Goal: Task Accomplishment & Management: Manage account settings

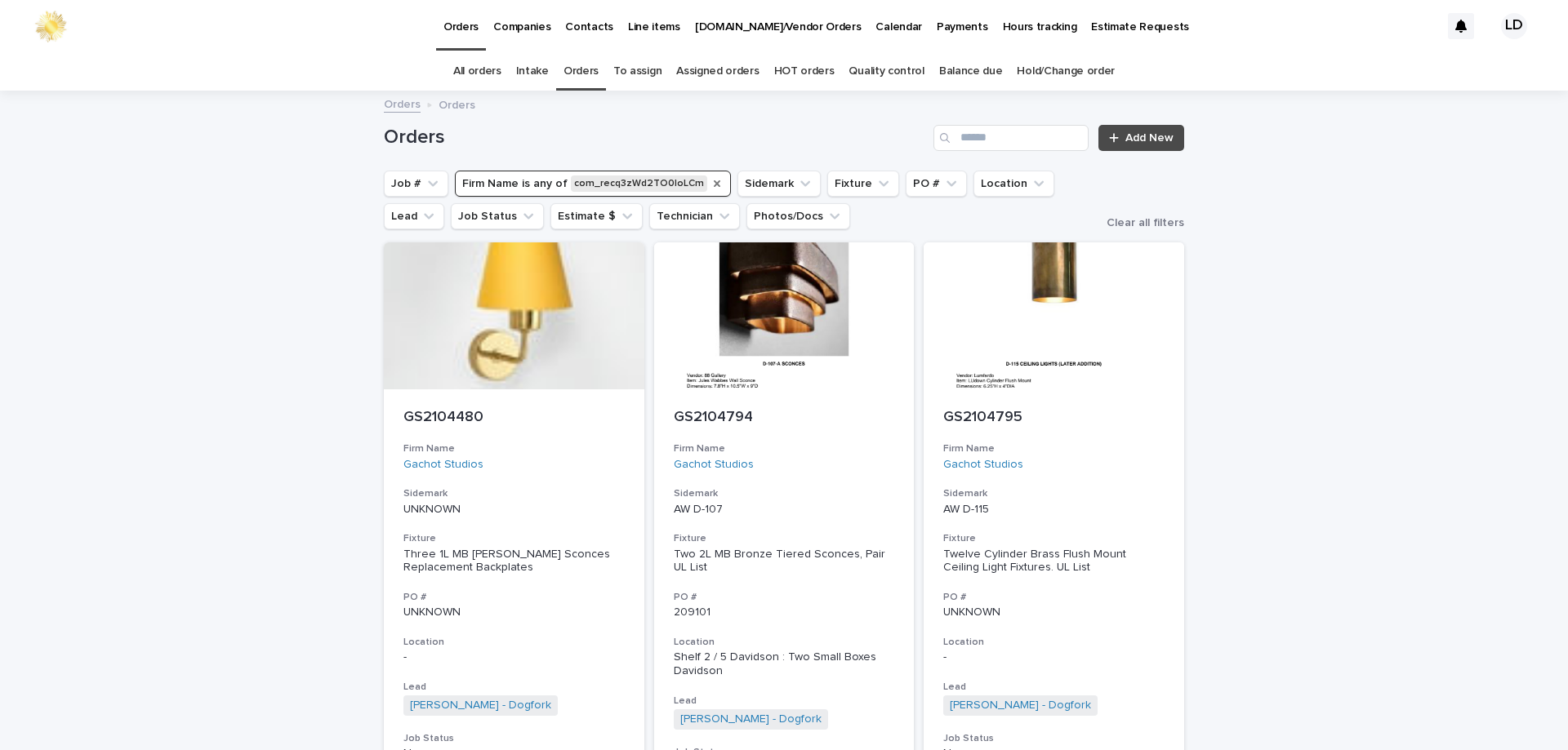
click at [711, 185] on icon "Firm Name" at bounding box center [717, 184] width 14 height 13
click at [611, 191] on icon "Sidemark" at bounding box center [619, 183] width 16 height 16
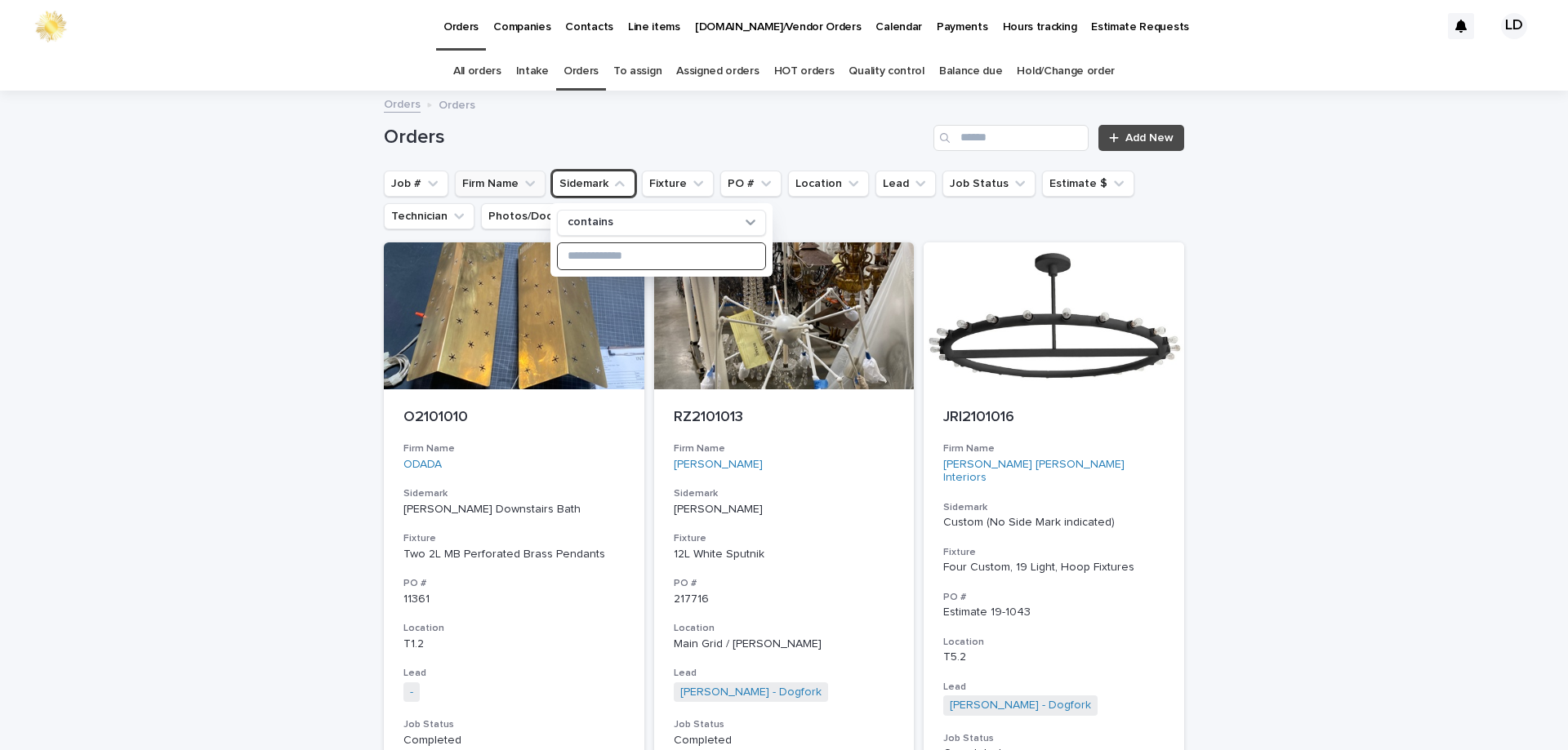
click at [626, 263] on input at bounding box center [661, 255] width 207 height 26
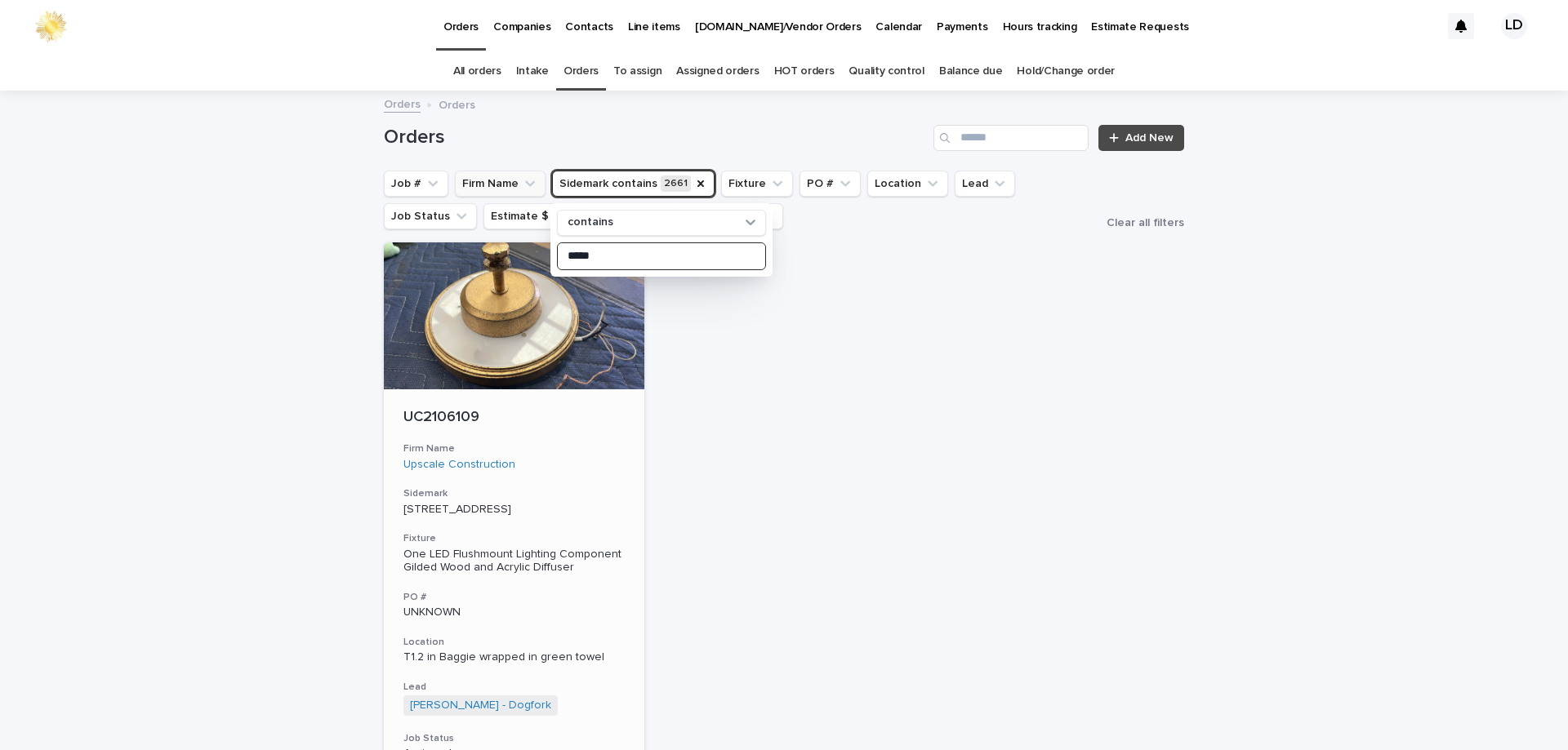
type input "****"
click at [592, 477] on div "UC2106109 Firm Name Upscale Construction Sidemark 2661 Broadway Fixture One LED…" at bounding box center [514, 633] width 260 height 488
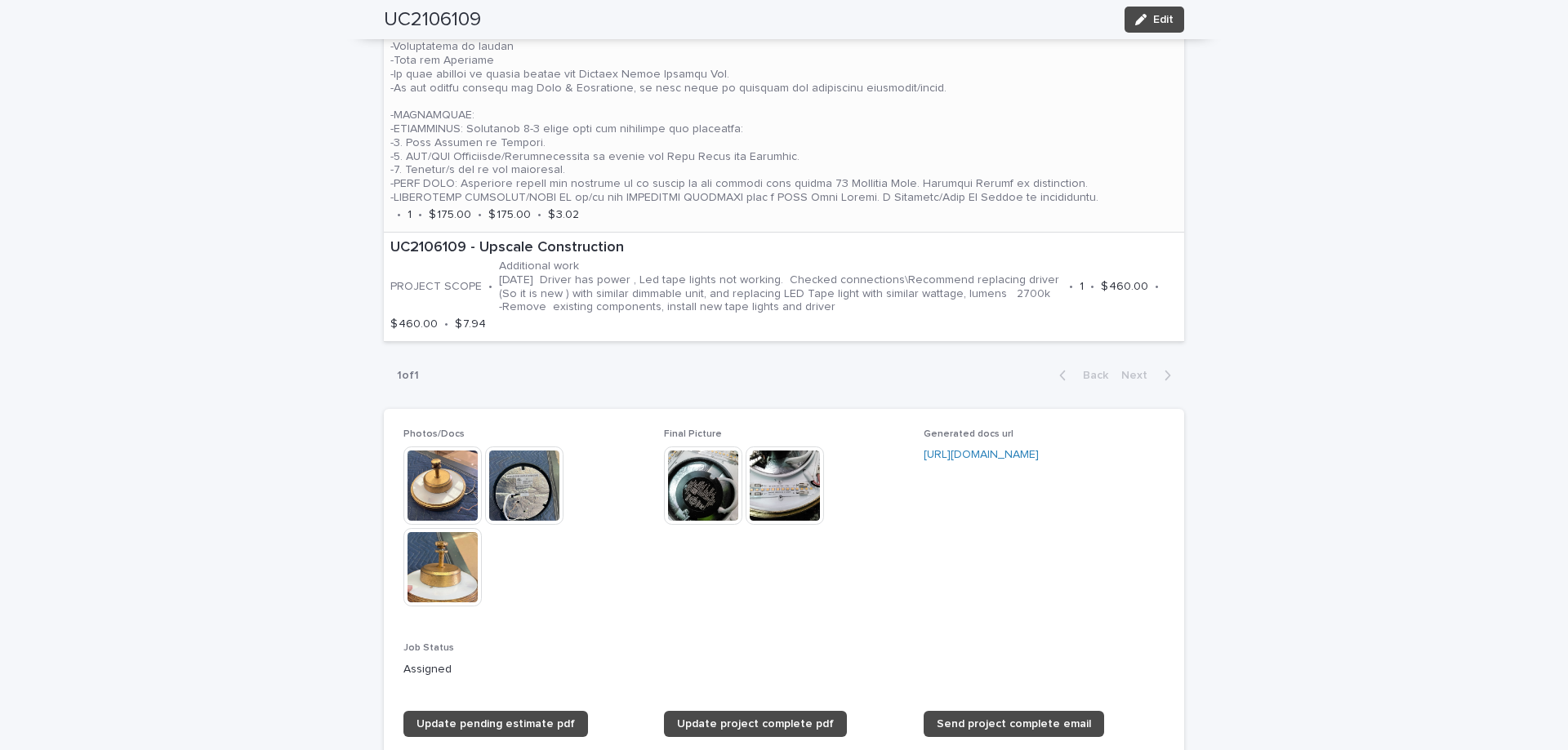
scroll to position [1387, 0]
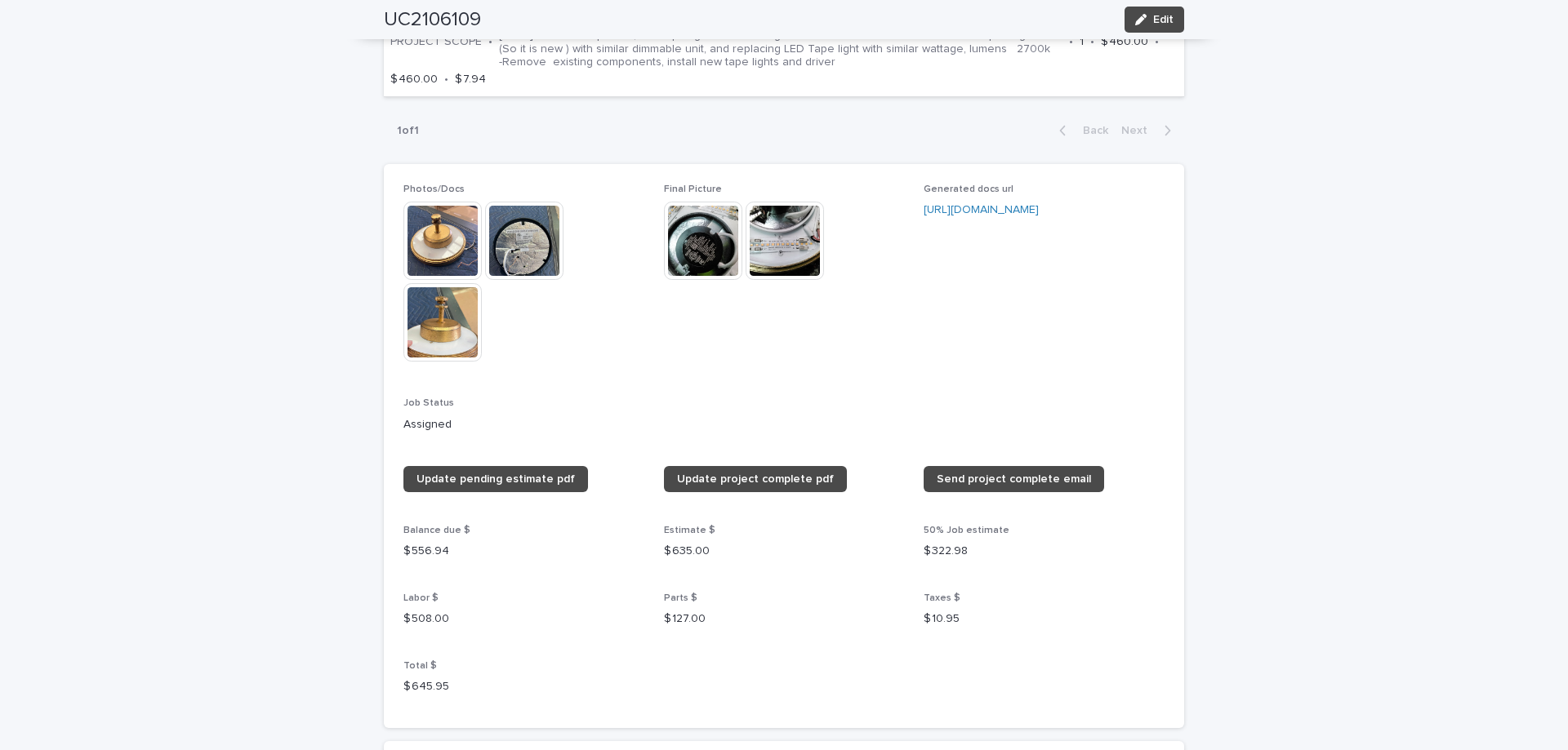
click at [776, 253] on img at bounding box center [784, 240] width 78 height 78
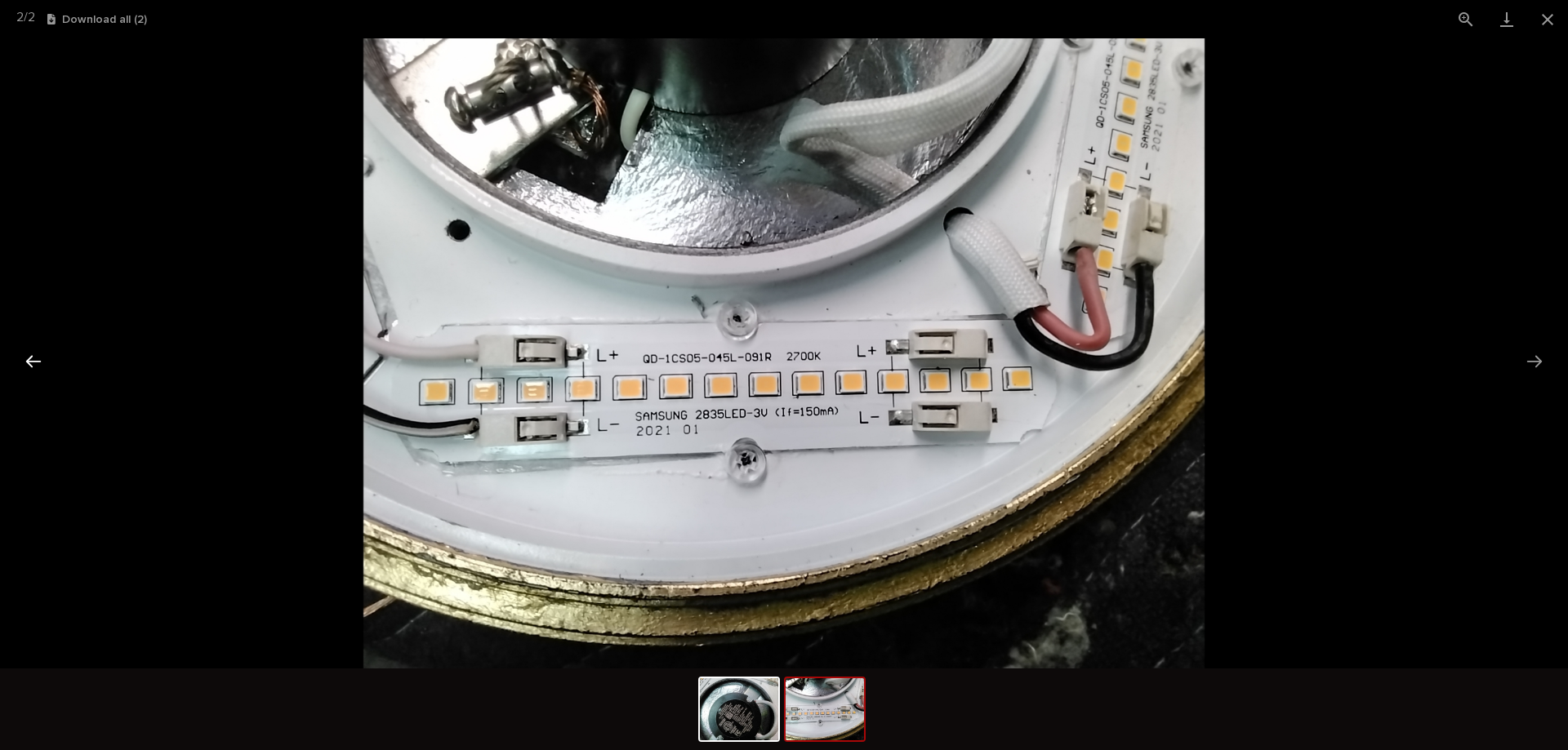
click at [37, 354] on button "Previous slide" at bounding box center [34, 361] width 35 height 32
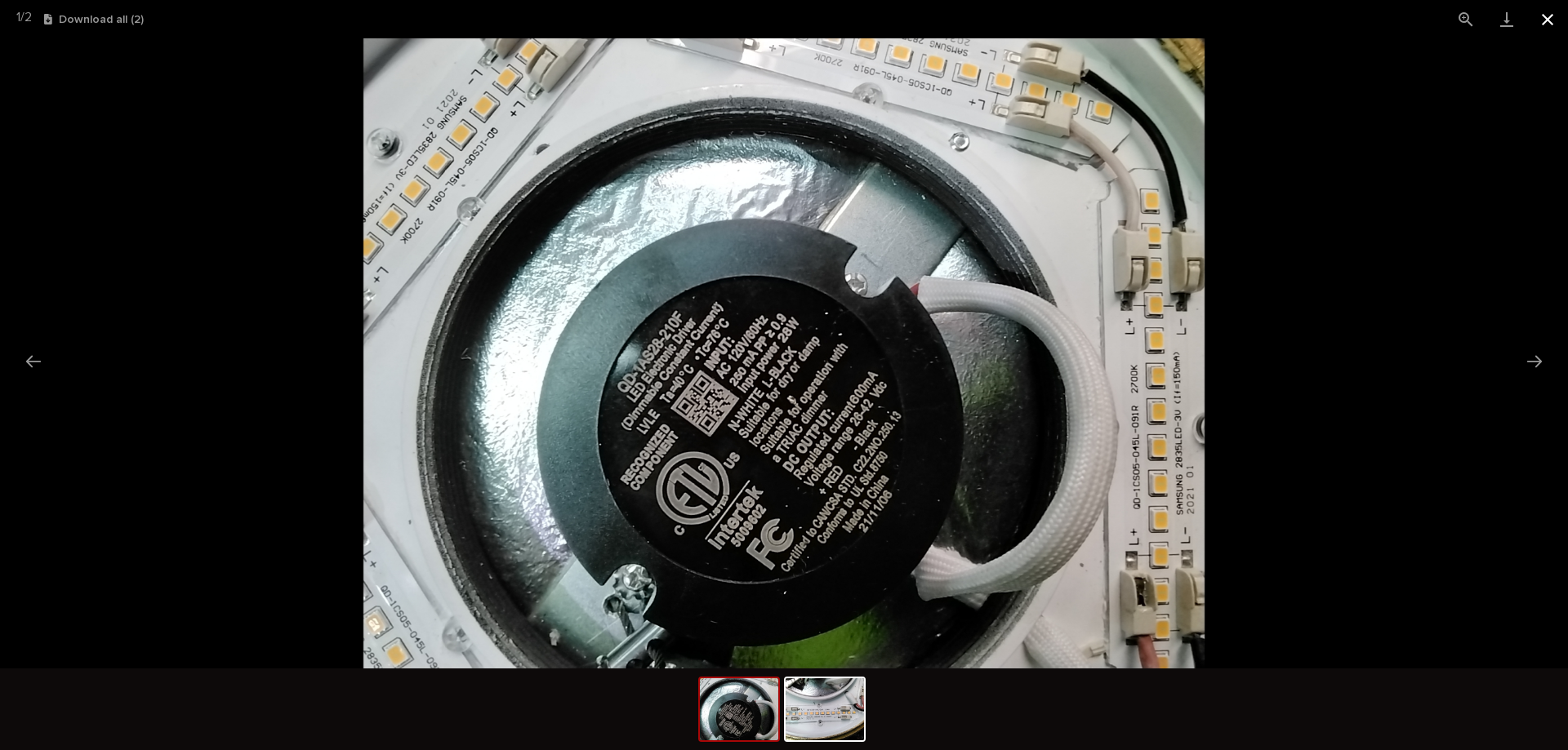
click at [1547, 16] on button "Close gallery" at bounding box center [1547, 19] width 41 height 39
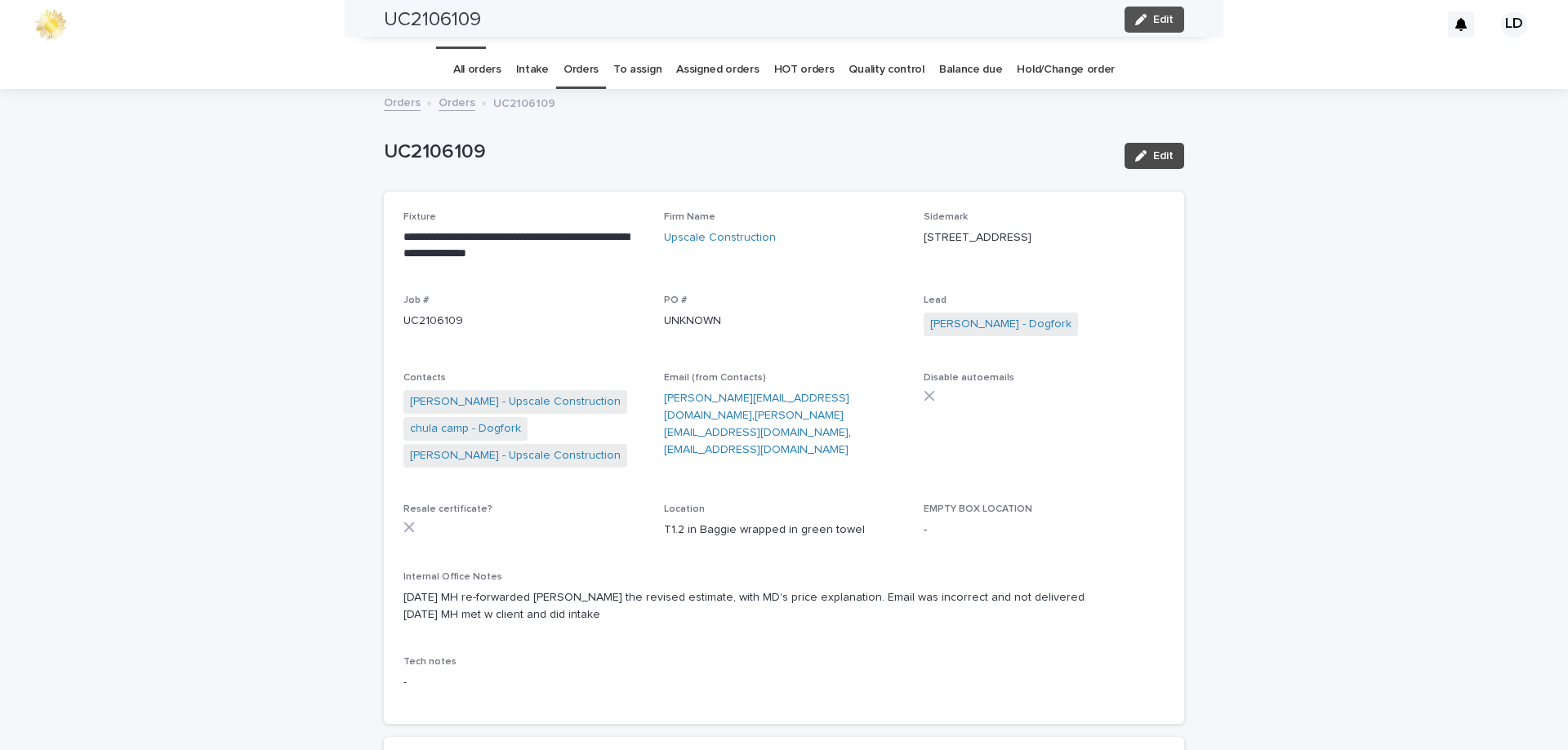
scroll to position [0, 0]
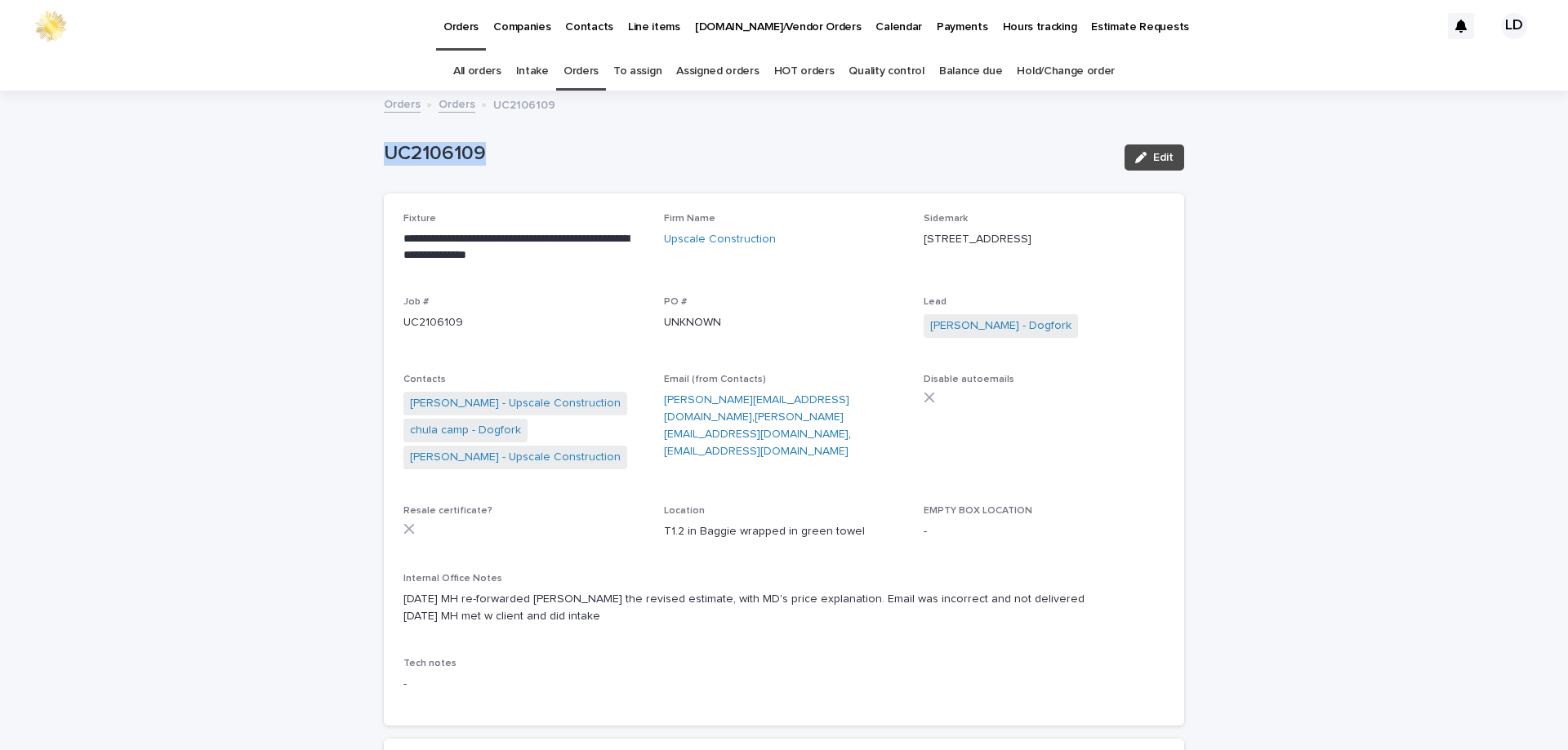
drag, startPoint x: 496, startPoint y: 155, endPoint x: 331, endPoint y: 151, distance: 165.0
copy p "UC2106109"
click at [501, 406] on link "Diane - Upscale Construction" at bounding box center [515, 404] width 210 height 17
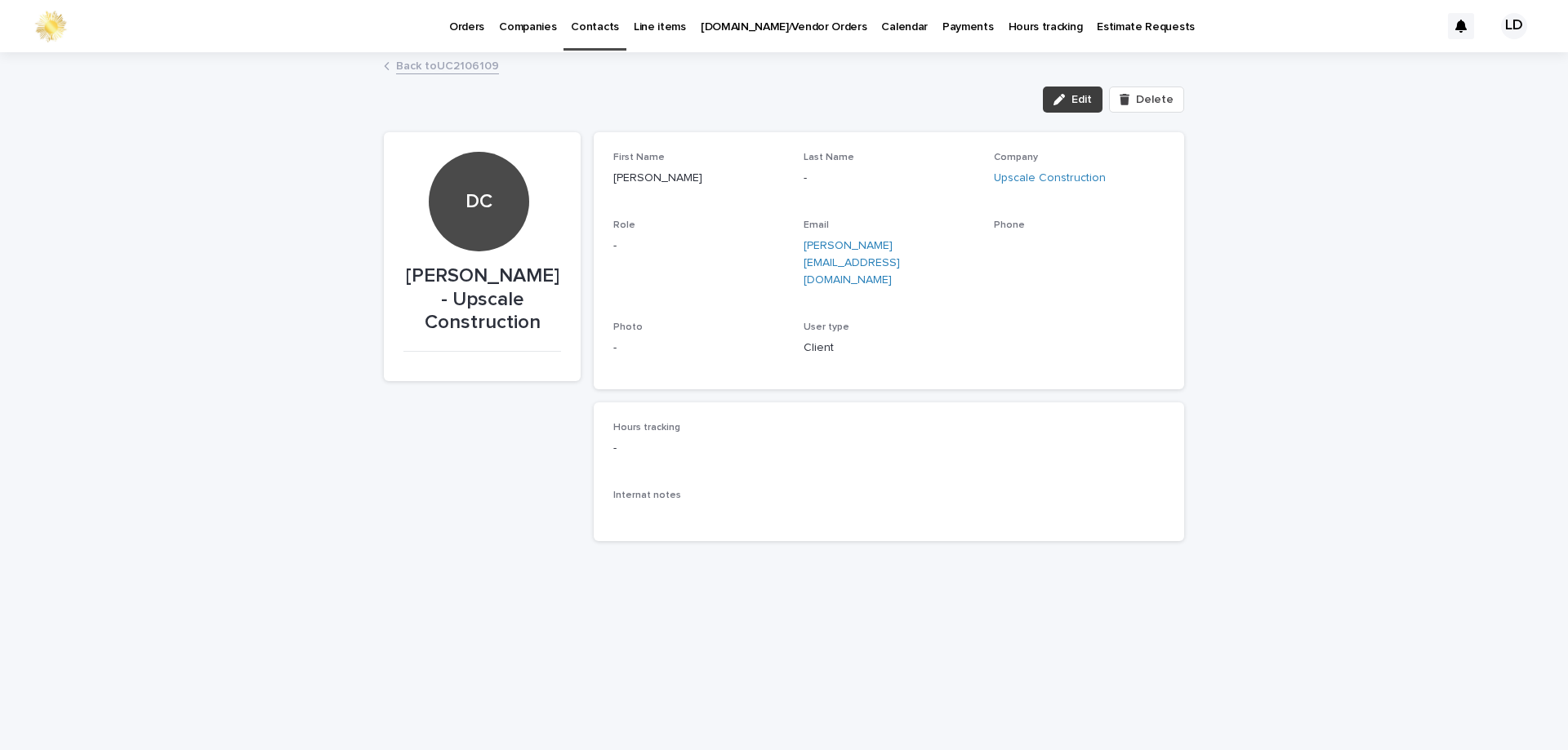
click at [1090, 97] on span "Edit" at bounding box center [1081, 99] width 20 height 12
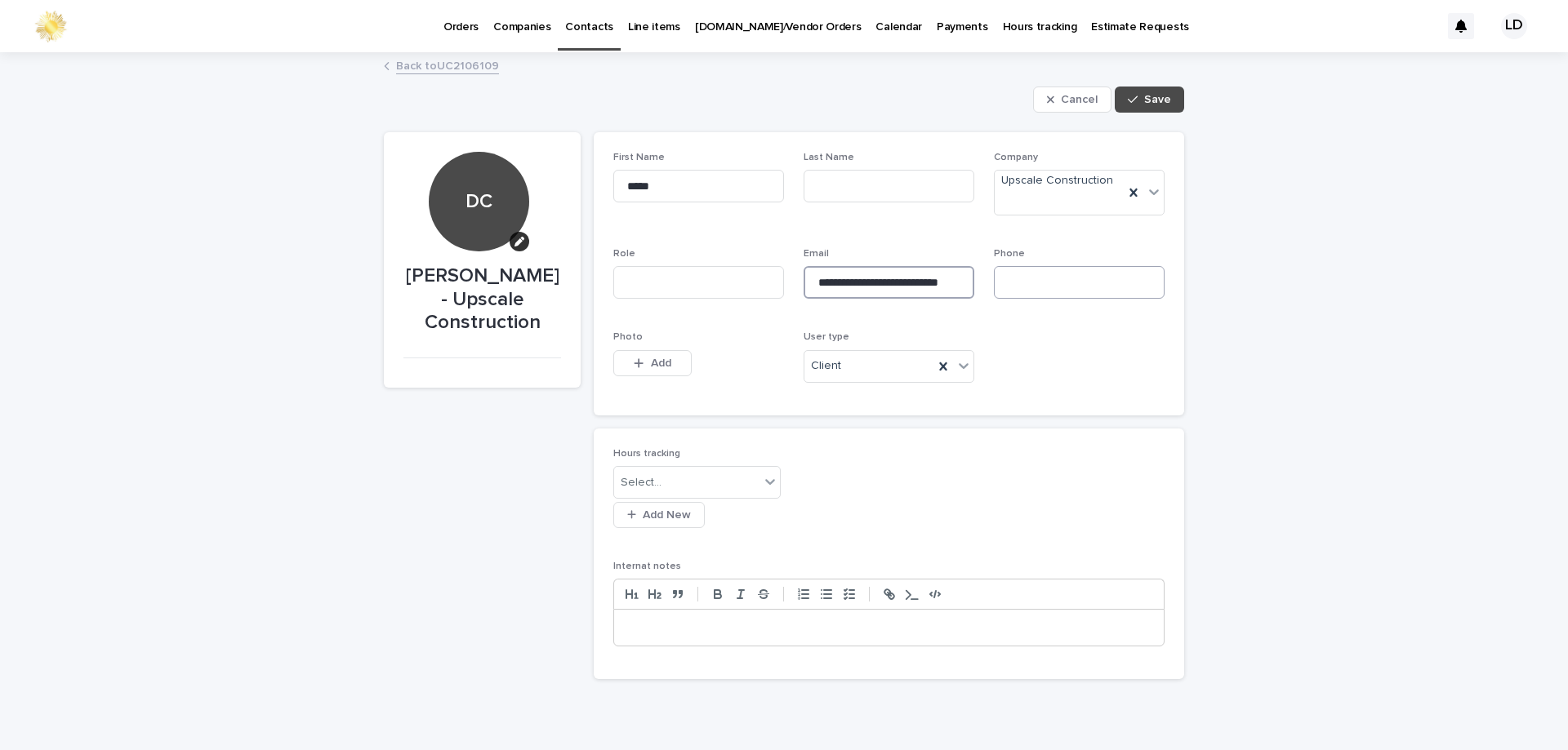
scroll to position [0, 20]
drag, startPoint x: 802, startPoint y: 266, endPoint x: 860, endPoint y: 280, distance: 59.7
click at [1037, 280] on div "**********" at bounding box center [889, 273] width 552 height 244
paste input "**********"
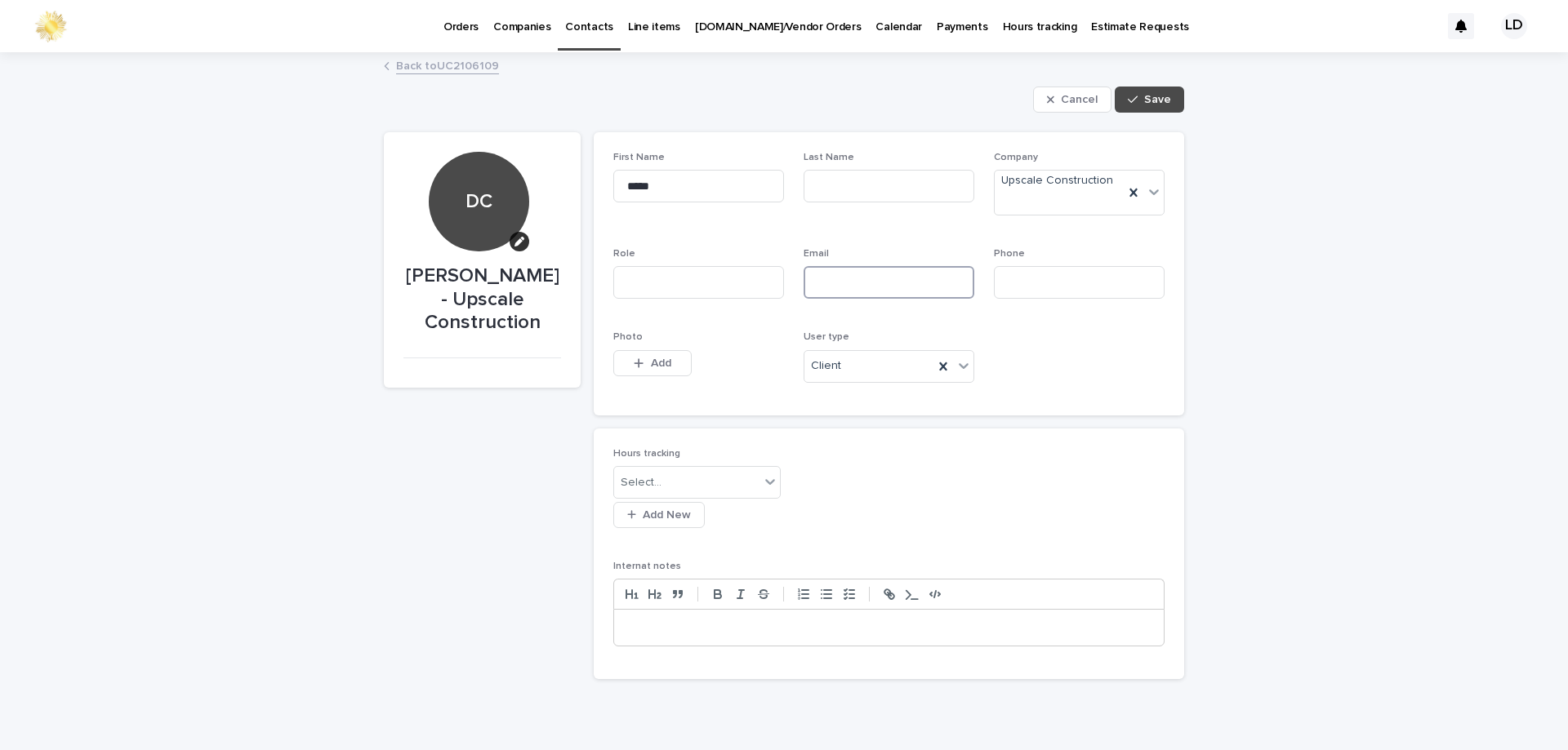
type input "**********"
click at [1150, 114] on div "**********" at bounding box center [889, 402] width 590 height 579
click at [1150, 98] on span "Save" at bounding box center [1157, 99] width 27 height 12
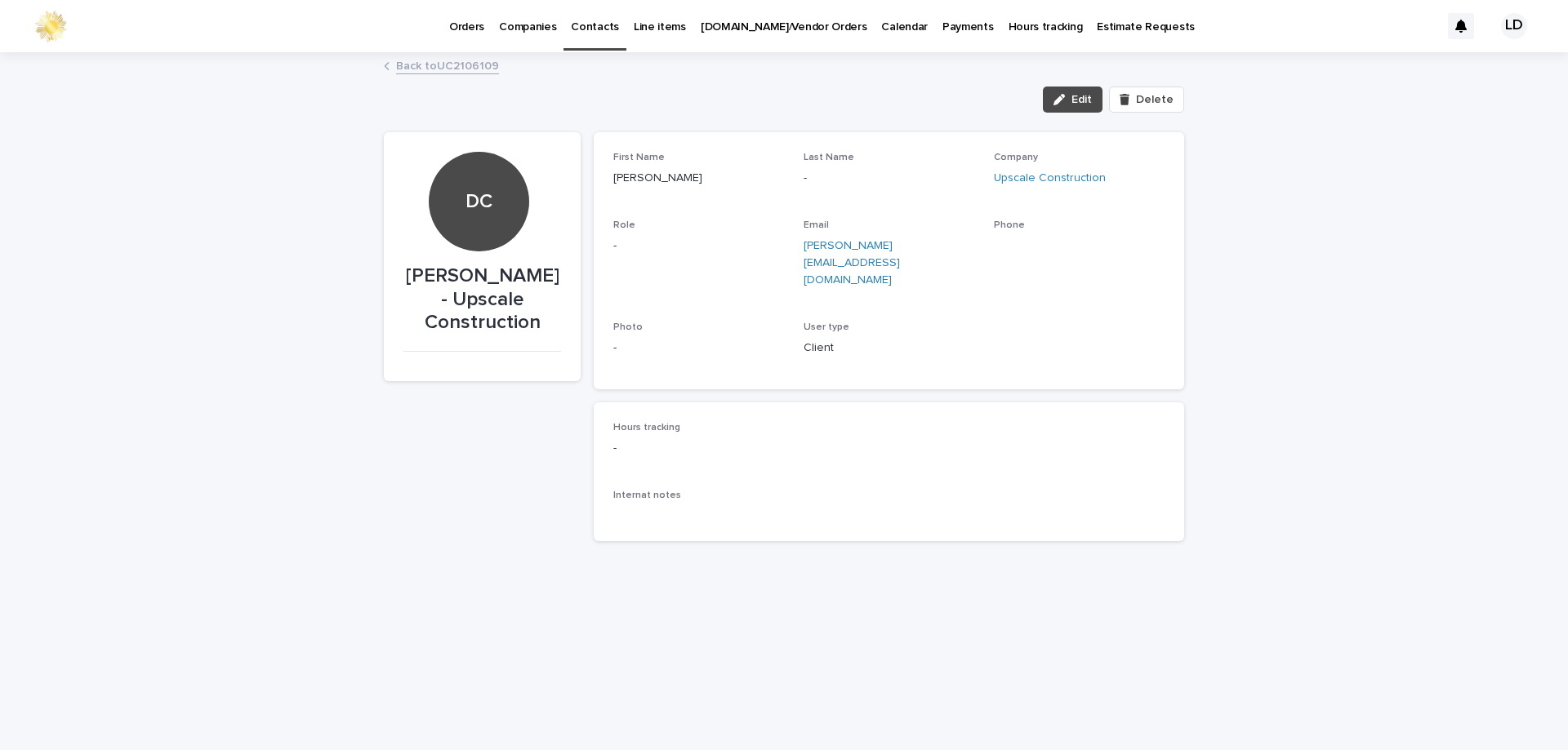
click at [450, 67] on link "Back to UC2106109" at bounding box center [447, 65] width 103 height 18
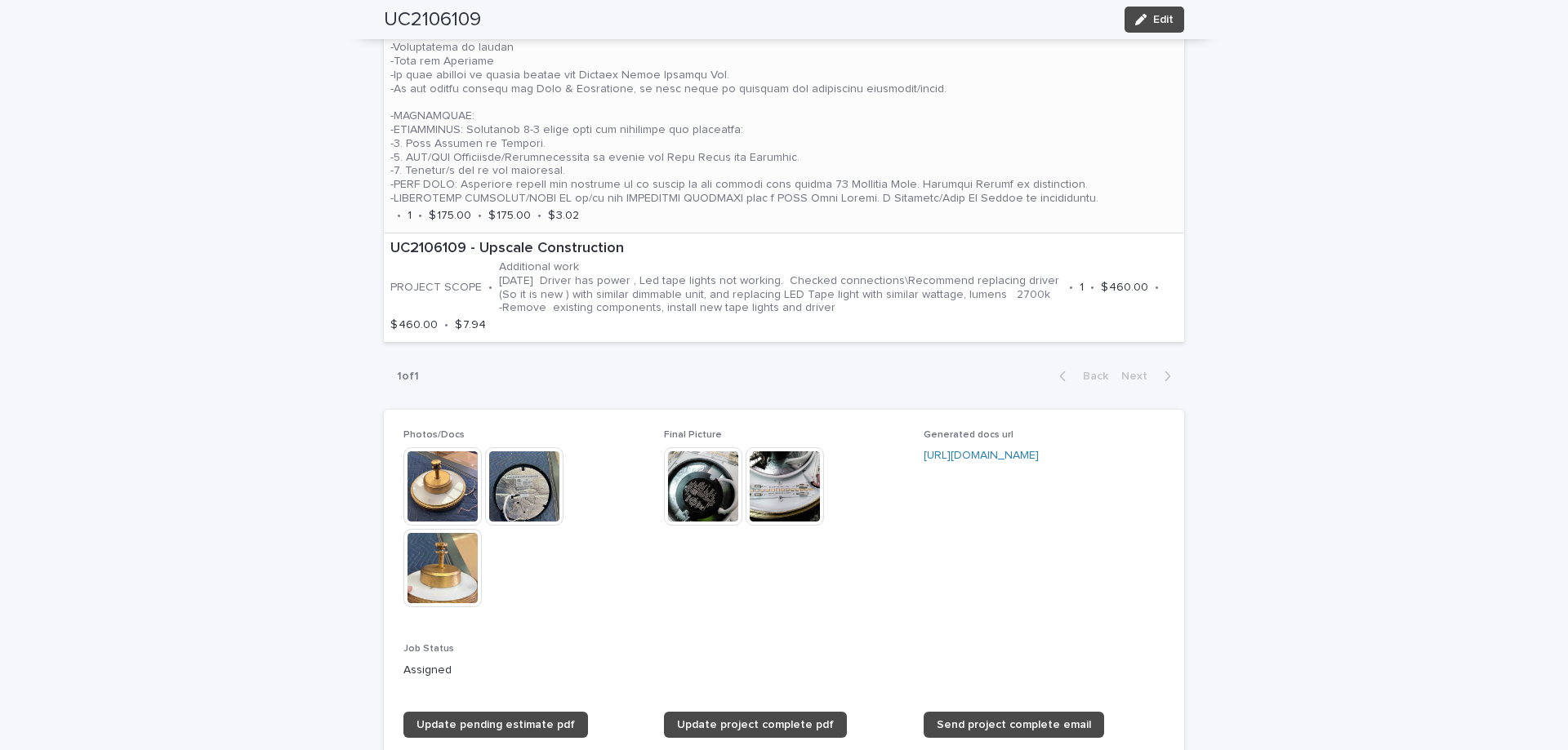
scroll to position [1306, 0]
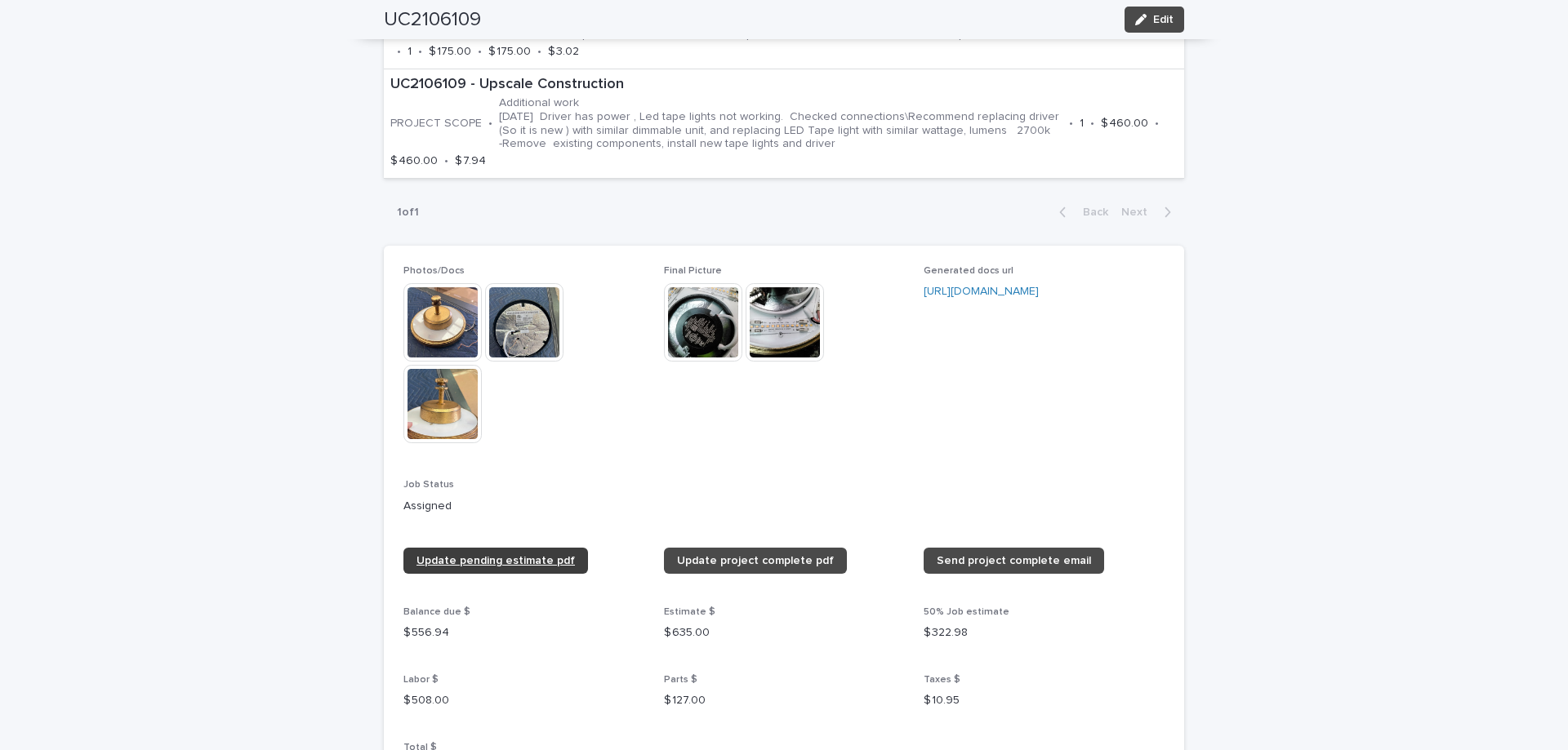
click at [532, 560] on span "Update pending estimate pdf" at bounding box center [496, 561] width 158 height 12
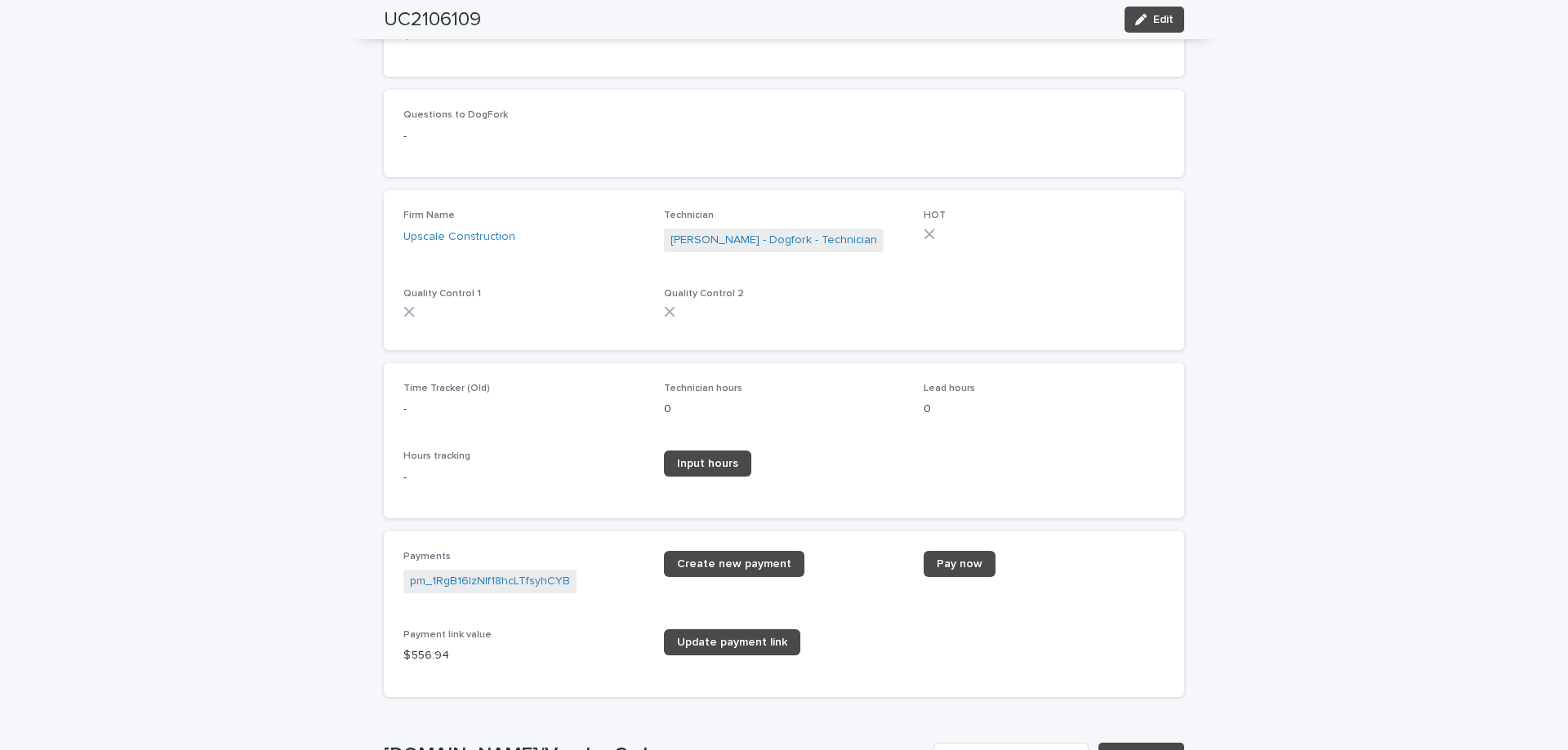
scroll to position [2041, 0]
click at [498, 578] on link "pm_1RgB16IzNIf18hcLTfsyhCYB" at bounding box center [490, 580] width 160 height 17
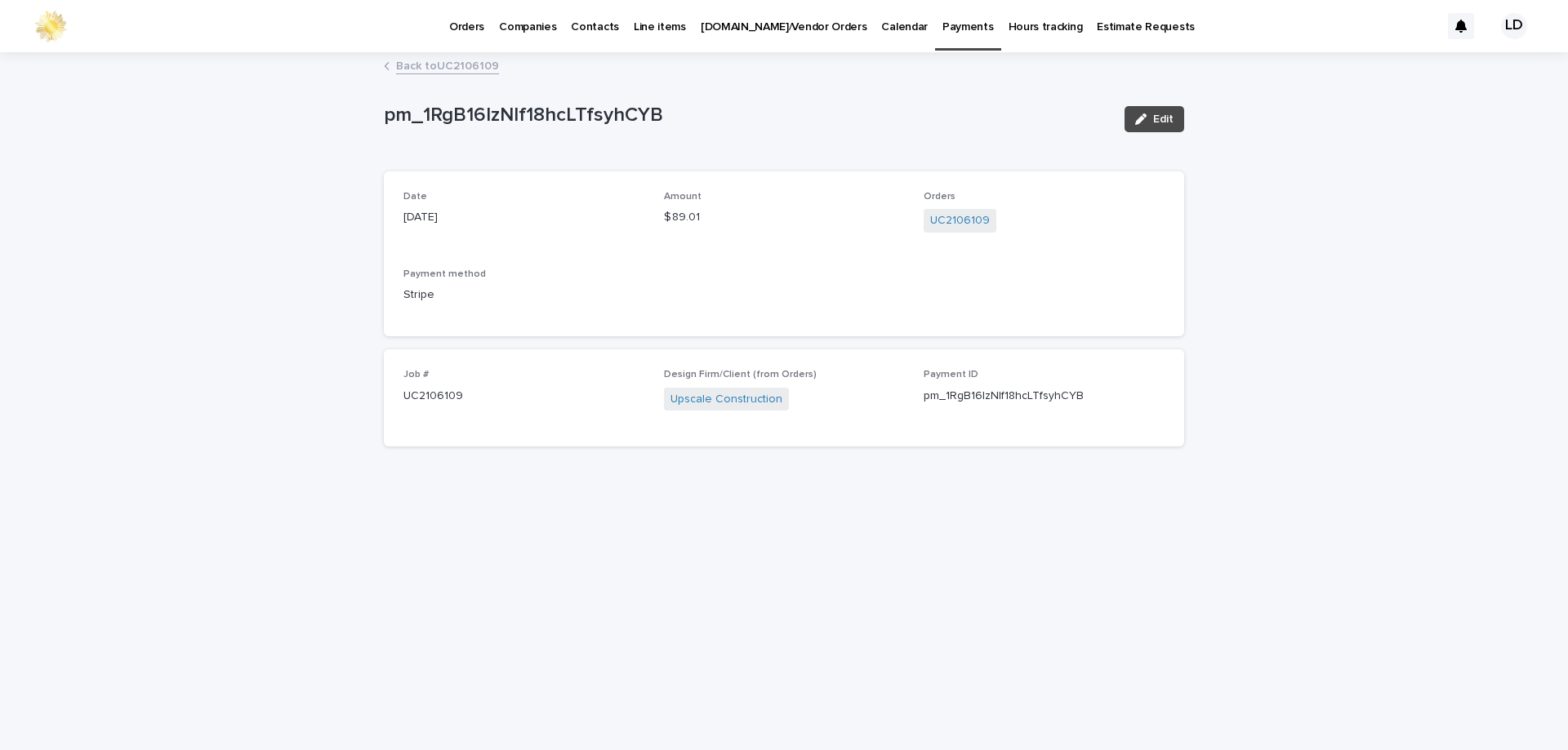
click at [431, 65] on link "Back to UC2106109" at bounding box center [447, 65] width 103 height 18
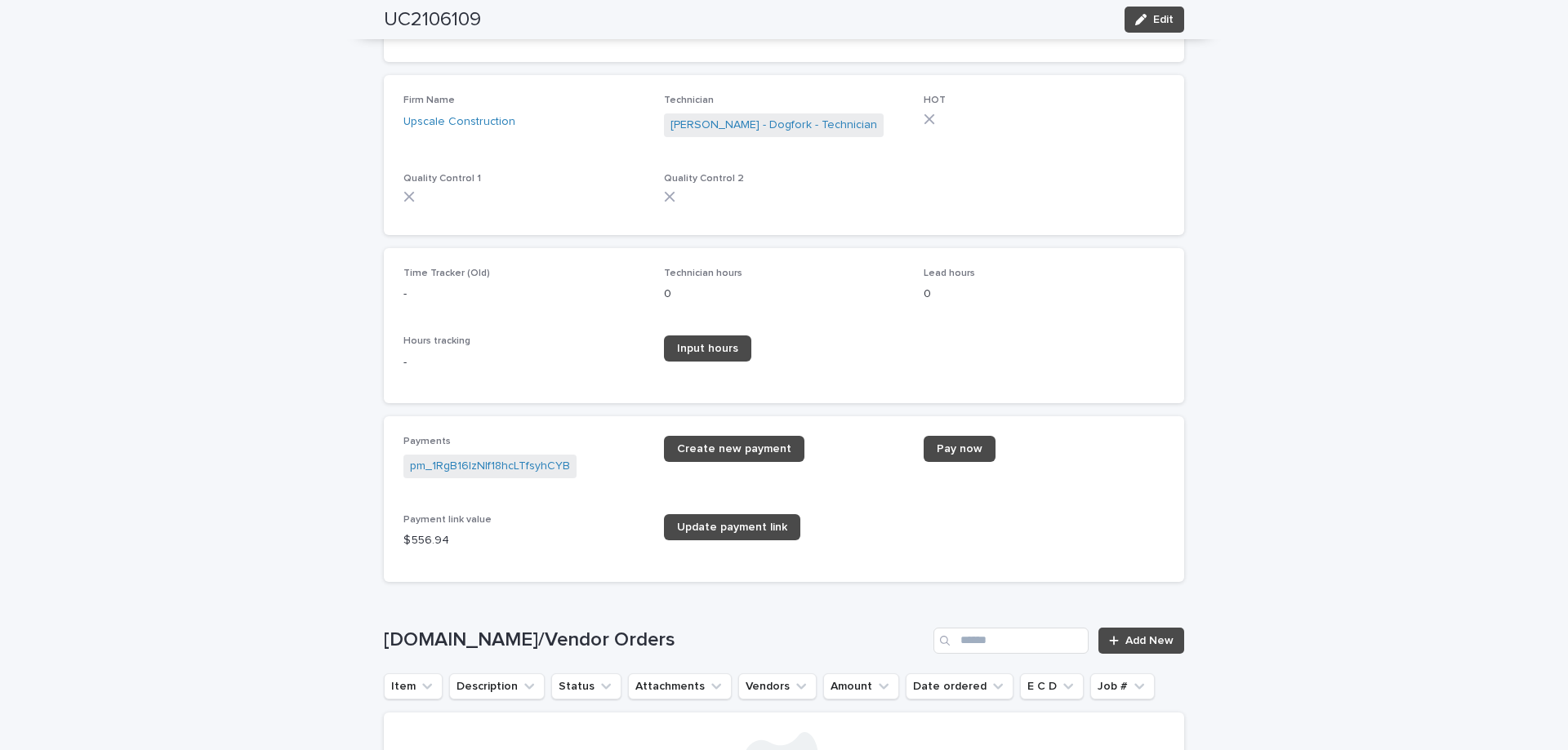
scroll to position [2173, 0]
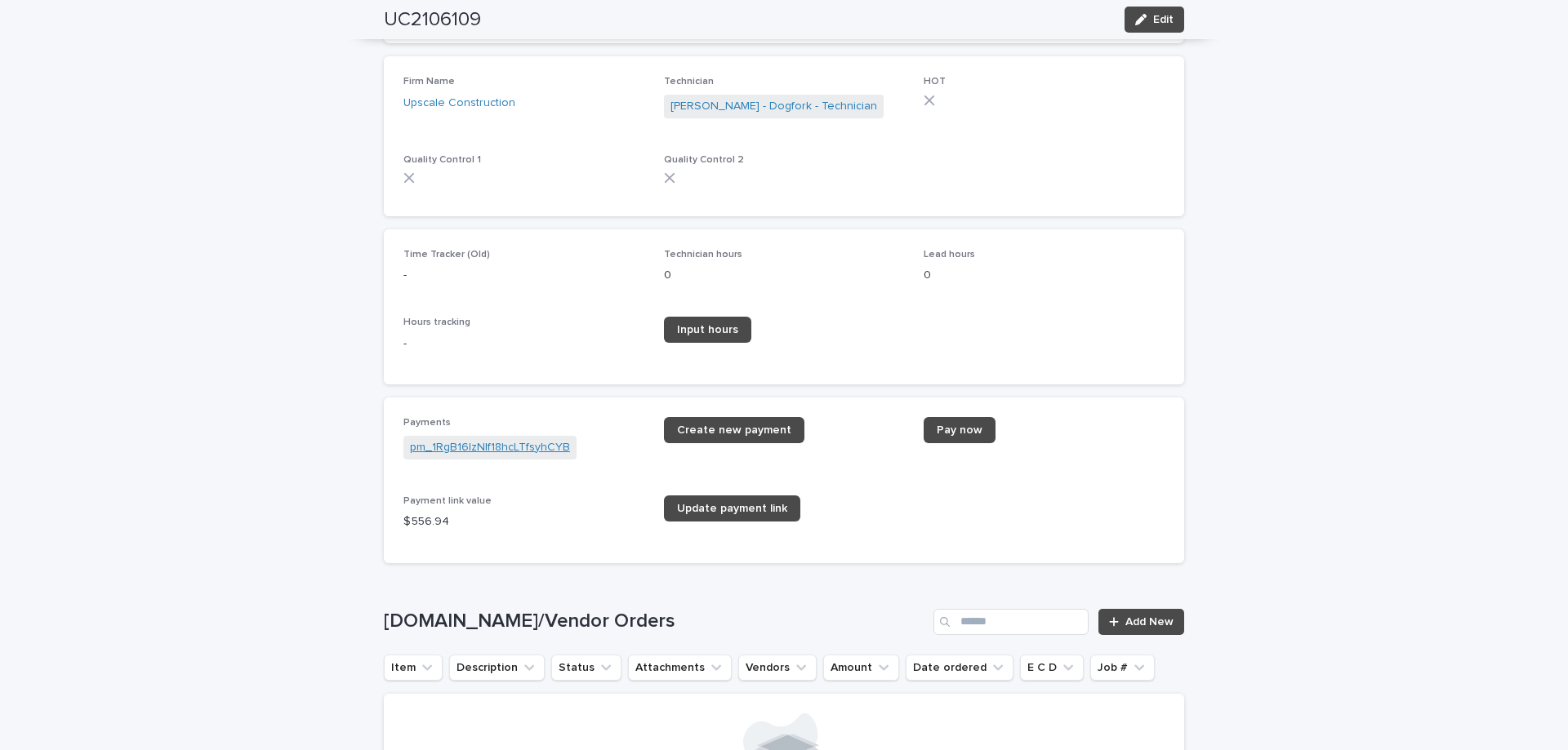
click at [454, 453] on link "pm_1RgB16IzNIf18hcLTfsyhCYB" at bounding box center [490, 448] width 160 height 17
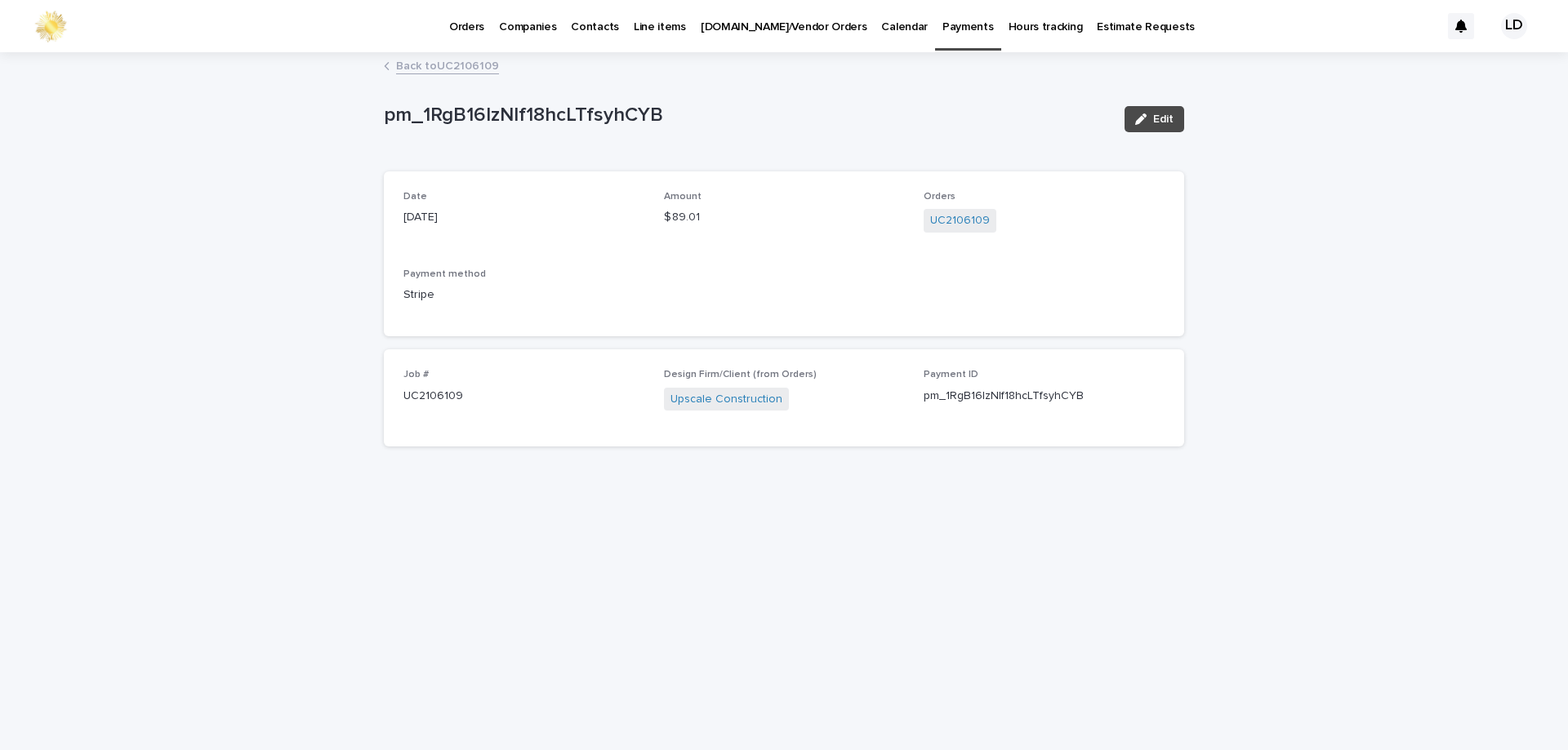
click at [410, 63] on link "Back to UC2106109" at bounding box center [447, 65] width 103 height 18
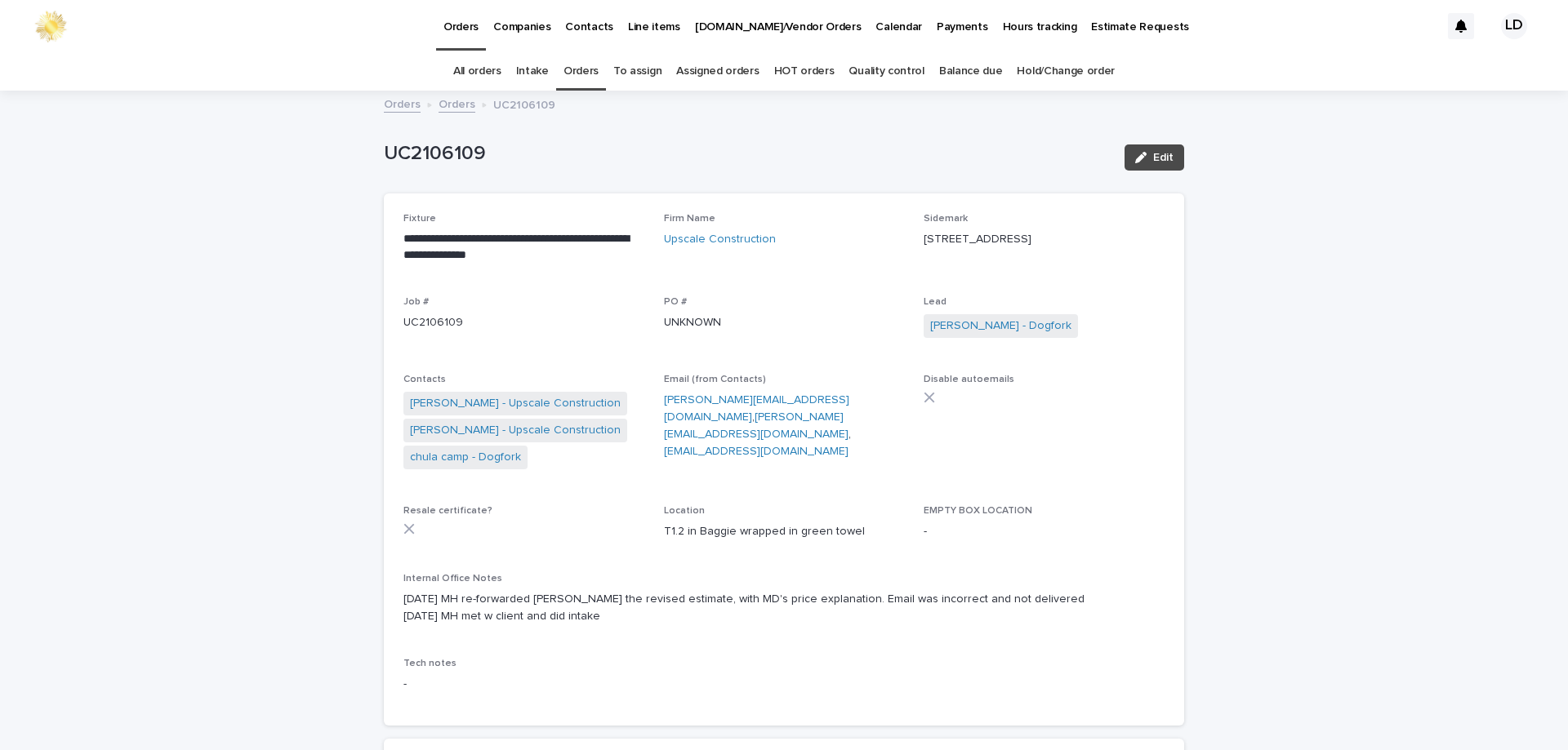
click at [584, 72] on link "Orders" at bounding box center [581, 71] width 35 height 39
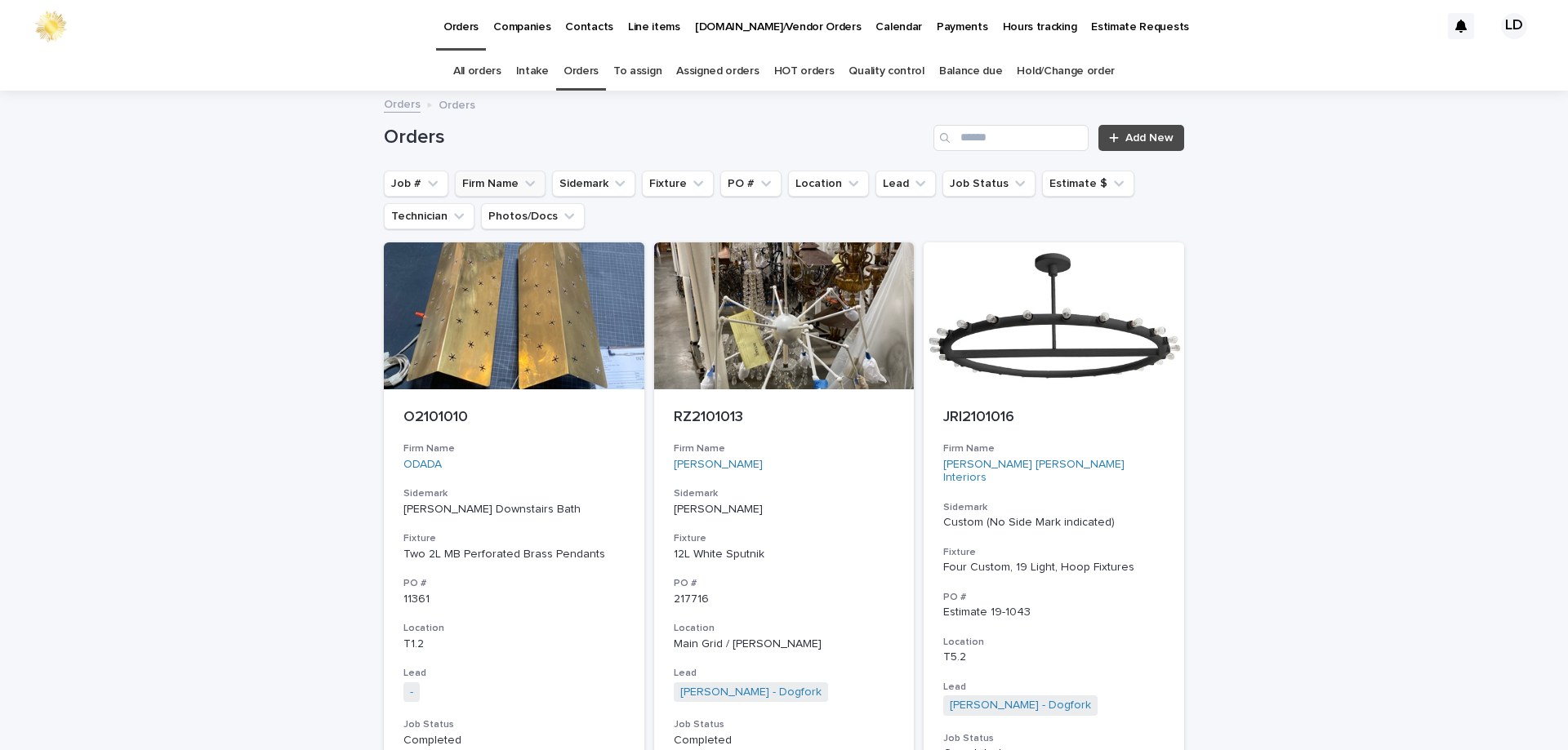
click at [508, 188] on button "Firm Name" at bounding box center [500, 183] width 91 height 26
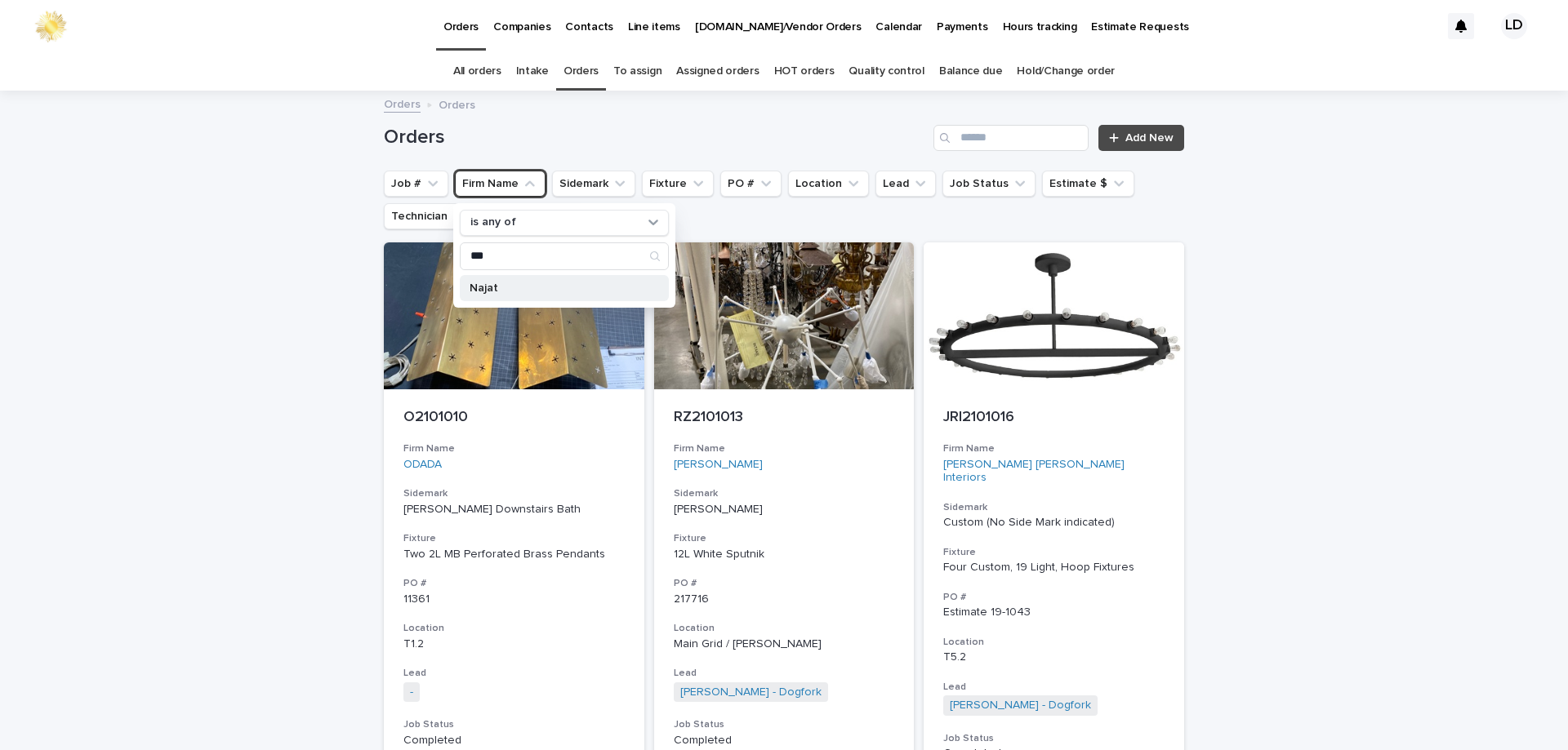
type input "***"
click at [517, 283] on p "Najat" at bounding box center [556, 288] width 174 height 12
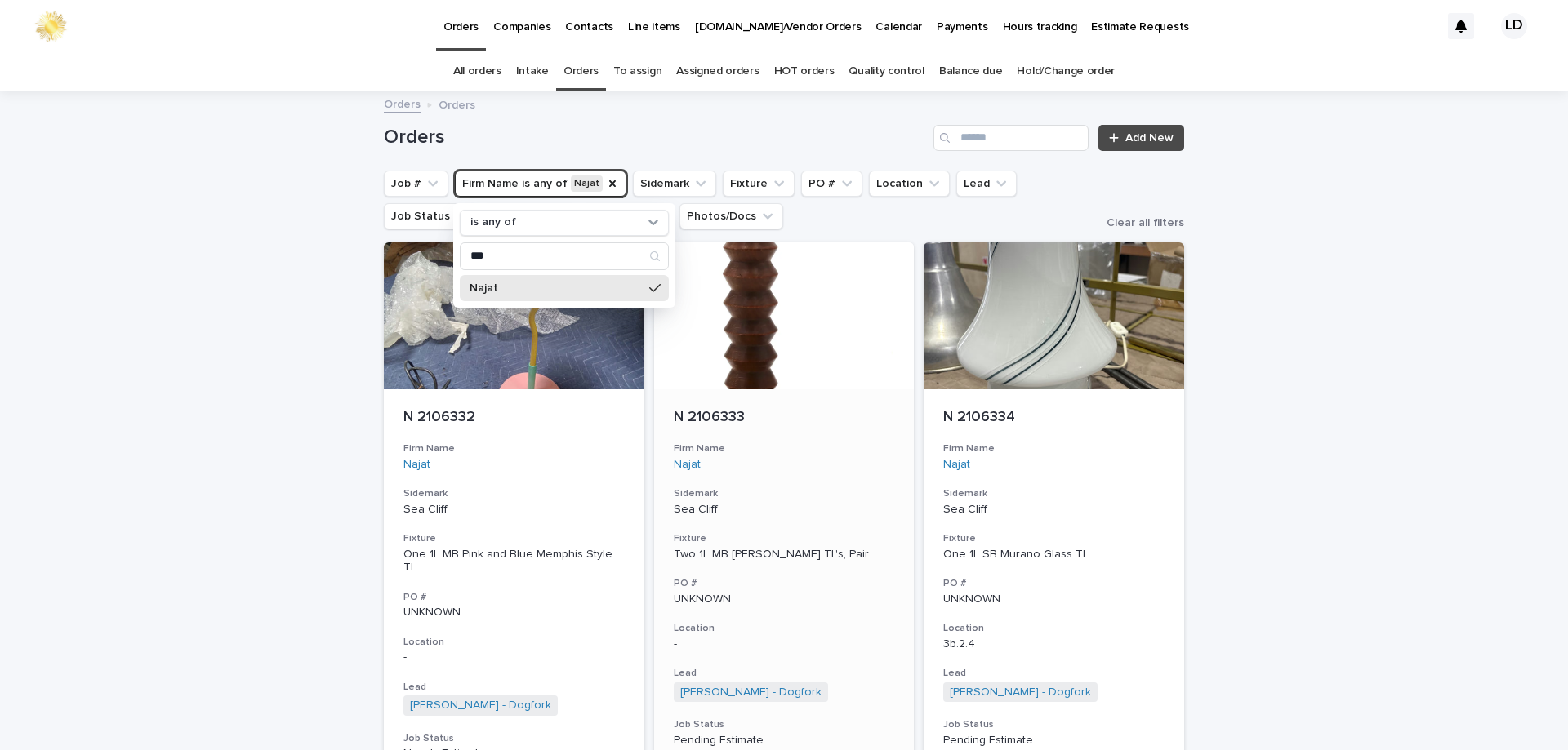
click at [837, 462] on div "Najat" at bounding box center [784, 465] width 221 height 13
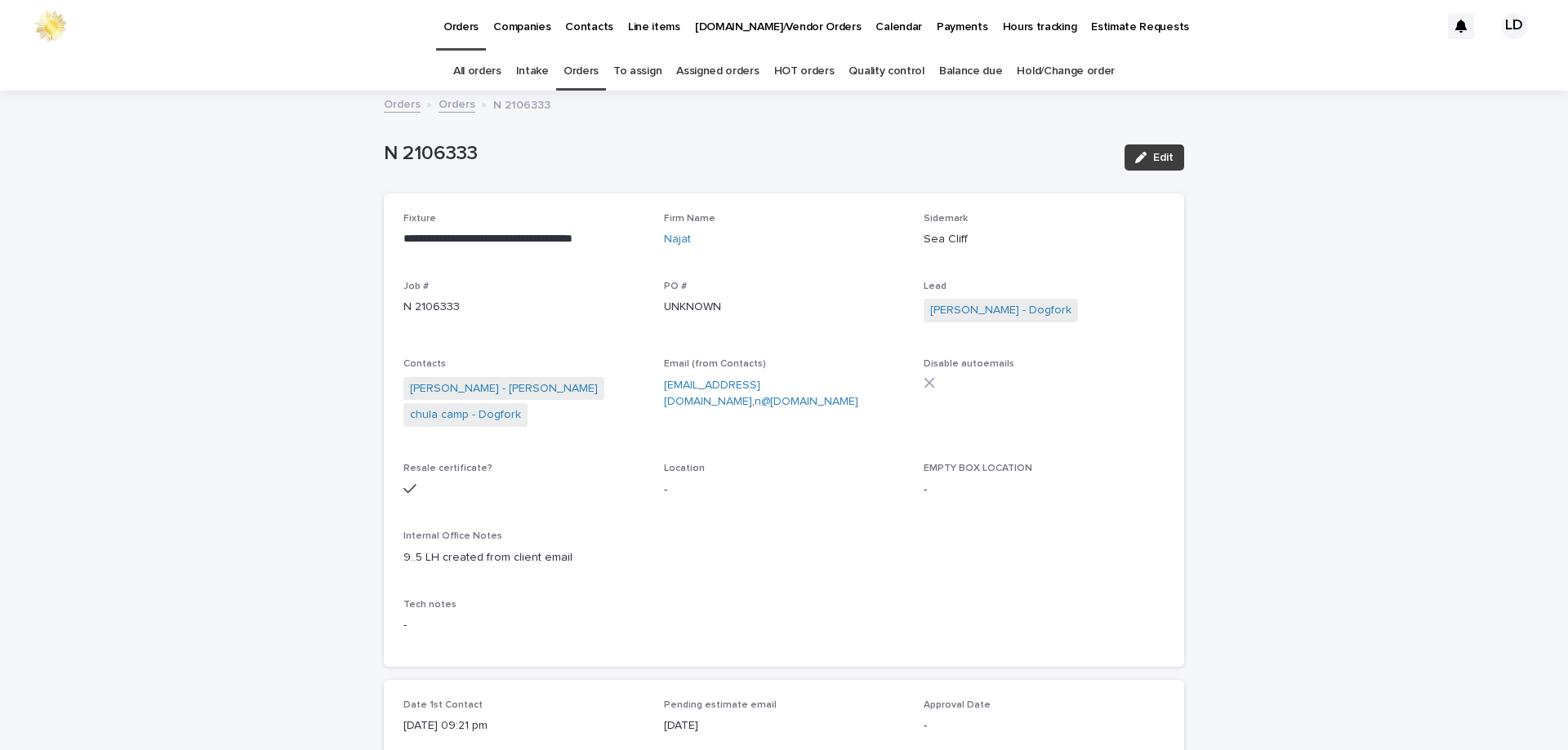
click at [1164, 160] on span "Edit" at bounding box center [1163, 157] width 20 height 12
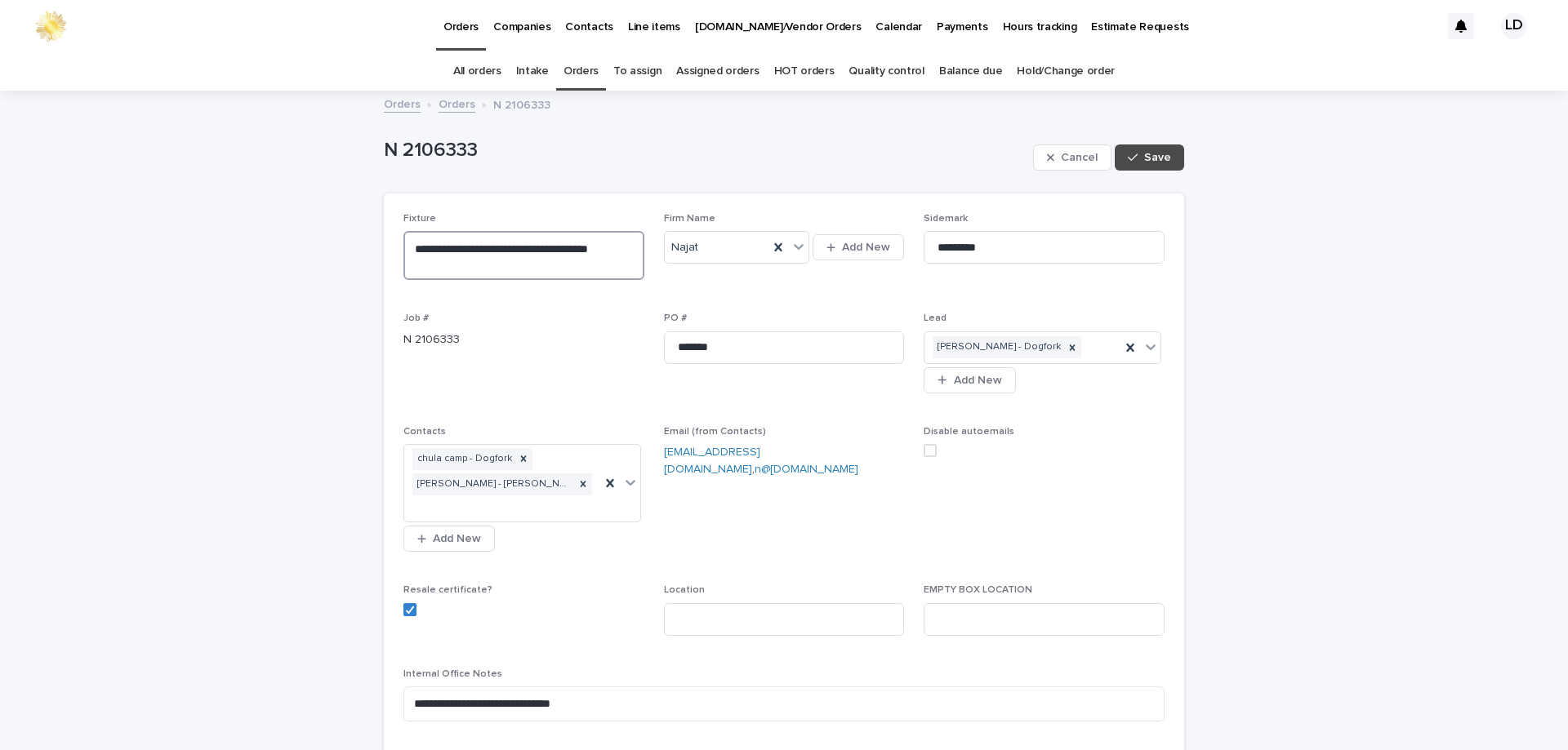
drag, startPoint x: 459, startPoint y: 248, endPoint x: 441, endPoint y: 243, distance: 18.7
click at [441, 243] on textarea "**********" at bounding box center [524, 255] width 241 height 49
click at [454, 251] on textarea "**********" at bounding box center [524, 255] width 241 height 49
drag, startPoint x: 459, startPoint y: 248, endPoint x: 446, endPoint y: 248, distance: 13.0
click at [446, 248] on textarea "**********" at bounding box center [524, 255] width 241 height 49
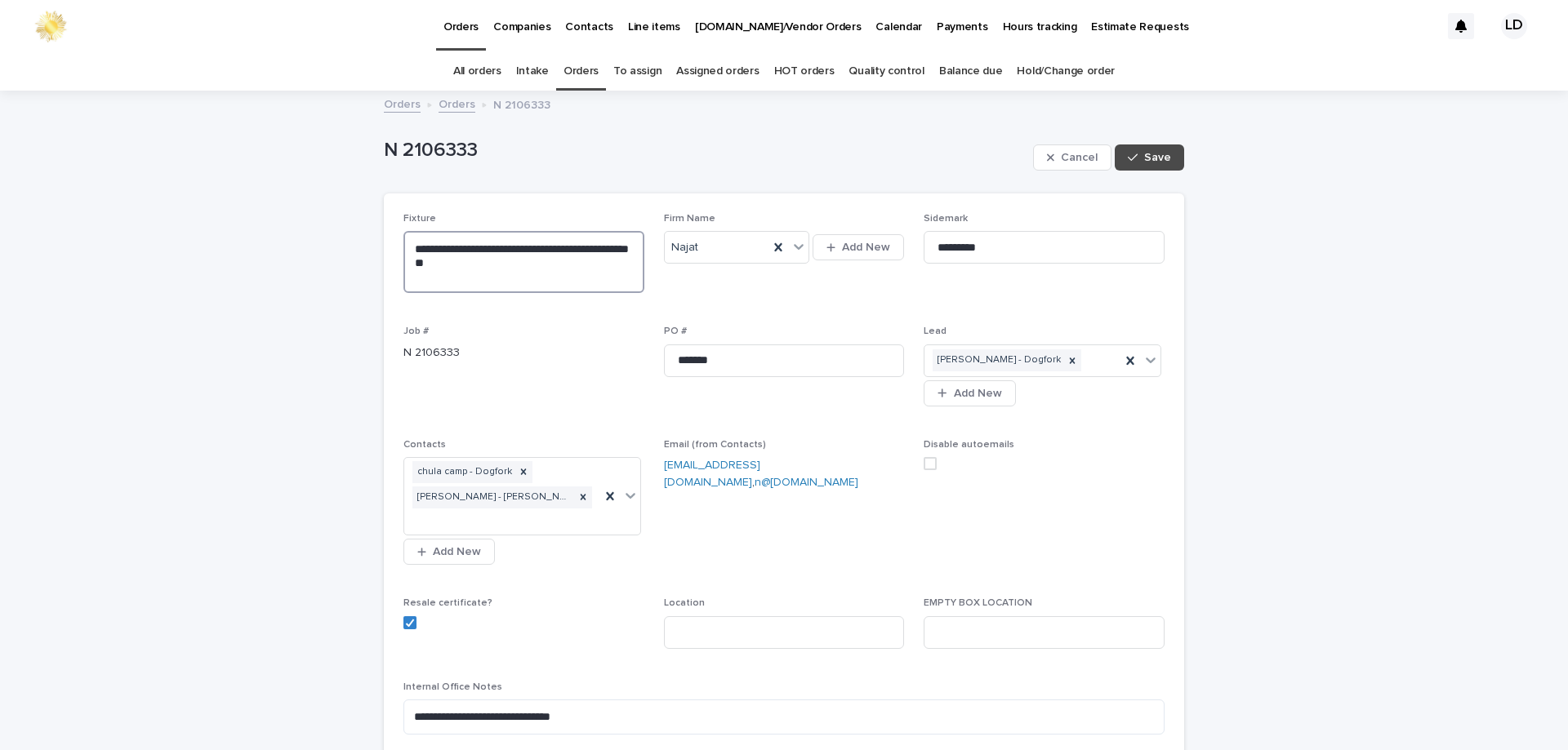
type textarea "**********"
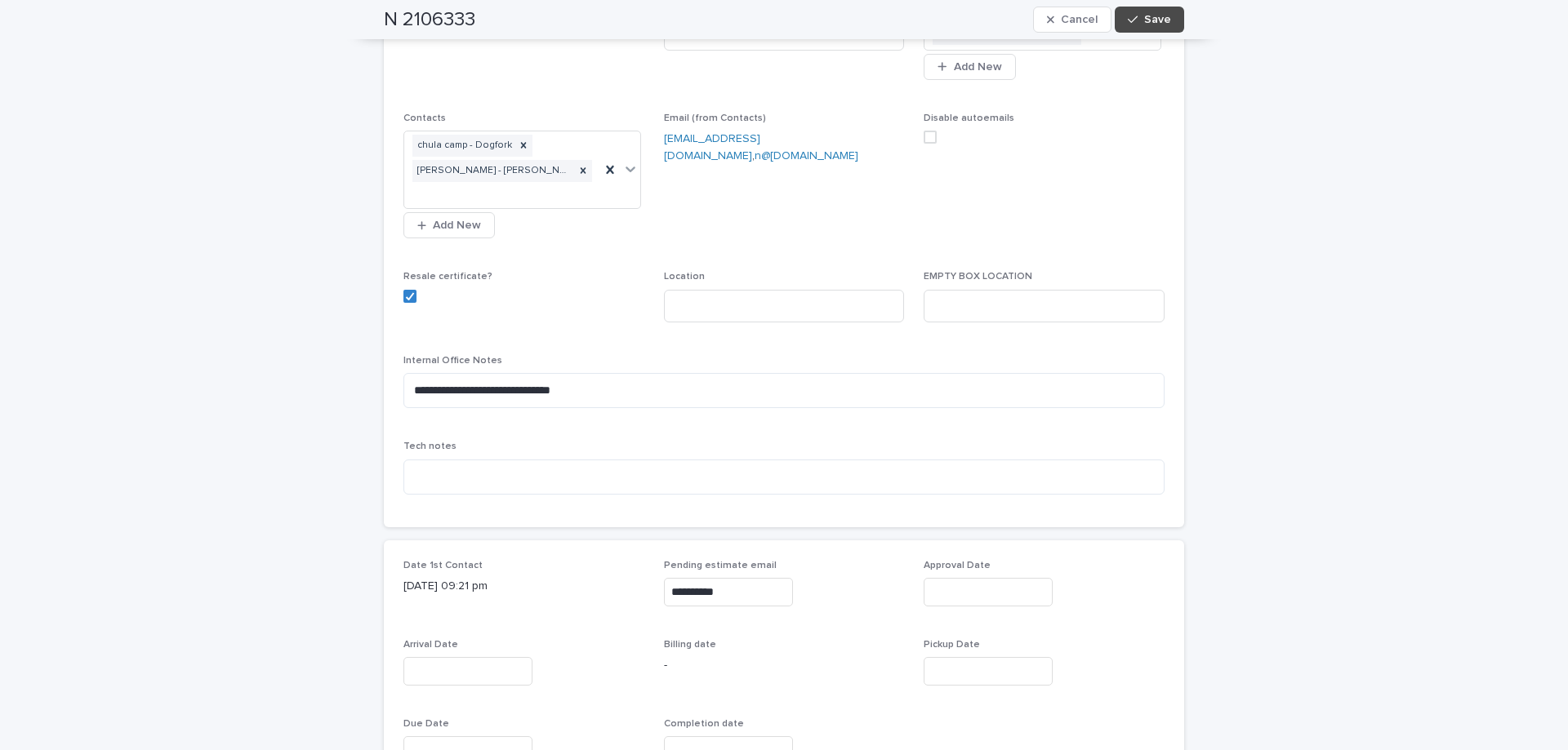
scroll to position [490, 0]
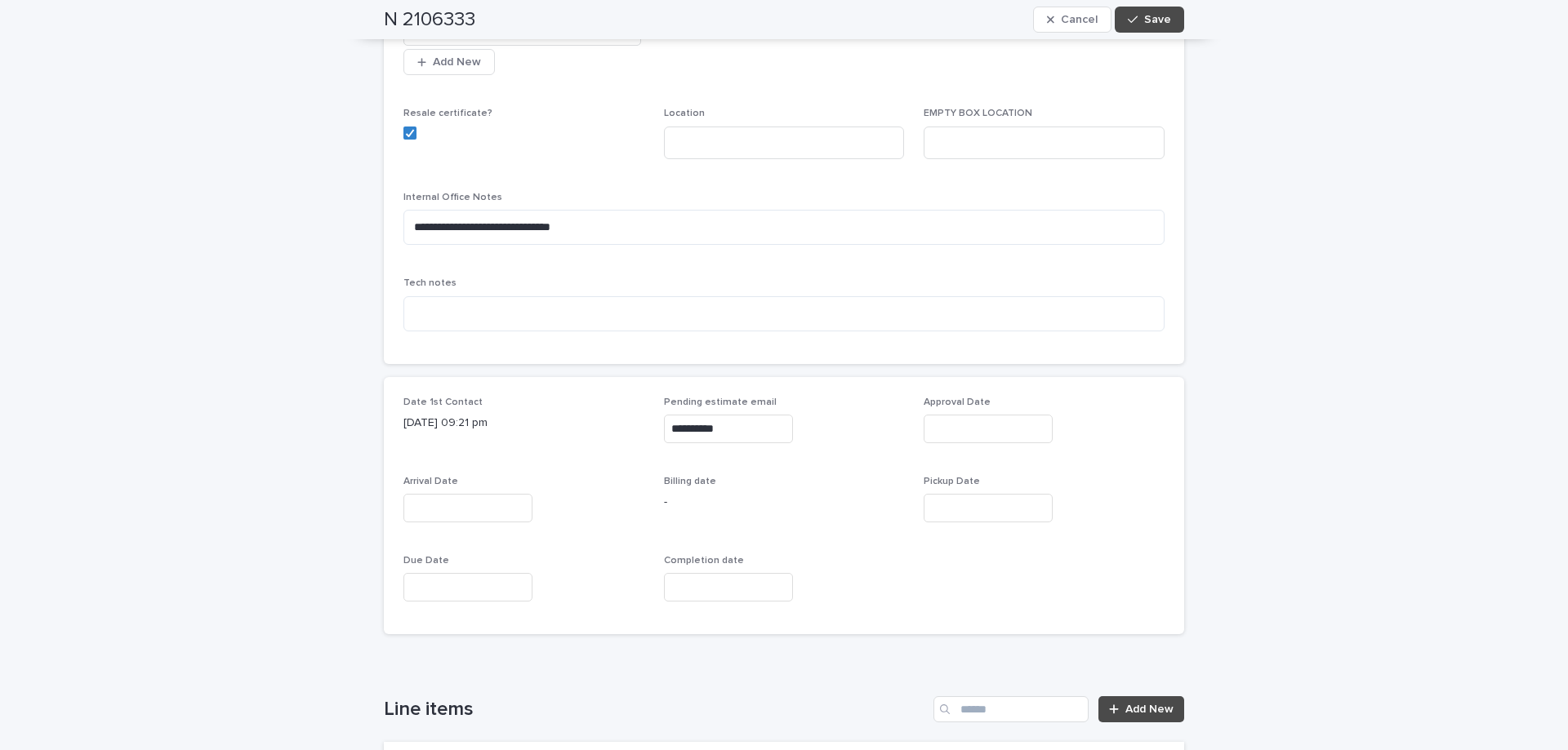
click at [447, 494] on input "text" at bounding box center [468, 508] width 129 height 29
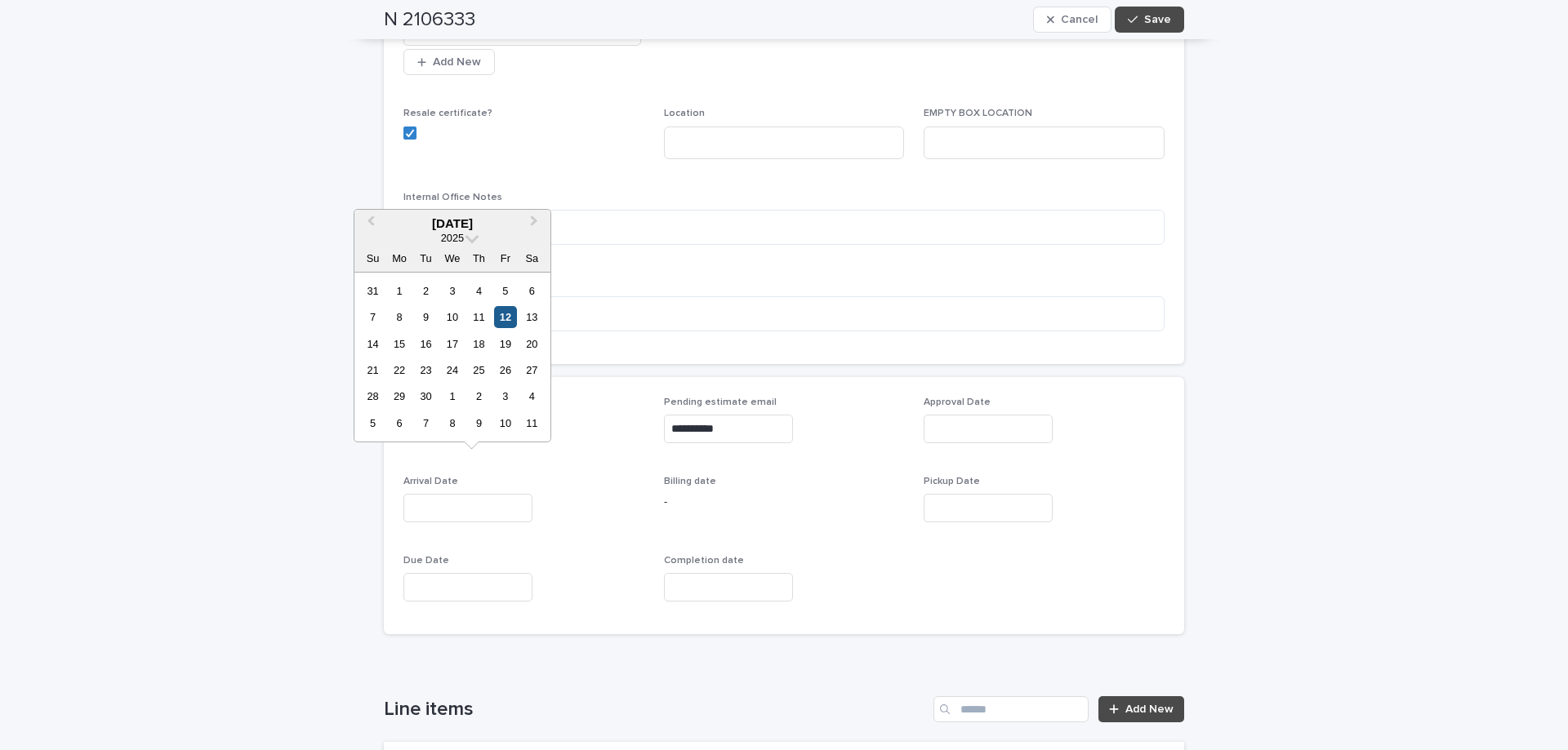
click at [500, 312] on div "12" at bounding box center [504, 317] width 22 height 22
type input "**********"
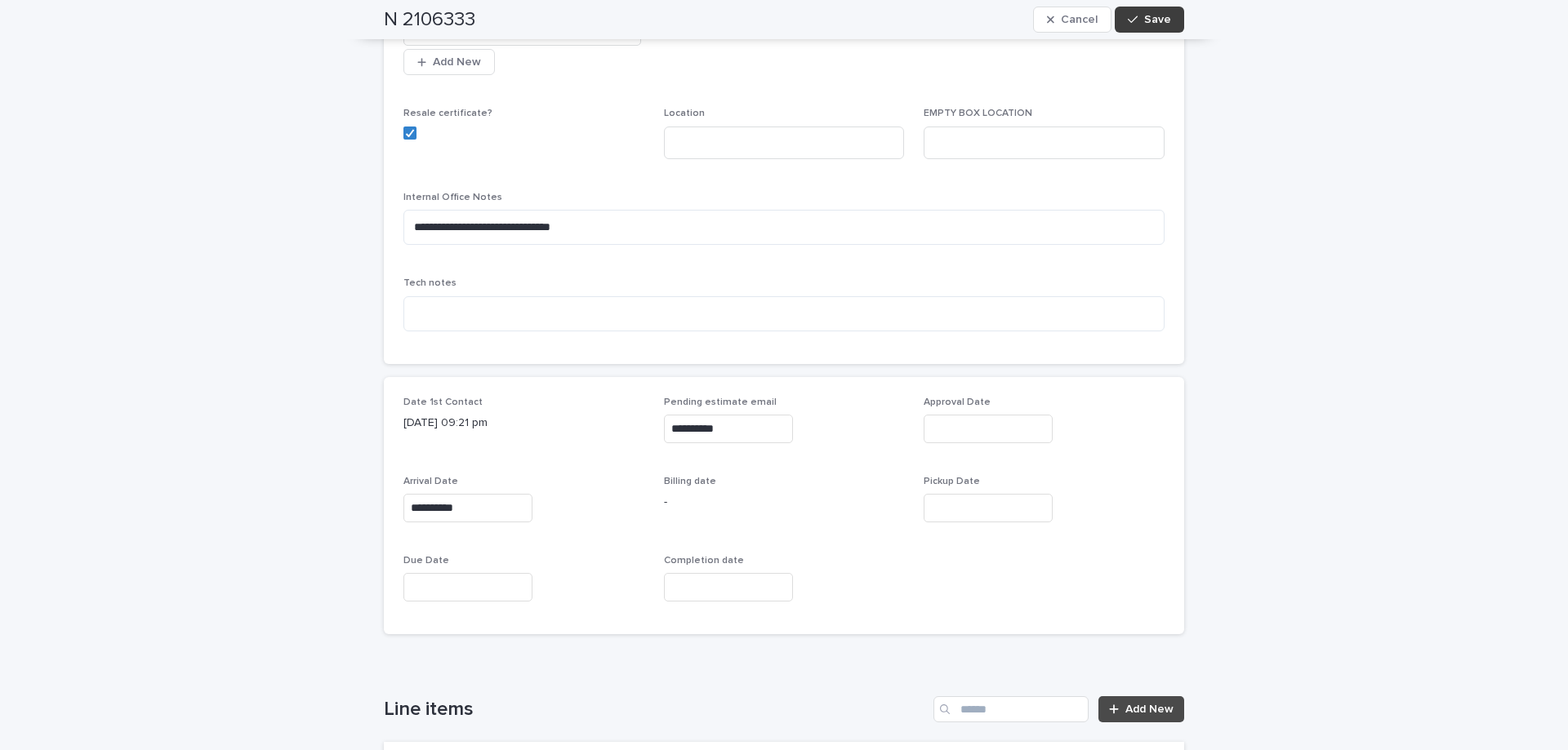
click at [1160, 20] on span "Save" at bounding box center [1157, 19] width 27 height 12
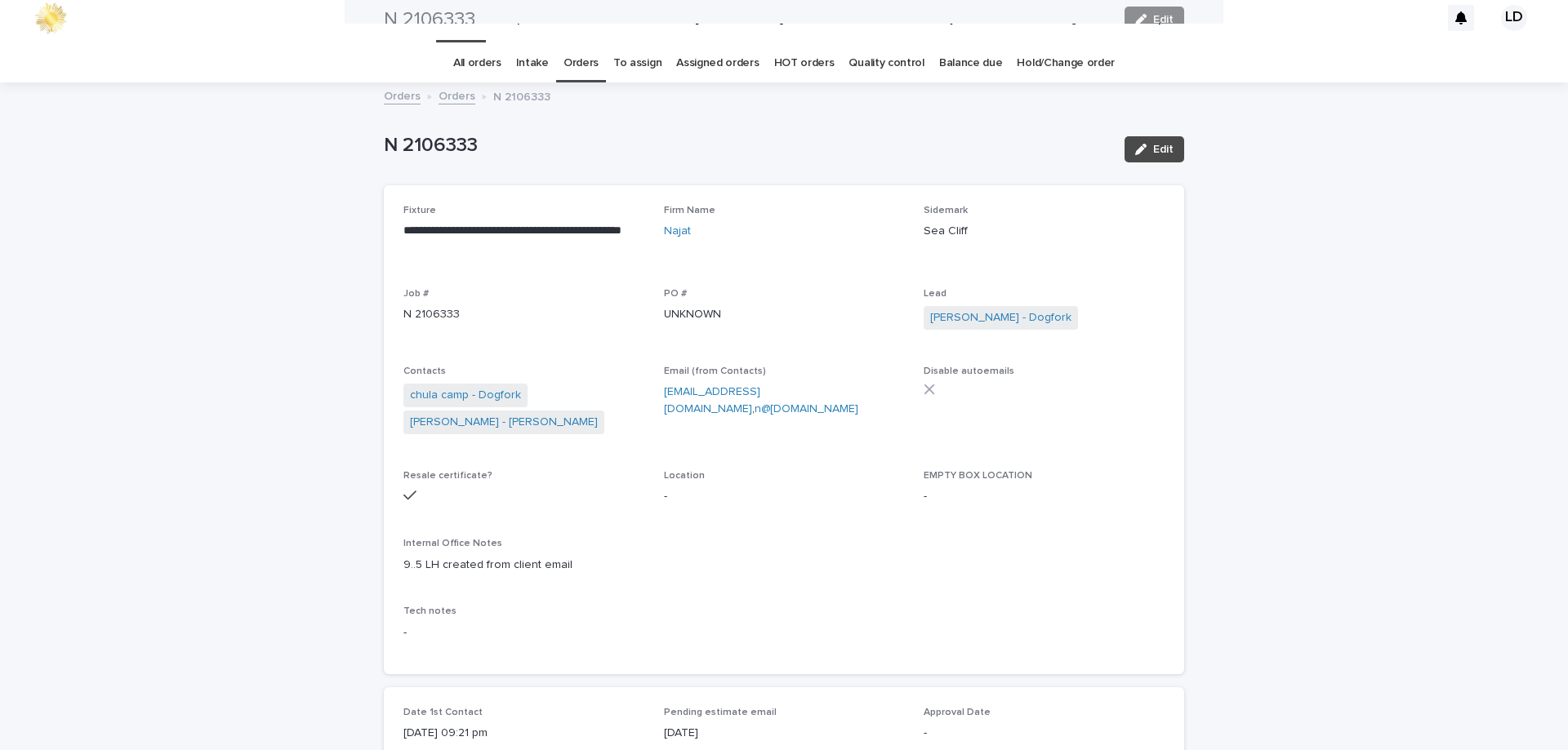
scroll to position [0, 0]
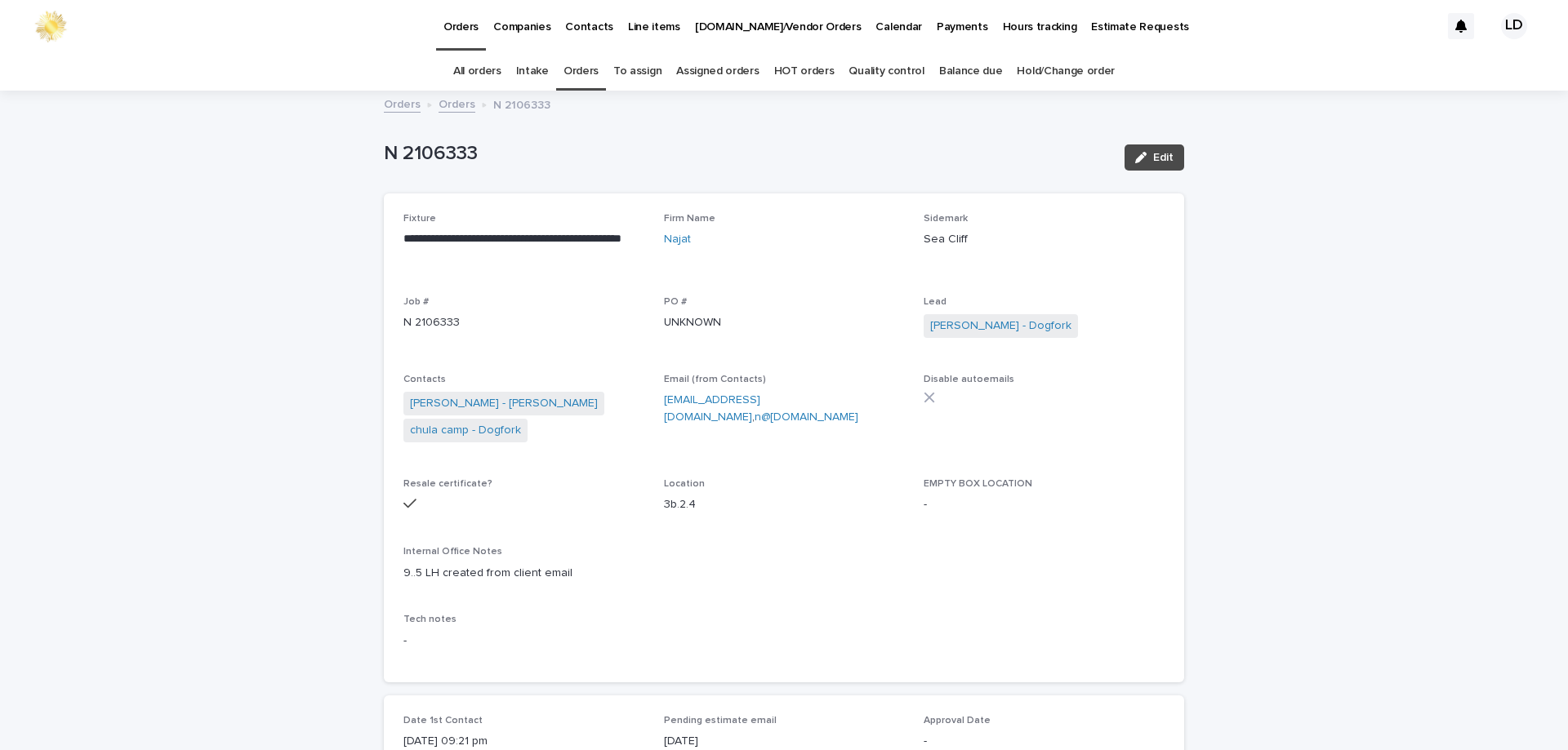
drag, startPoint x: 462, startPoint y: 115, endPoint x: 450, endPoint y: 103, distance: 17.0
click at [462, 114] on div "Orders Orders N 2106333" at bounding box center [784, 105] width 817 height 23
drag, startPoint x: 430, startPoint y: 94, endPoint x: 435, endPoint y: 103, distance: 10.3
click at [455, 99] on link "Orders" at bounding box center [457, 102] width 37 height 18
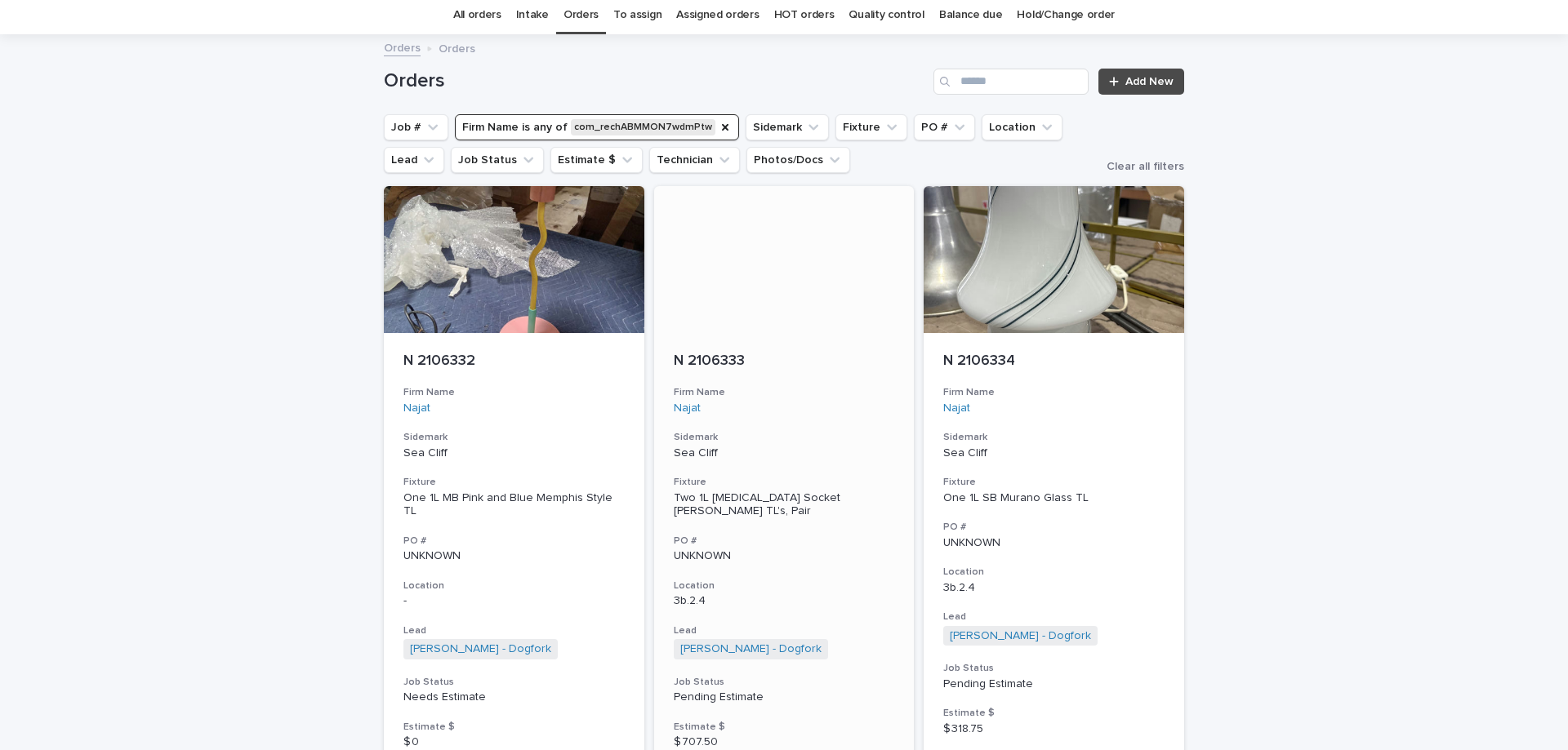
scroll to position [82, 0]
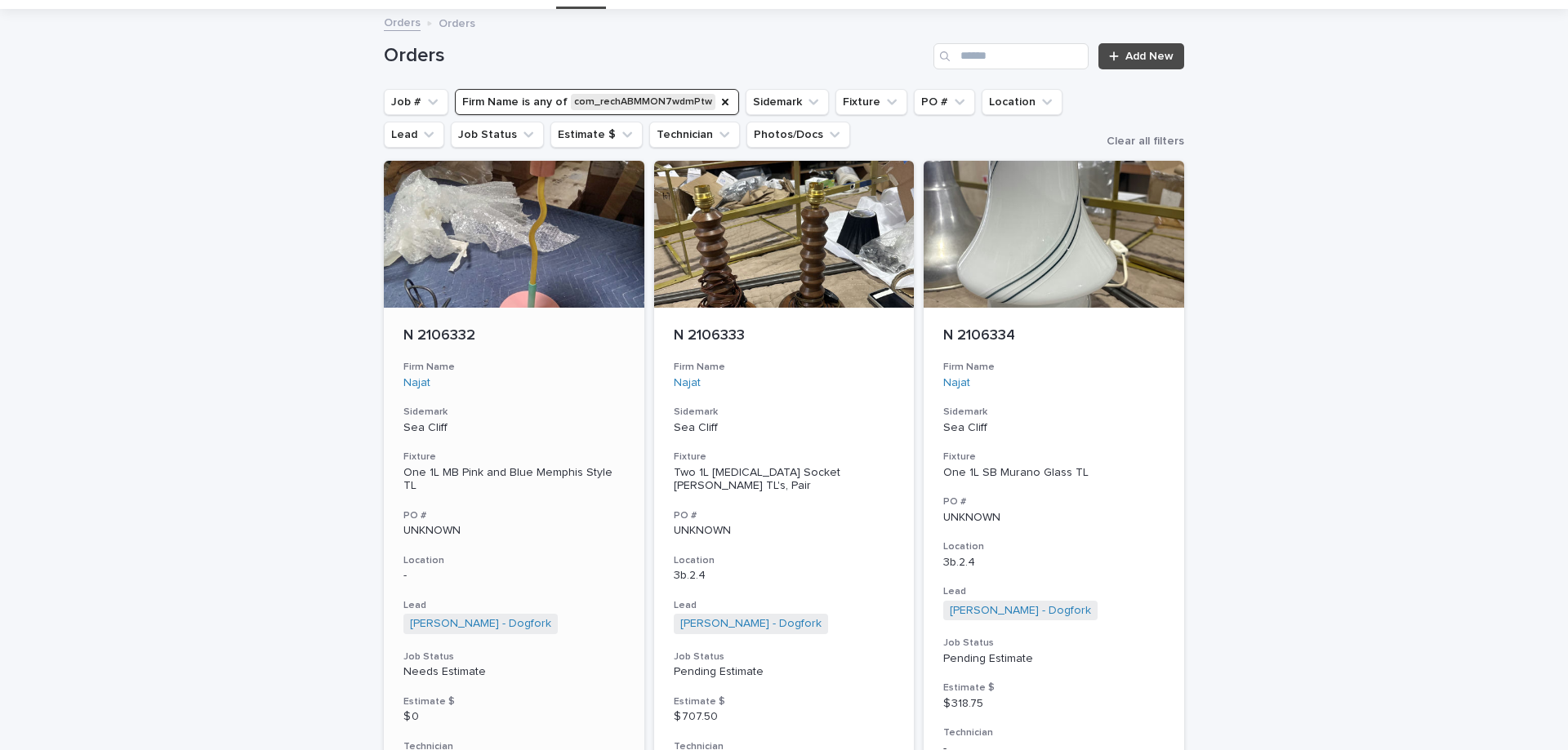
click at [599, 408] on h3 "Sidemark" at bounding box center [513, 413] width 221 height 13
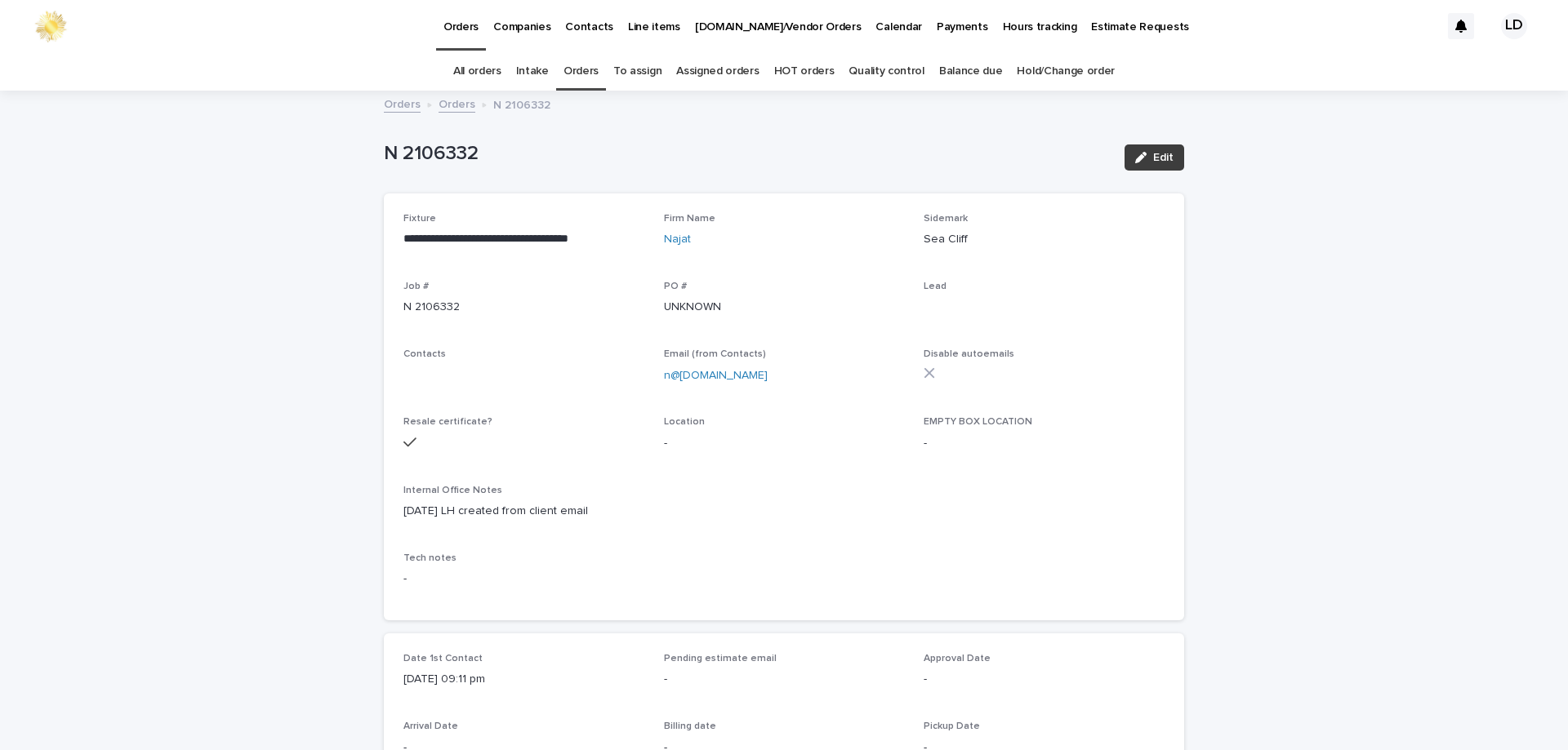
click at [1147, 159] on div "button" at bounding box center [1144, 157] width 18 height 12
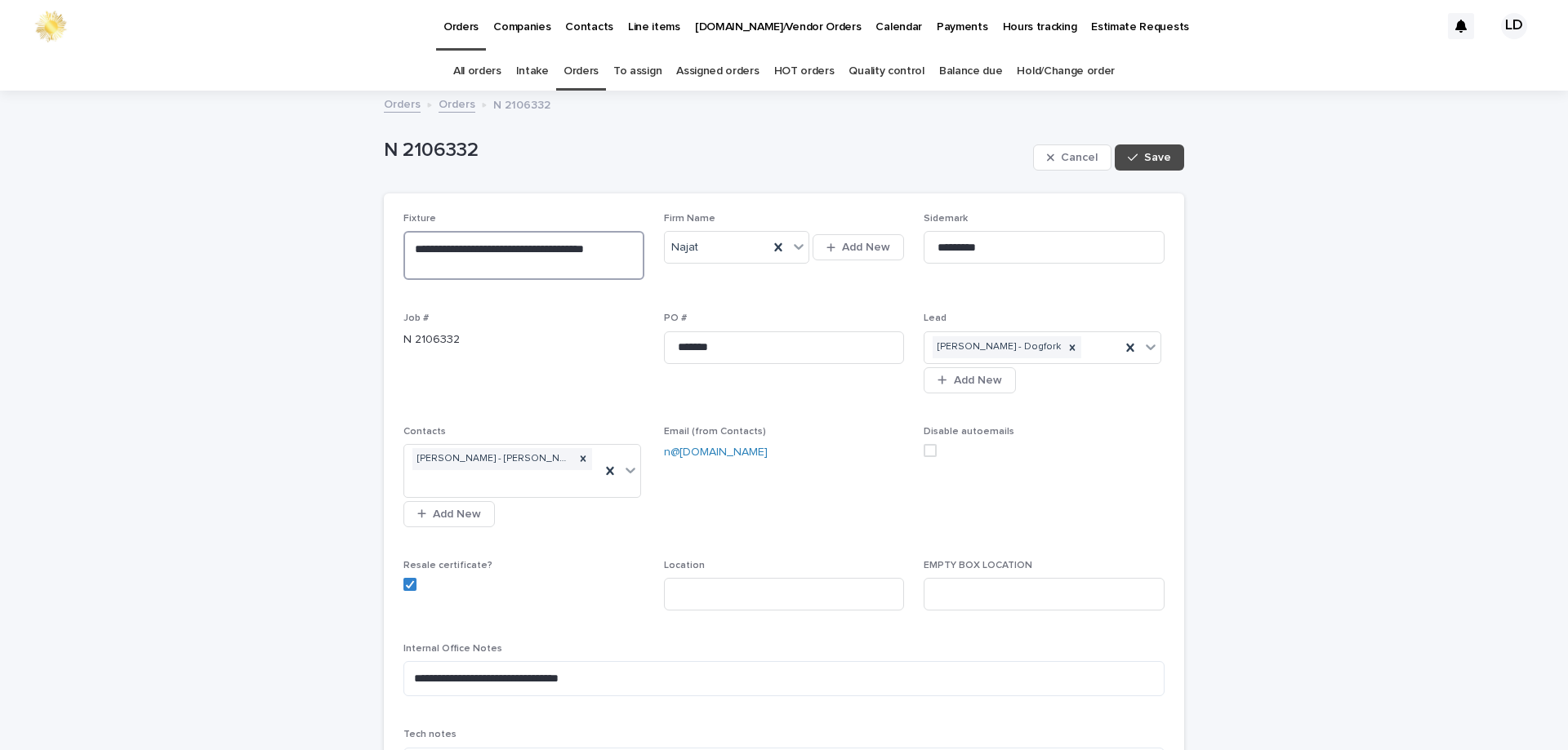
click at [451, 248] on textarea "**********" at bounding box center [524, 255] width 241 height 49
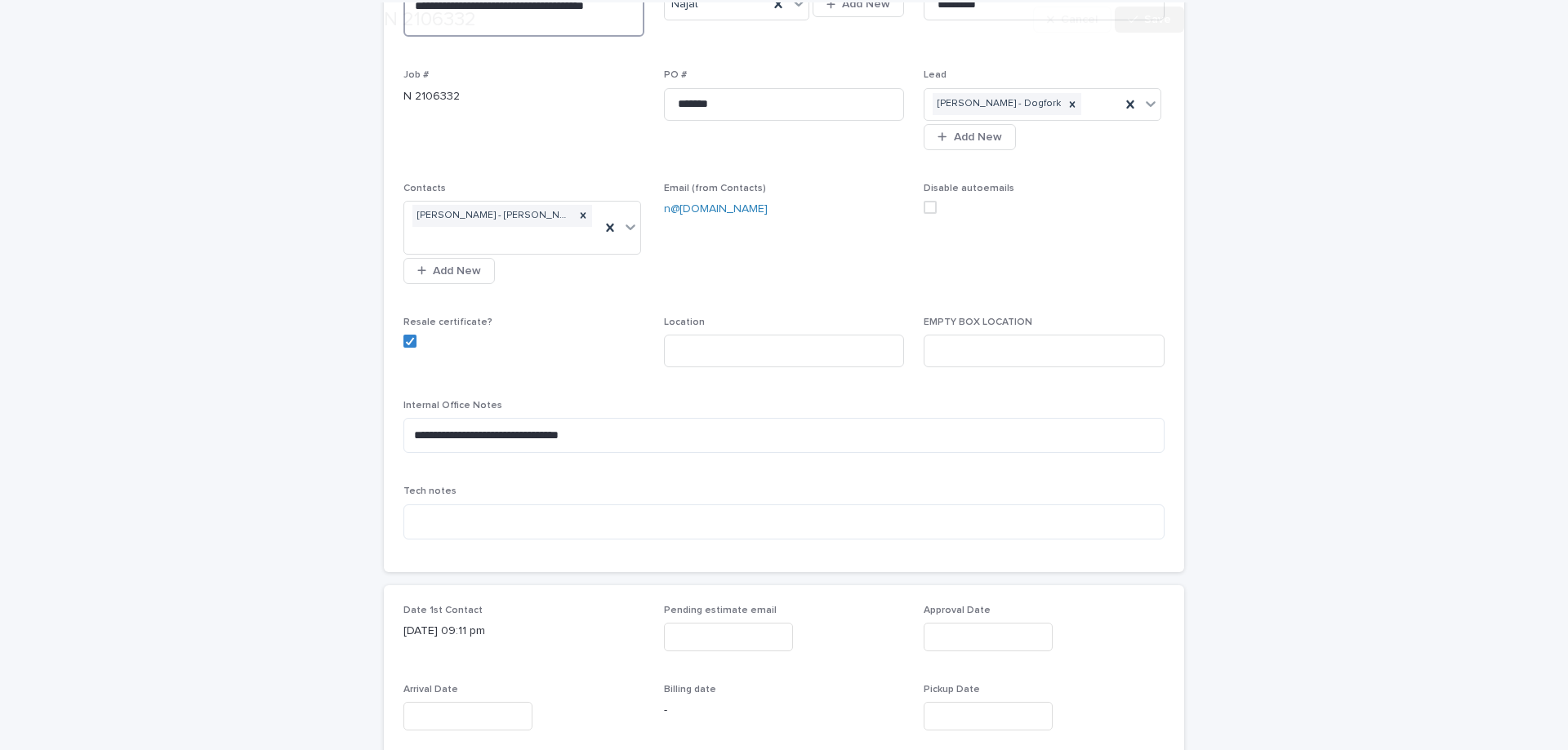
scroll to position [245, 0]
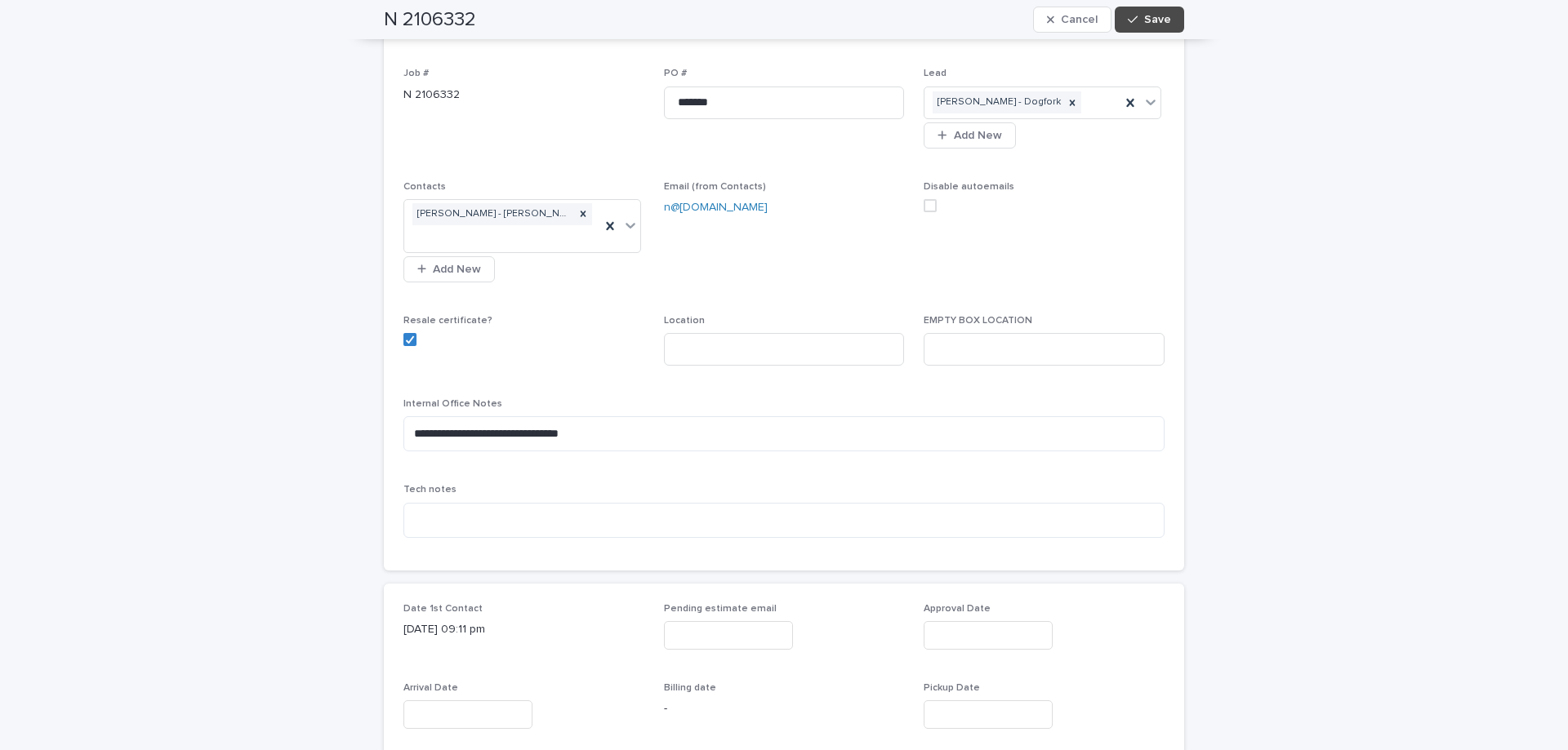
type textarea "**********"
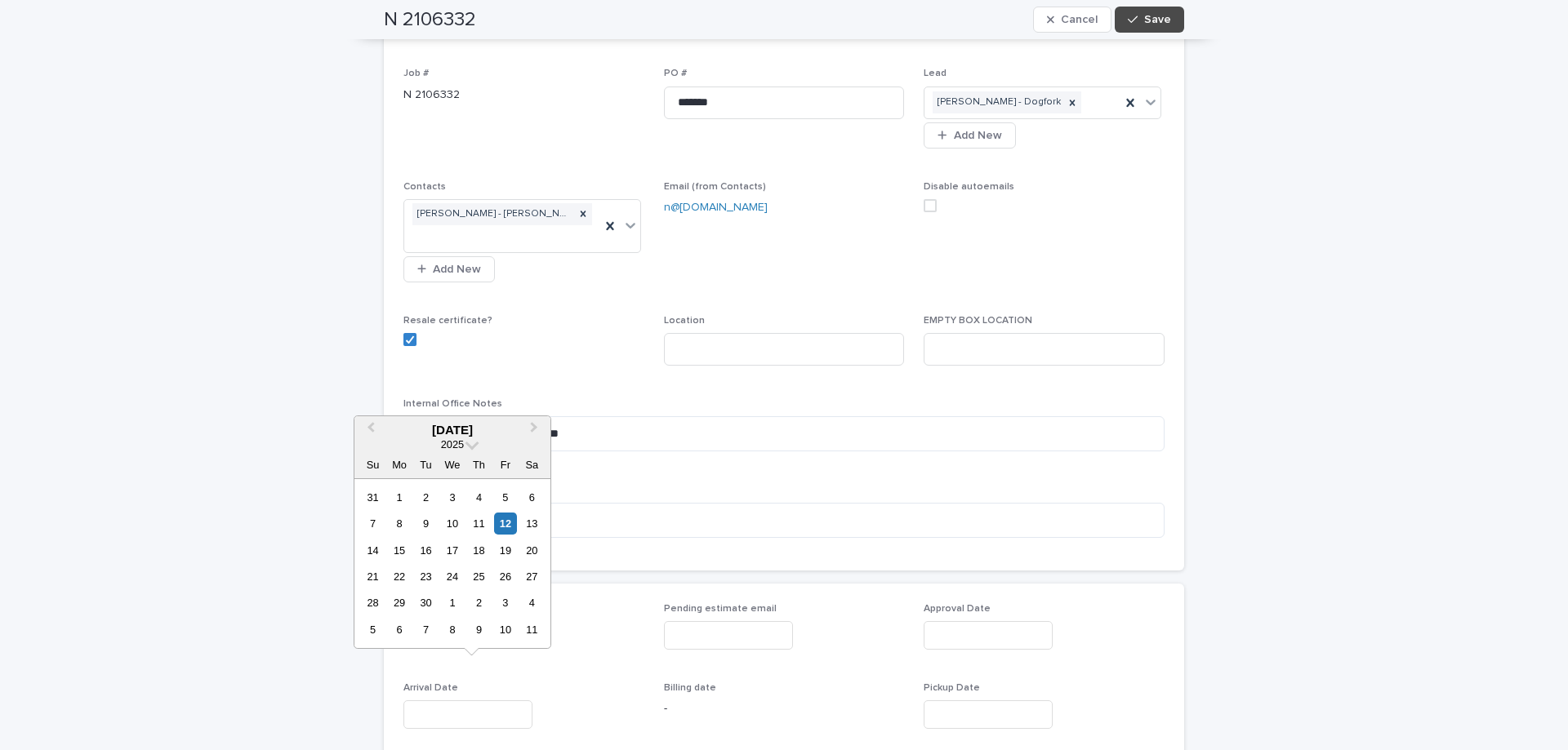
click at [502, 701] on input "text" at bounding box center [468, 715] width 129 height 29
click at [505, 529] on div "12" at bounding box center [504, 523] width 22 height 22
type input "**********"
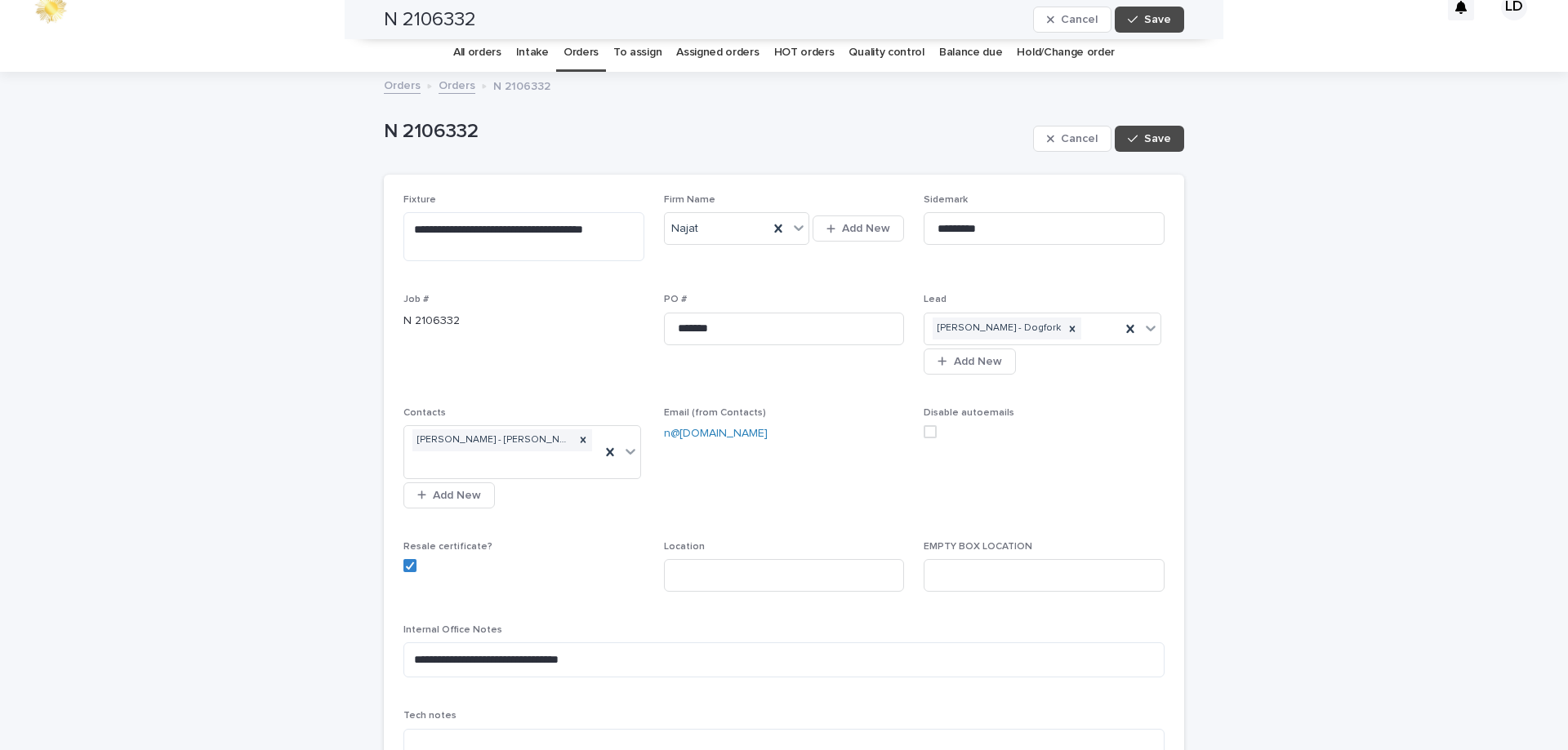
scroll to position [0, 0]
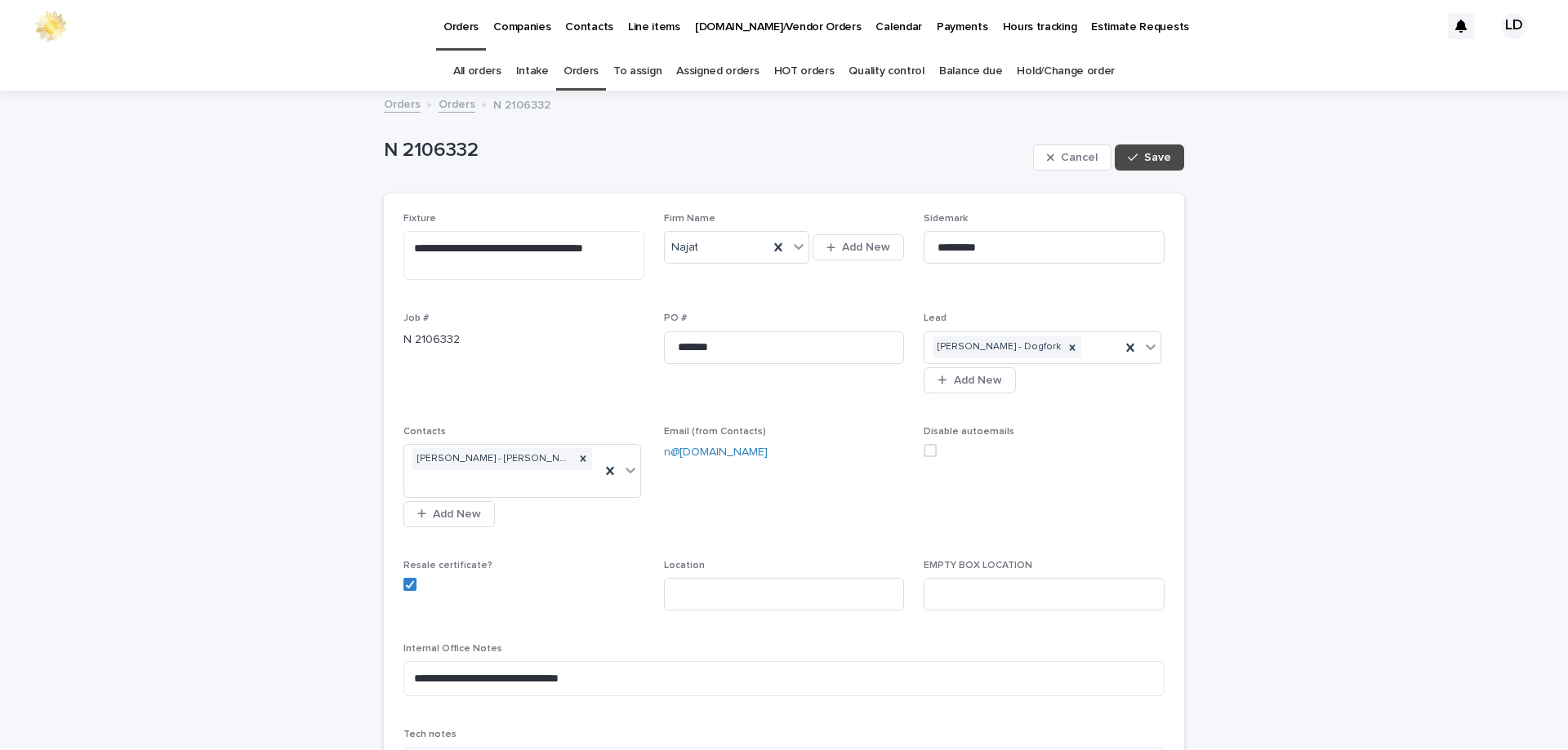
drag, startPoint x: 1166, startPoint y: 162, endPoint x: 1251, endPoint y: 311, distance: 171.5
click at [1166, 161] on button "Save" at bounding box center [1149, 157] width 69 height 26
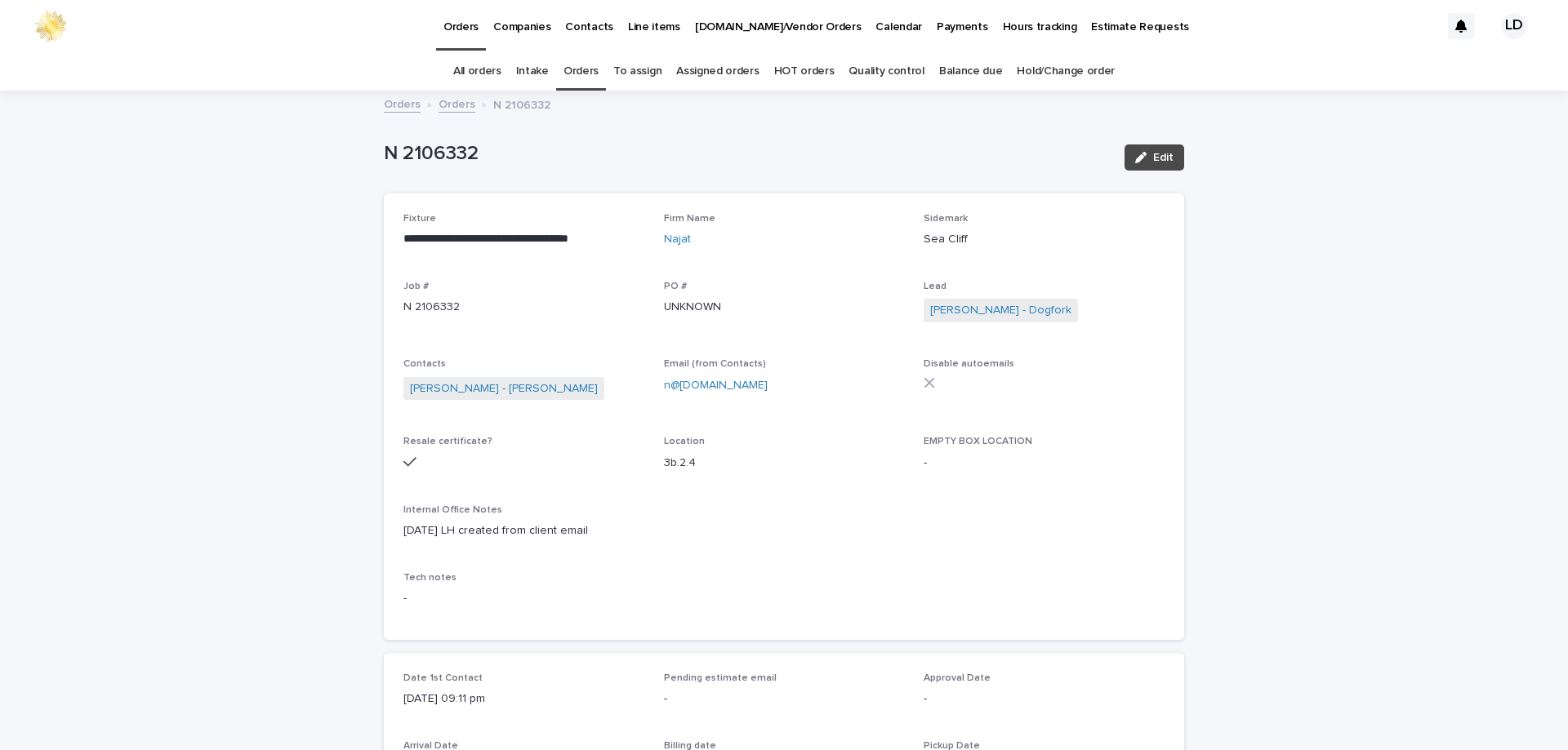
click at [582, 68] on link "Orders" at bounding box center [581, 71] width 35 height 39
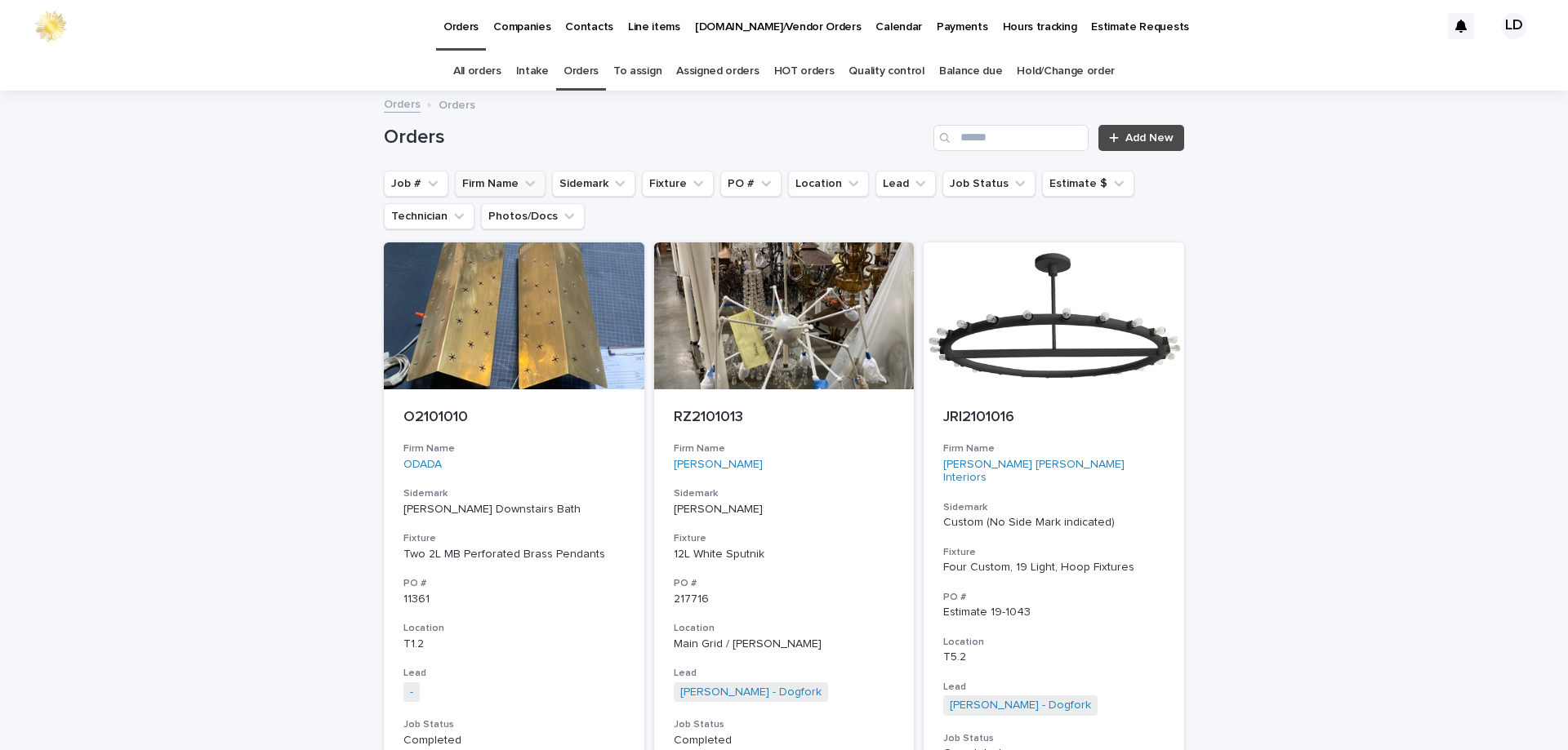
click at [482, 184] on button "Firm Name" at bounding box center [500, 183] width 91 height 26
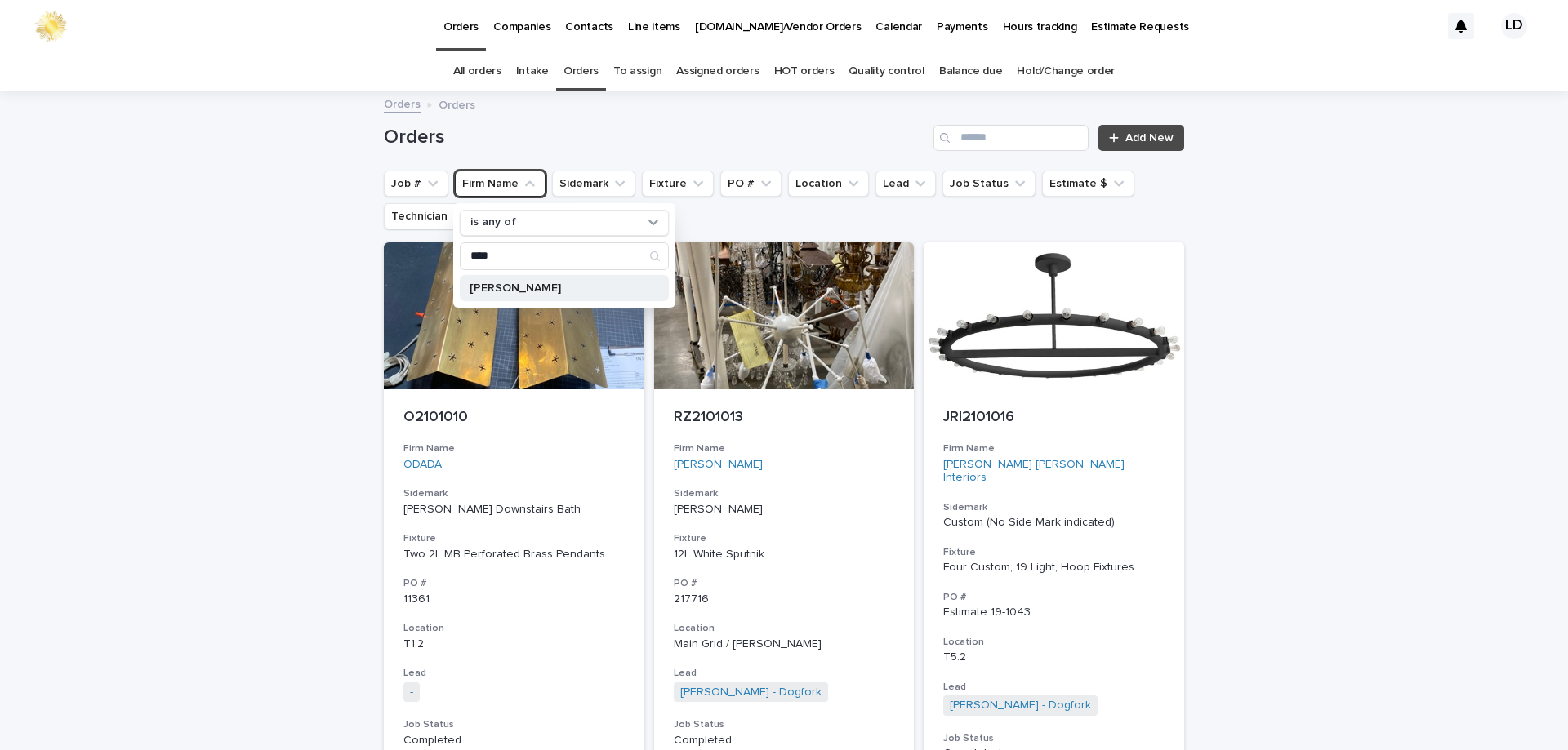
type input "****"
click at [482, 283] on p "Eche Martinez" at bounding box center [556, 288] width 174 height 12
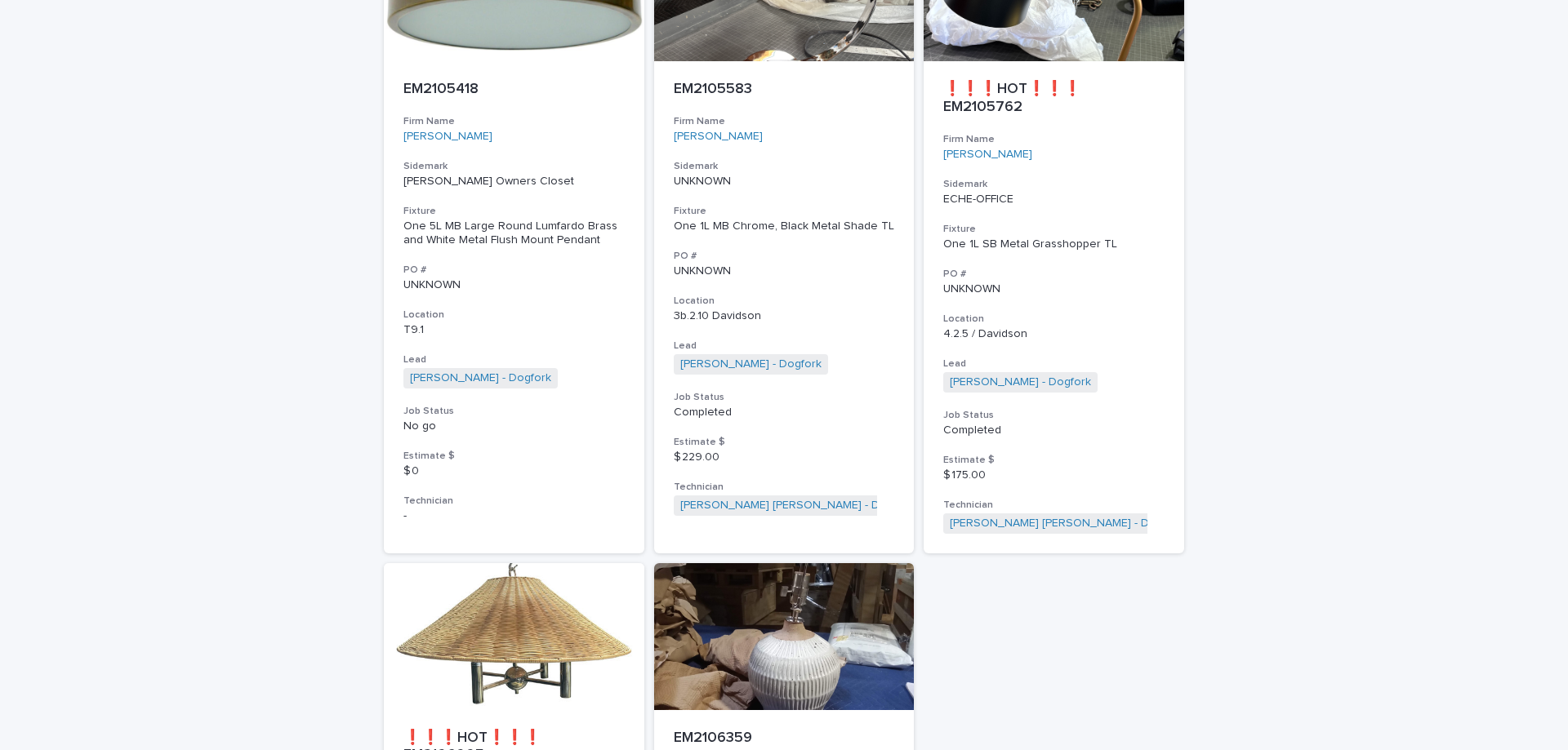
scroll to position [5878, 0]
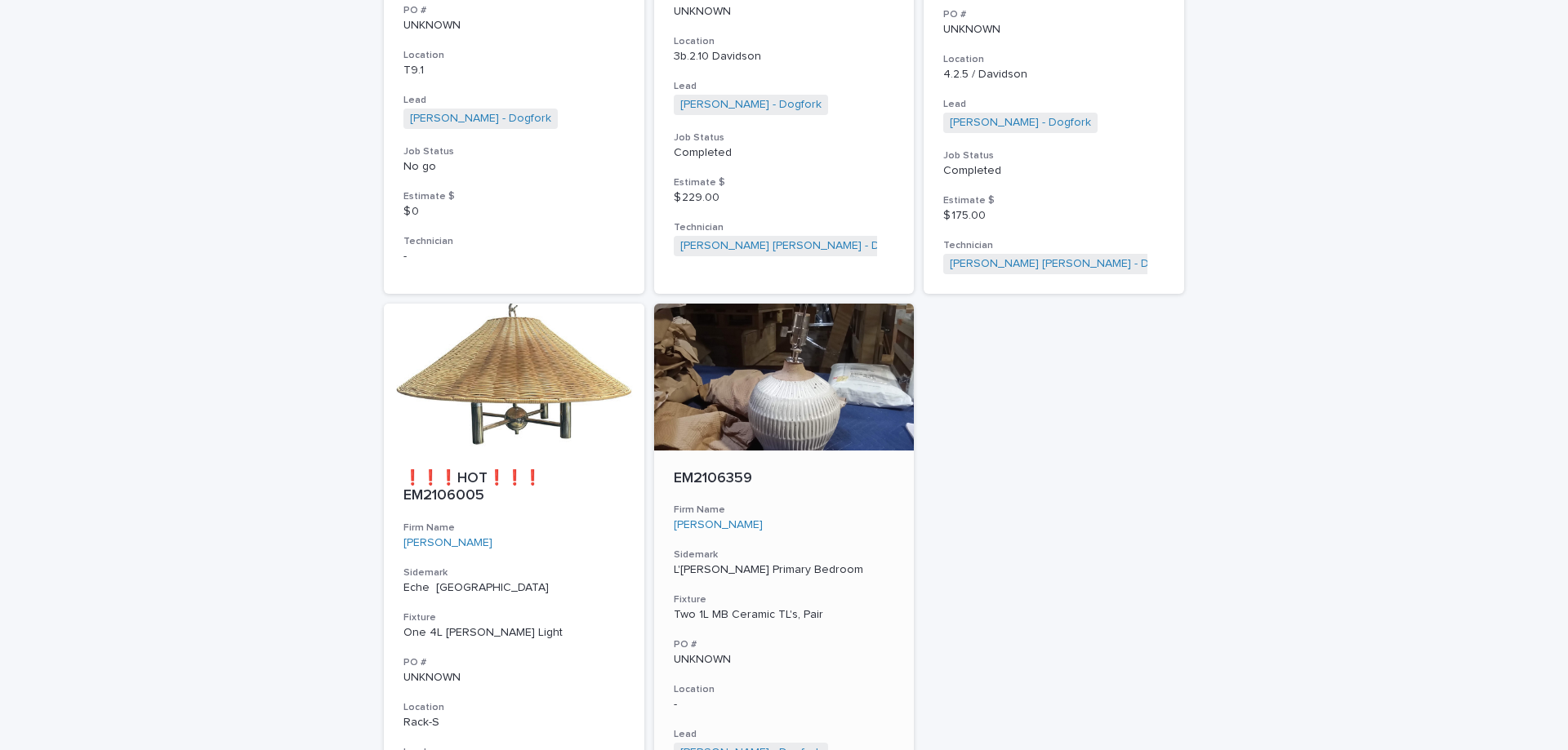
click at [867, 503] on h3 "Firm Name" at bounding box center [784, 510] width 221 height 13
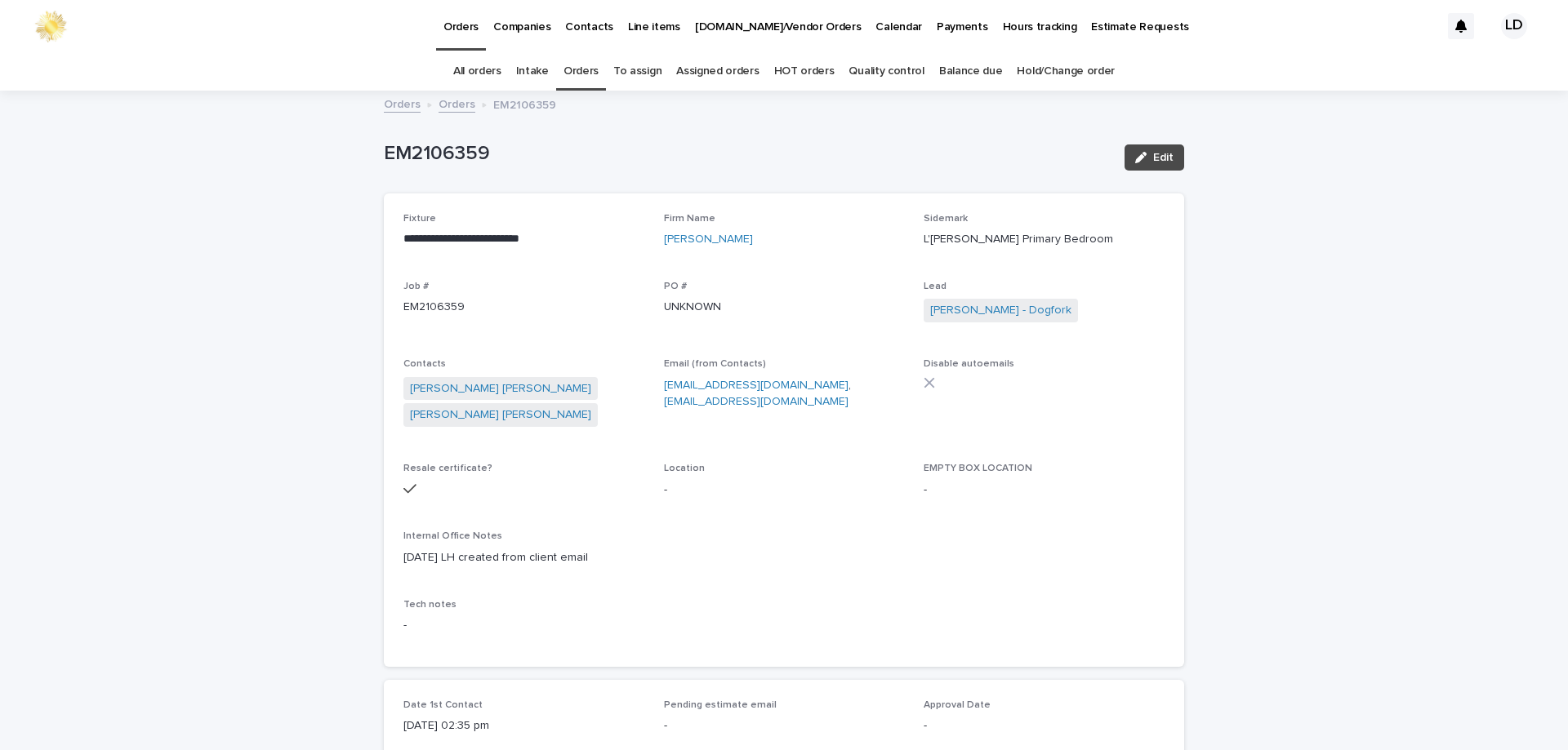
click at [580, 67] on link "Orders" at bounding box center [581, 71] width 35 height 39
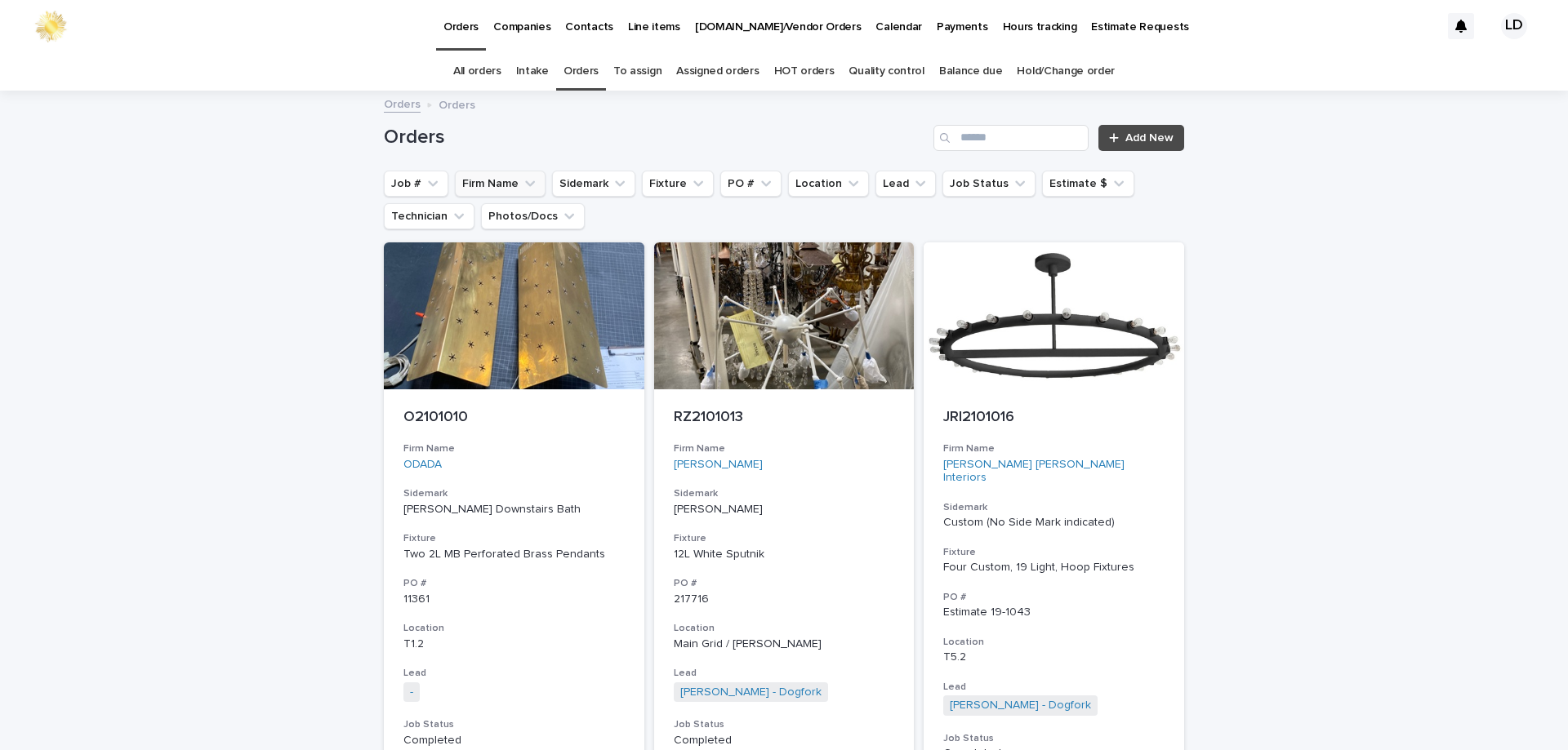
click at [522, 177] on icon "Firm Name" at bounding box center [529, 183] width 16 height 16
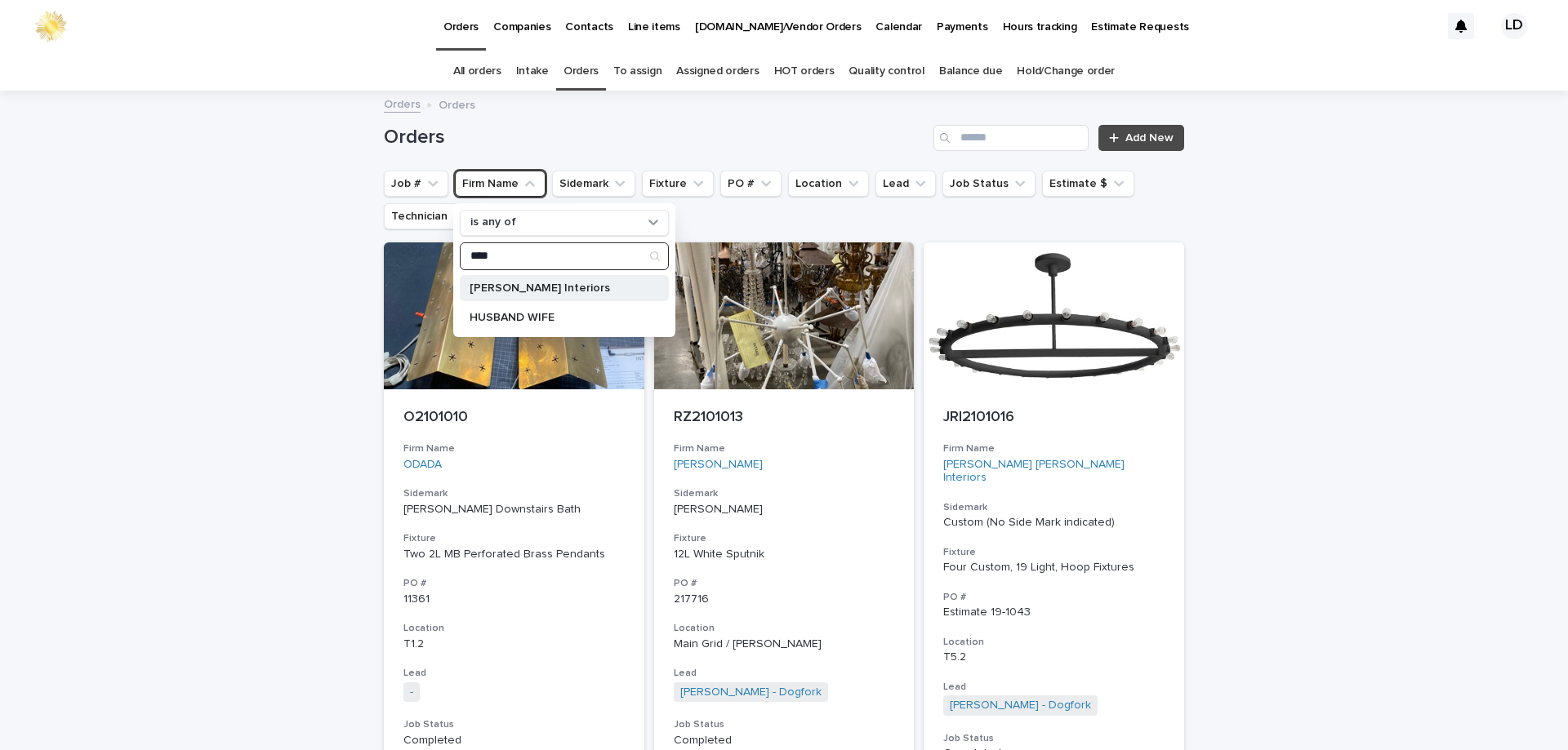
type input "****"
click at [496, 293] on p "Dina Bandman Interiors" at bounding box center [556, 288] width 174 height 12
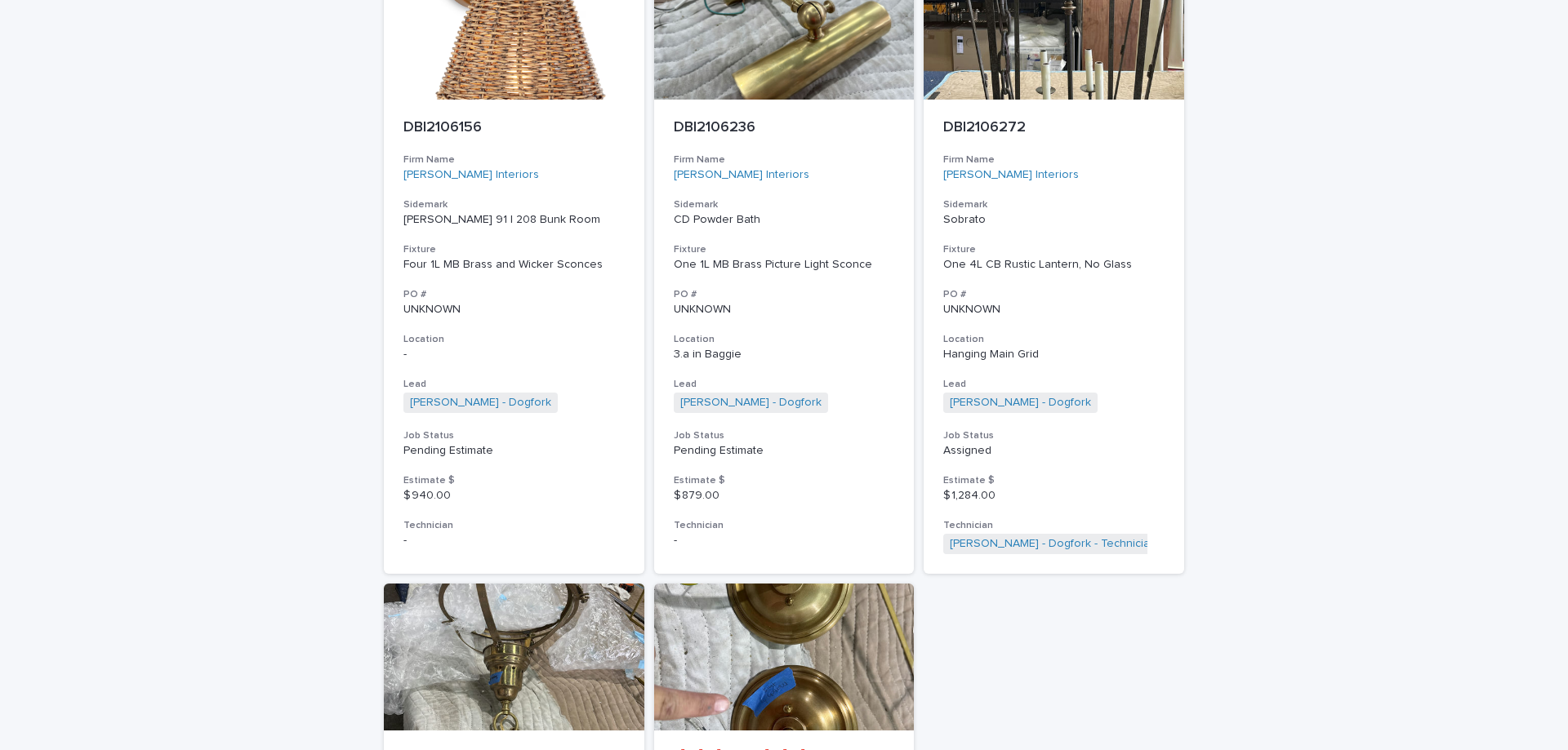
scroll to position [3592, 0]
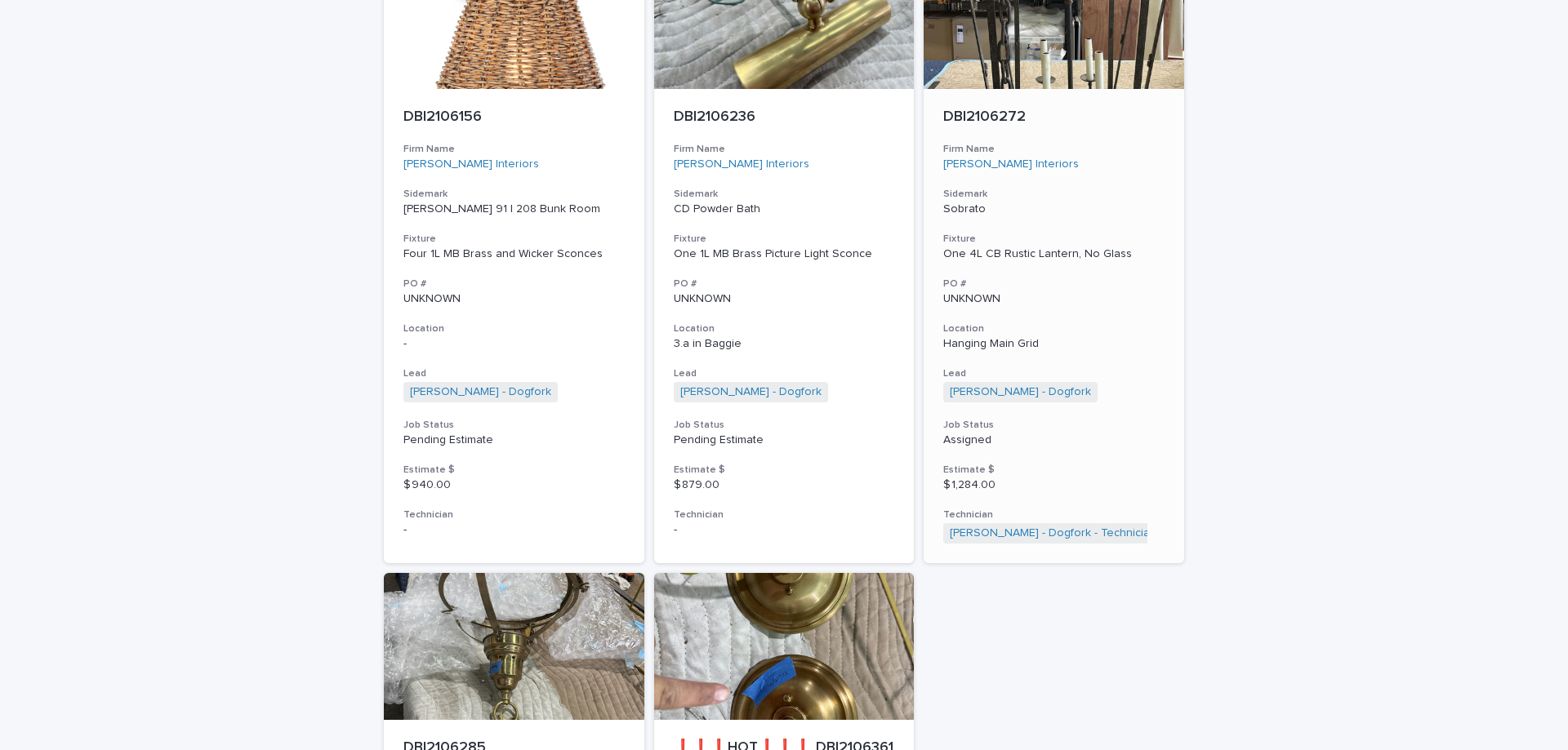
click at [1092, 337] on p "Hanging Main Grid" at bounding box center [1053, 344] width 221 height 13
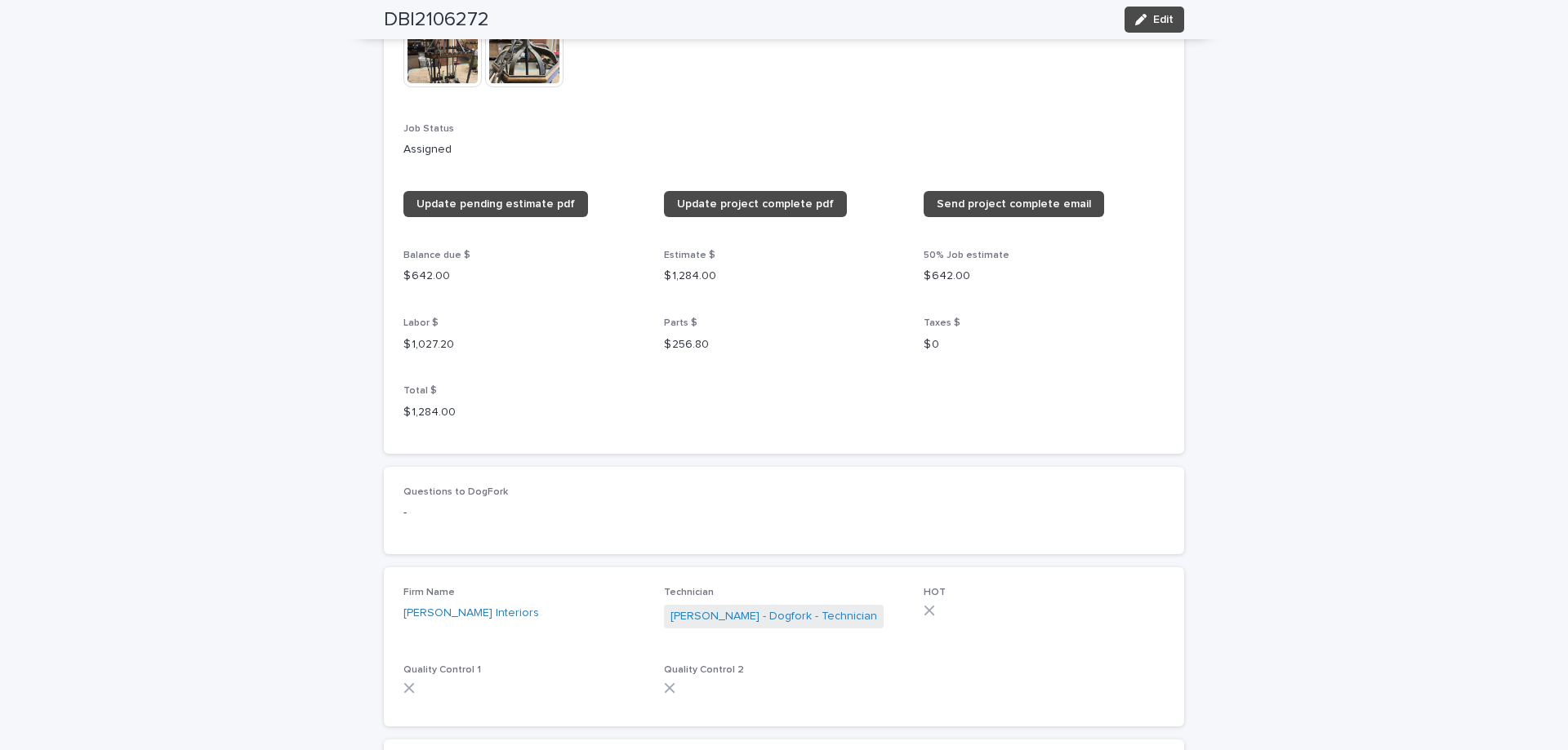
scroll to position [2123, 0]
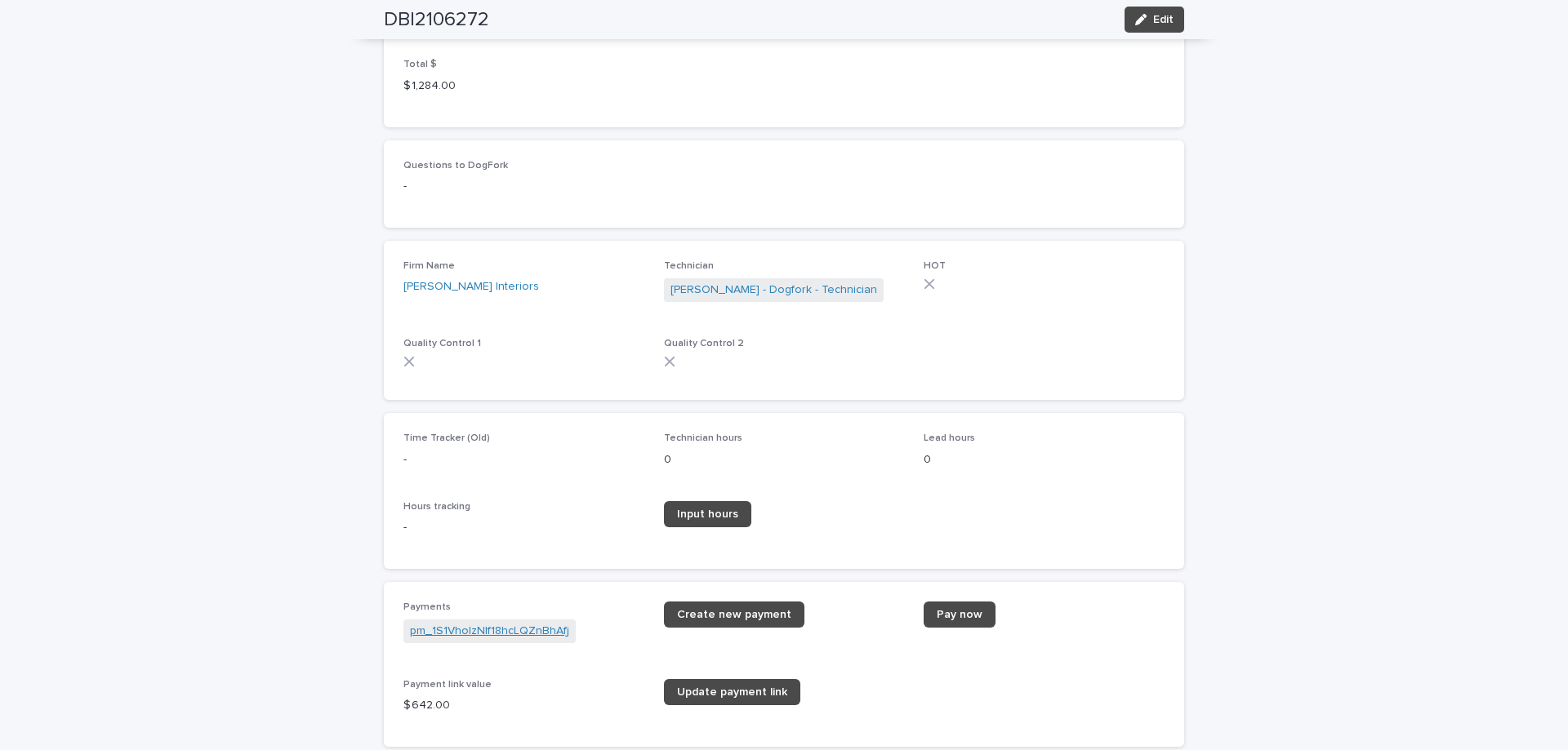
click at [444, 634] on link "pm_1S1VhoIzNIf18hcLQZnBhAfj" at bounding box center [489, 631] width 159 height 17
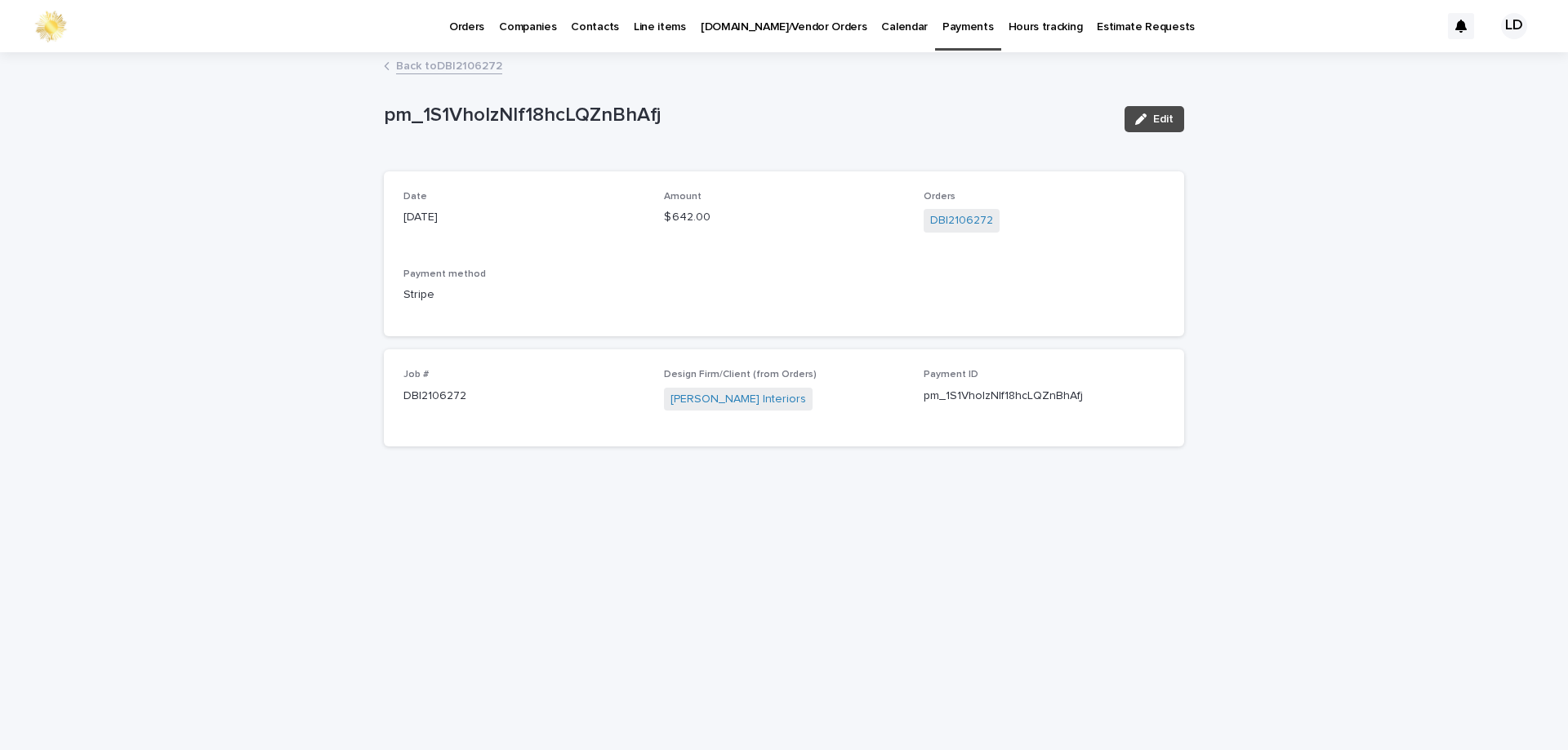
click at [446, 62] on link "Back to DBI2106272" at bounding box center [449, 65] width 106 height 18
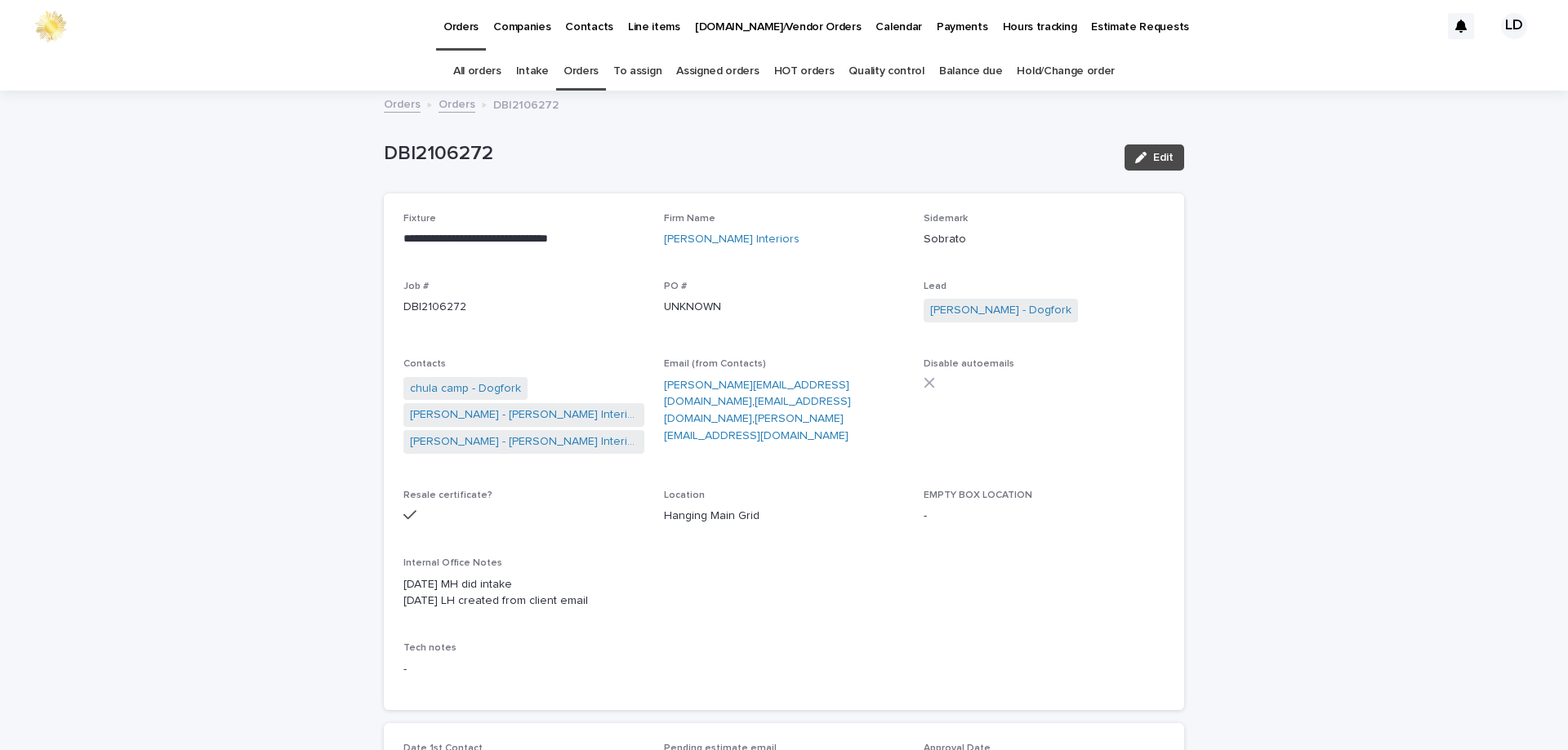
click at [583, 74] on link "Orders" at bounding box center [581, 71] width 35 height 39
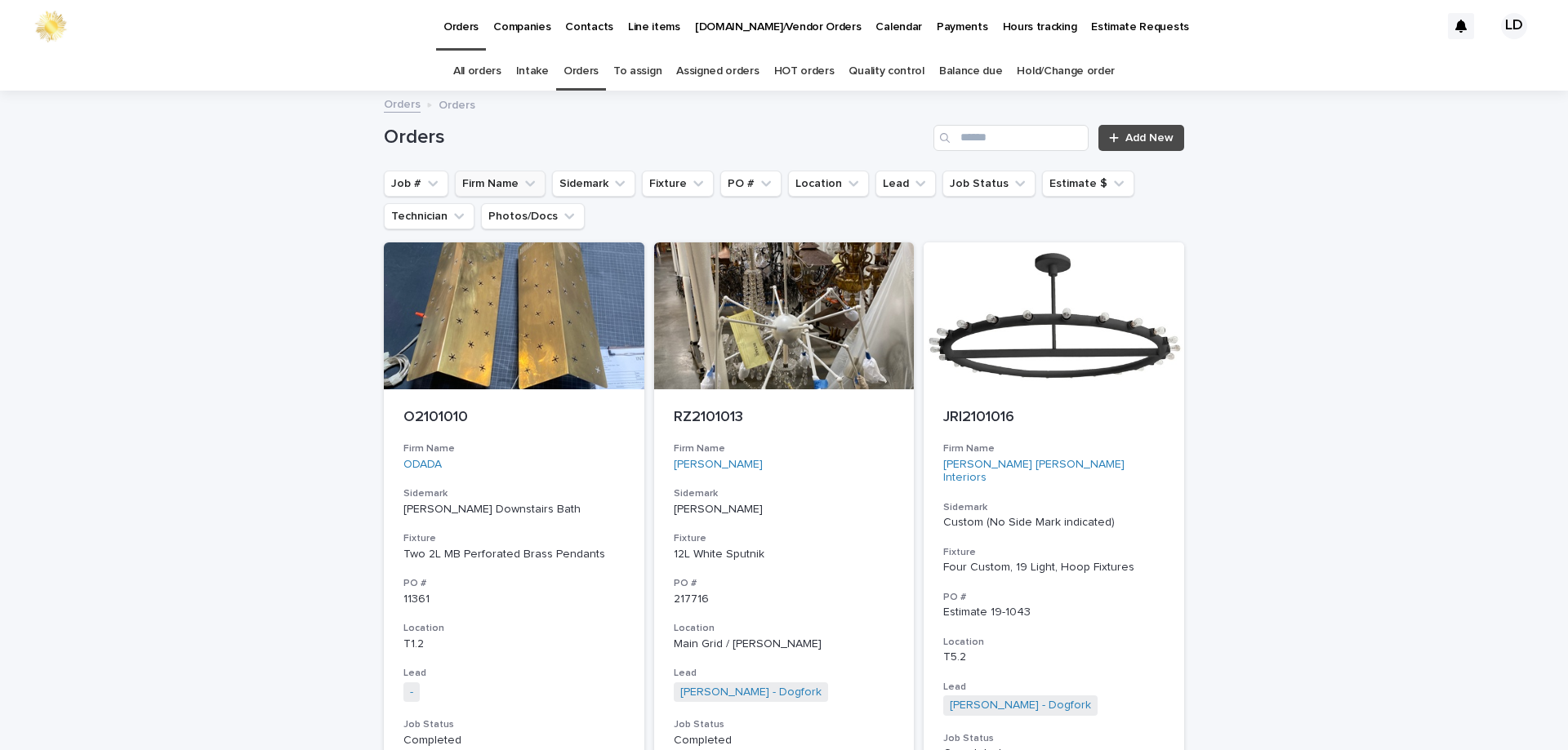
click at [513, 187] on button "Firm Name" at bounding box center [500, 183] width 91 height 26
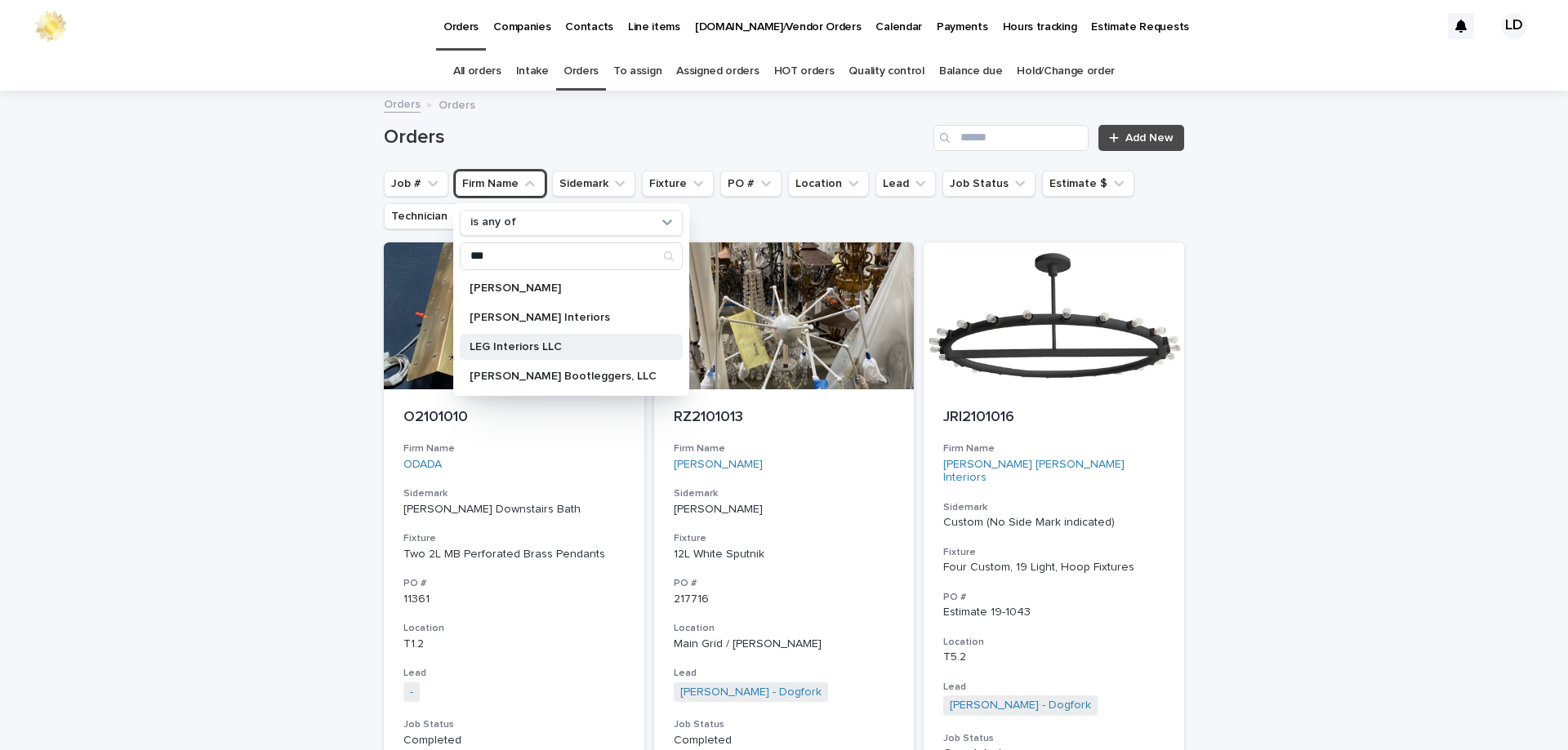
type input "***"
click at [521, 344] on p "LEG Interiors LLC" at bounding box center [563, 347] width 187 height 12
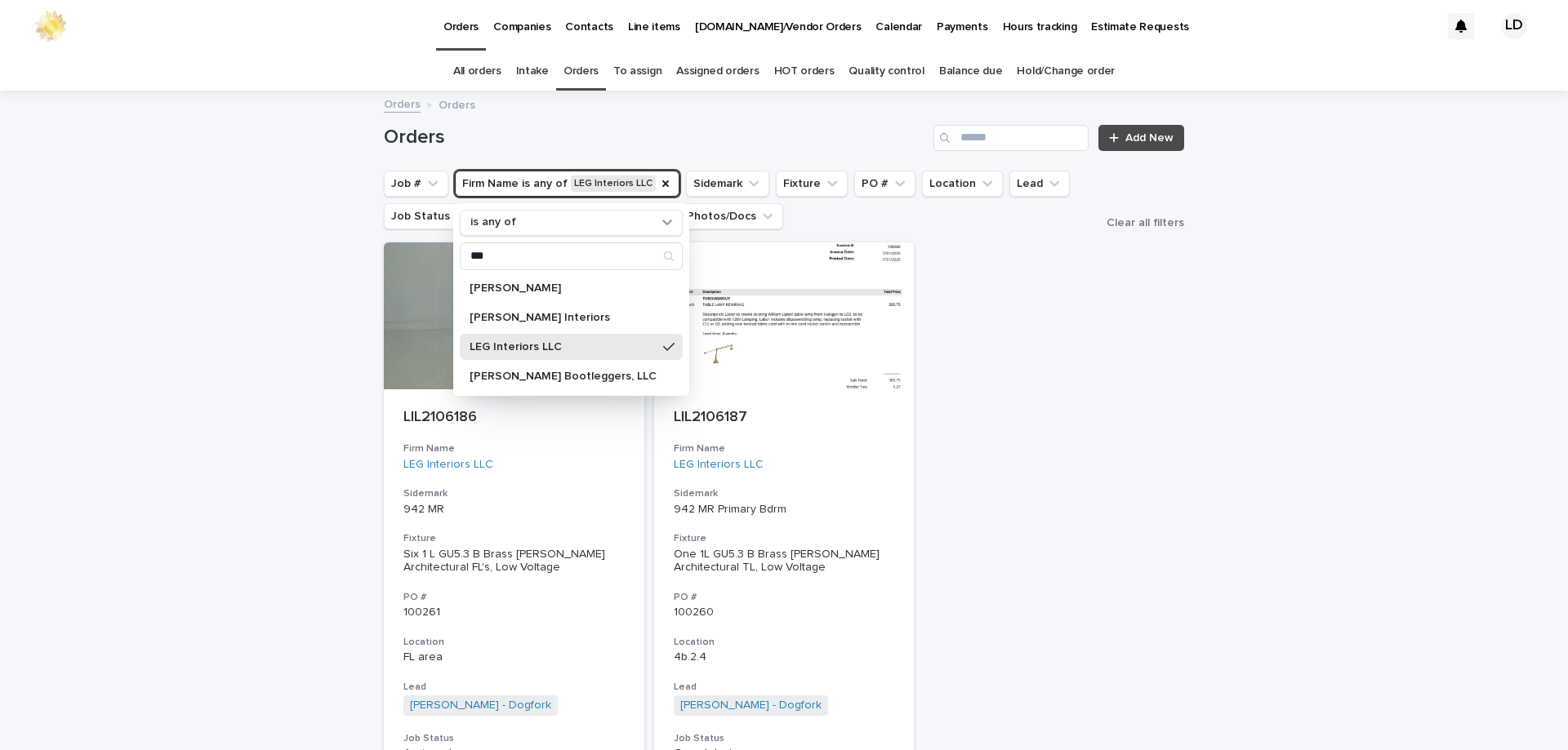
click at [1373, 423] on div "Loading... Saving… Loading... Saving… Orders Add New Job # Firm Name is any of …" at bounding box center [784, 546] width 1568 height 907
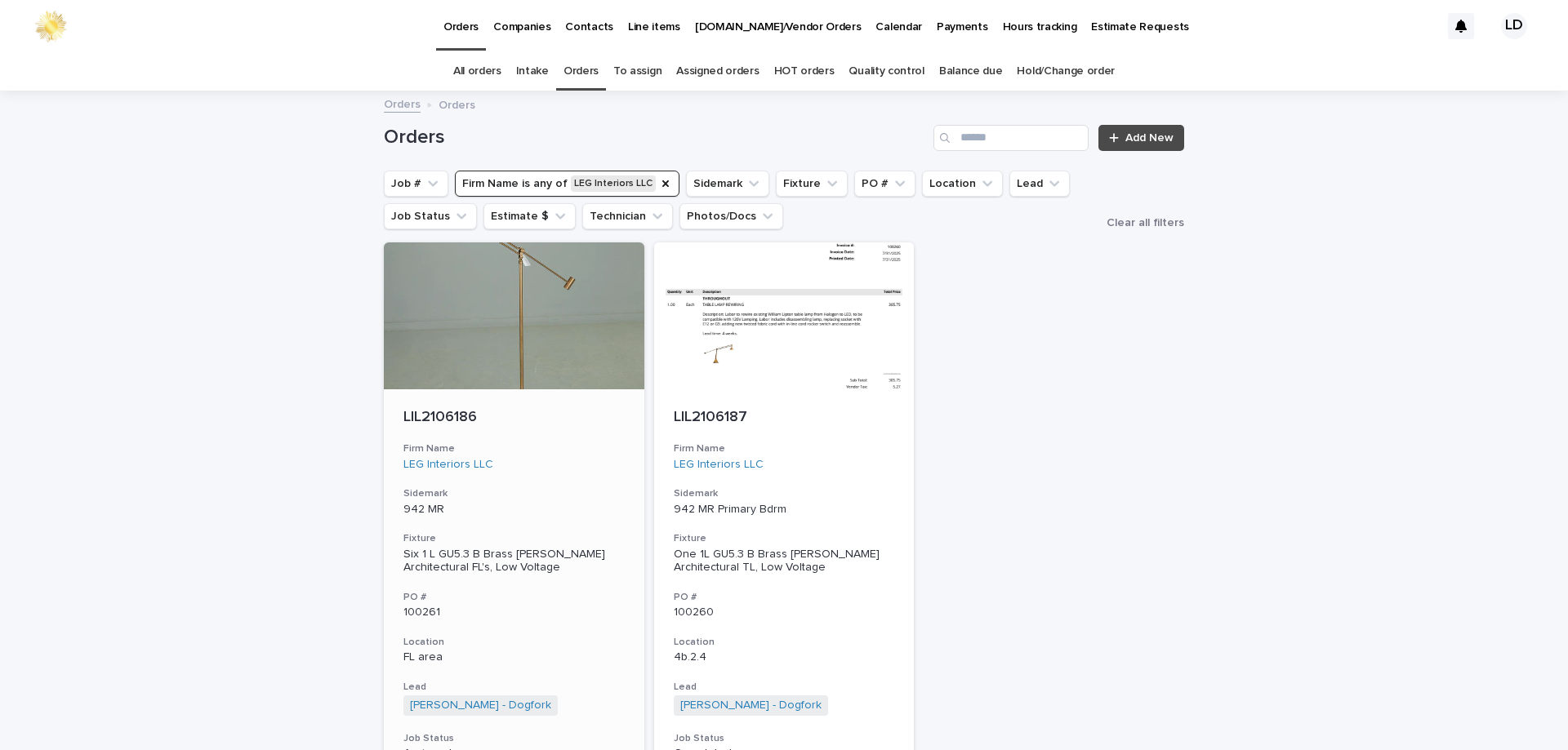
click at [538, 461] on div "LEG Interiors LLC" at bounding box center [513, 465] width 221 height 13
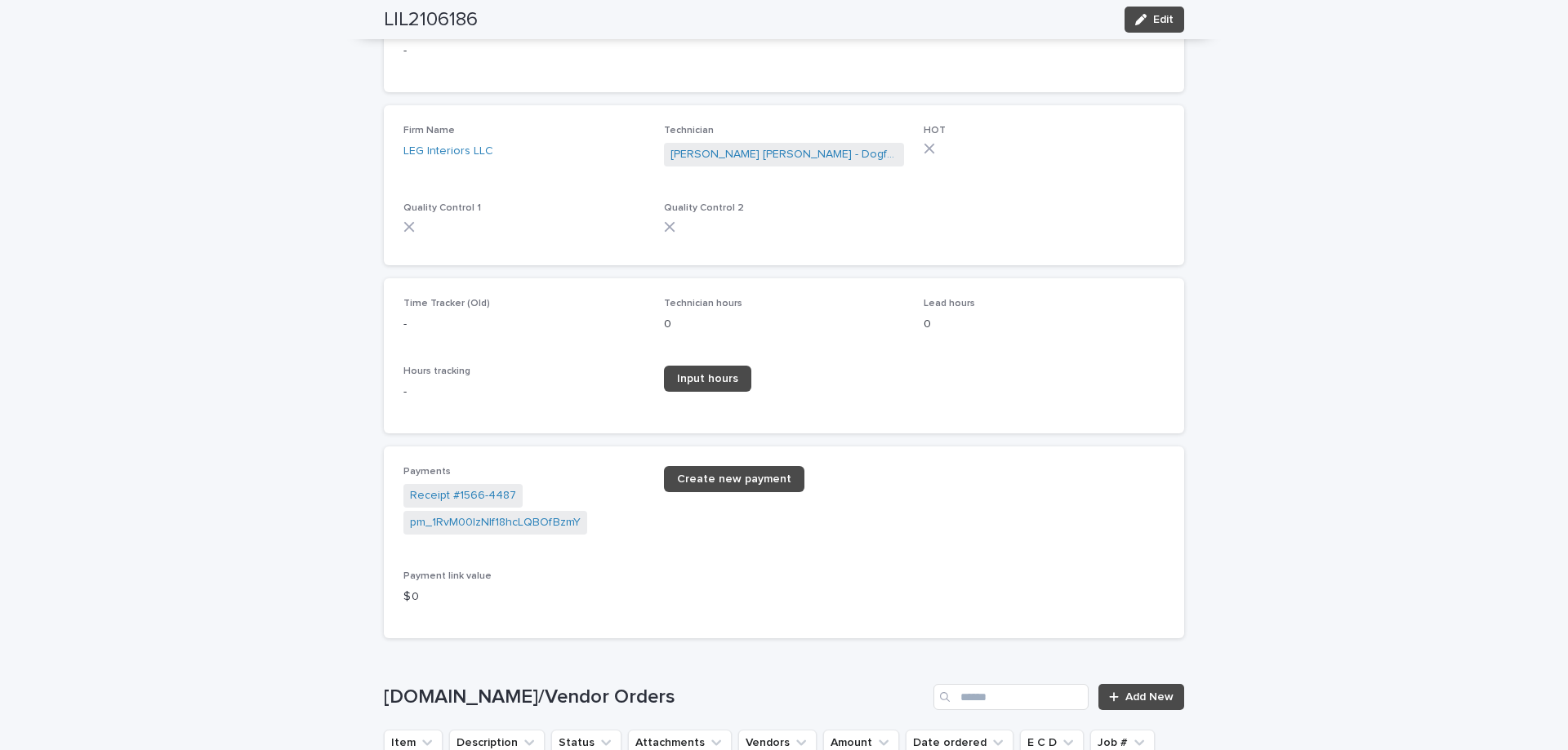
scroll to position [2368, 0]
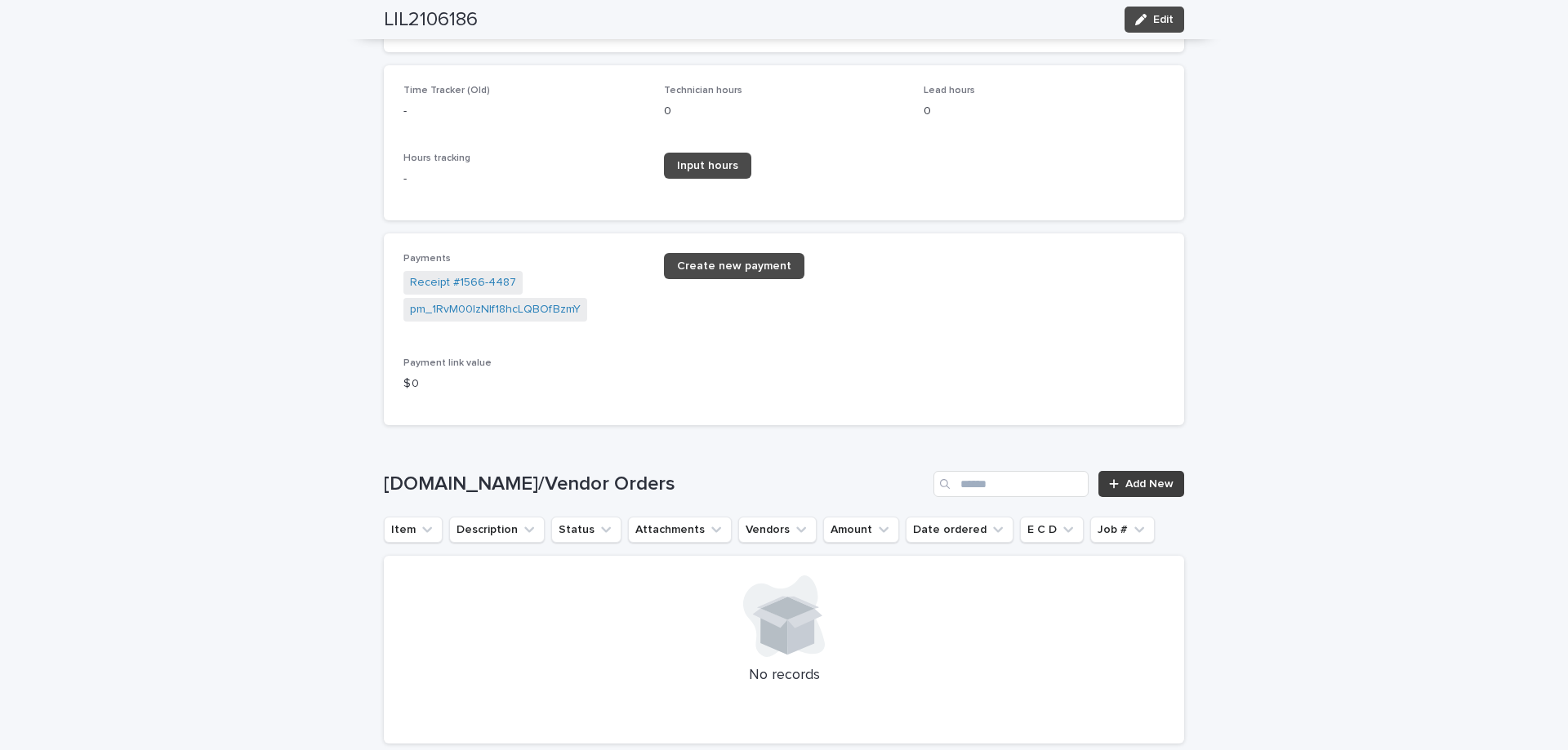
click at [1143, 477] on link "Add New" at bounding box center [1141, 484] width 86 height 26
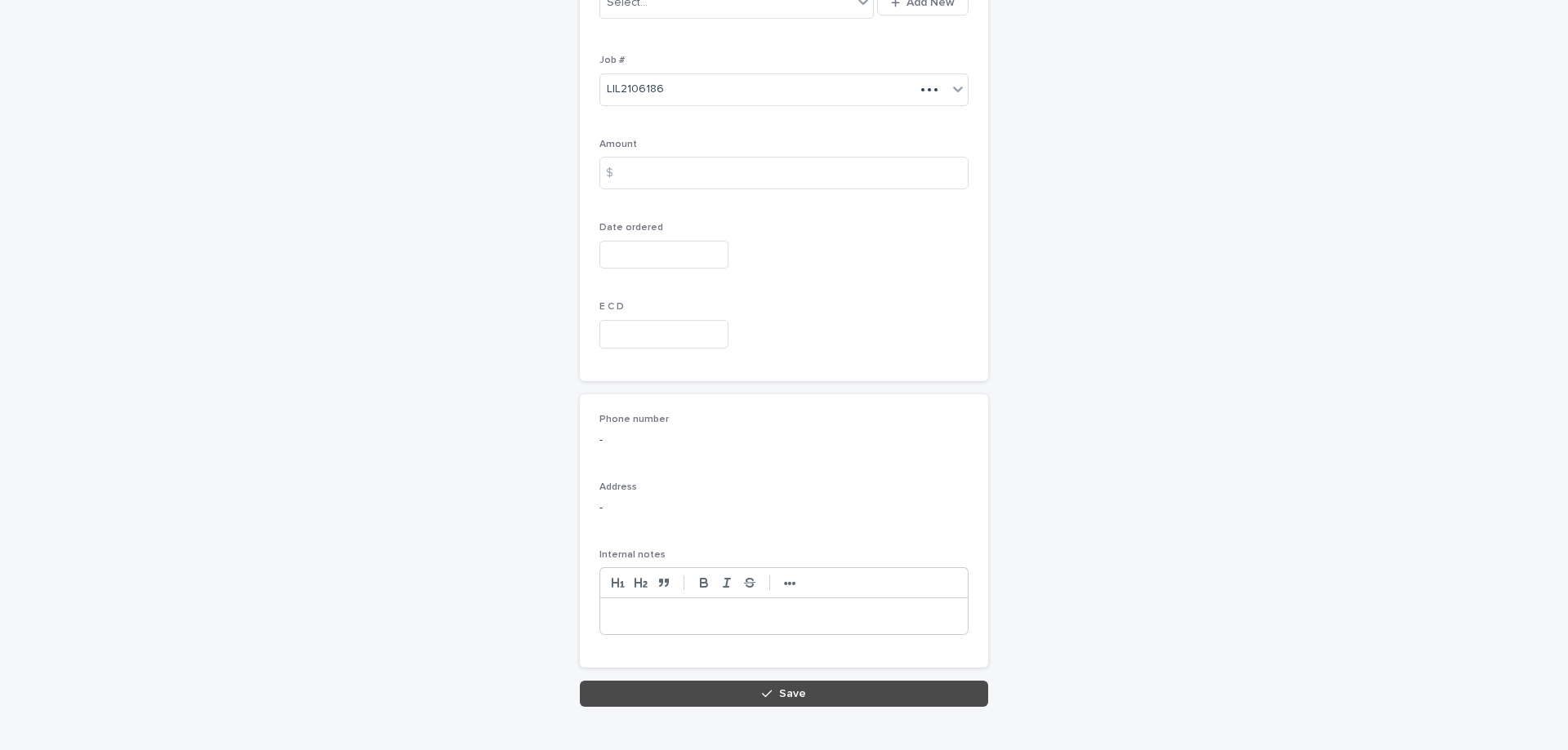
scroll to position [230, 0]
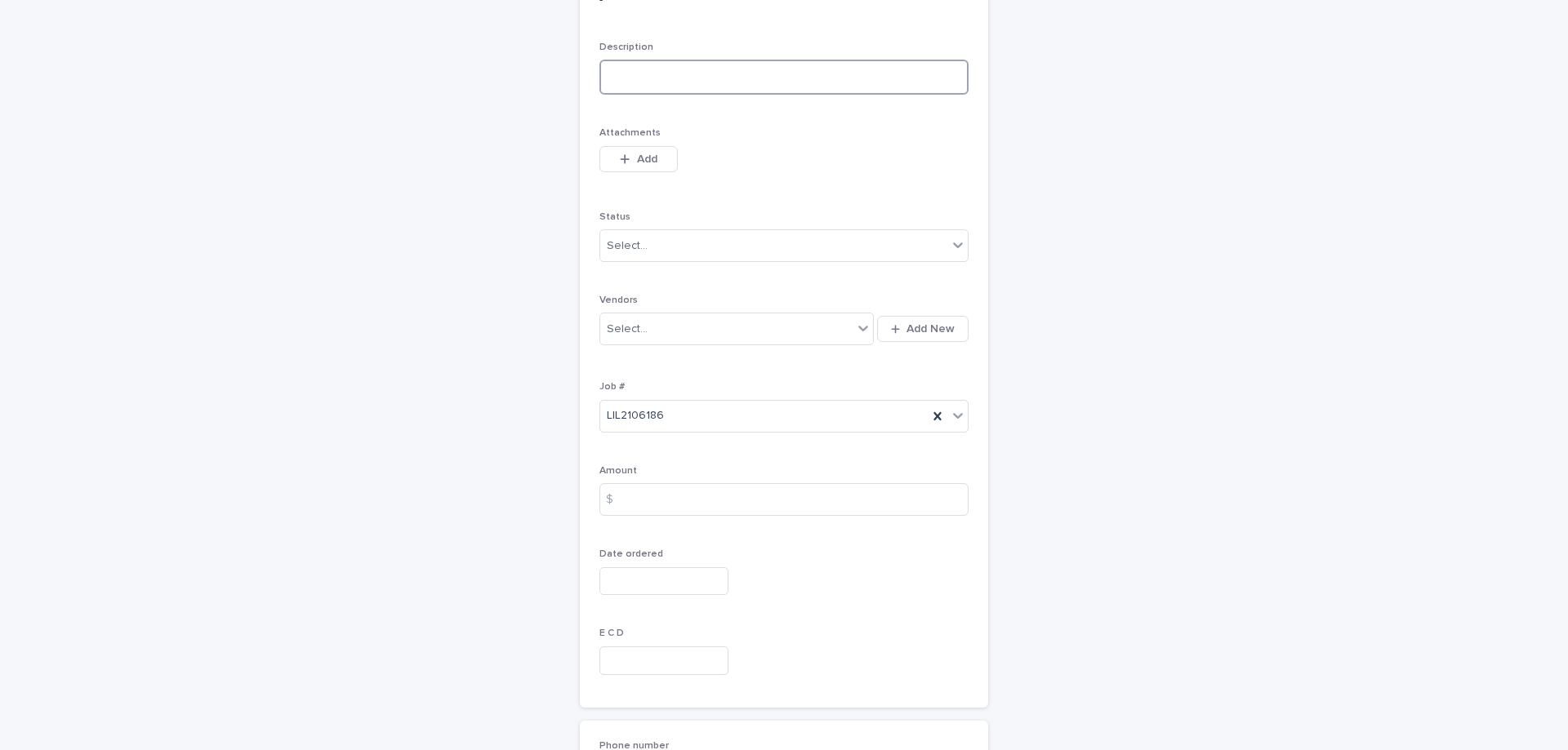
click at [622, 77] on textarea at bounding box center [784, 77] width 369 height 35
type textarea "**********"
click at [747, 246] on div "Select..." at bounding box center [773, 246] width 347 height 27
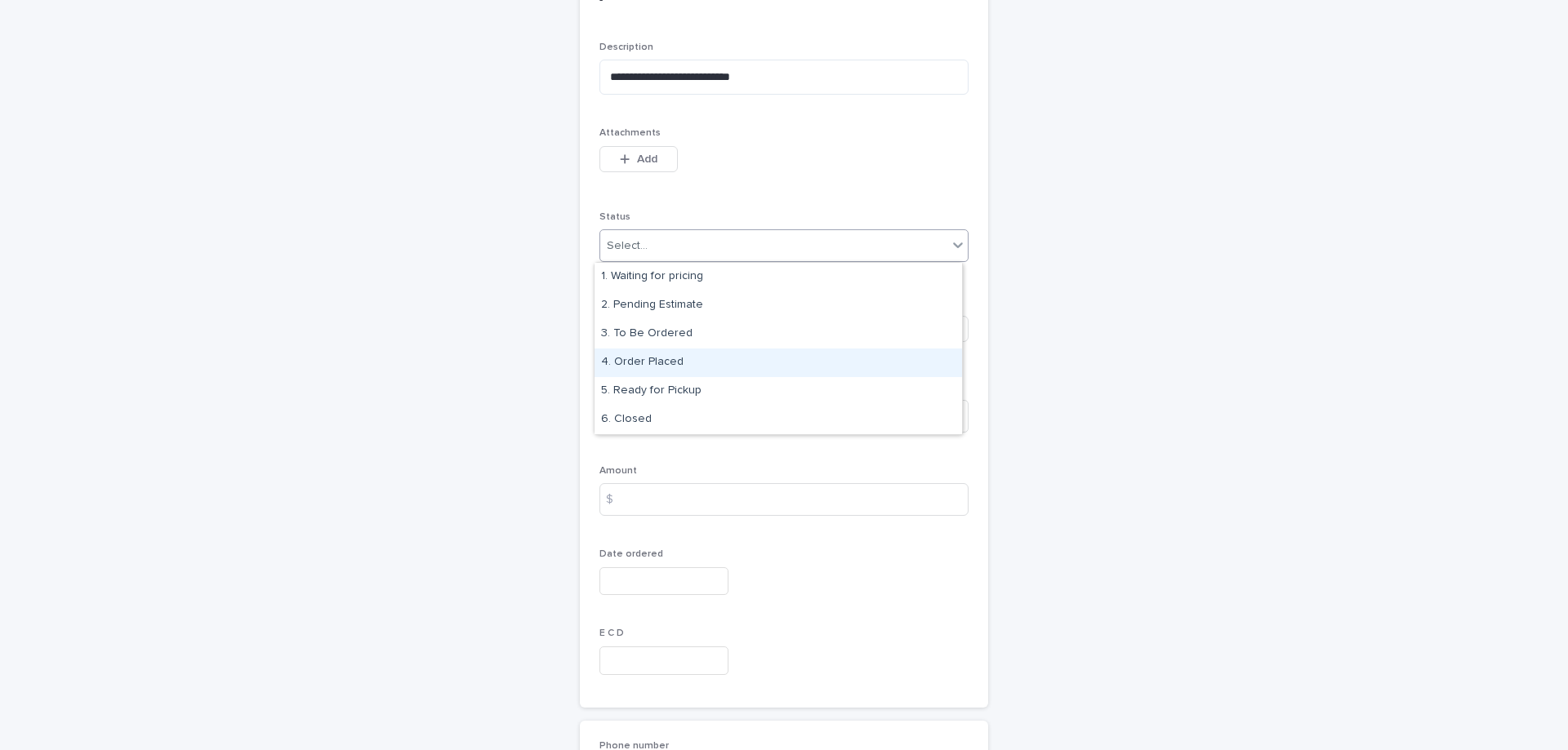
click at [707, 354] on div "4. Order Placed" at bounding box center [777, 363] width 367 height 29
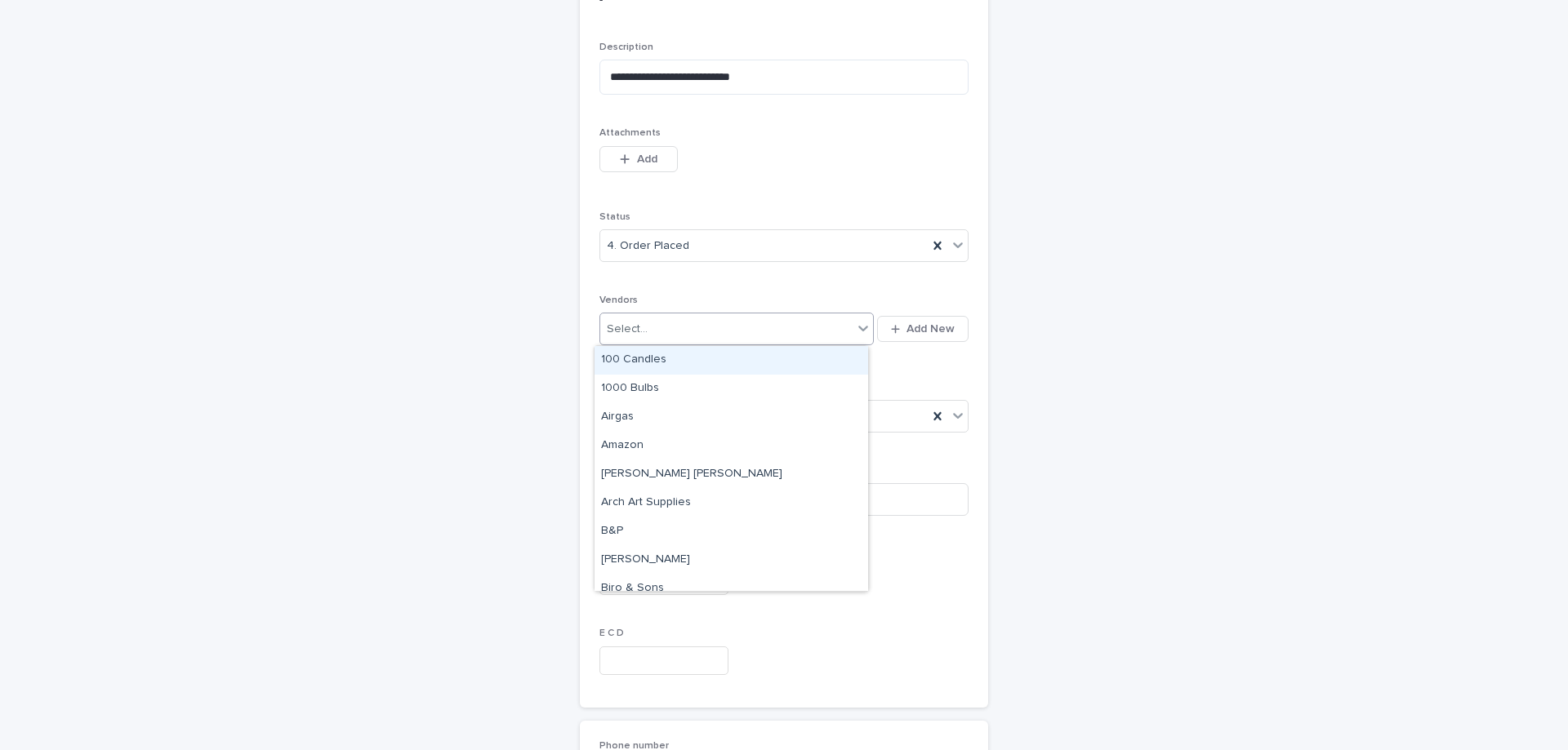
click at [687, 335] on div "Select..." at bounding box center [726, 330] width 253 height 27
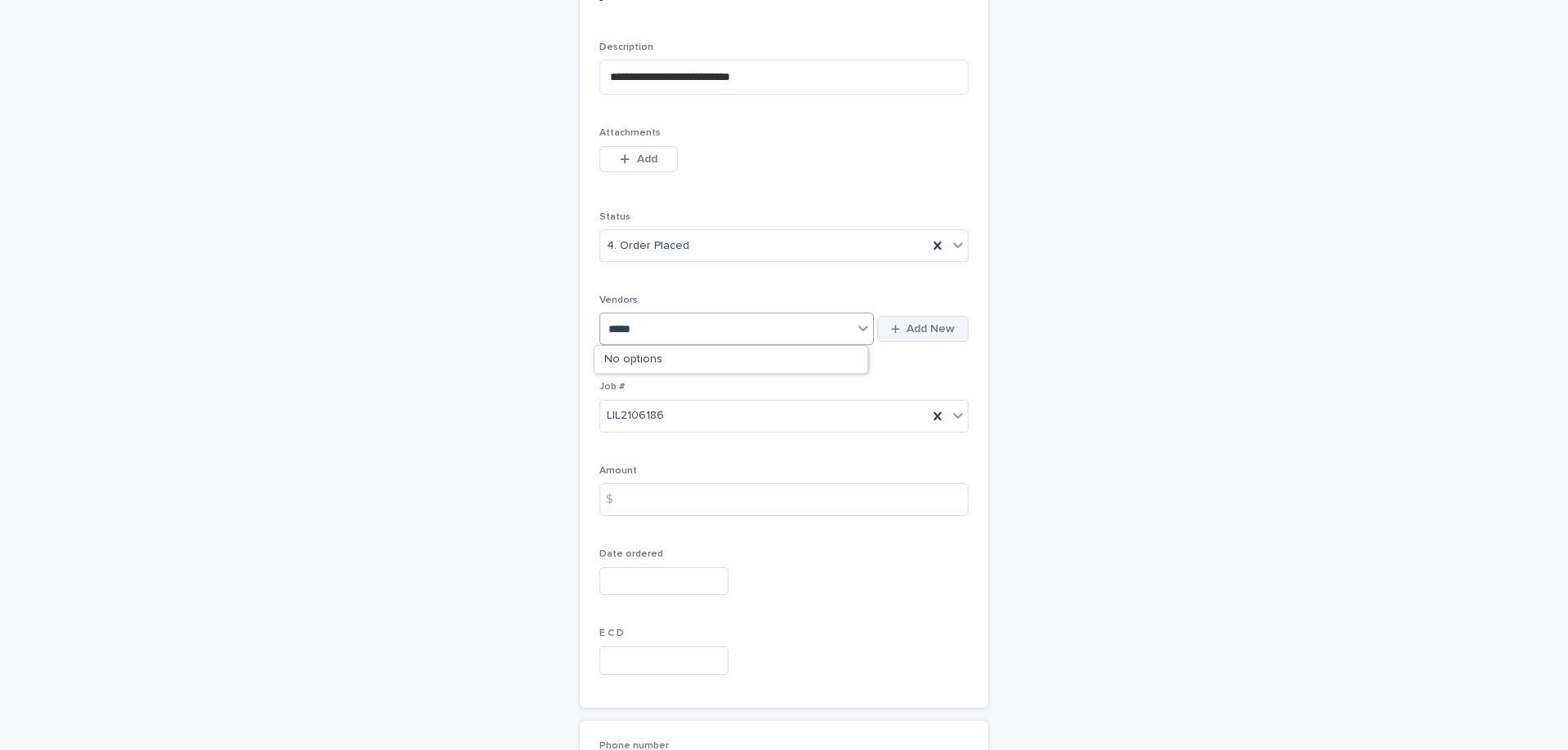
type input "*****"
click at [912, 333] on span "Add New" at bounding box center [931, 329] width 48 height 12
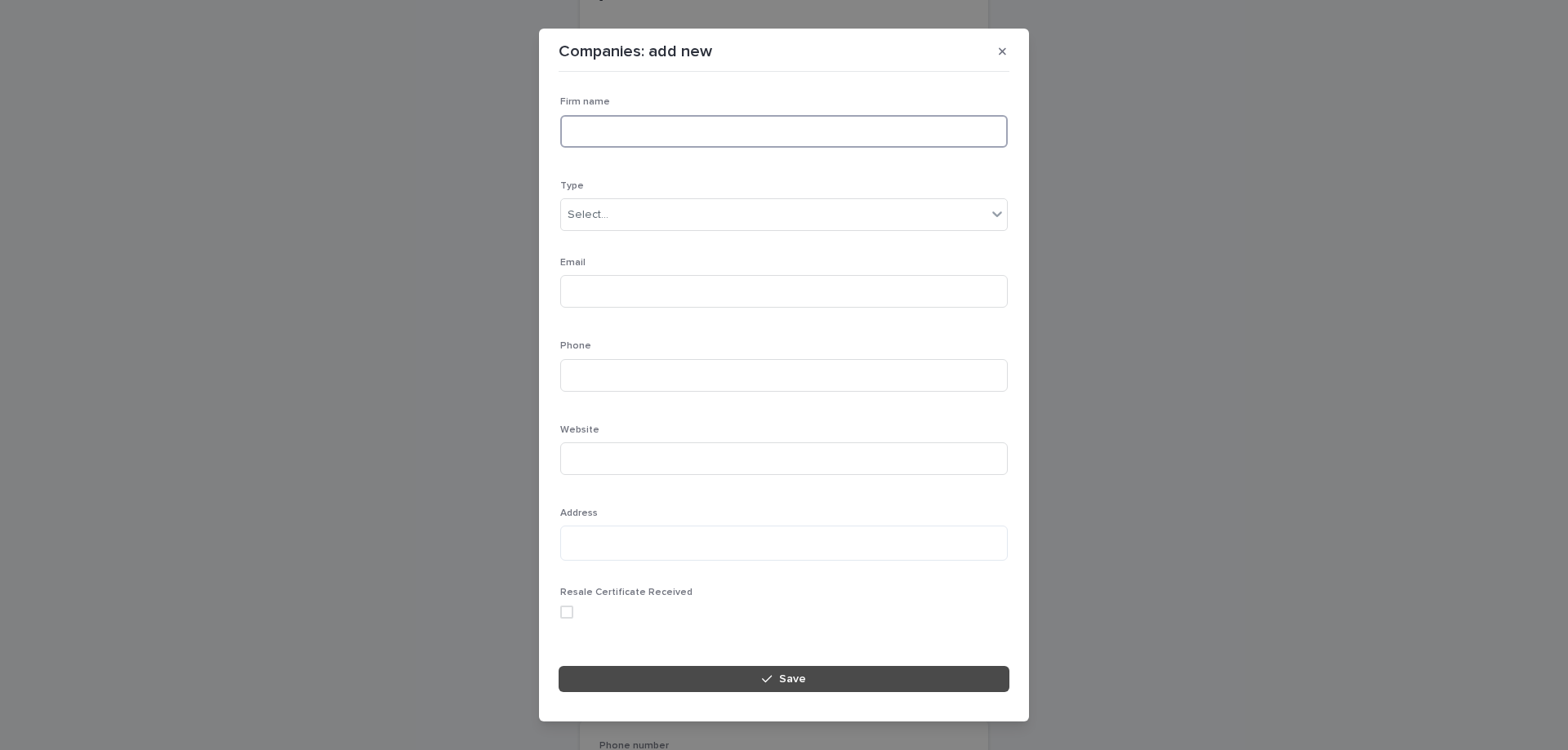
click at [604, 135] on input at bounding box center [784, 131] width 447 height 33
type input "**********"
click at [621, 209] on div "Select..." at bounding box center [773, 215] width 425 height 27
click at [624, 253] on div "Client" at bounding box center [778, 246] width 434 height 29
click at [654, 221] on div "Client" at bounding box center [764, 215] width 406 height 27
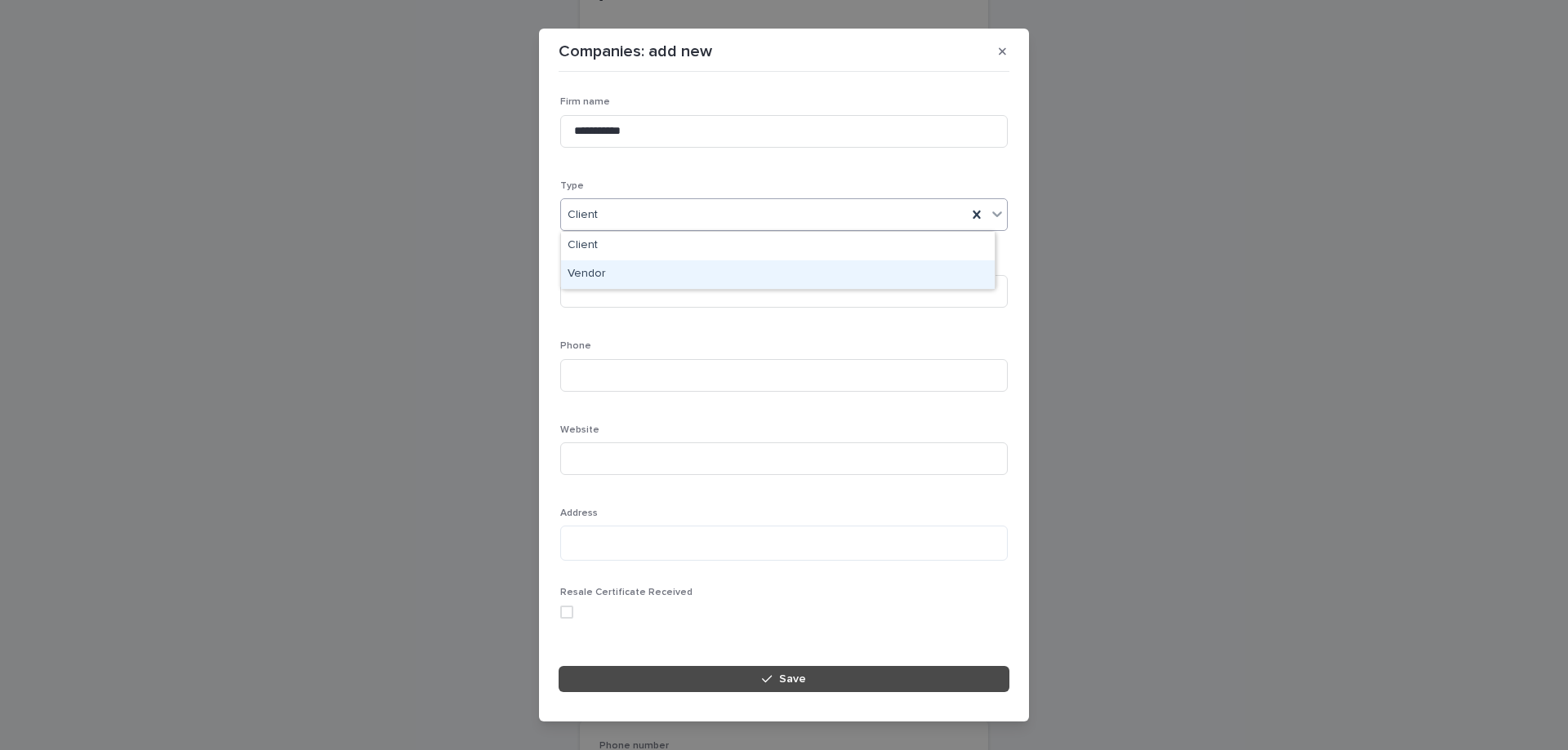
click at [642, 276] on div "Vendor" at bounding box center [778, 275] width 434 height 29
click at [626, 301] on input at bounding box center [784, 291] width 447 height 33
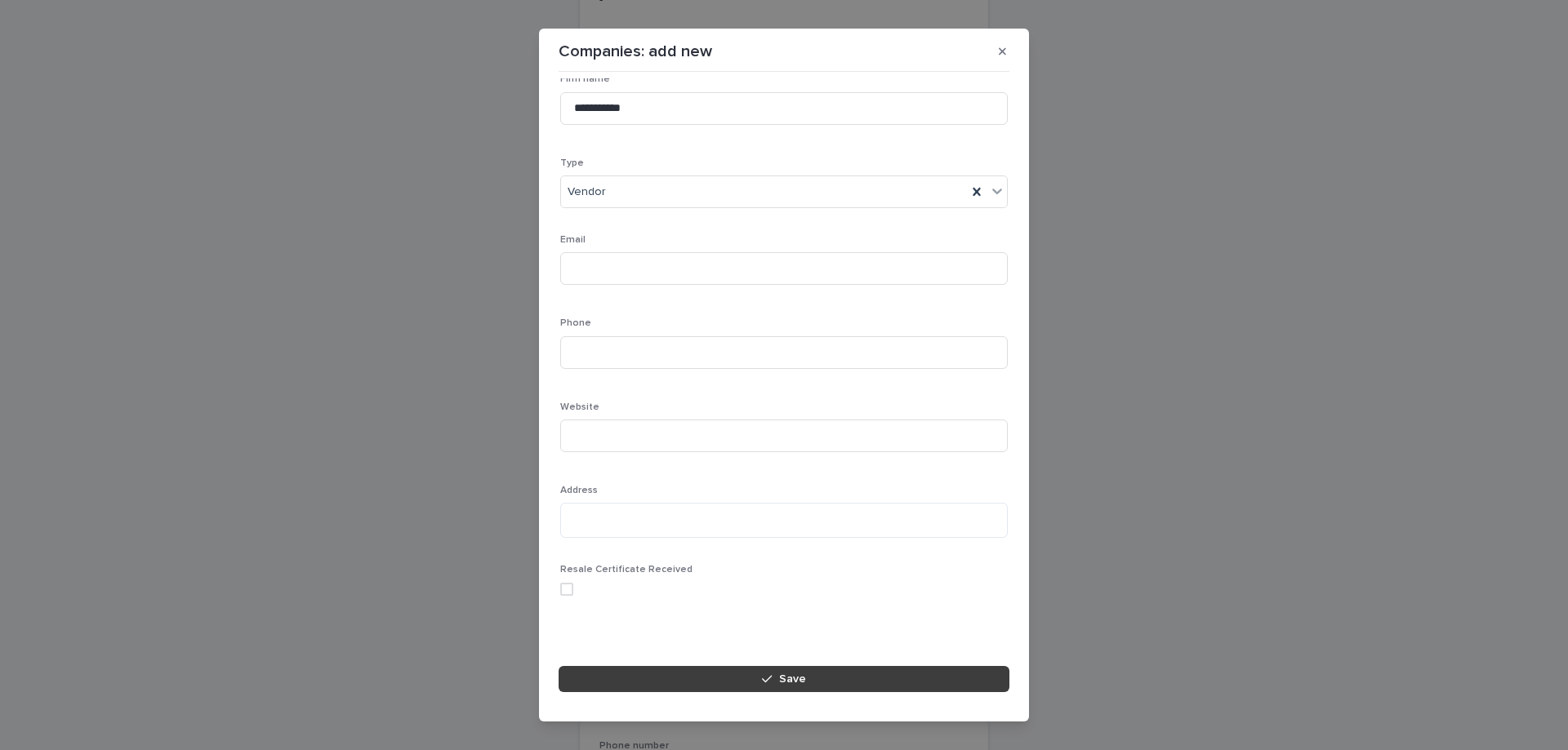
click at [825, 679] on button "Save" at bounding box center [783, 679] width 450 height 26
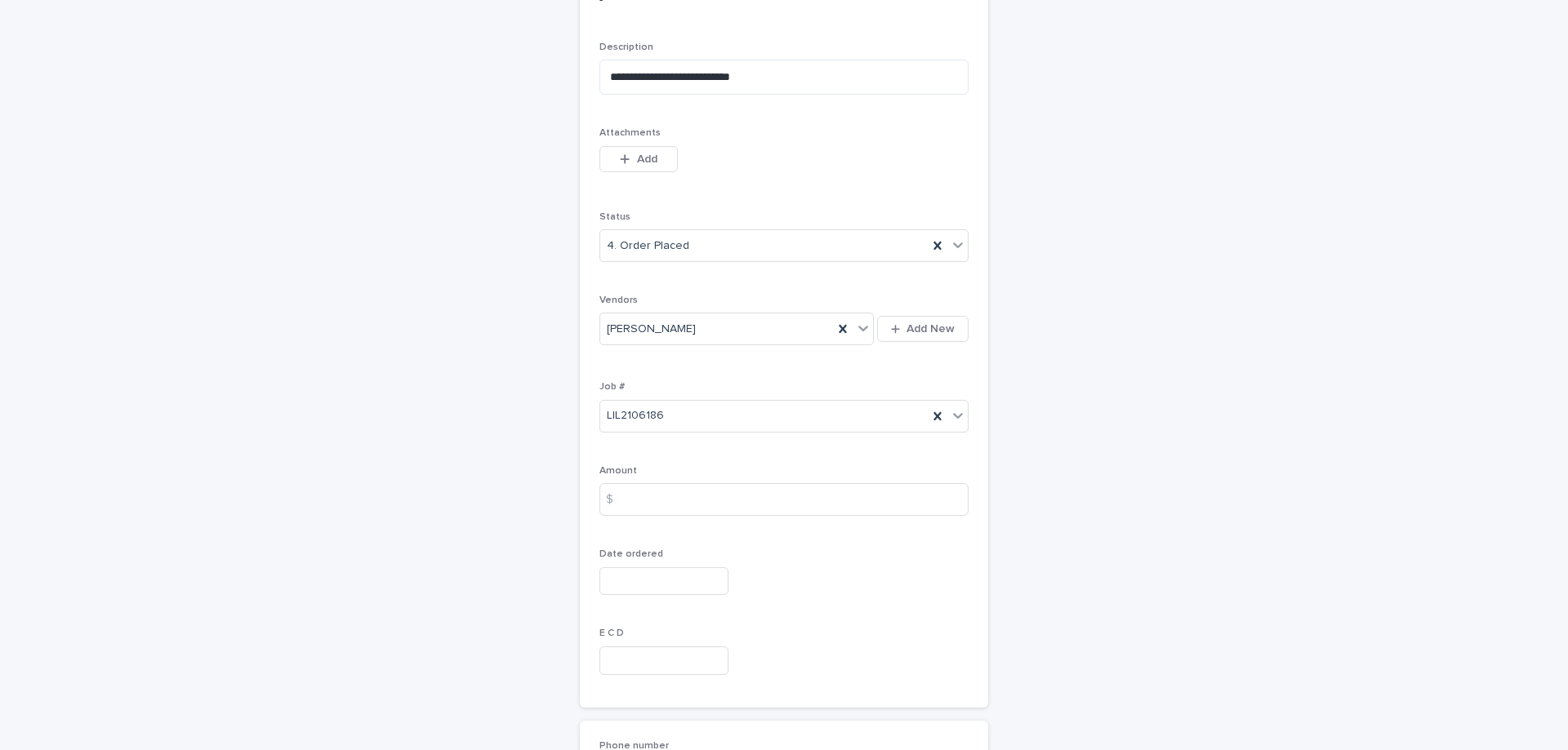
click at [636, 579] on input "text" at bounding box center [664, 581] width 129 height 29
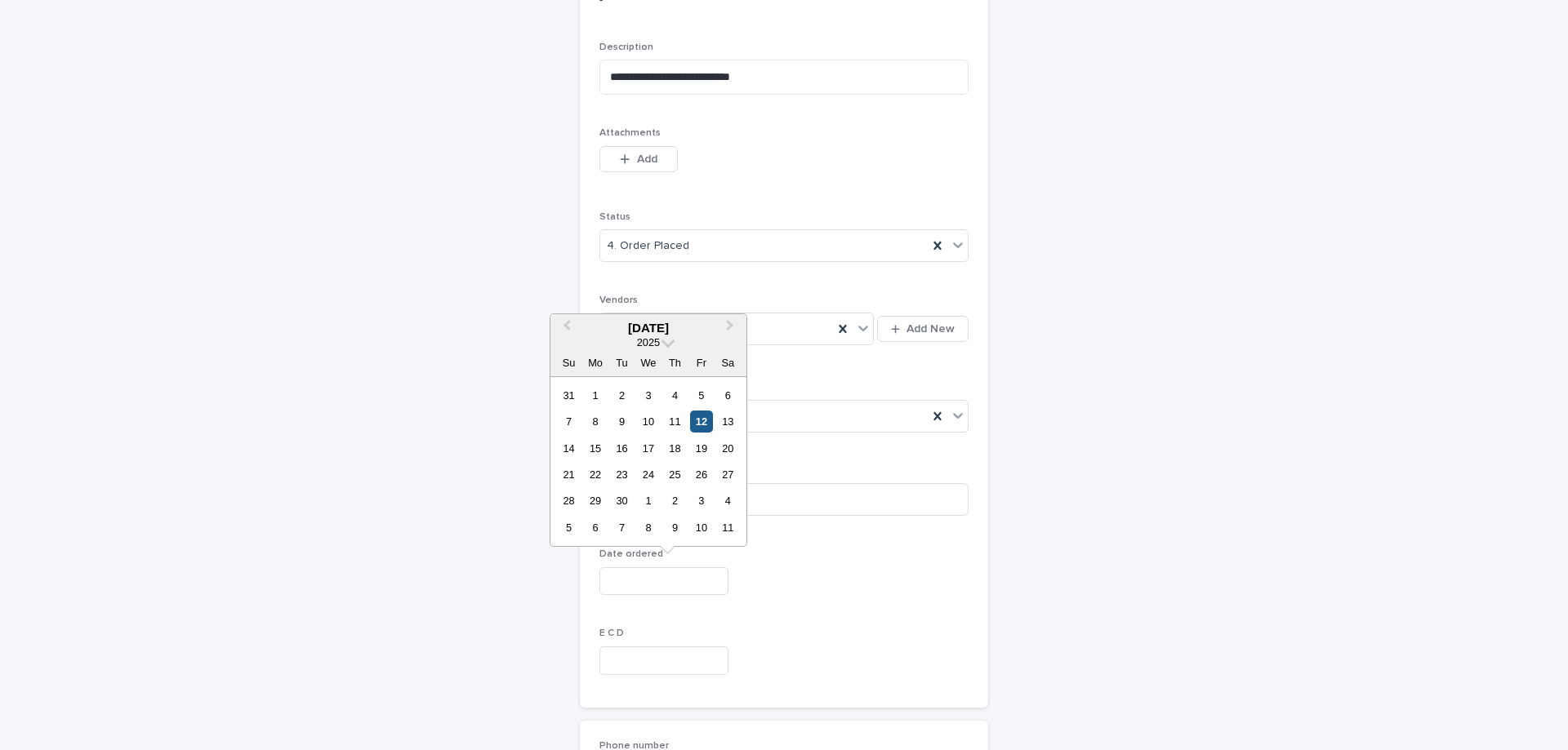
click at [708, 423] on div "12" at bounding box center [701, 421] width 22 height 22
type input "**********"
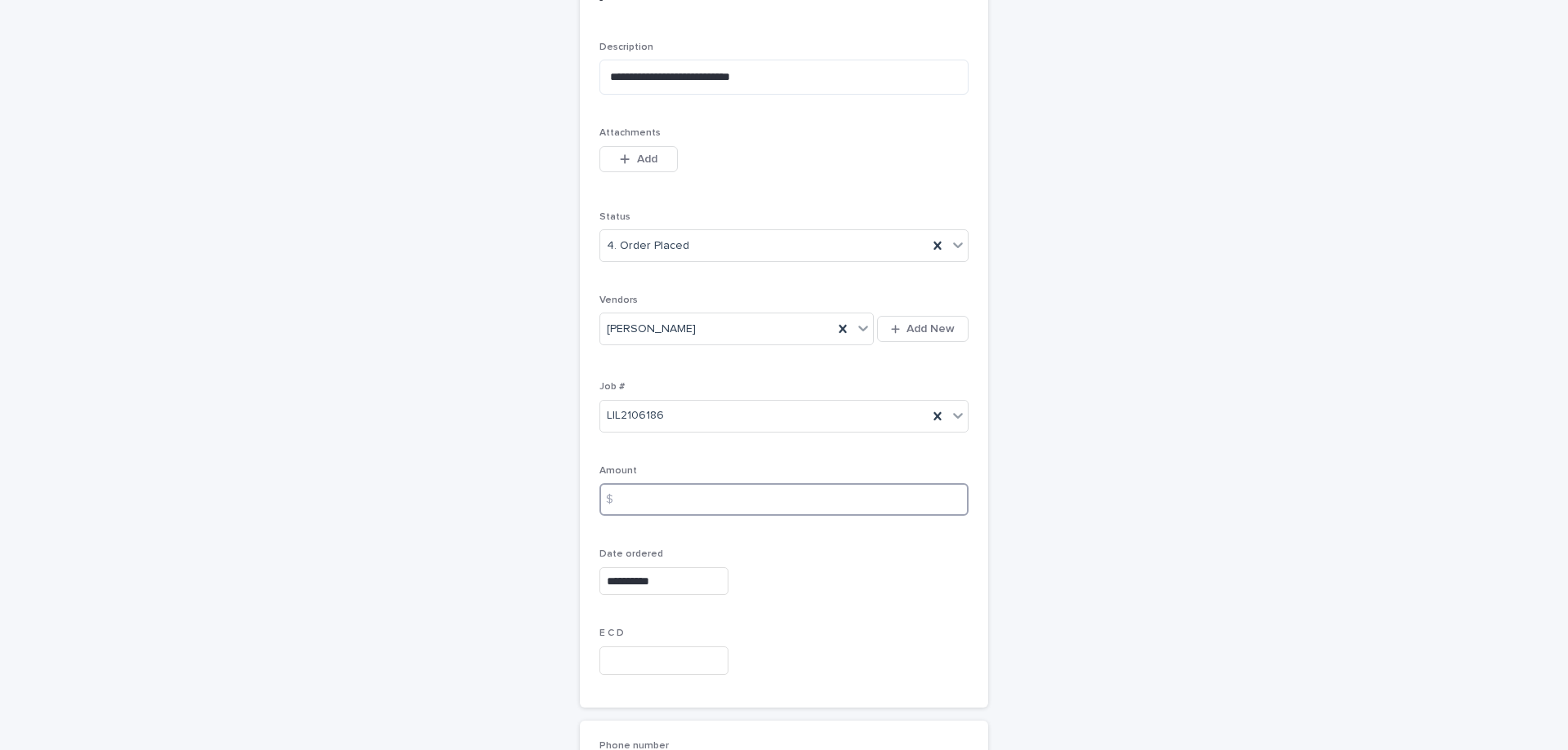
click at [677, 499] on input at bounding box center [784, 499] width 369 height 33
type input "******"
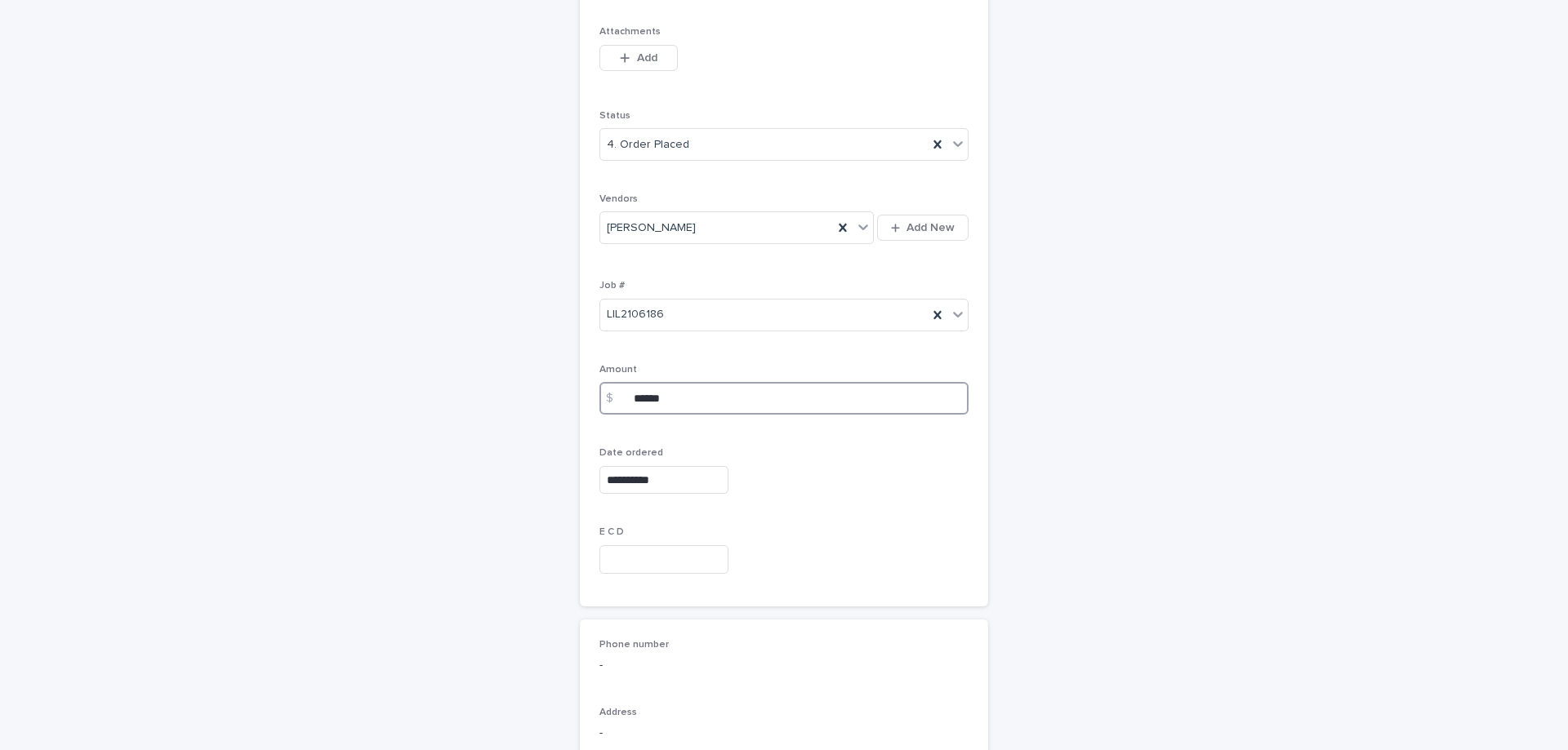
scroll to position [556, 0]
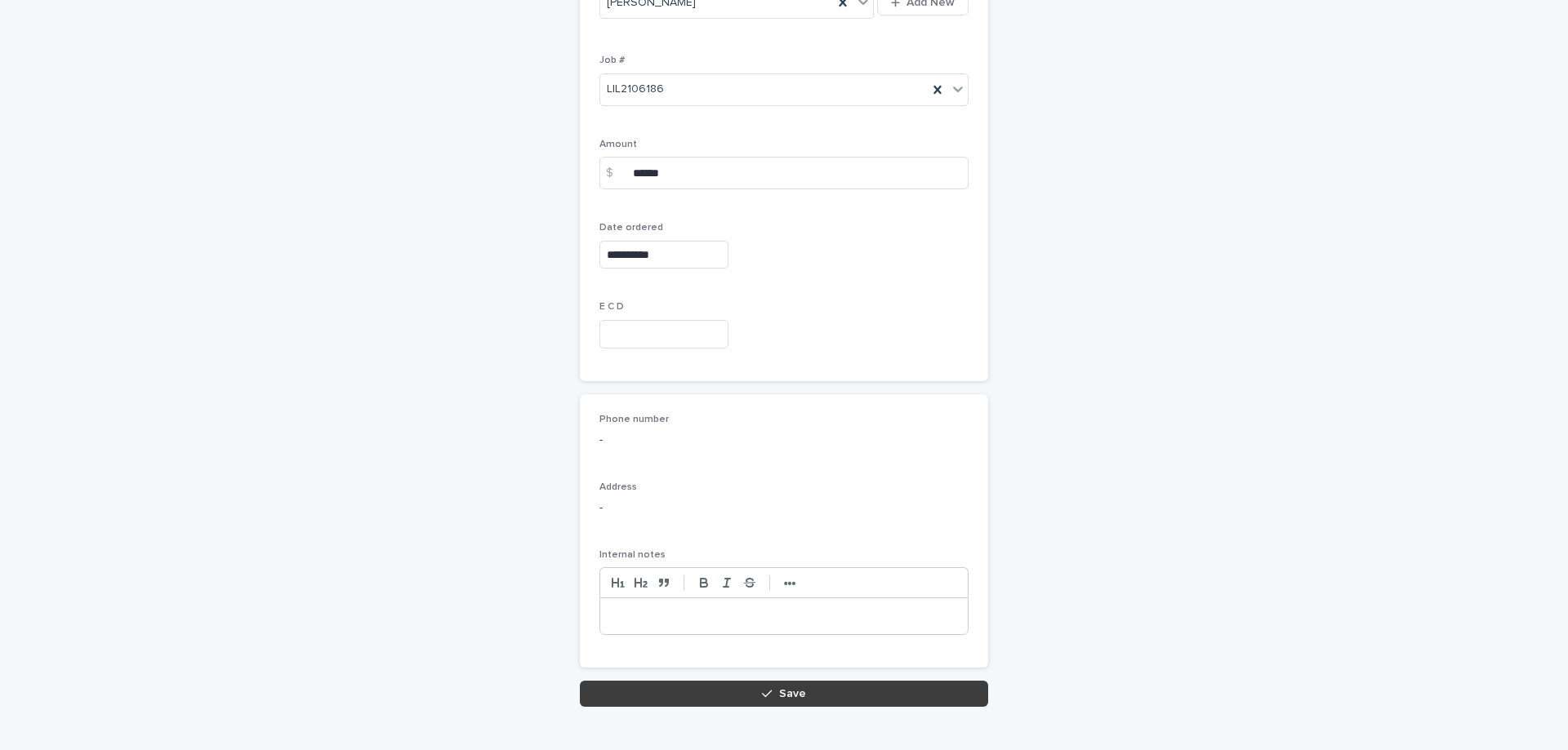
click at [836, 693] on button "Save" at bounding box center [783, 693] width 408 height 26
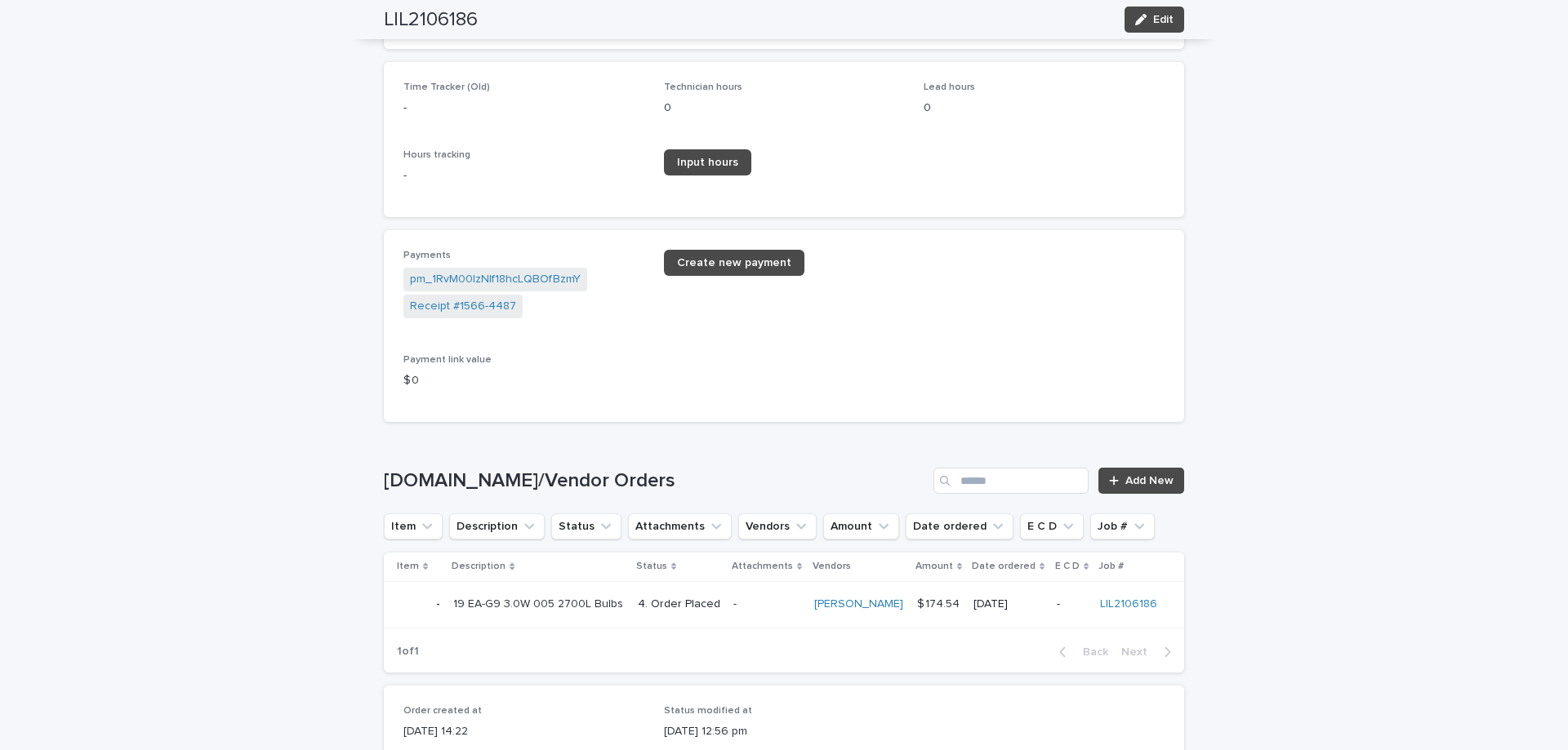
scroll to position [2449, 0]
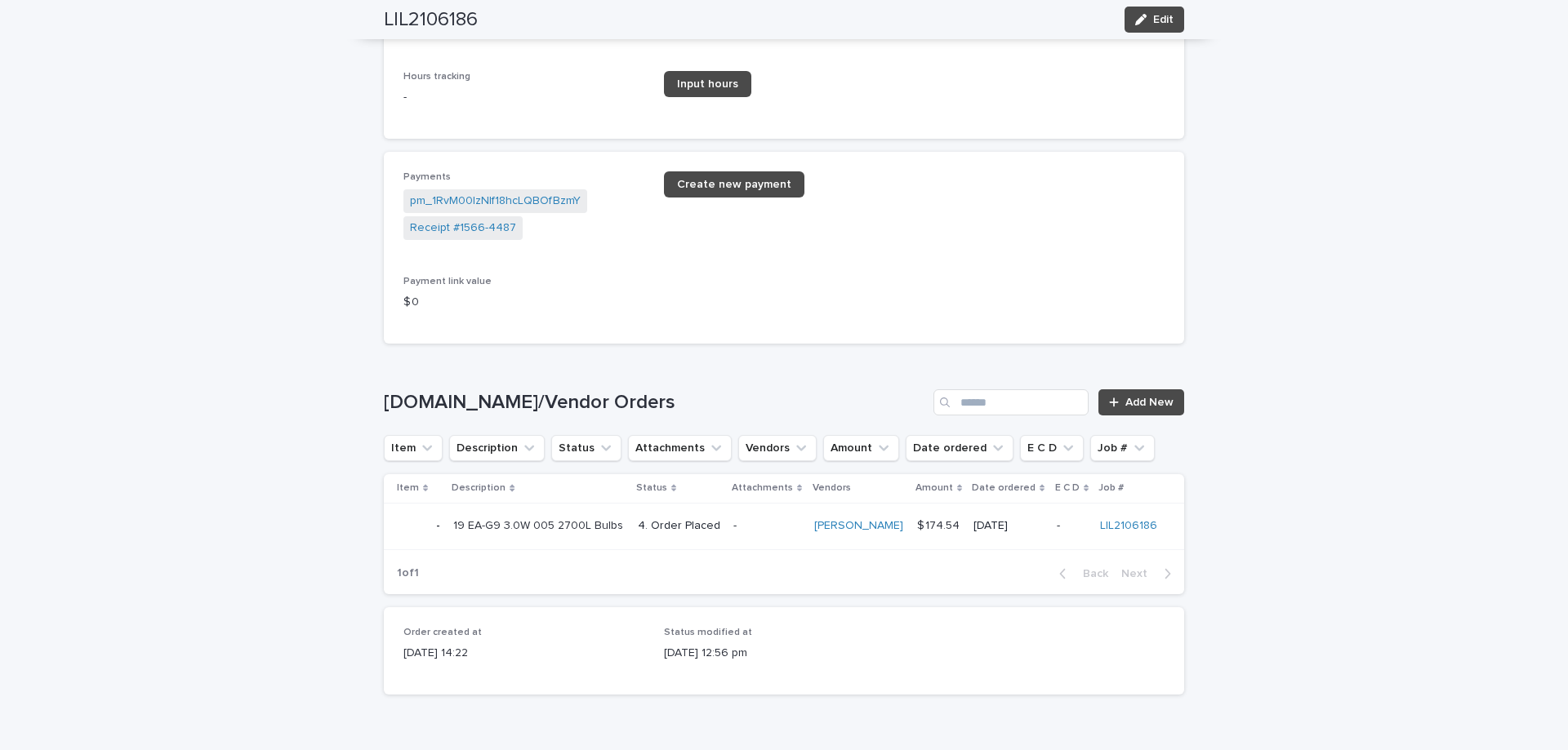
click at [799, 549] on td "-" at bounding box center [768, 526] width 81 height 46
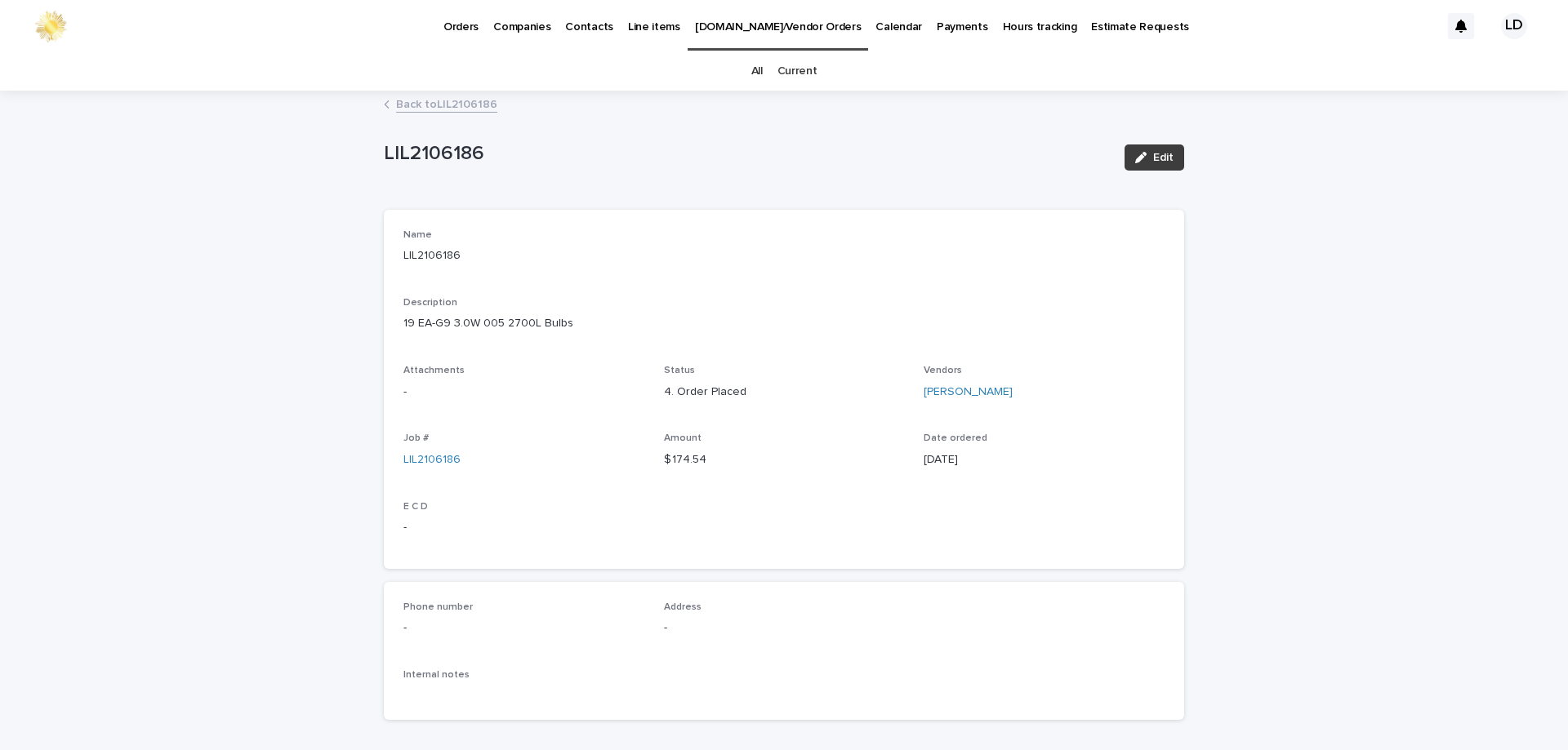
click at [1153, 154] on span "Edit" at bounding box center [1163, 157] width 20 height 12
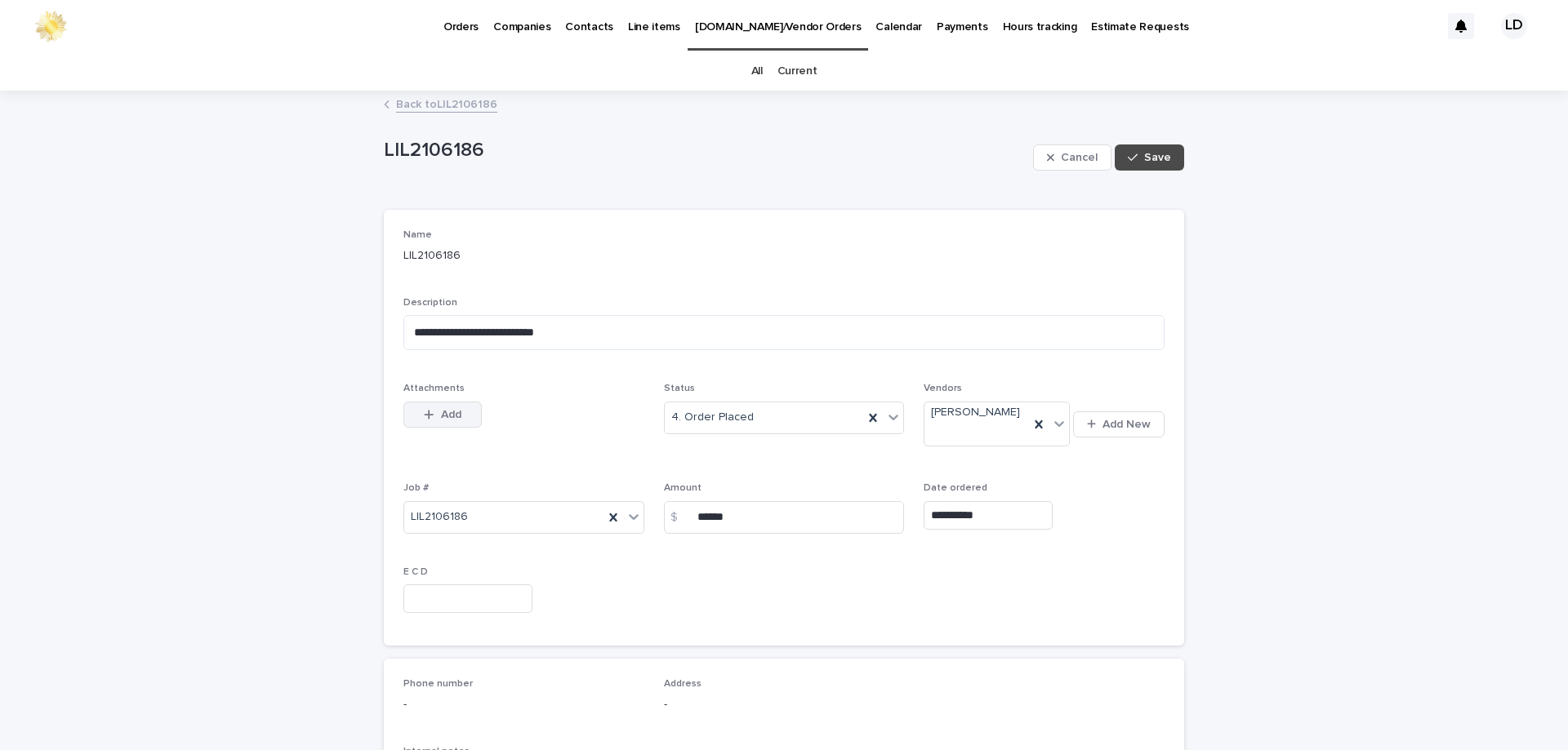
click at [448, 414] on span "Add" at bounding box center [450, 415] width 20 height 12
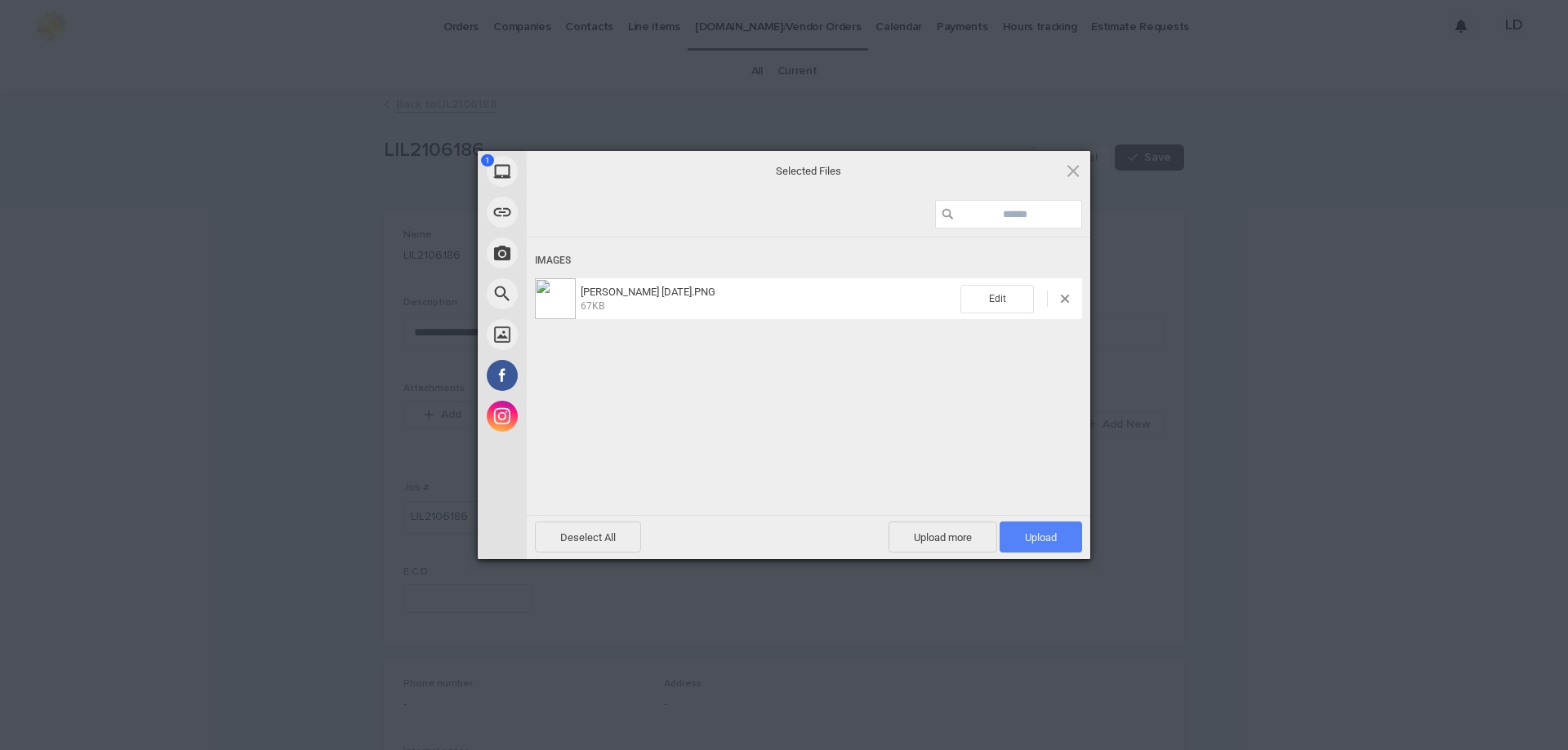
click at [1030, 532] on span "Upload 1" at bounding box center [1041, 537] width 32 height 13
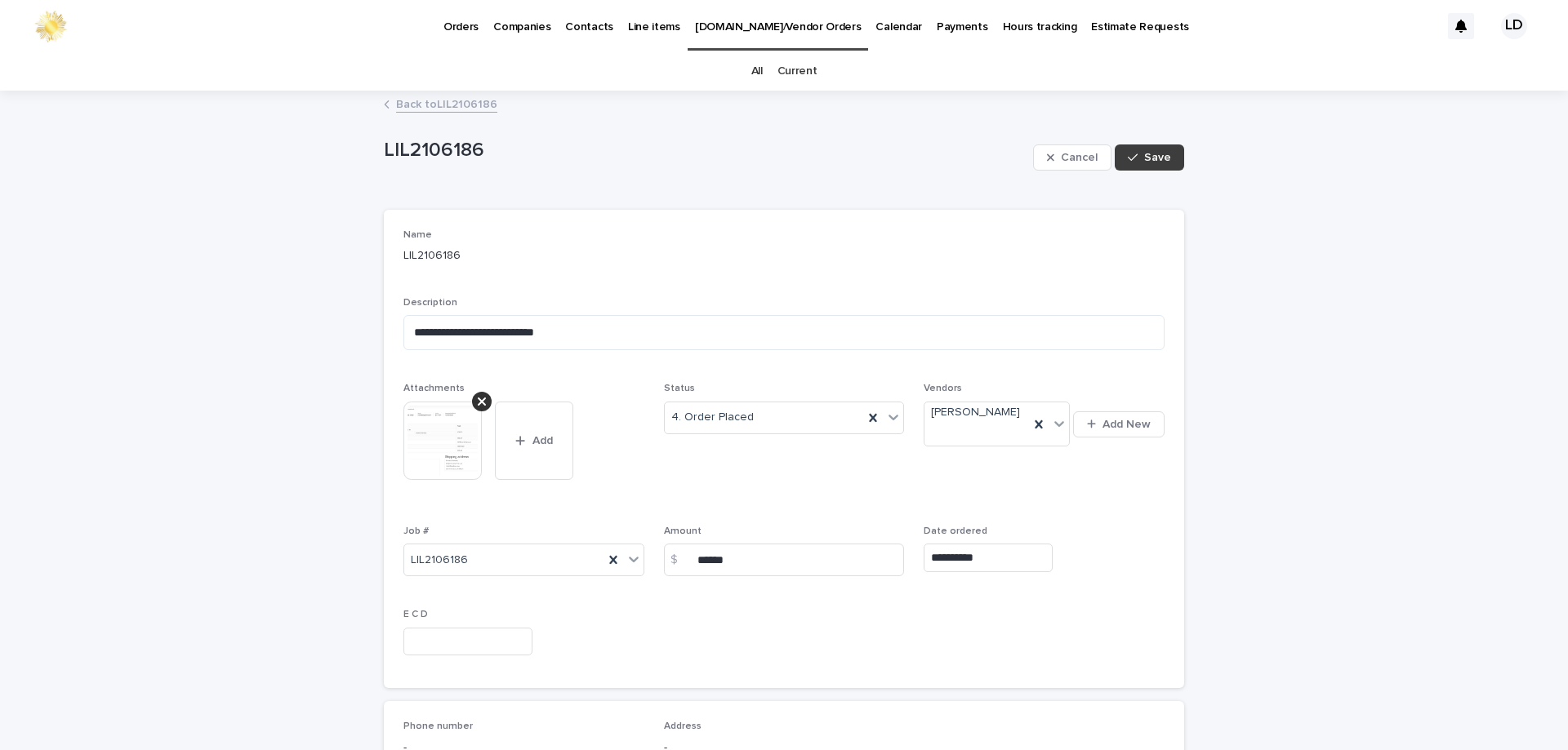
click at [1130, 162] on icon "button" at bounding box center [1132, 157] width 10 height 12
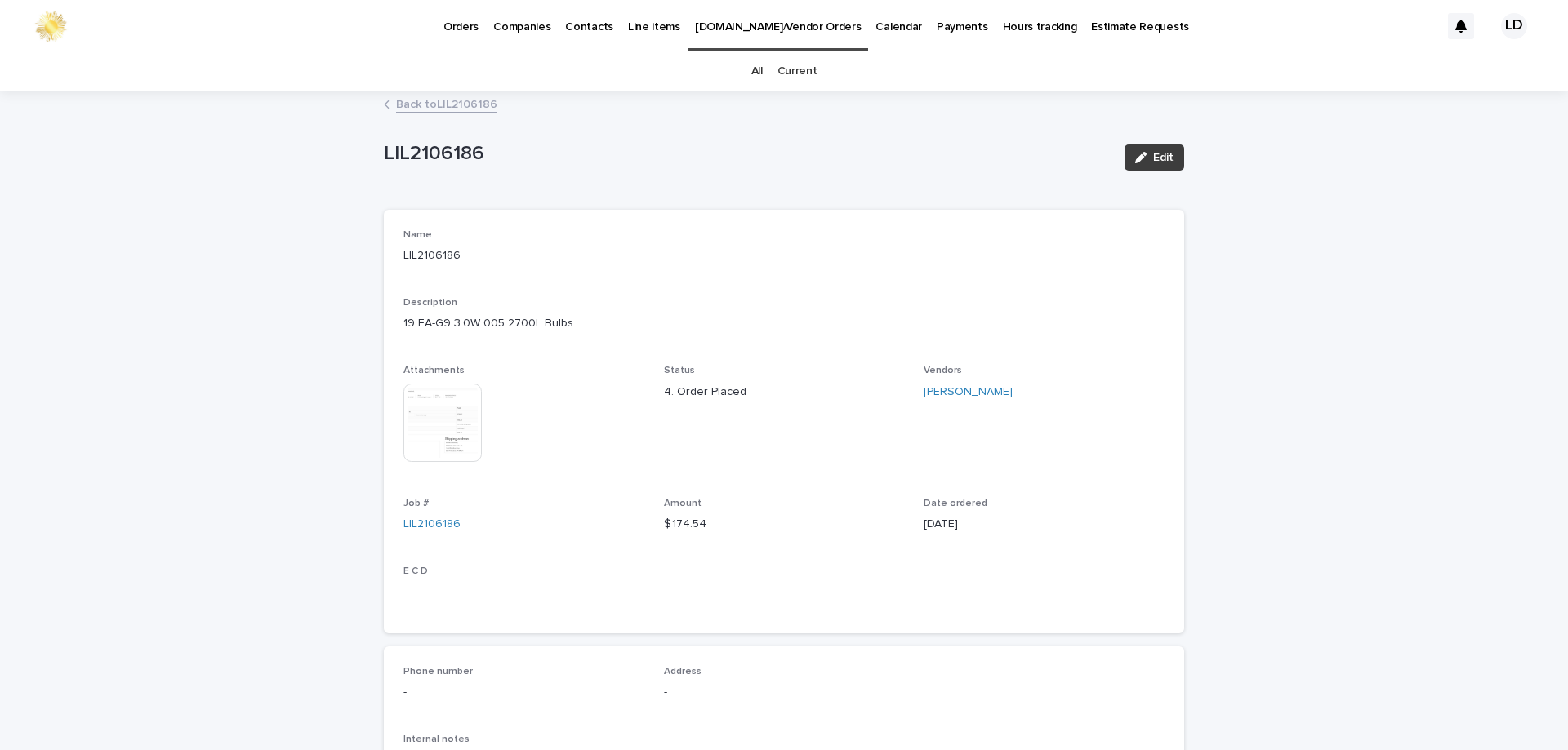
click at [1153, 157] on span "Edit" at bounding box center [1163, 157] width 20 height 12
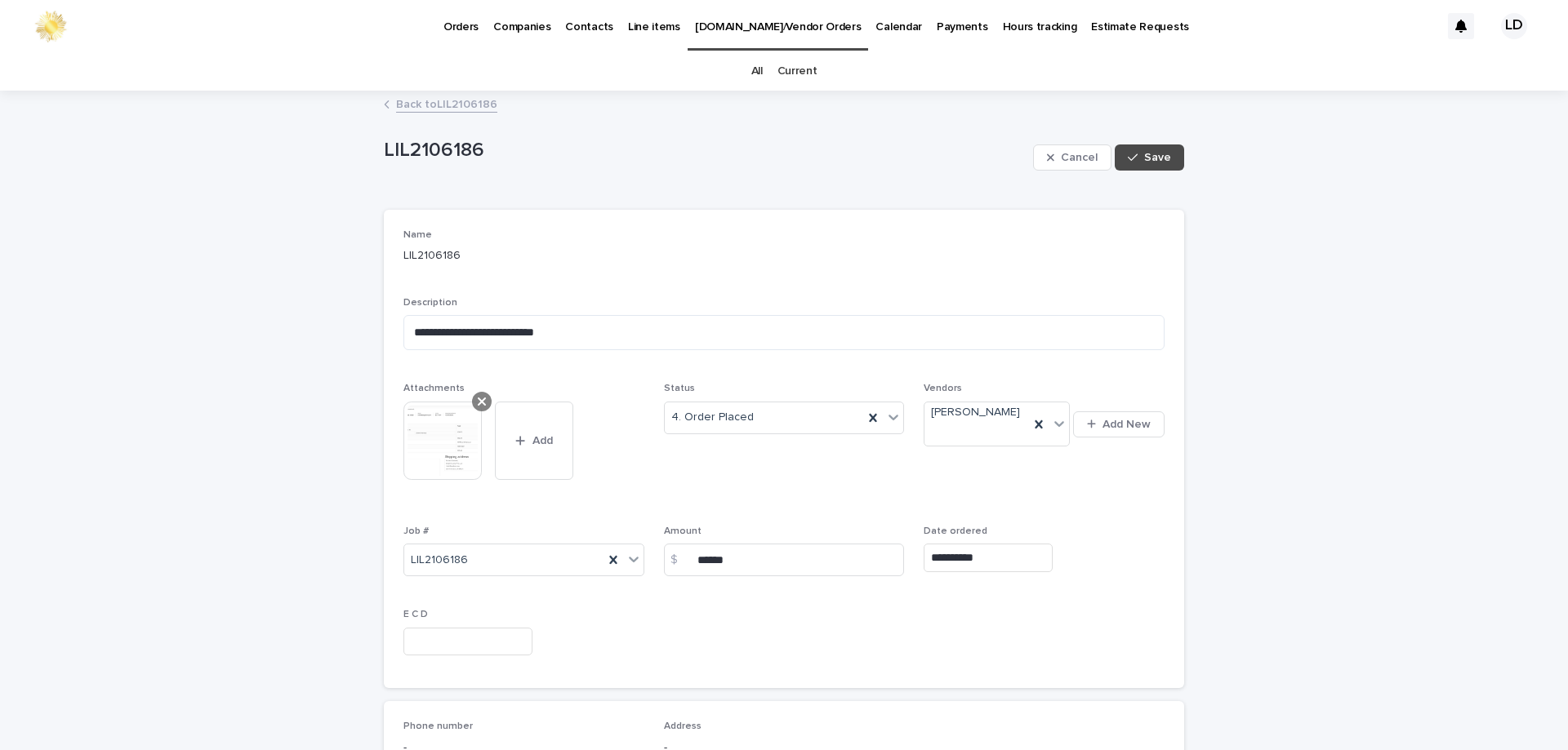
click at [477, 405] on icon at bounding box center [481, 402] width 8 height 13
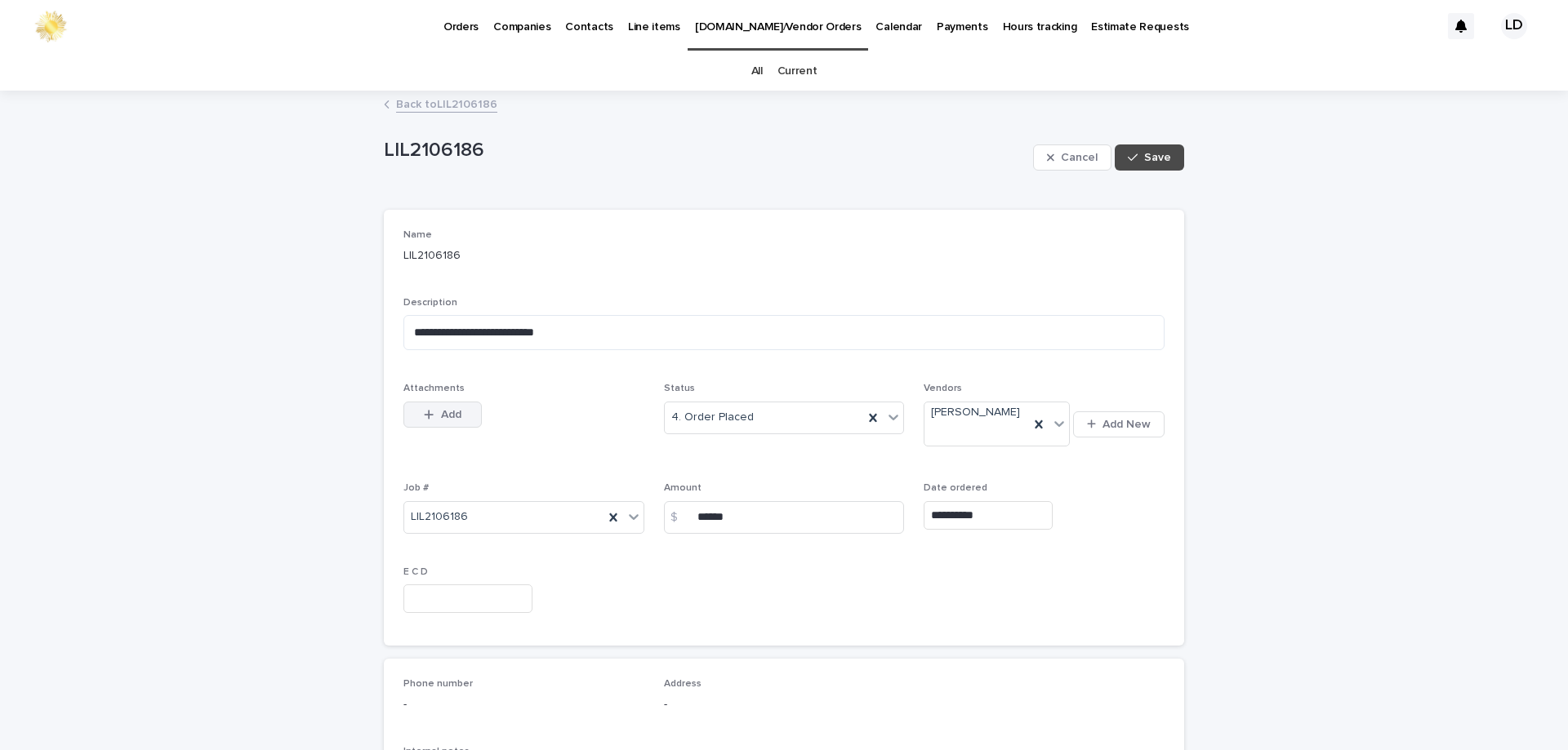
click at [441, 412] on span "Add" at bounding box center [450, 415] width 20 height 12
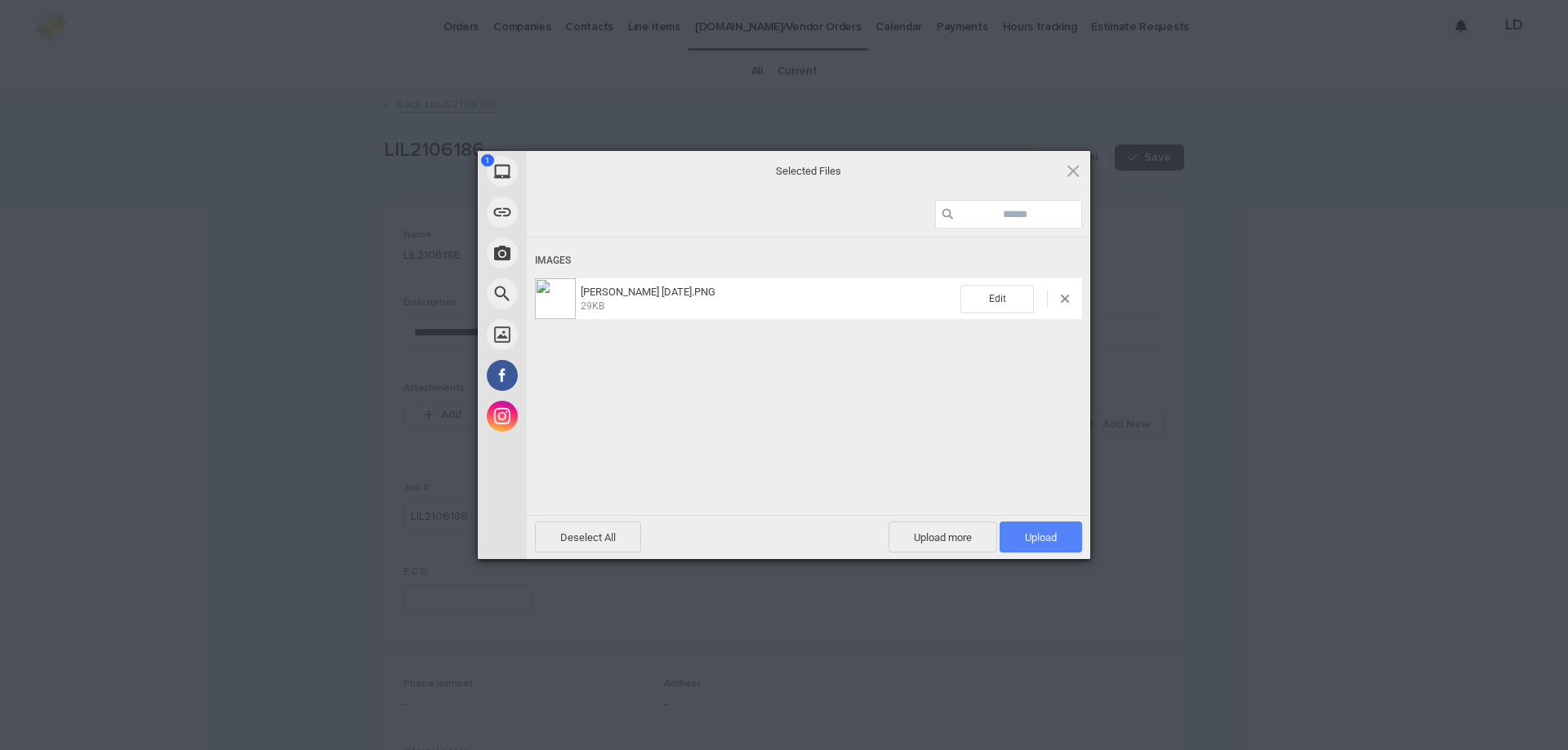
click at [1015, 532] on span "Upload 1" at bounding box center [1041, 537] width 83 height 31
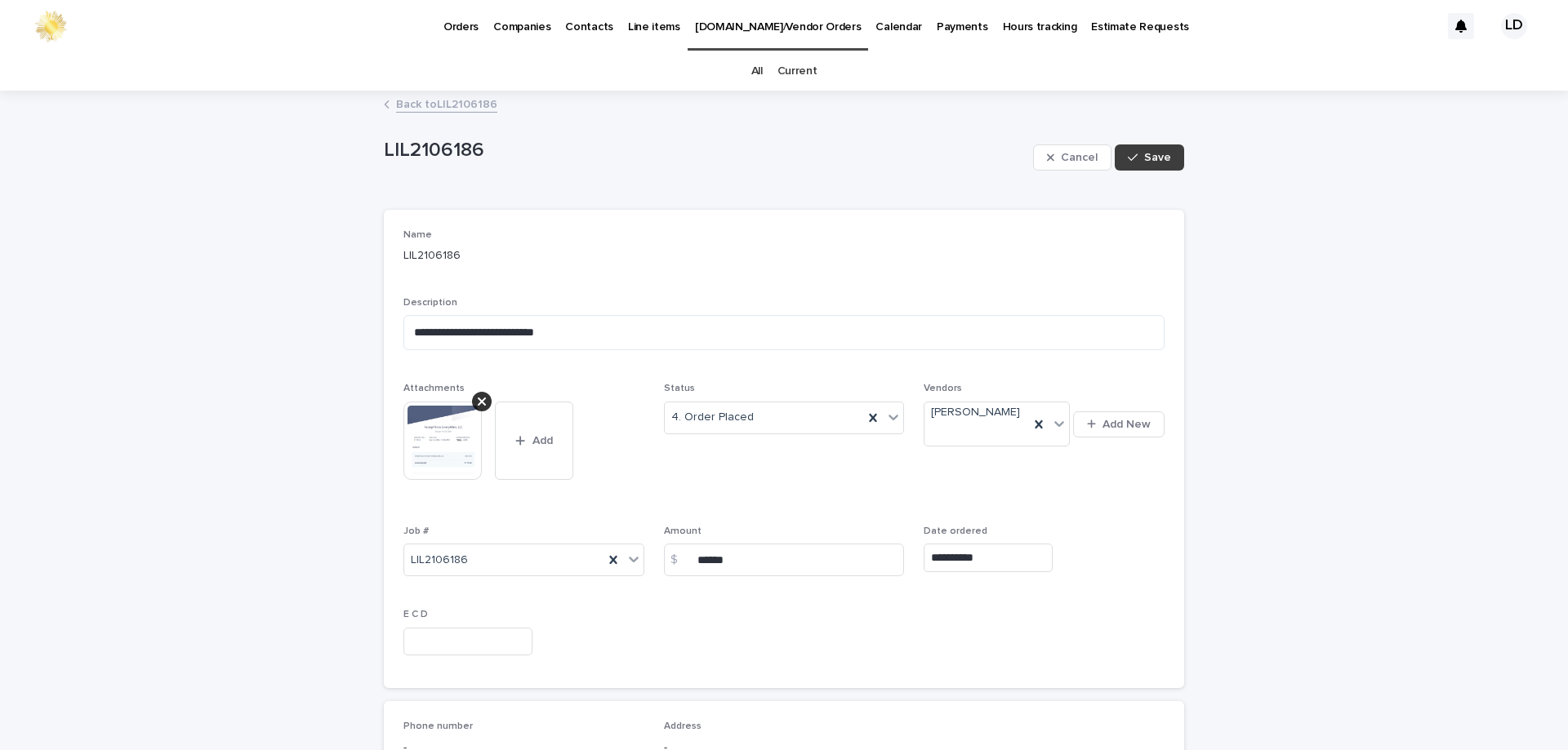
click at [1159, 157] on span "Save" at bounding box center [1157, 157] width 27 height 12
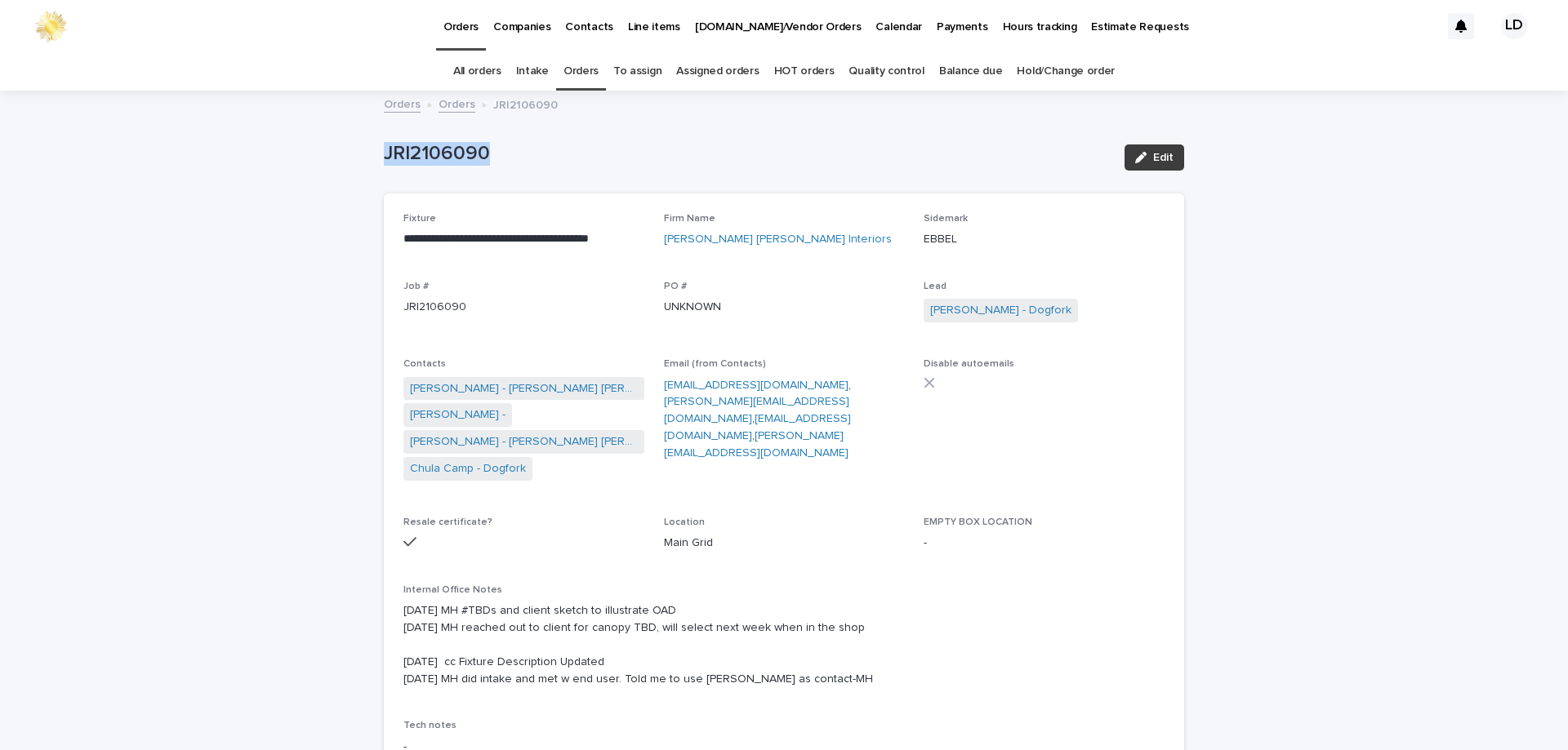
click at [1153, 157] on span "Edit" at bounding box center [1163, 157] width 20 height 12
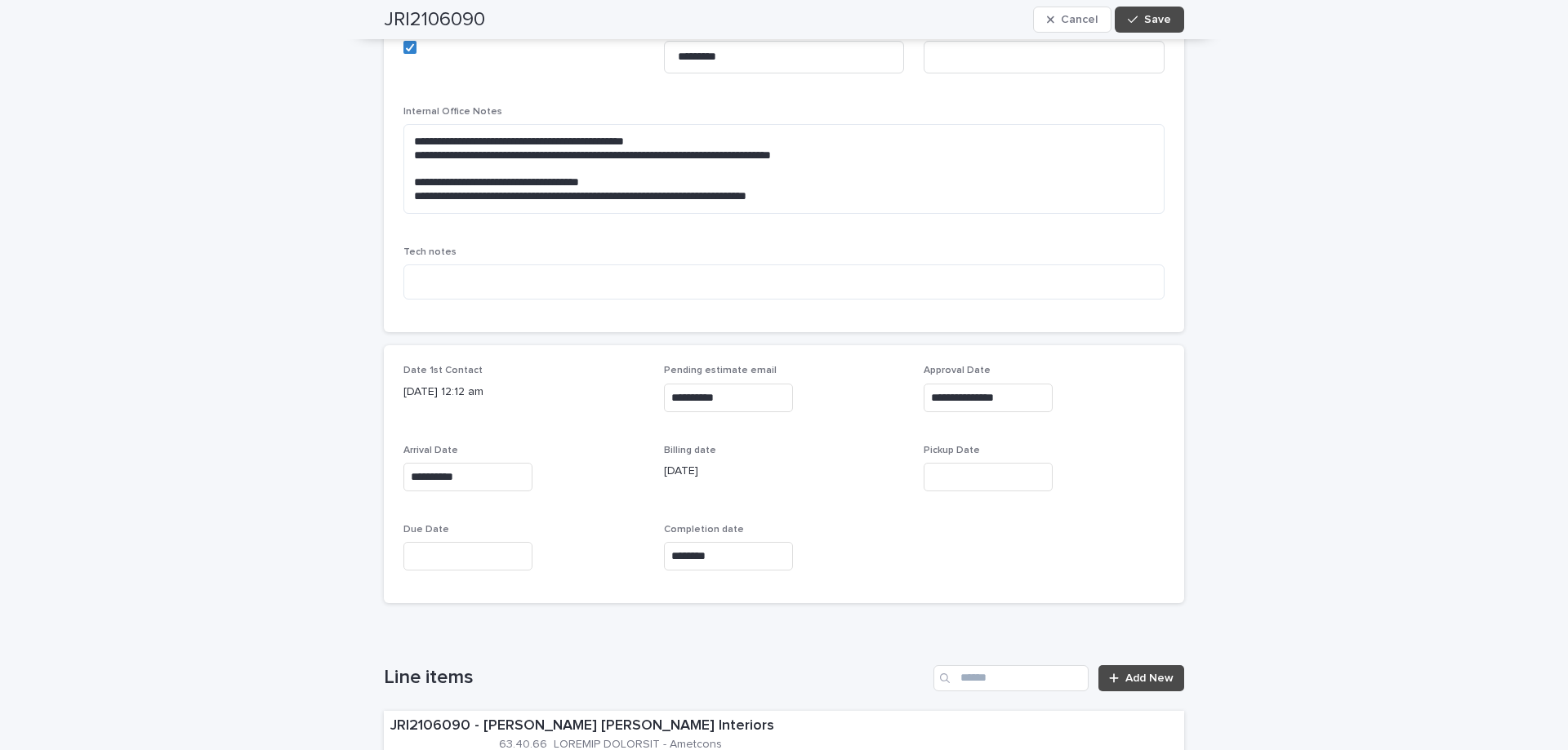
scroll to position [653, 0]
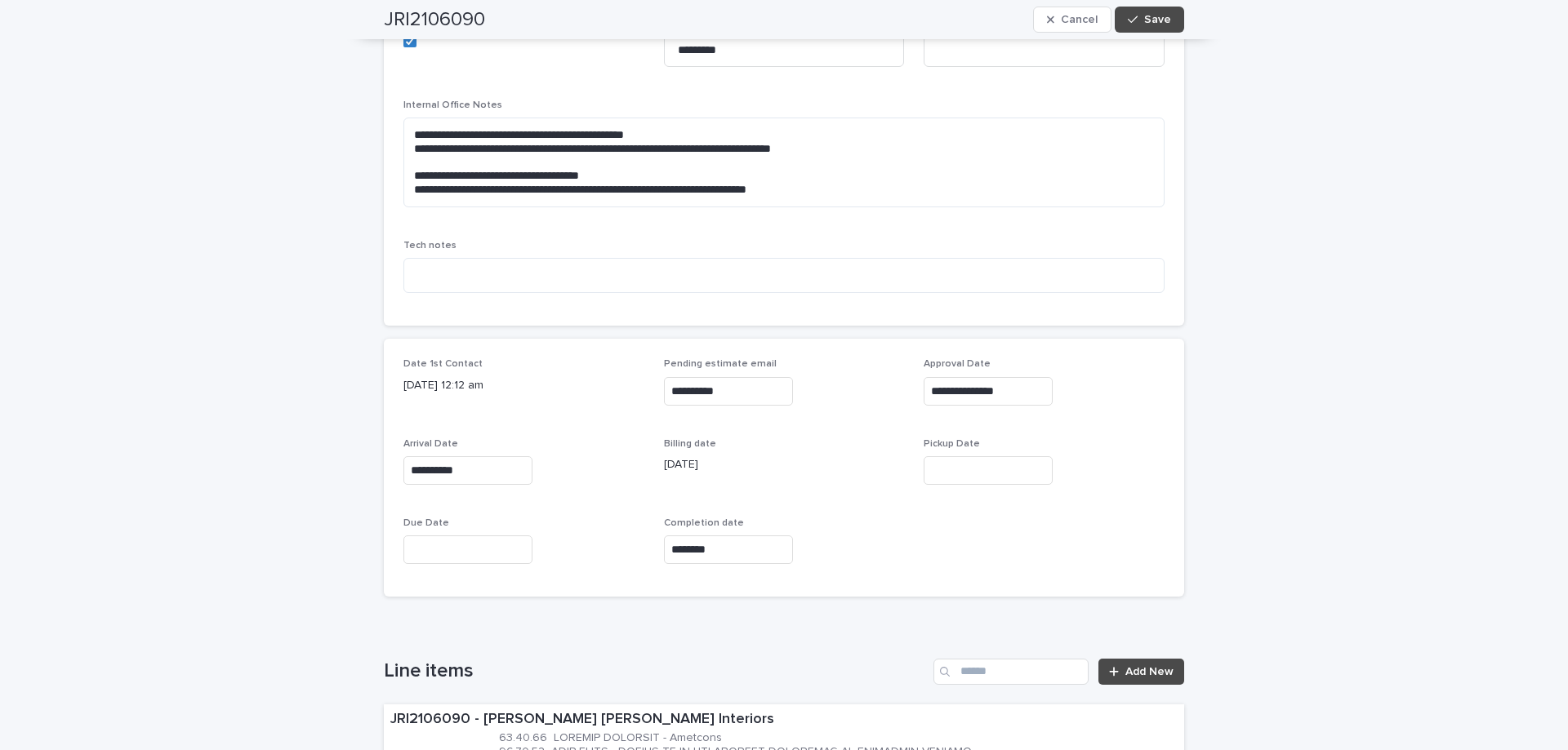
click at [941, 456] on input "text" at bounding box center [988, 470] width 129 height 29
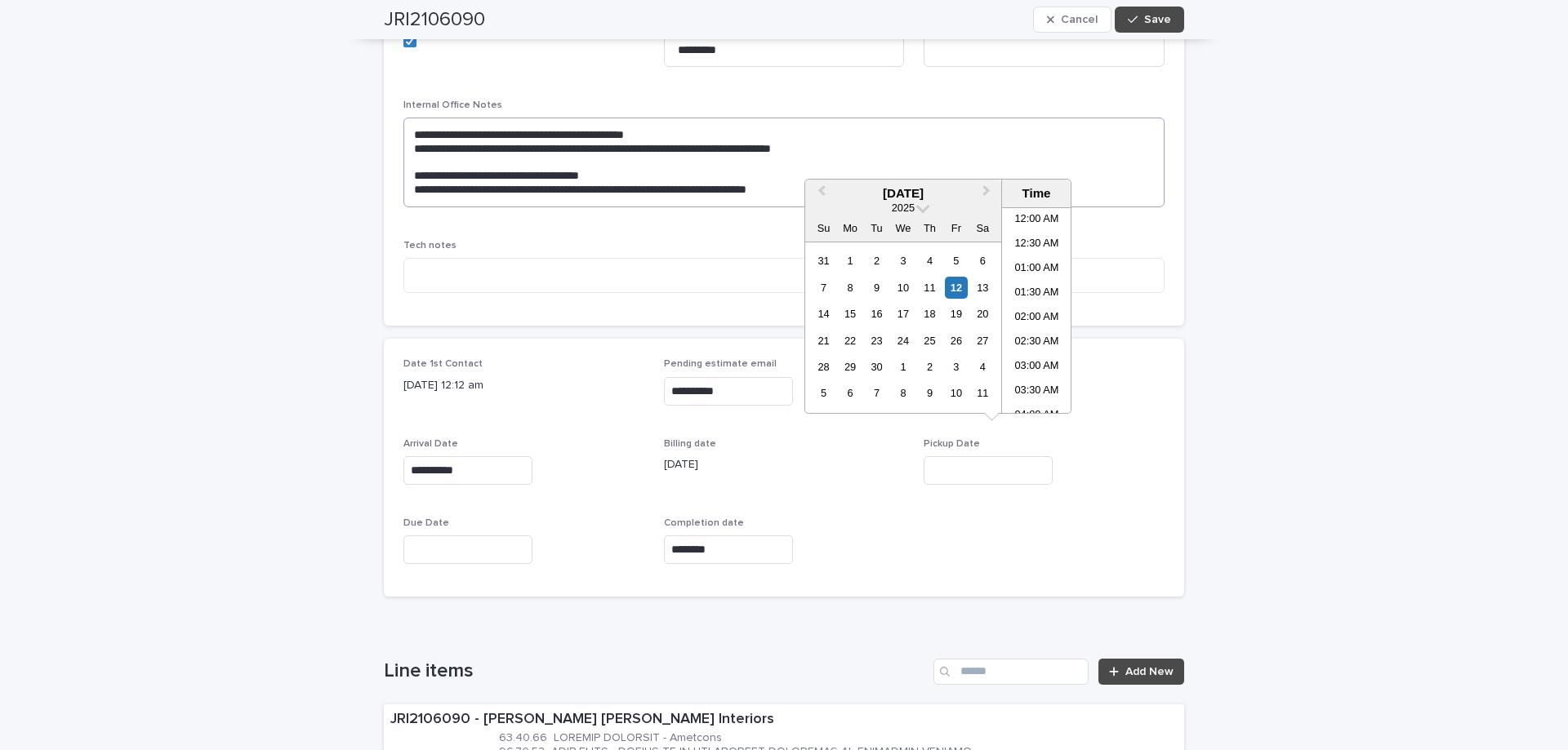
scroll to position [376, 0]
click at [957, 288] on div "12" at bounding box center [956, 287] width 22 height 22
type input "**********"
click at [1138, 19] on div "button" at bounding box center [1135, 19] width 16 height 12
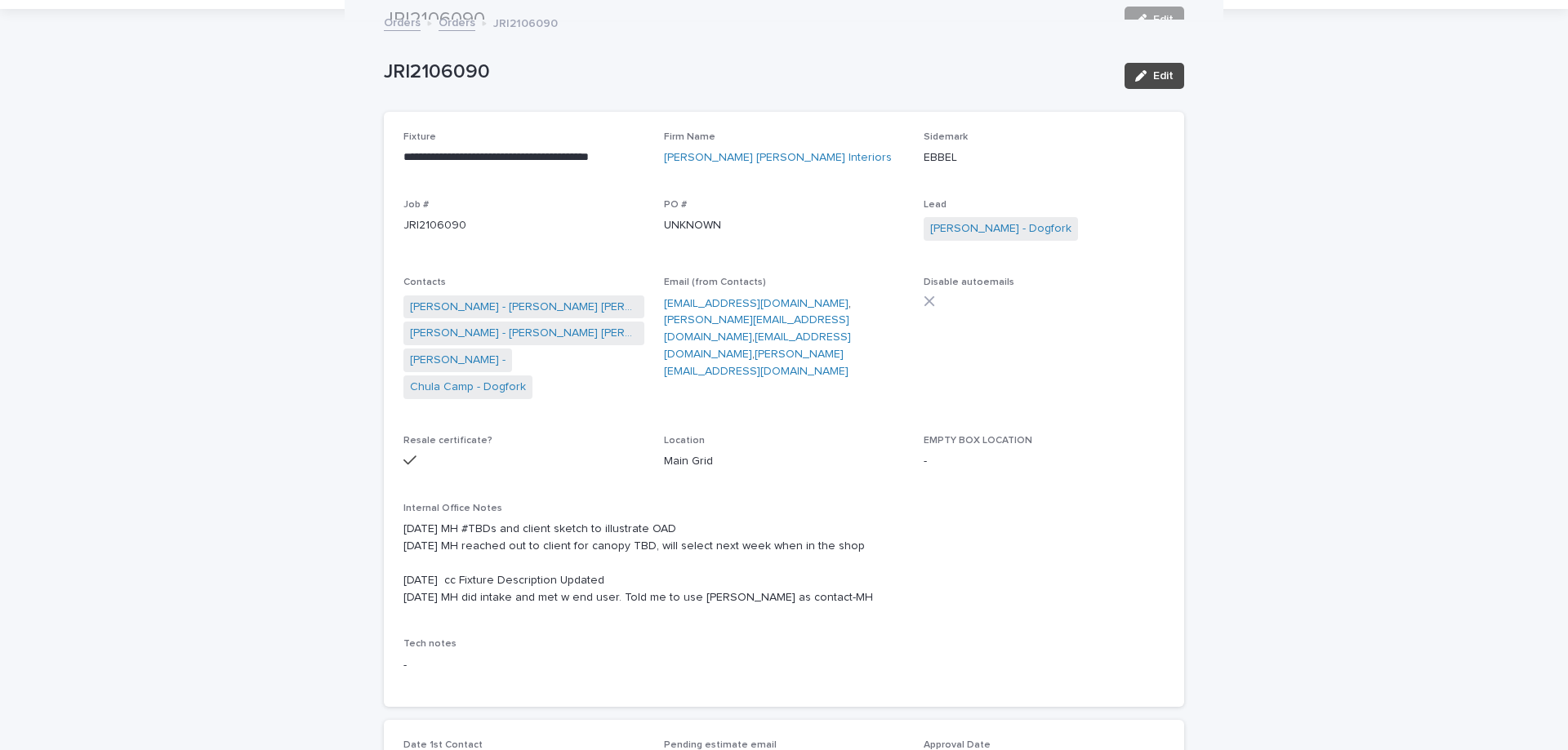
scroll to position [0, 0]
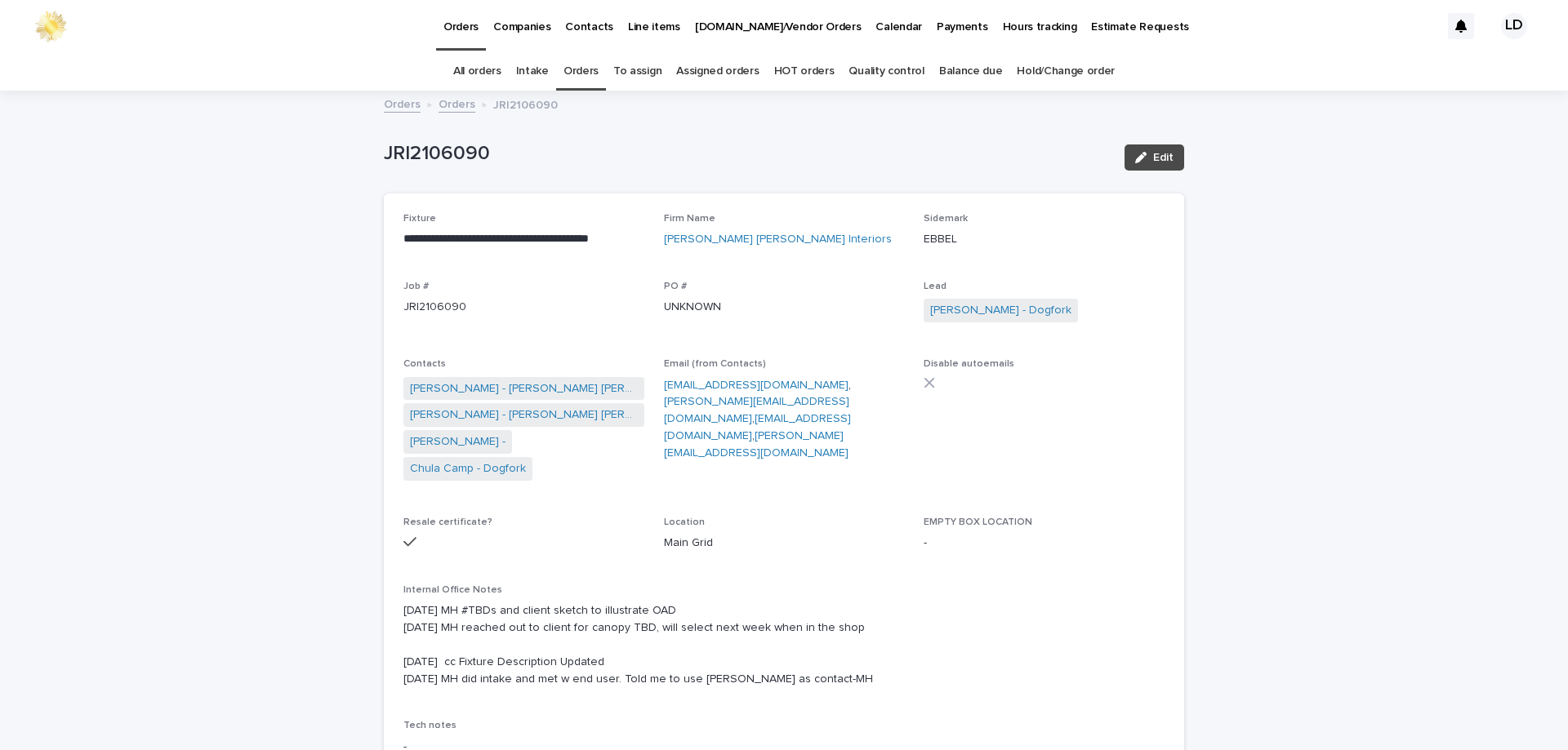
click at [584, 67] on link "Orders" at bounding box center [581, 71] width 35 height 39
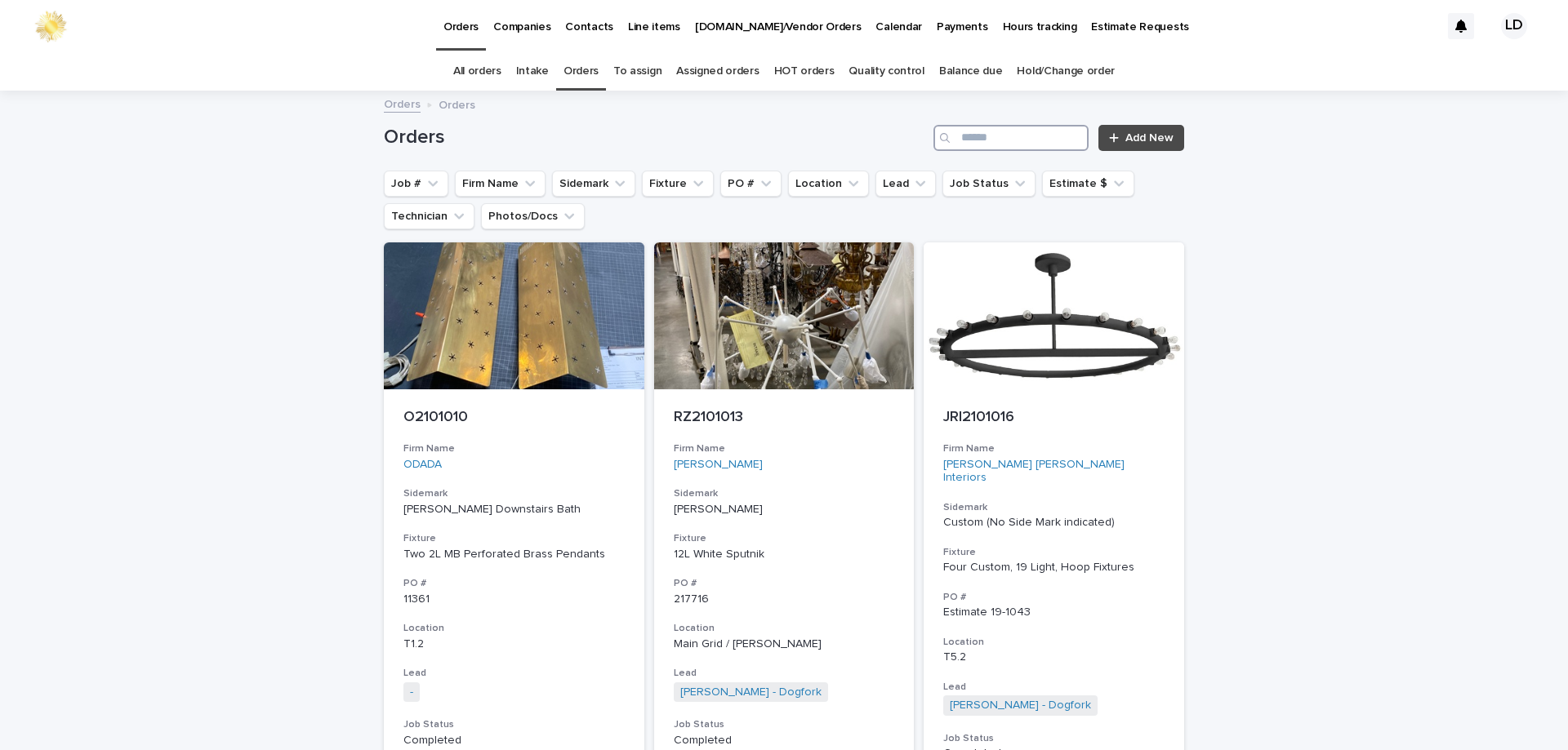
click at [989, 141] on input "Search" at bounding box center [1011, 138] width 155 height 26
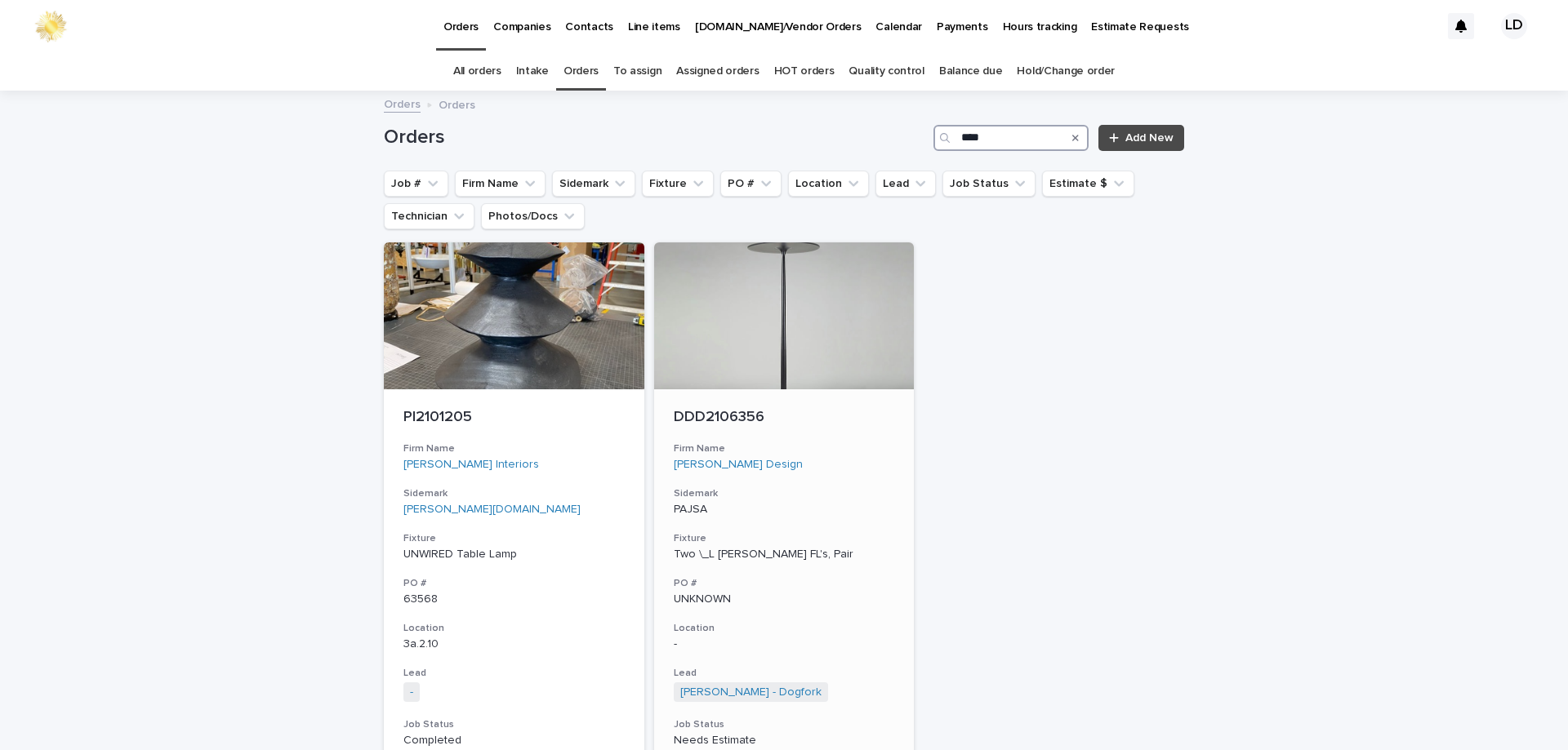
type input "****"
click at [830, 455] on h3 "Firm Name" at bounding box center [784, 449] width 221 height 13
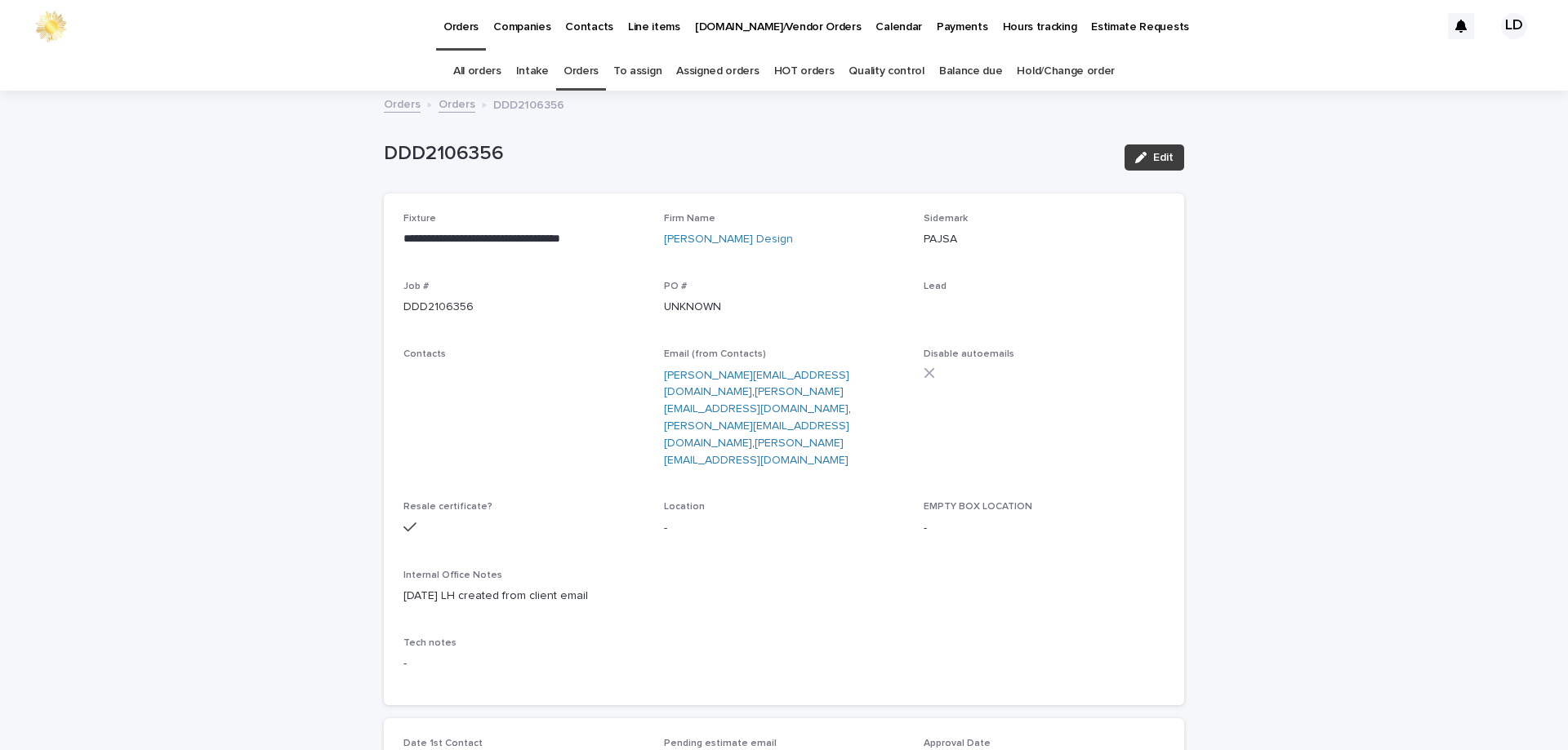
click at [1170, 153] on button "Edit" at bounding box center [1154, 157] width 60 height 26
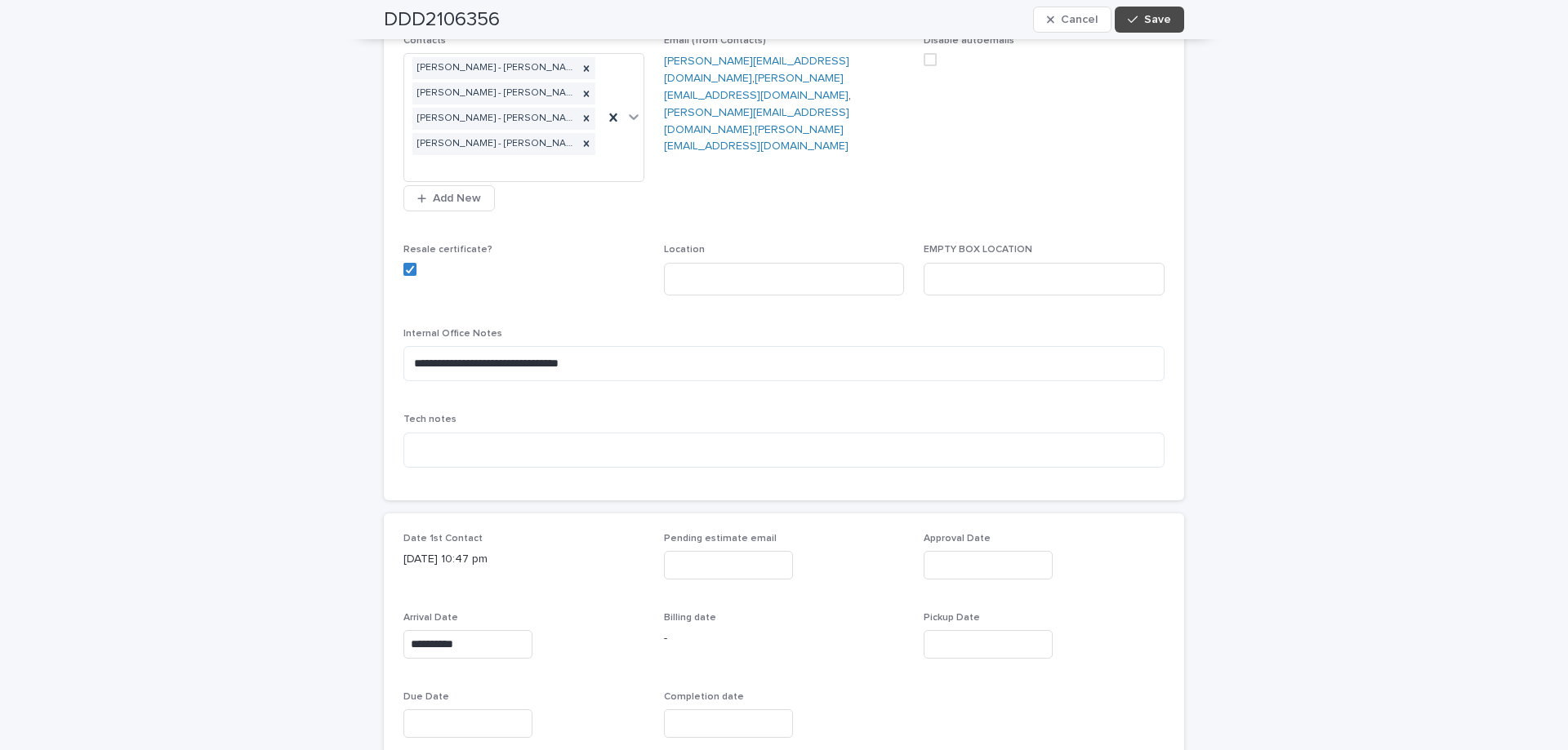
scroll to position [408, 0]
click at [952, 646] on input "text" at bounding box center [988, 644] width 129 height 29
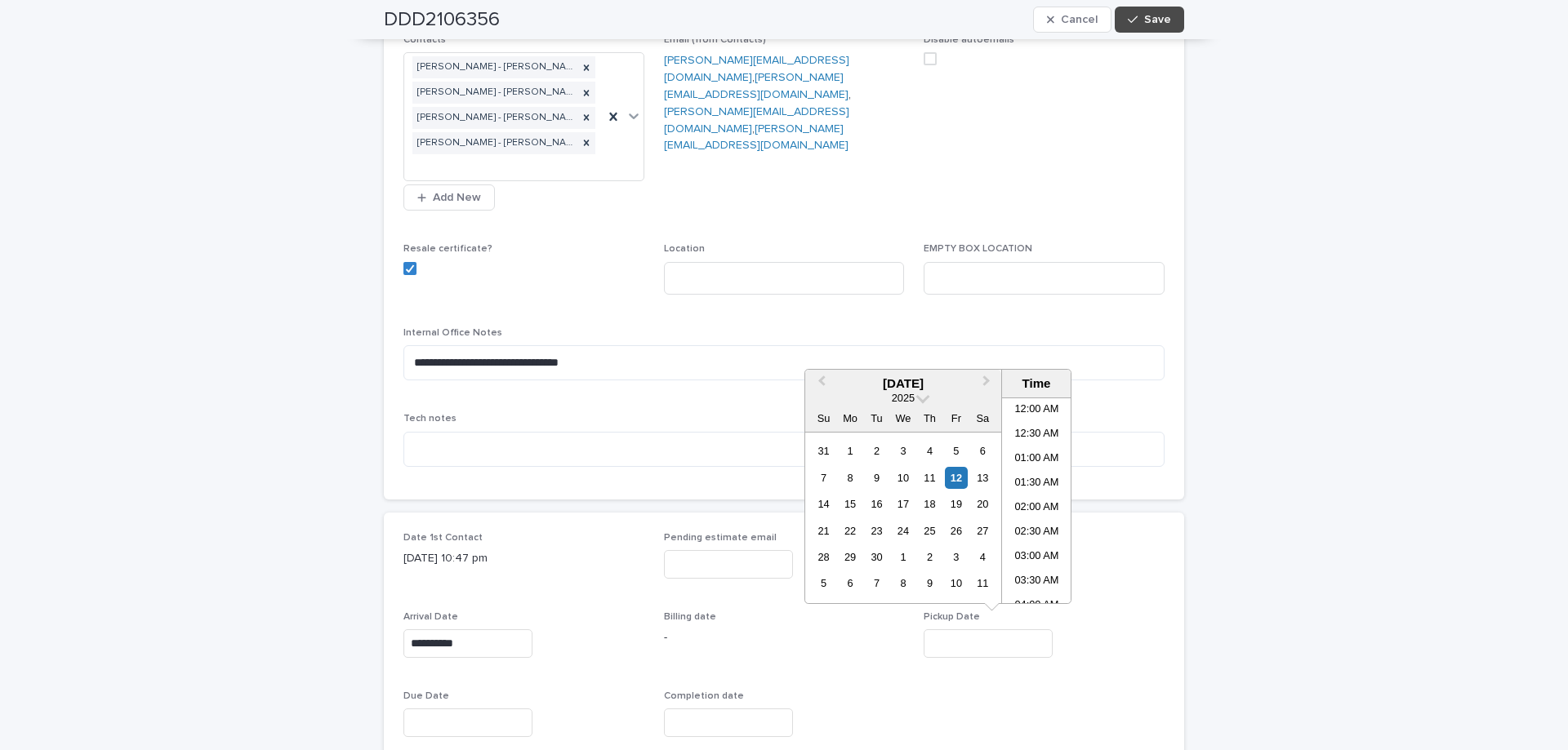
scroll to position [376, 0]
click at [959, 471] on div "12" at bounding box center [956, 477] width 22 height 22
type input "**********"
click at [1159, 15] on span "Save" at bounding box center [1157, 19] width 27 height 12
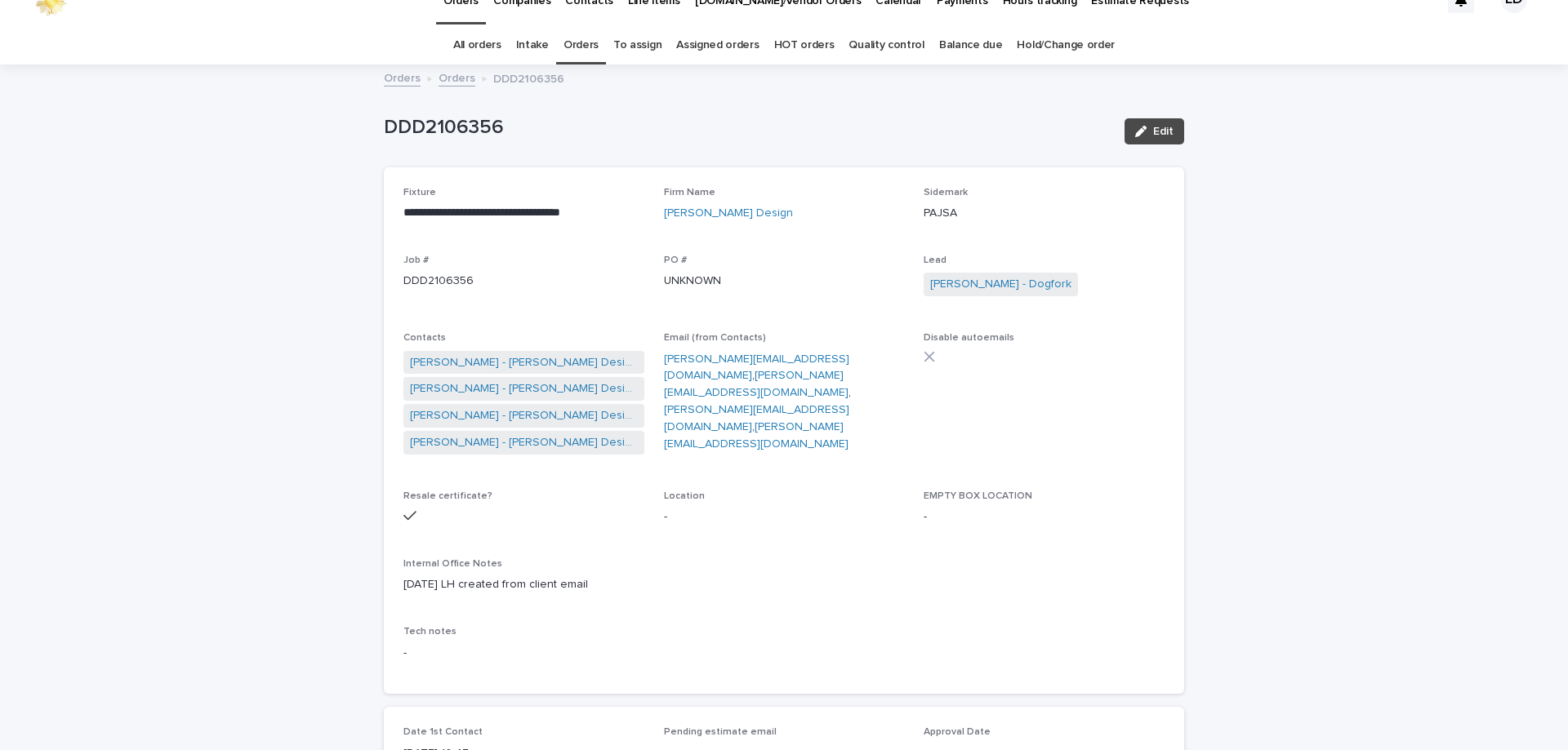
scroll to position [0, 0]
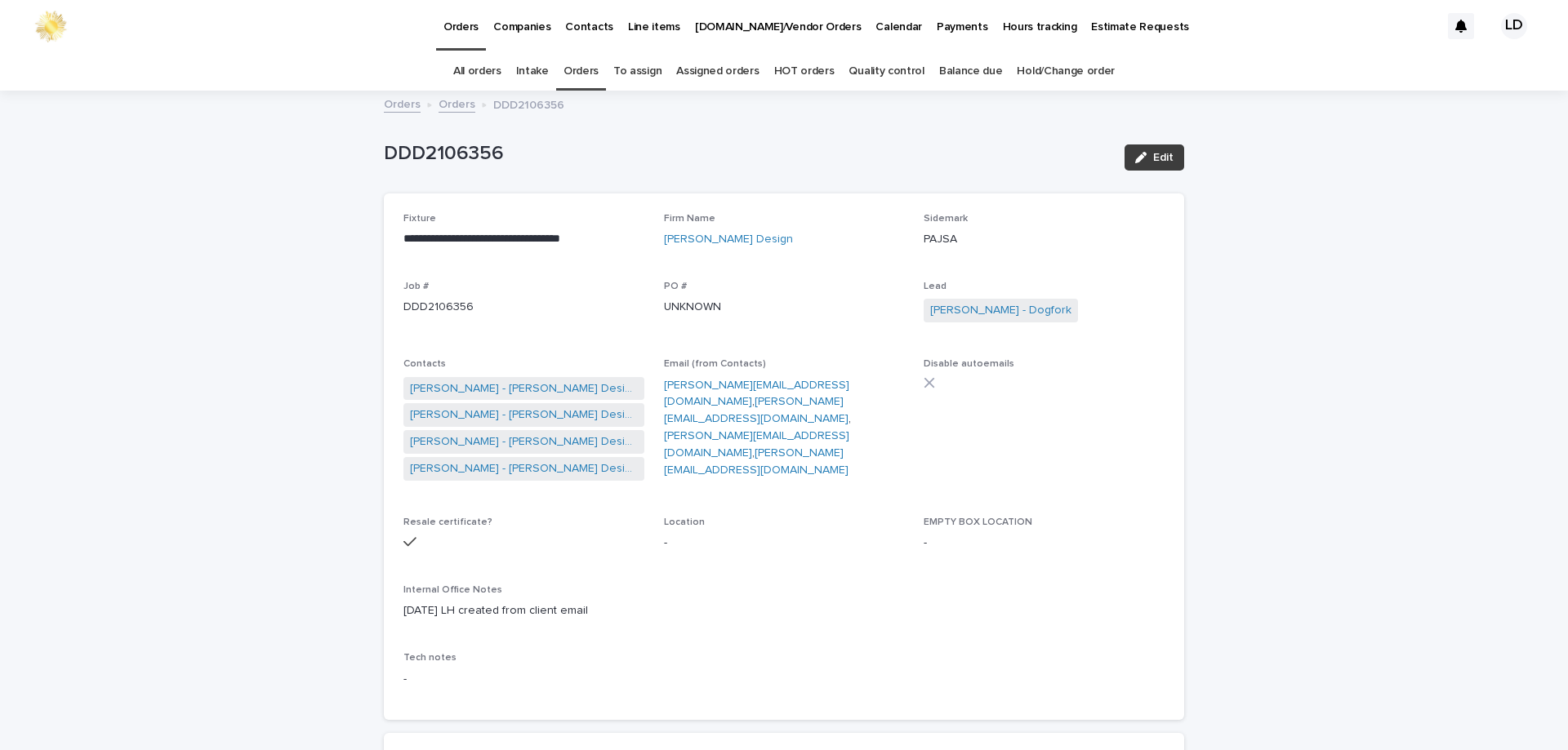
click at [1153, 159] on span "Edit" at bounding box center [1163, 157] width 20 height 12
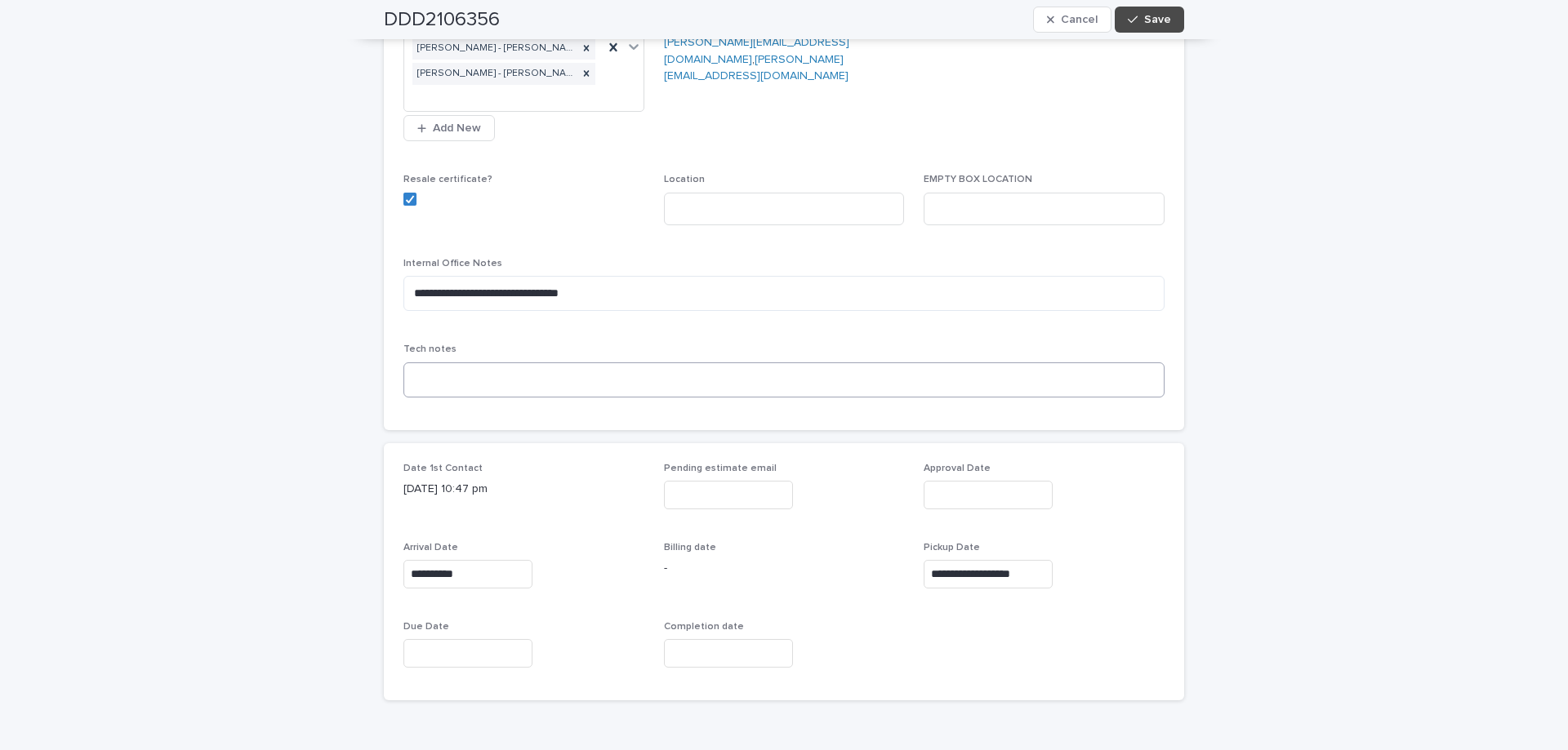
scroll to position [490, 0]
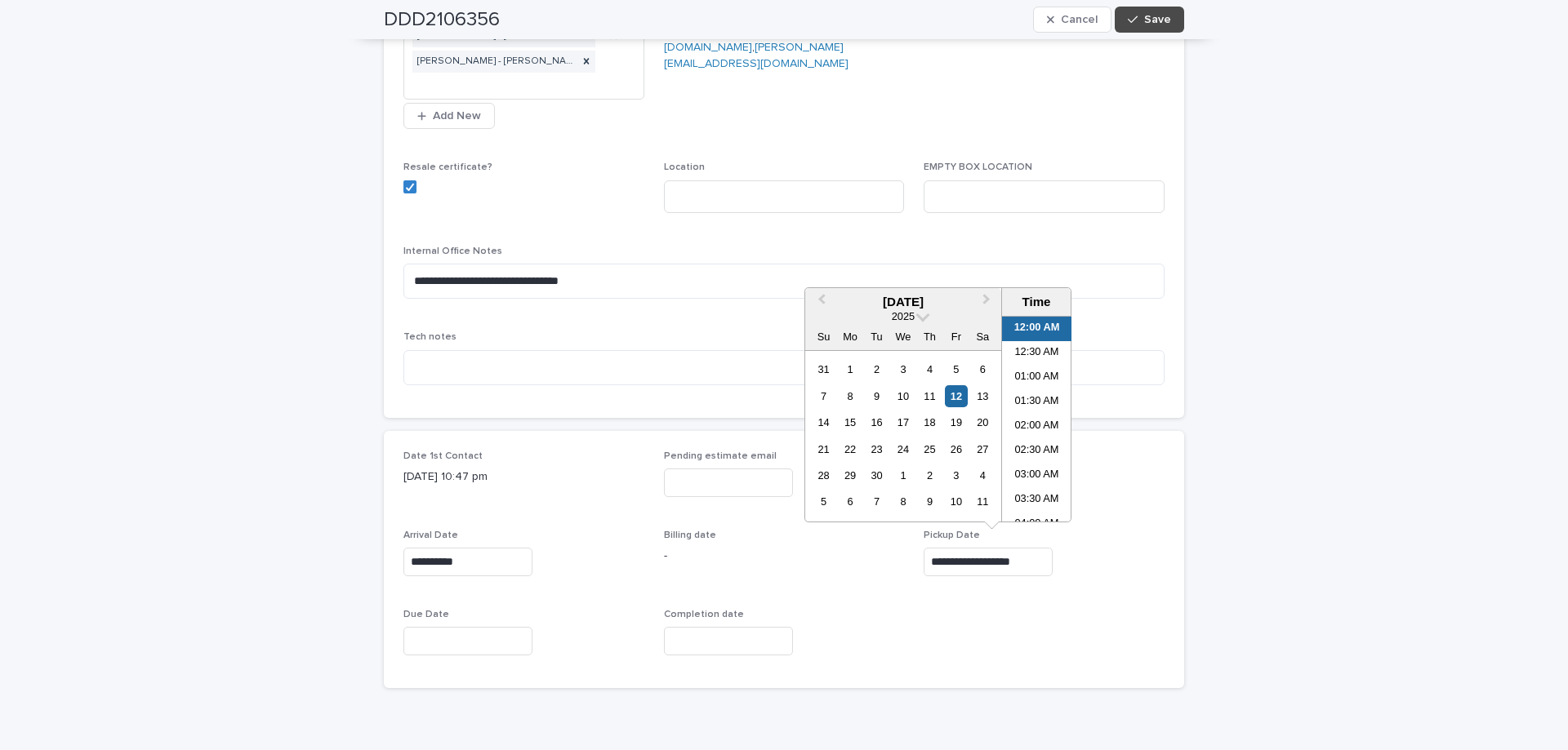
drag, startPoint x: 1052, startPoint y: 550, endPoint x: 839, endPoint y: 576, distance: 214.6
click at [839, 576] on div "**********" at bounding box center [783, 559] width 761 height 219
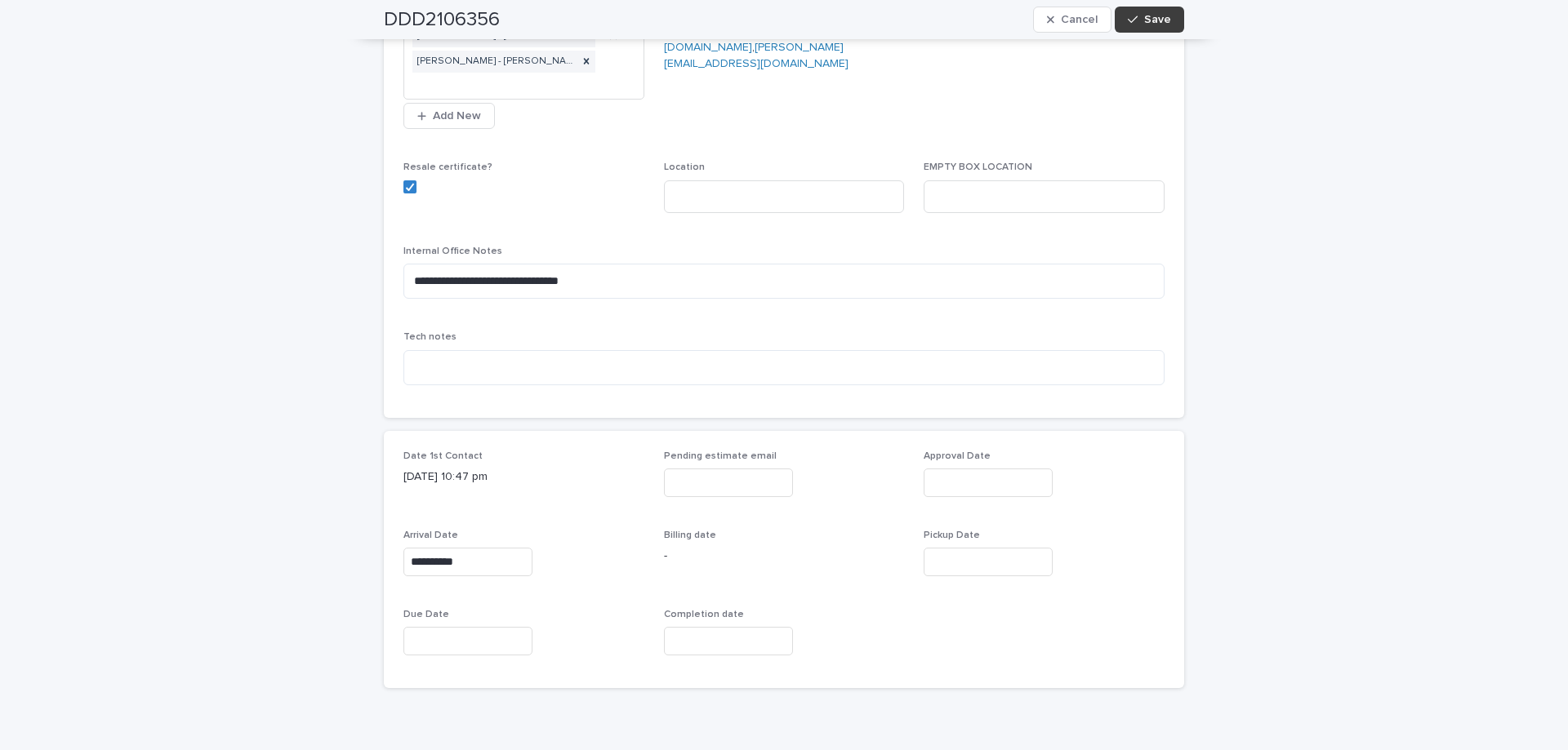
click at [1146, 28] on button "Save" at bounding box center [1149, 19] width 69 height 26
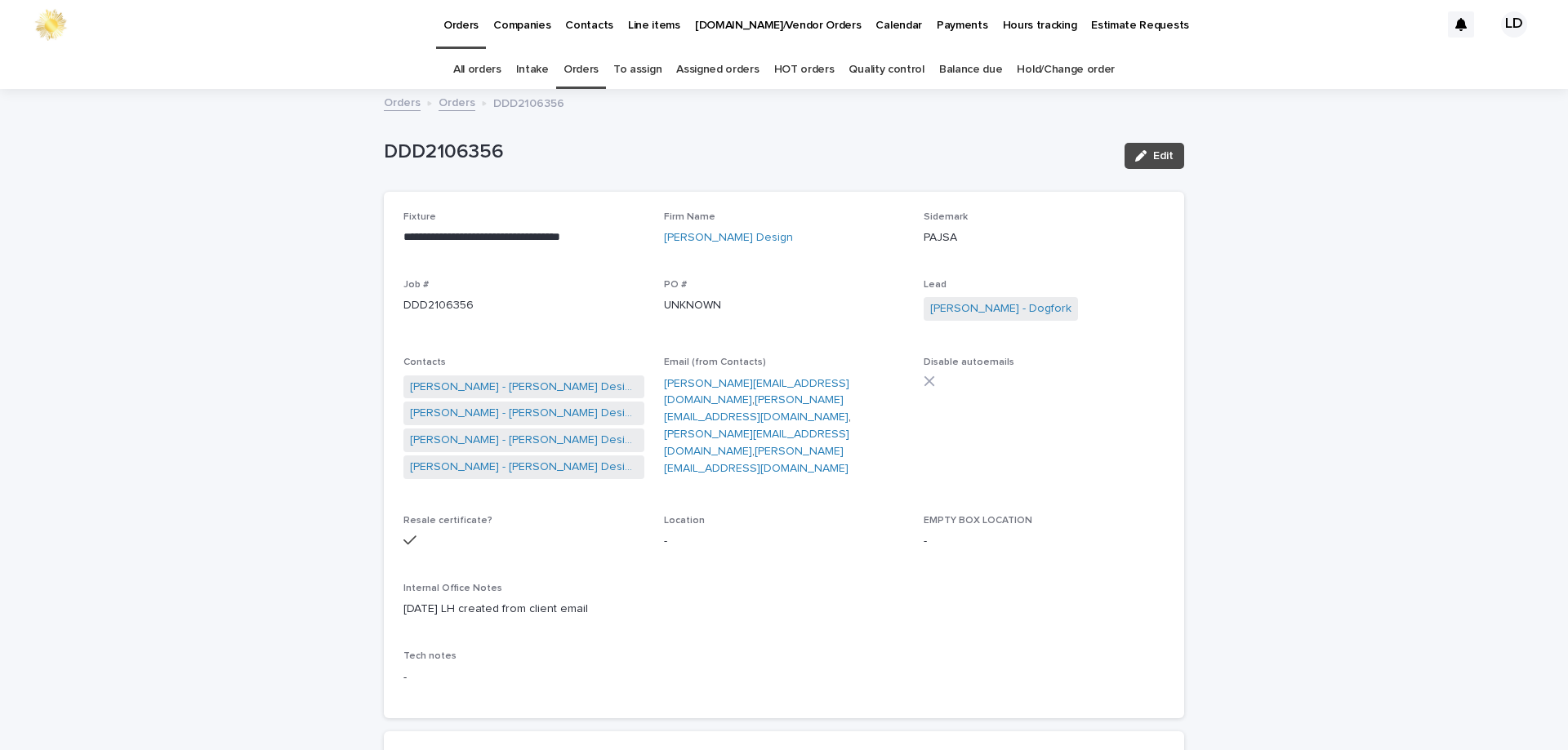
scroll to position [0, 0]
click at [582, 67] on link "Orders" at bounding box center [581, 71] width 35 height 39
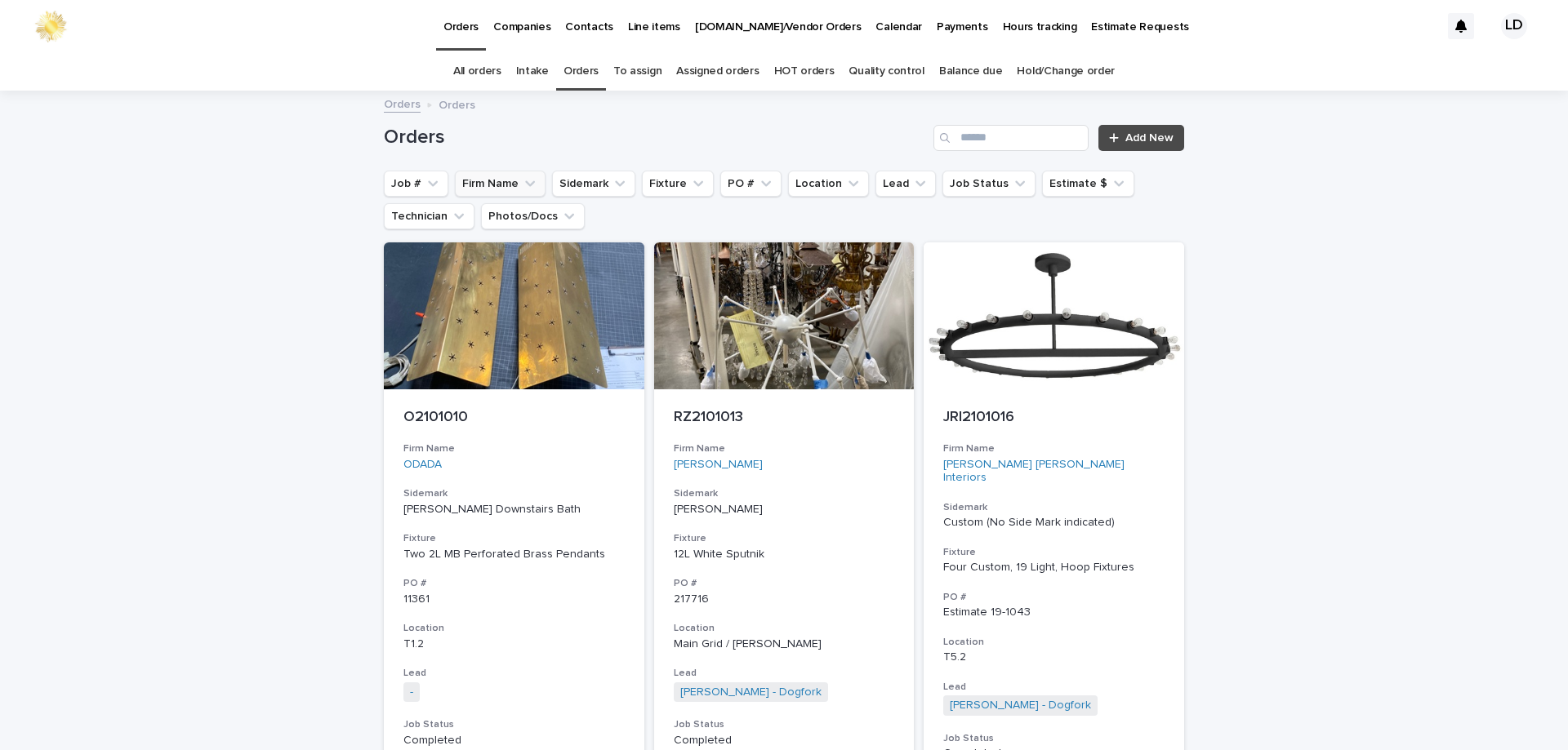
click at [522, 178] on icon "Firm Name" at bounding box center [529, 183] width 16 height 16
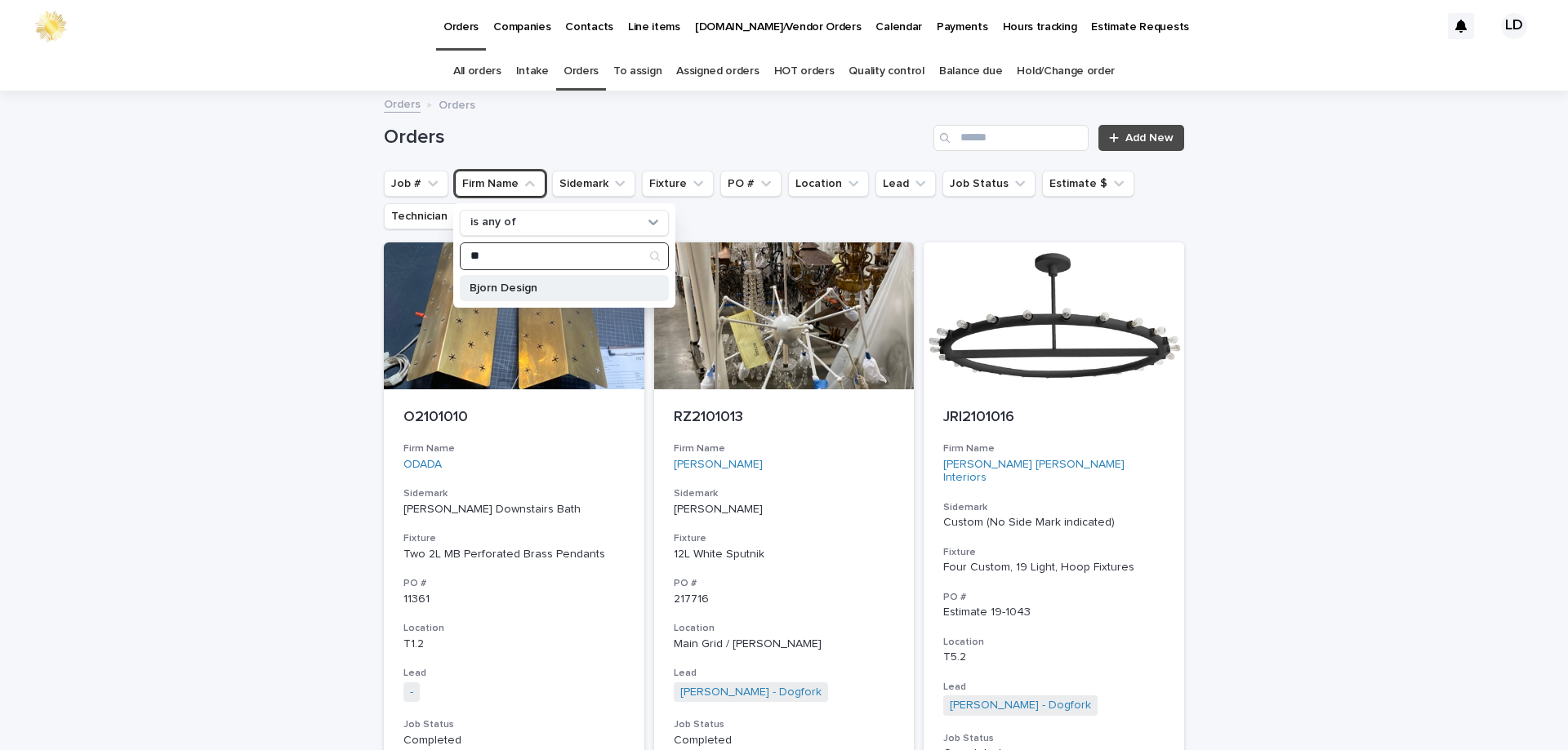
type input "**"
click at [533, 291] on p "Bjorn Design" at bounding box center [556, 288] width 174 height 12
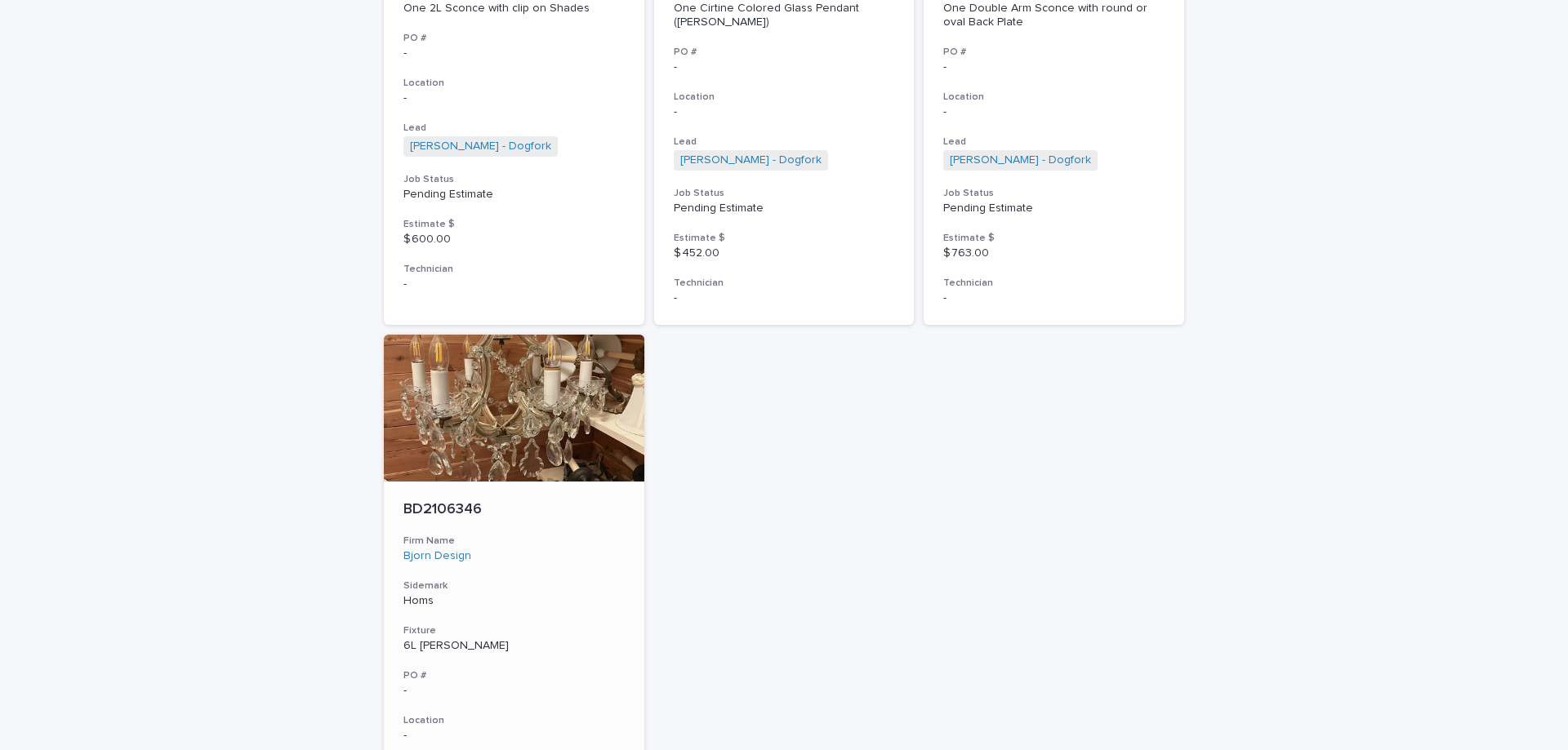
scroll to position [2449, 0]
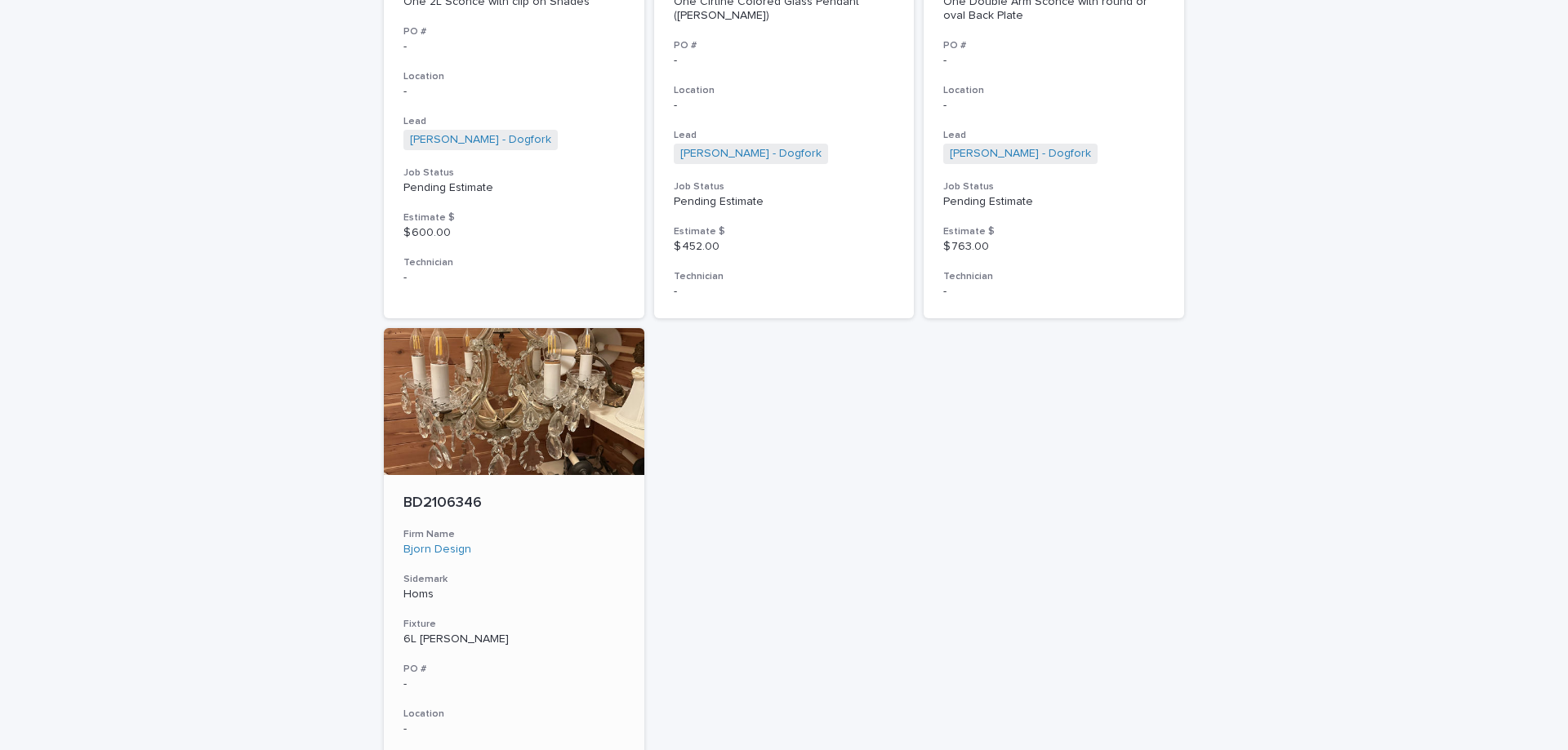
click at [565, 592] on div "BD2106346 Firm Name Bjorn Design Sidemark Homs Fixture 6L Crystal Chandelier PO…" at bounding box center [514, 709] width 260 height 468
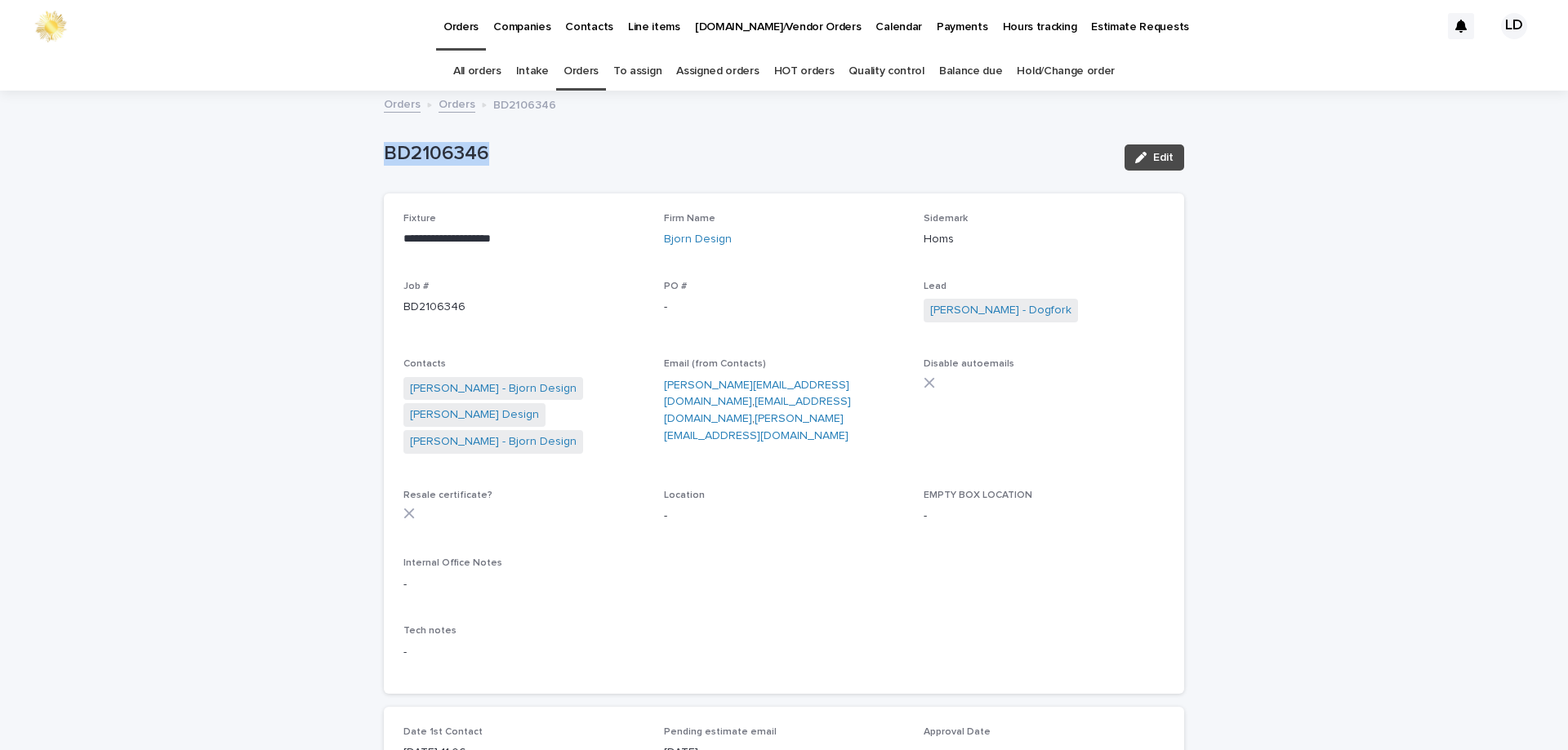
drag, startPoint x: 511, startPoint y: 148, endPoint x: 353, endPoint y: 152, distance: 158.1
copy p "BD2106346"
click at [457, 104] on link "Orders" at bounding box center [457, 102] width 37 height 18
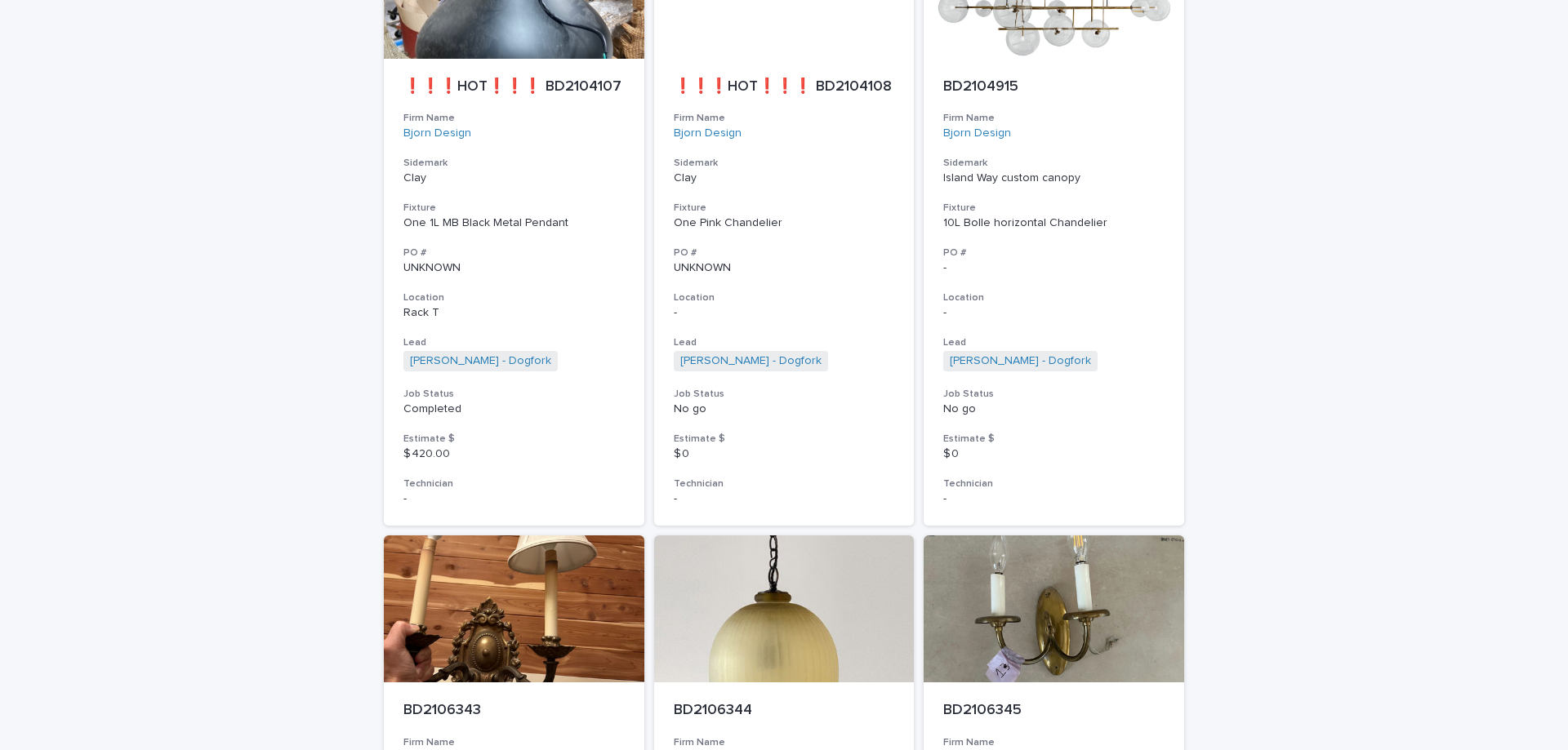
scroll to position [2011, 0]
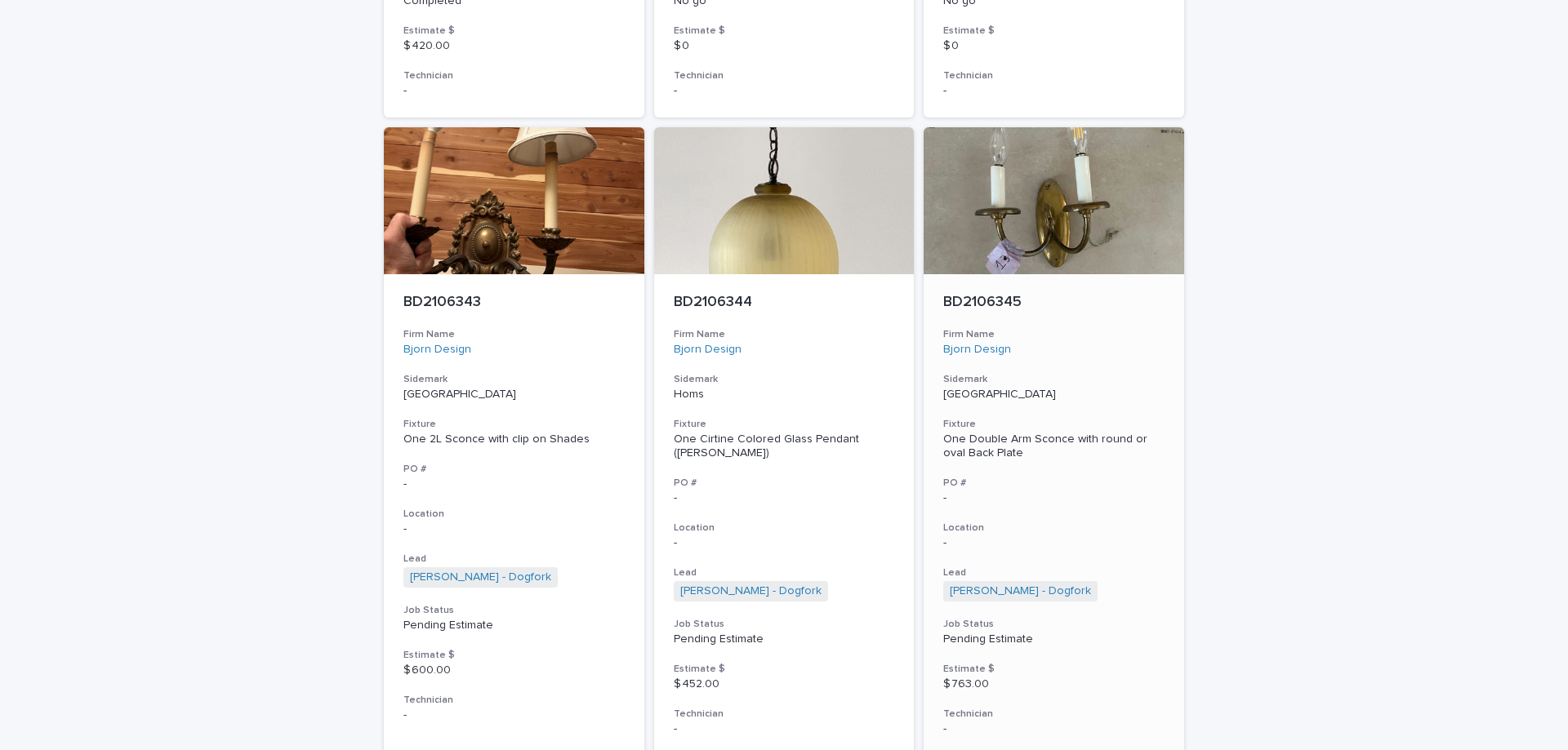
click at [1059, 373] on h3 "Sidemark" at bounding box center [1053, 380] width 221 height 13
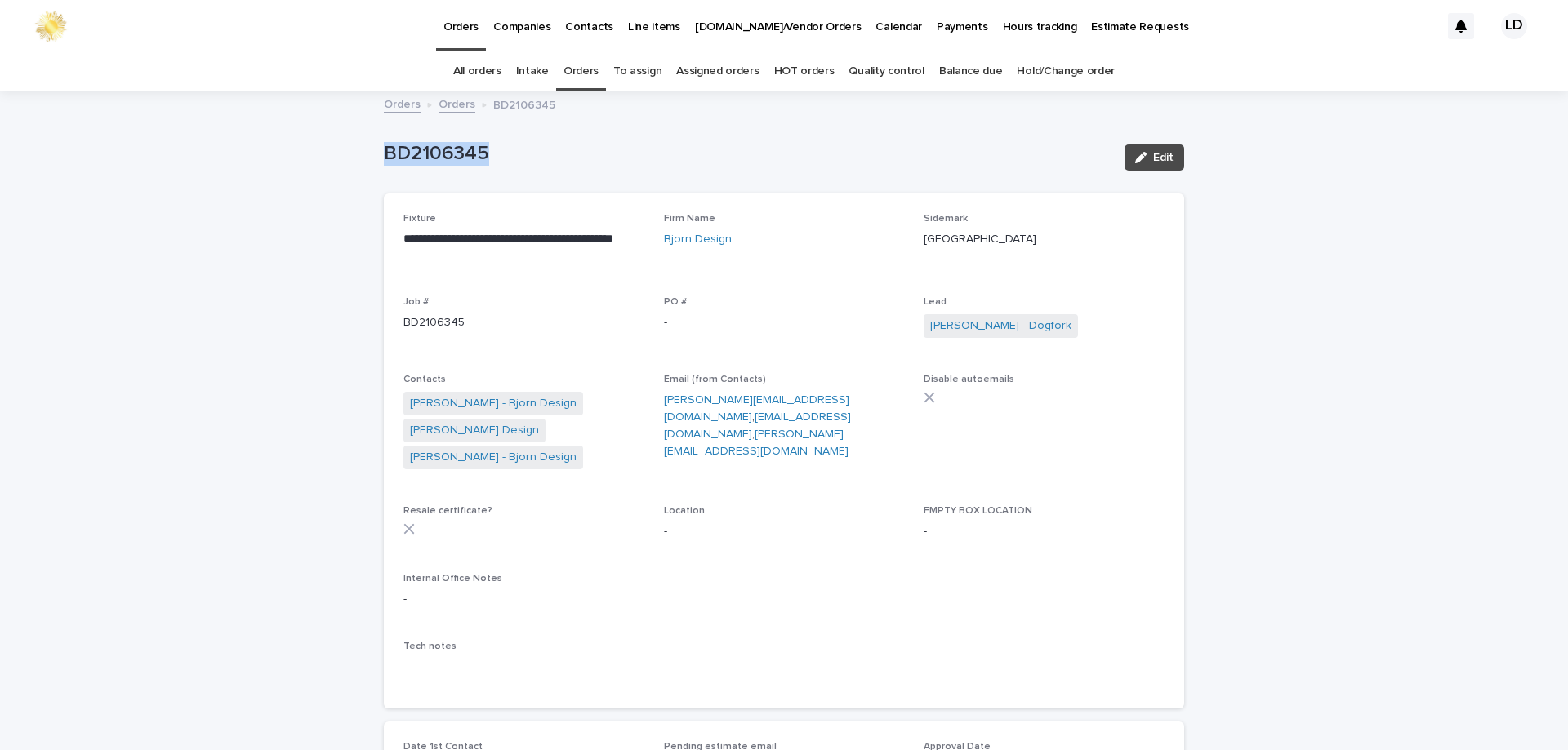
drag, startPoint x: 512, startPoint y: 164, endPoint x: 338, endPoint y: 143, distance: 175.3
click at [471, 434] on link "Alden - Bjorn Design" at bounding box center [474, 431] width 129 height 17
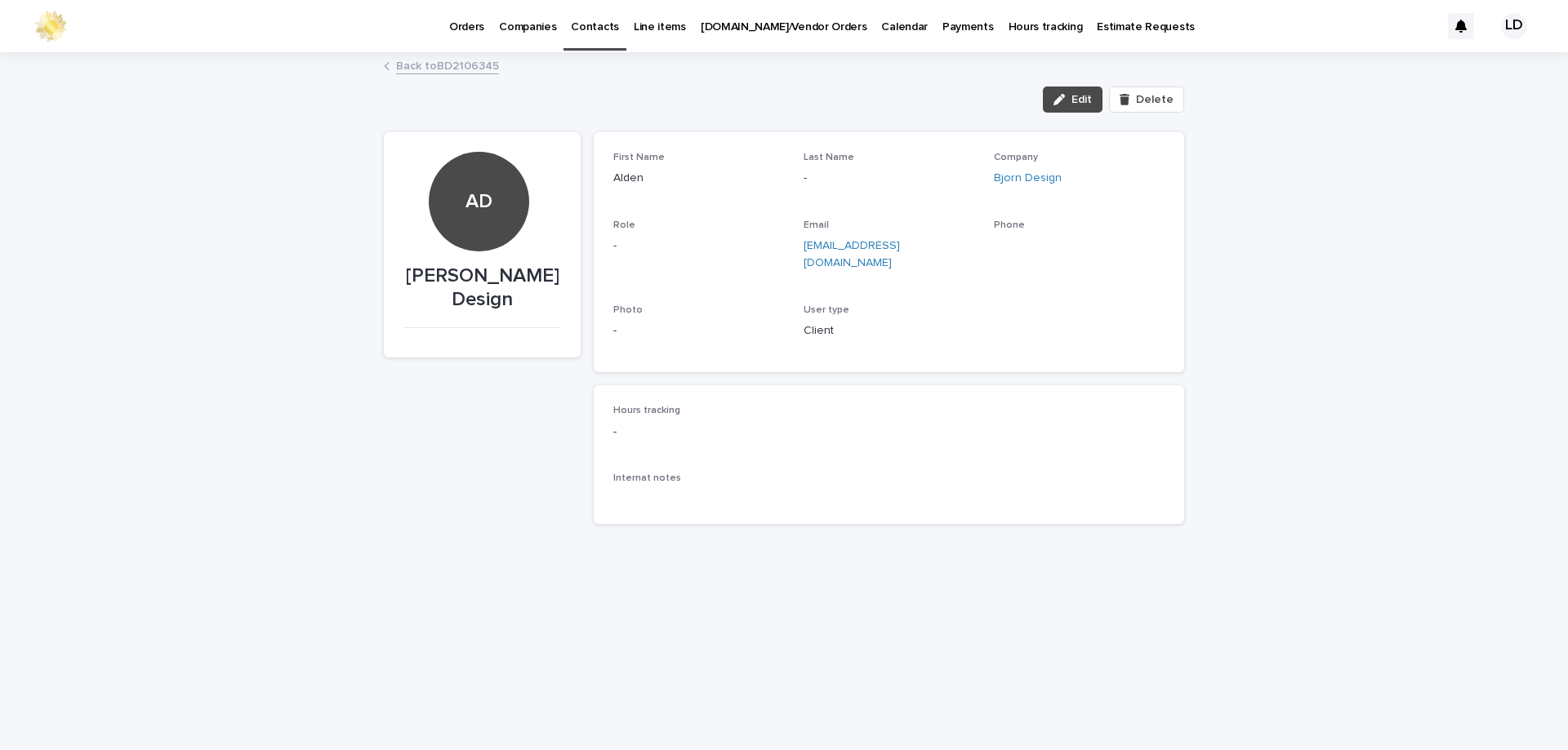
drag, startPoint x: 1063, startPoint y: 96, endPoint x: 981, endPoint y: 162, distance: 105.3
click at [1064, 96] on icon "button" at bounding box center [1059, 99] width 12 height 12
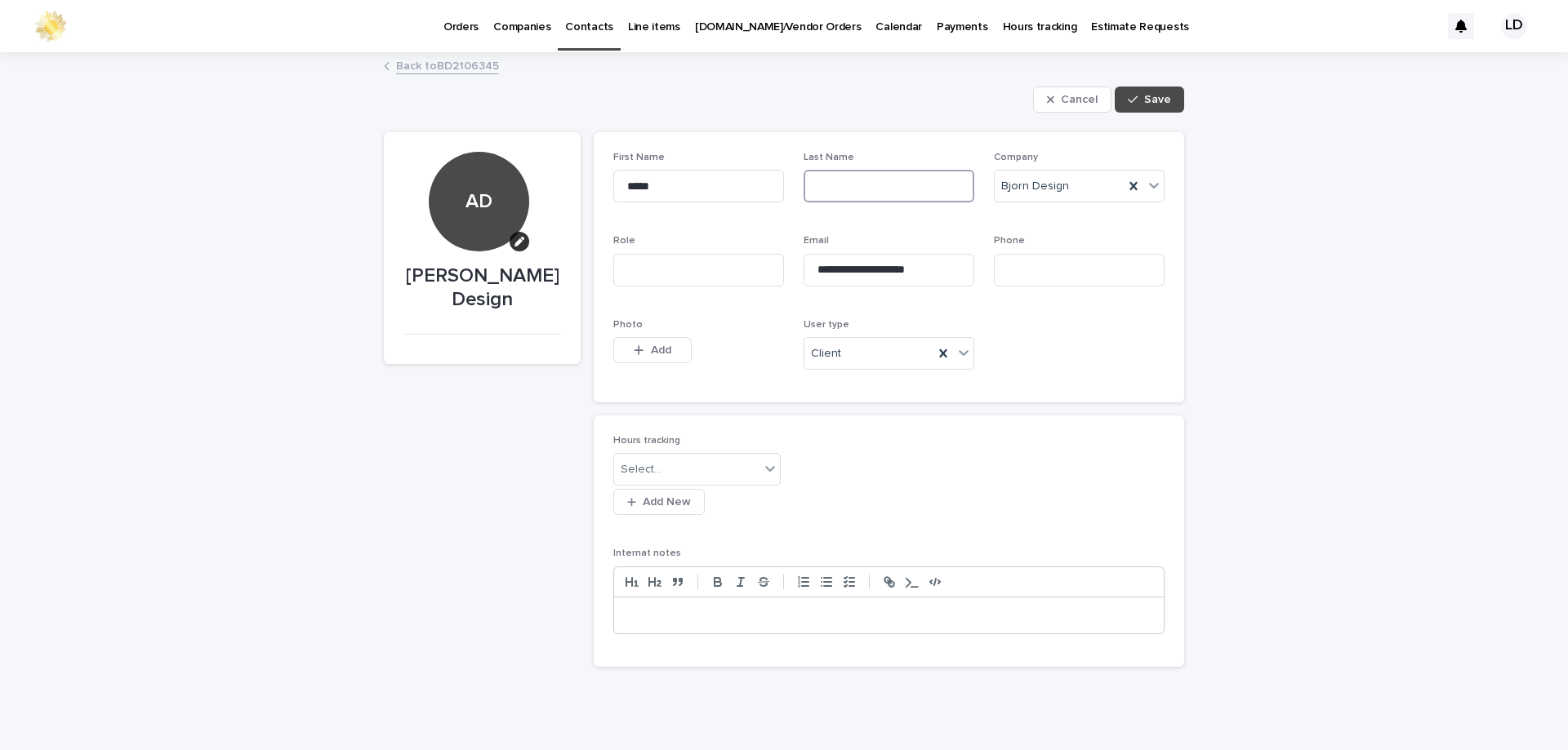
paste input "********"
type input "********"
click at [1166, 94] on button "Save" at bounding box center [1149, 99] width 69 height 26
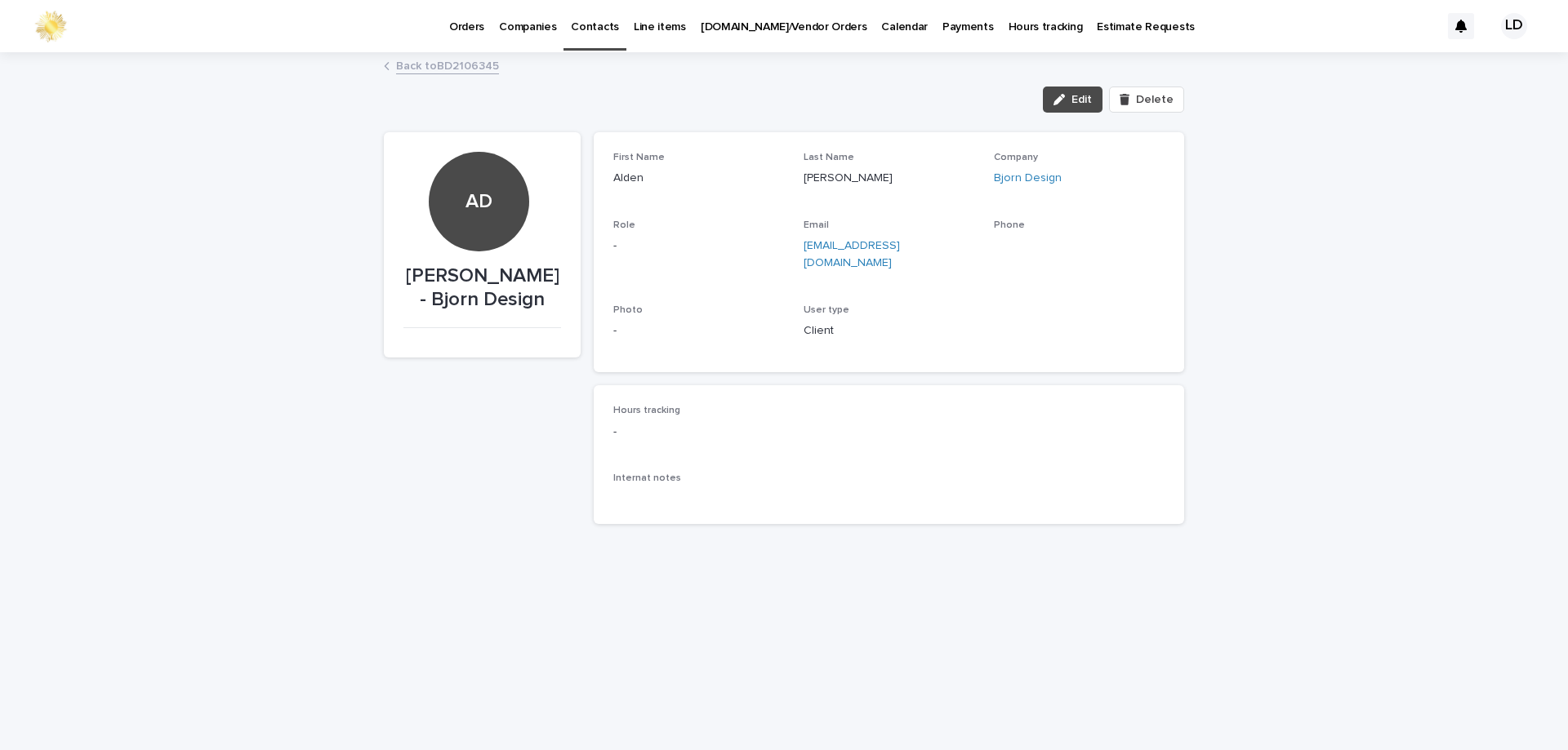
click at [446, 66] on link "Back to BD2106345" at bounding box center [447, 65] width 103 height 18
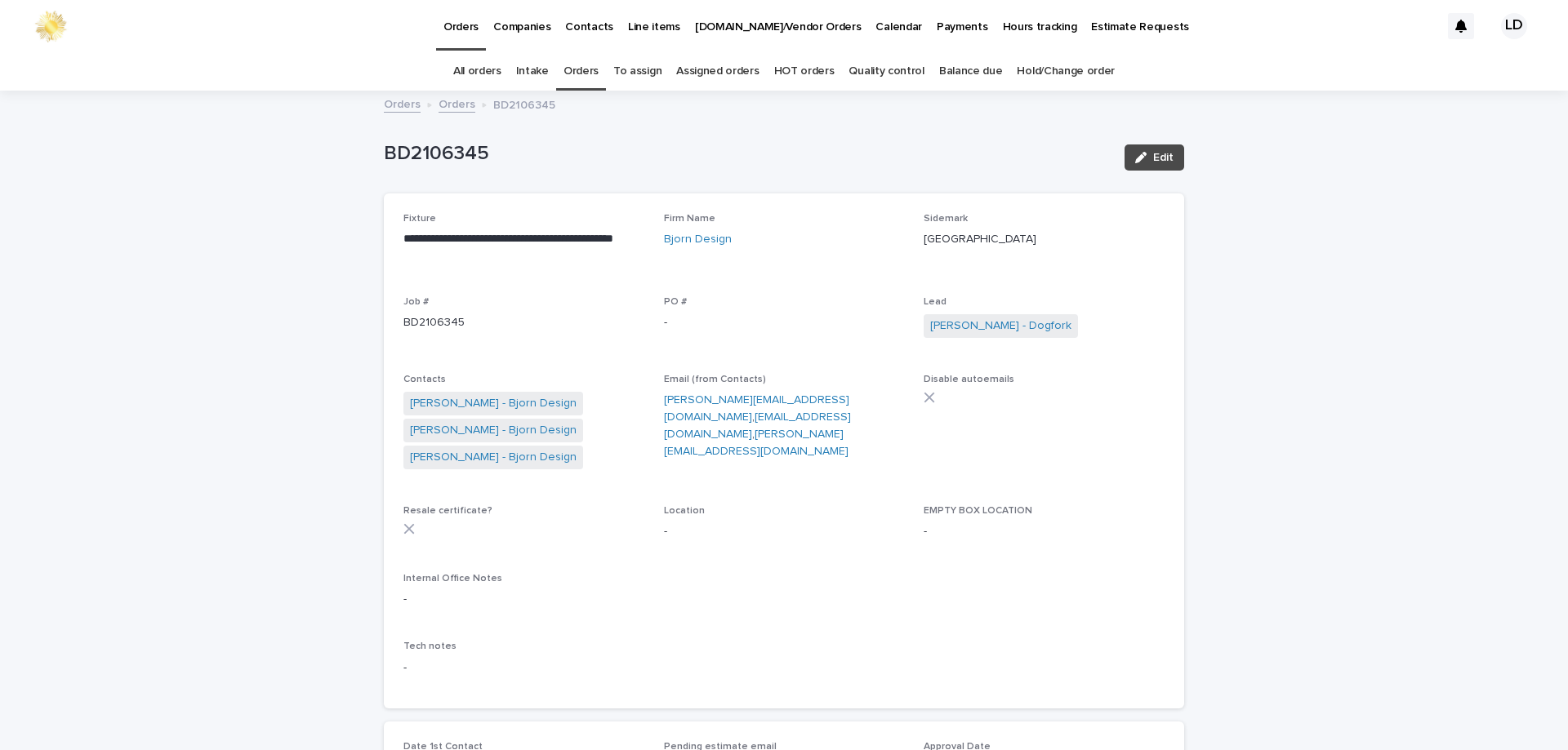
scroll to position [52, 0]
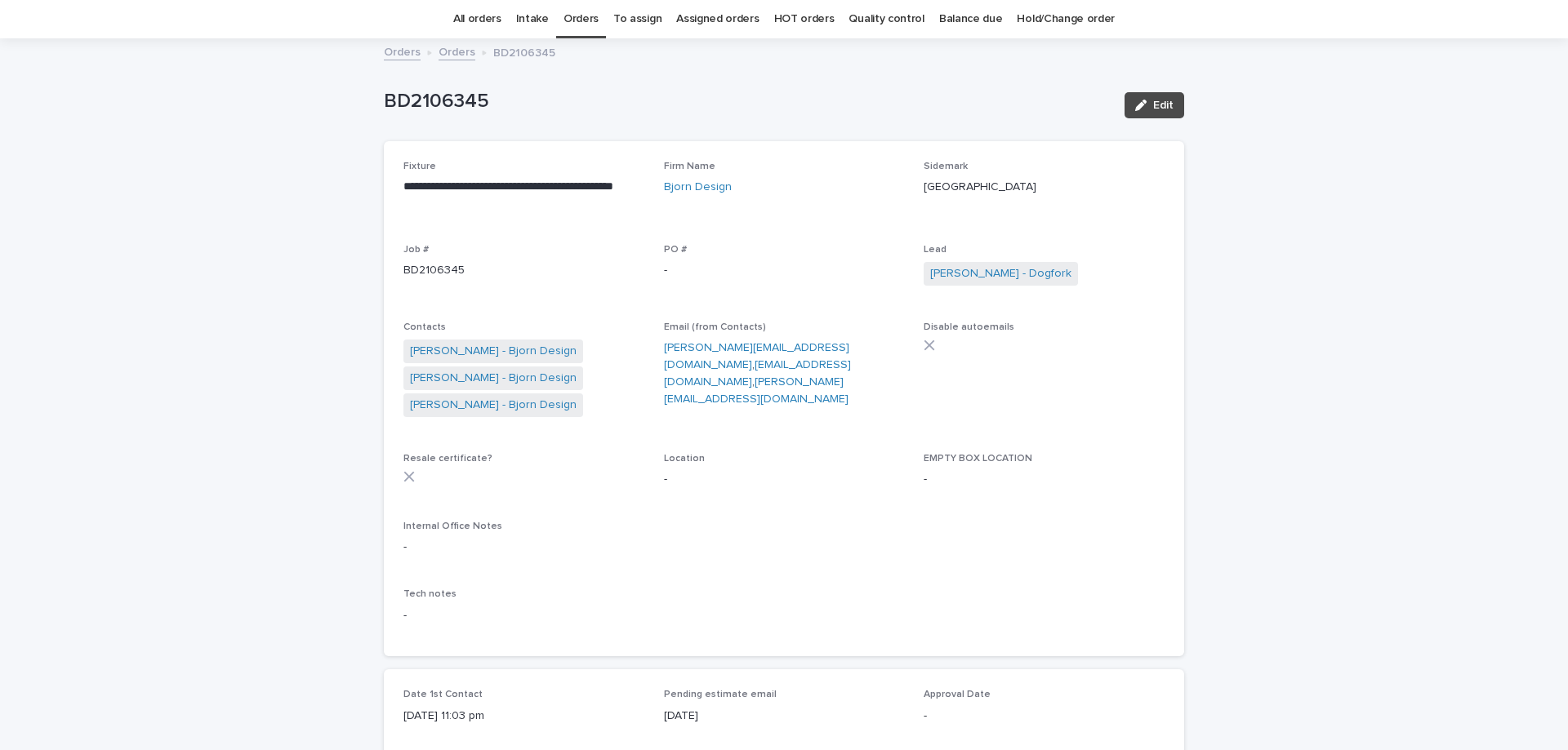
click at [942, 19] on link "Balance due" at bounding box center [971, 19] width 64 height 39
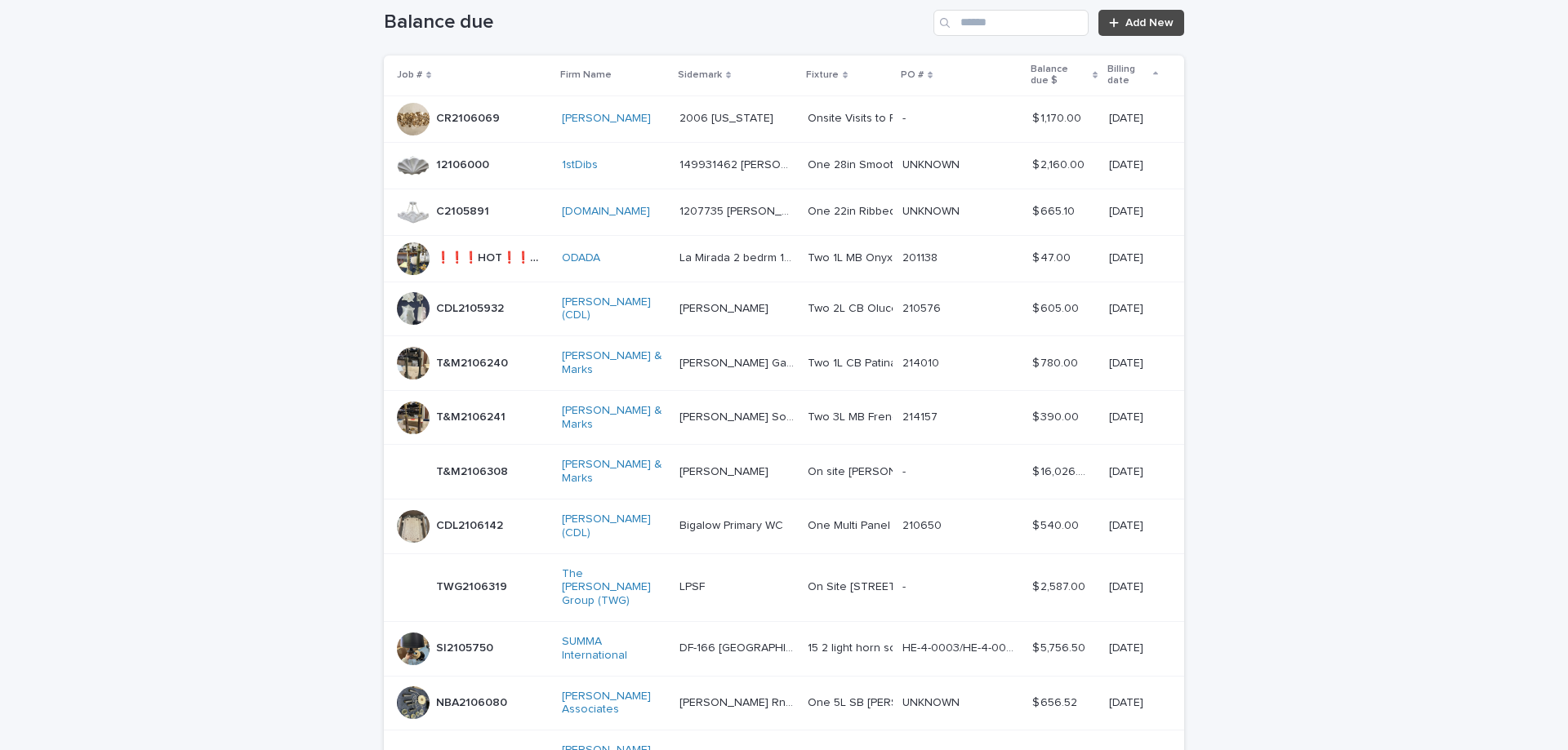
scroll to position [163, 0]
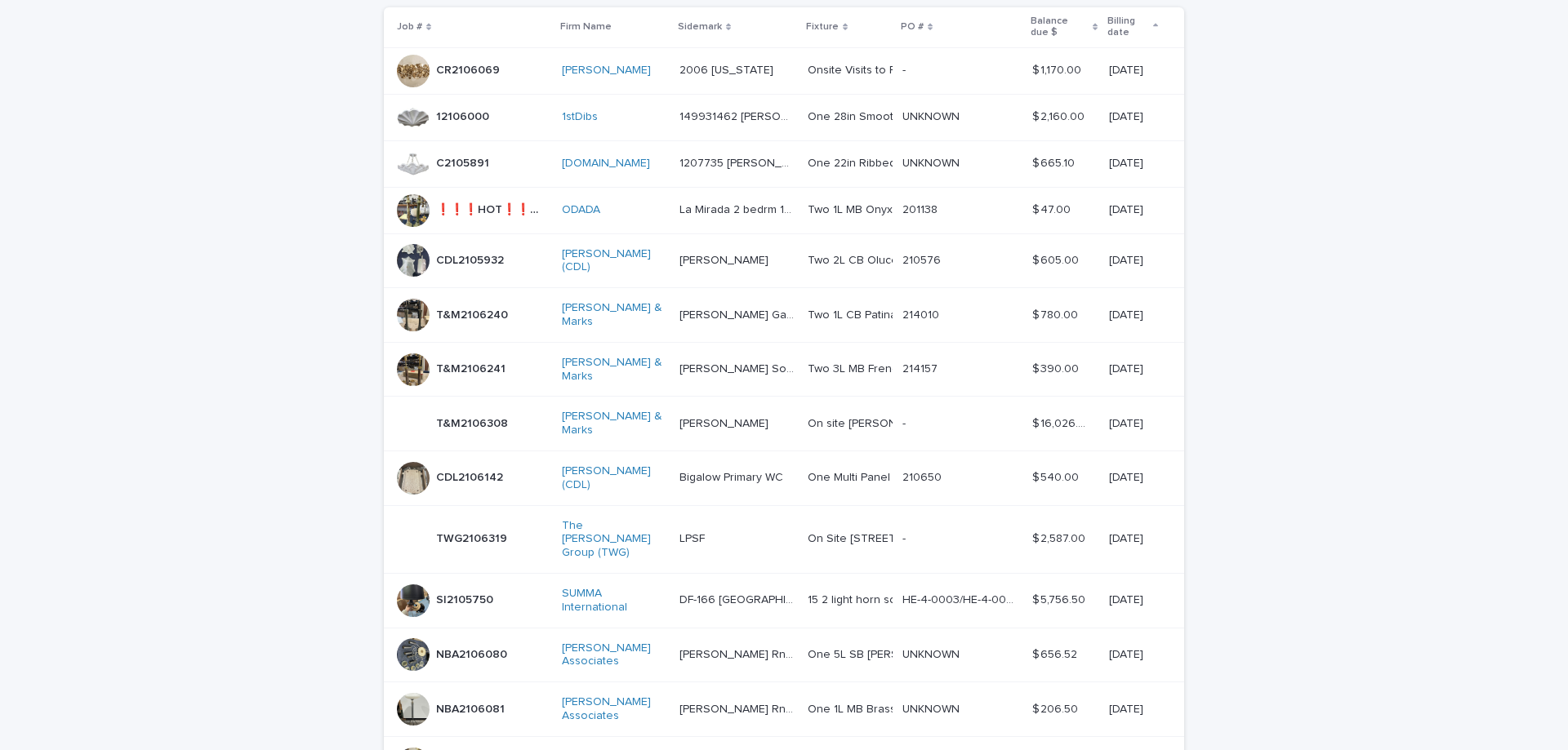
click at [721, 522] on td "LPSF LPSF" at bounding box center [737, 539] width 128 height 67
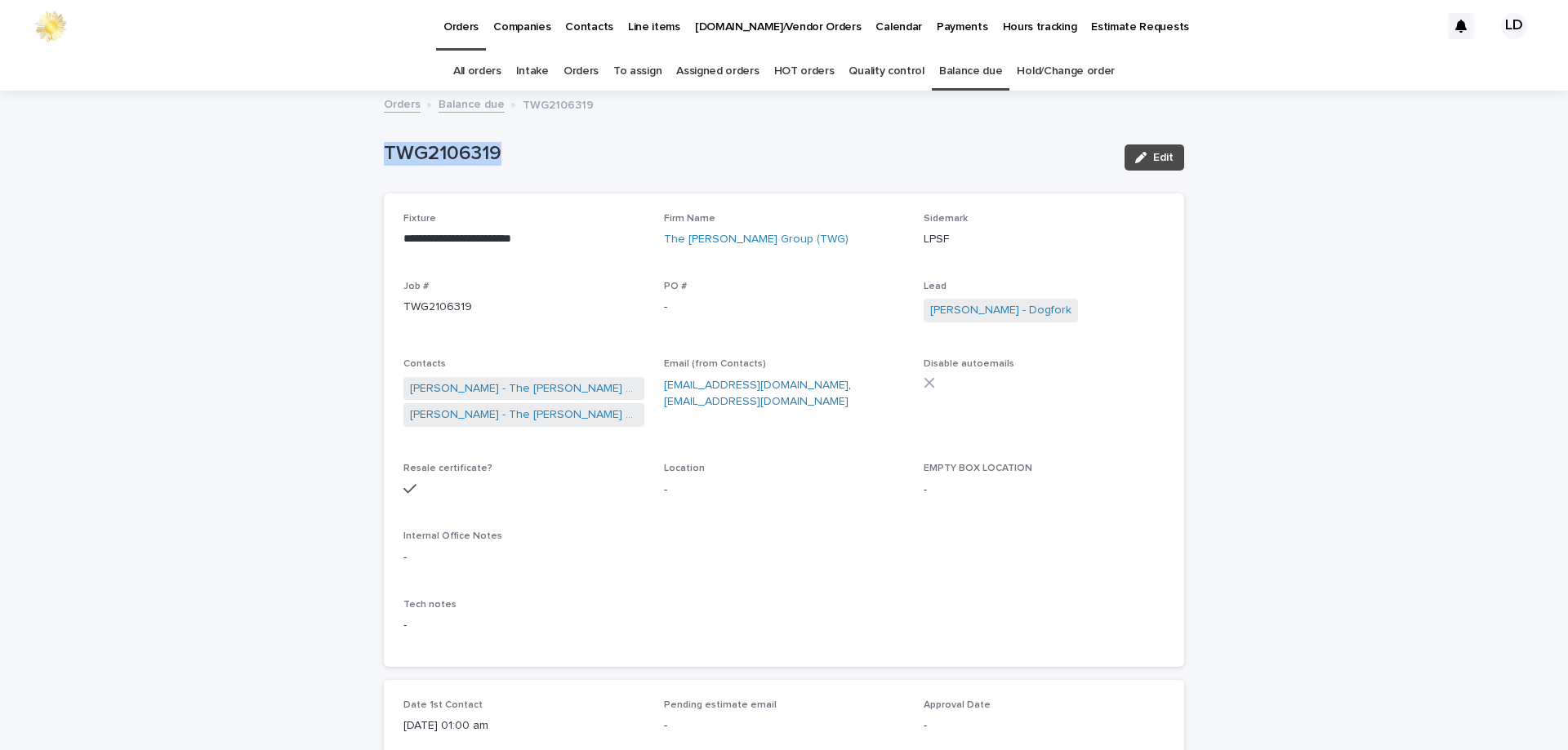
drag, startPoint x: 541, startPoint y: 161, endPoint x: 322, endPoint y: 153, distance: 219.1
copy p "TWG2106319"
click at [471, 104] on link "Balance due" at bounding box center [472, 102] width 67 height 18
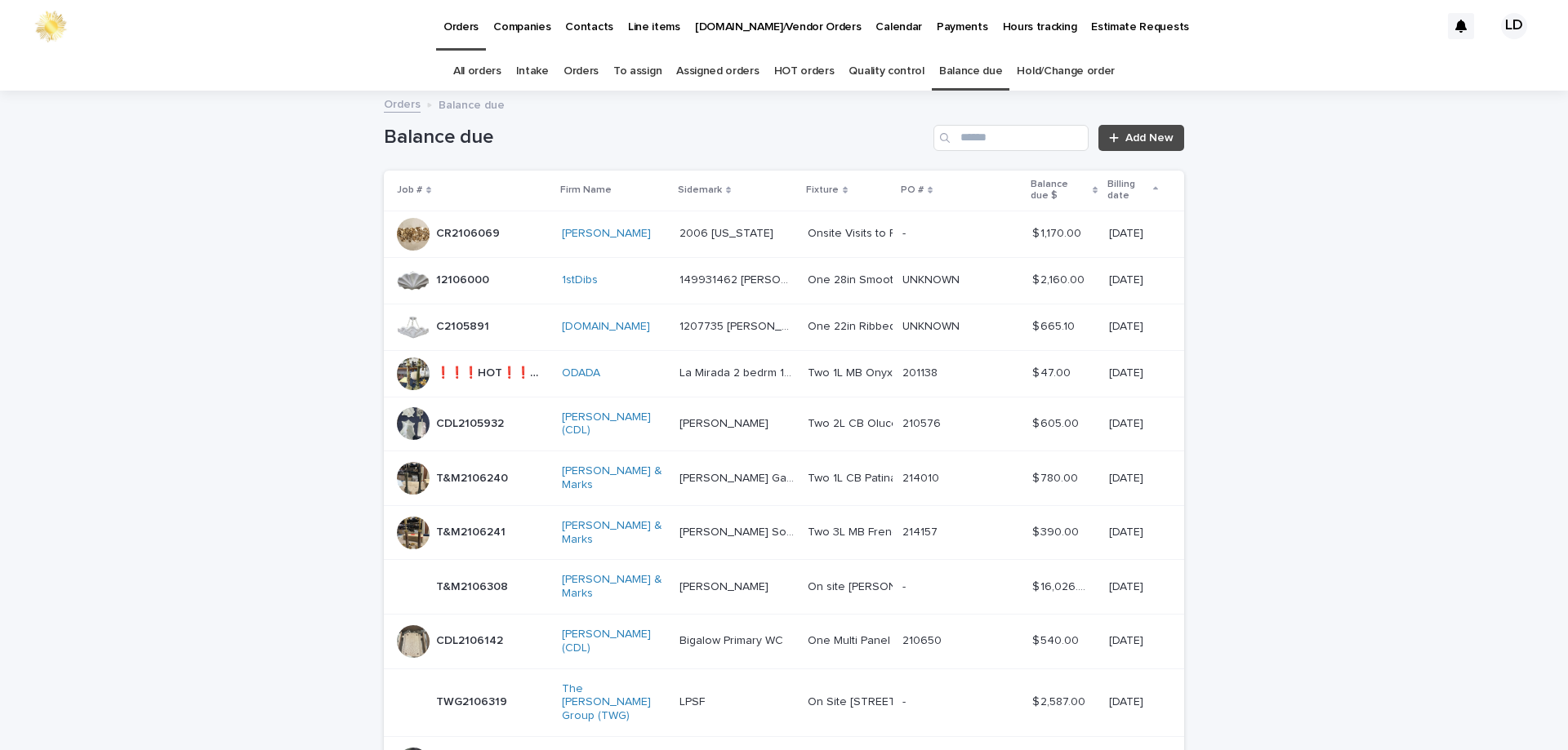
click at [581, 73] on link "Orders" at bounding box center [581, 71] width 35 height 39
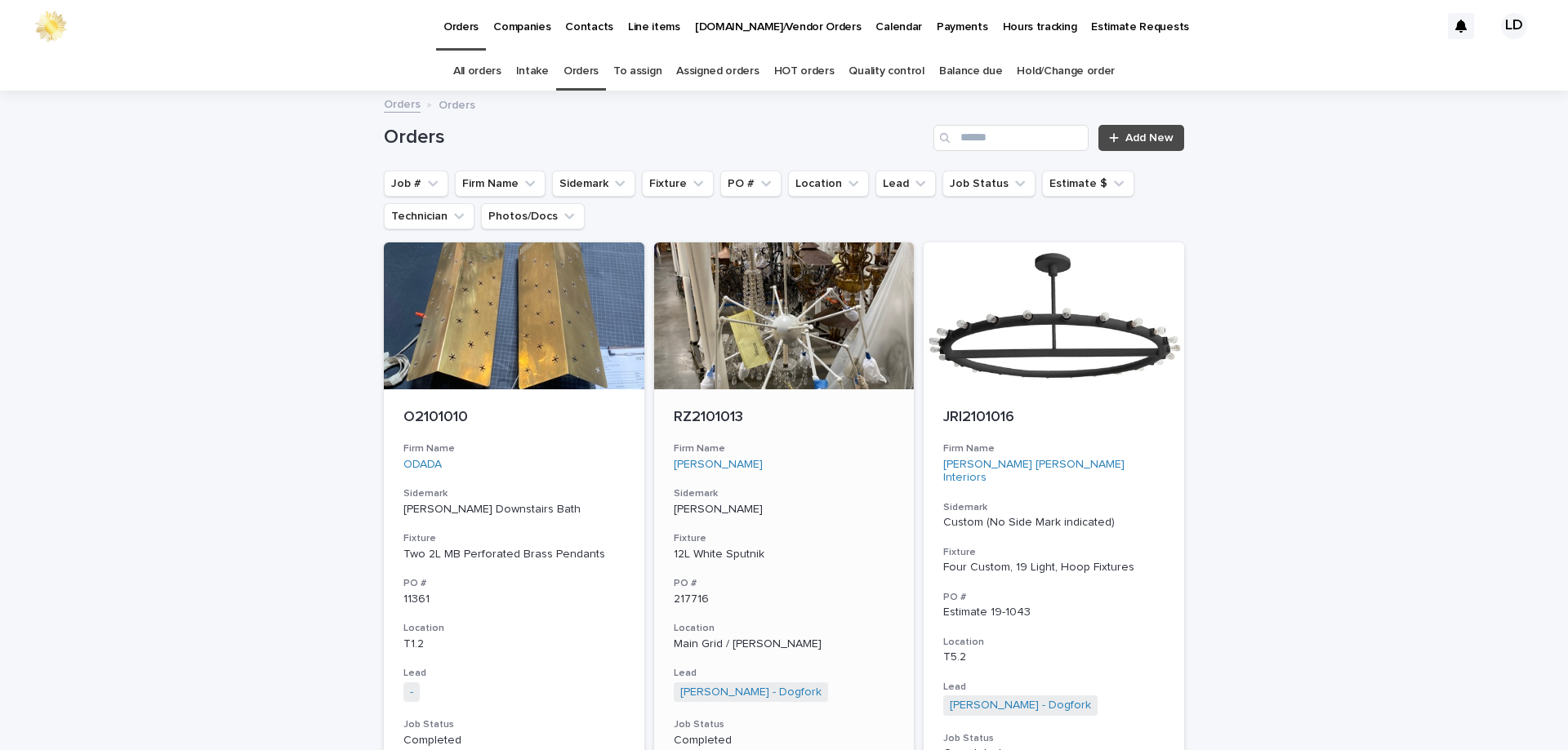
click at [836, 460] on div "[PERSON_NAME]" at bounding box center [784, 465] width 221 height 13
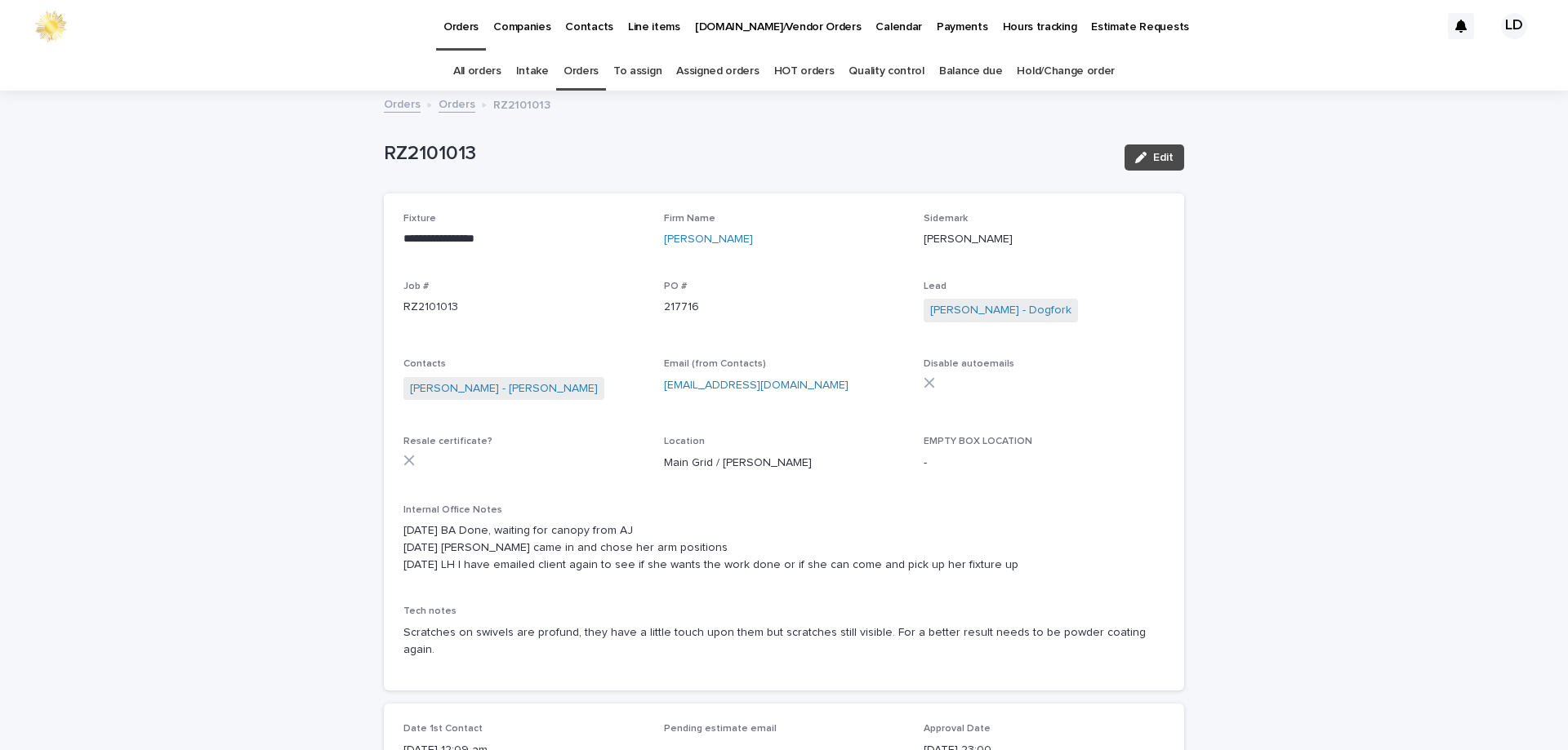
click at [579, 72] on link "Orders" at bounding box center [581, 71] width 35 height 39
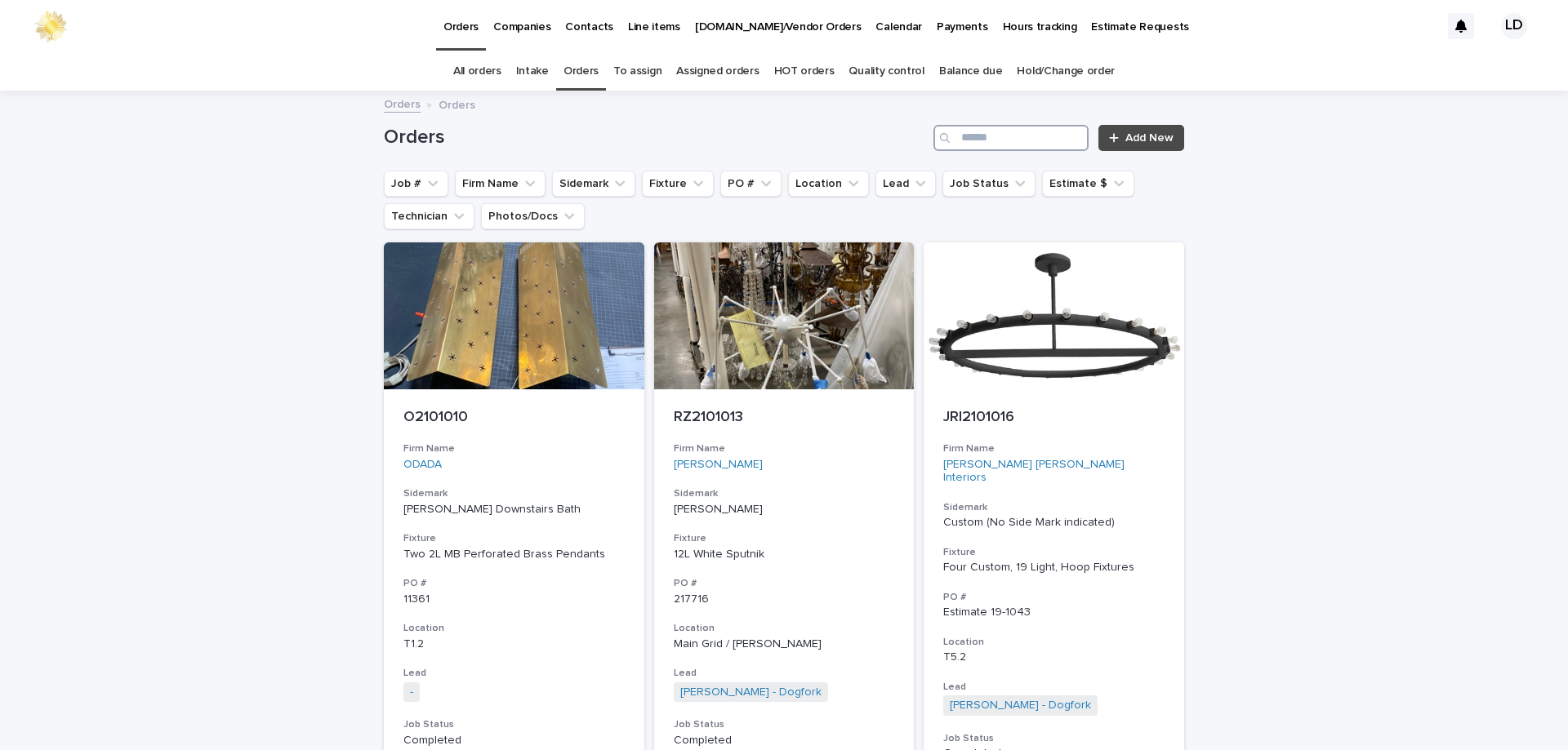
click at [959, 147] on input "Search" at bounding box center [1011, 138] width 155 height 26
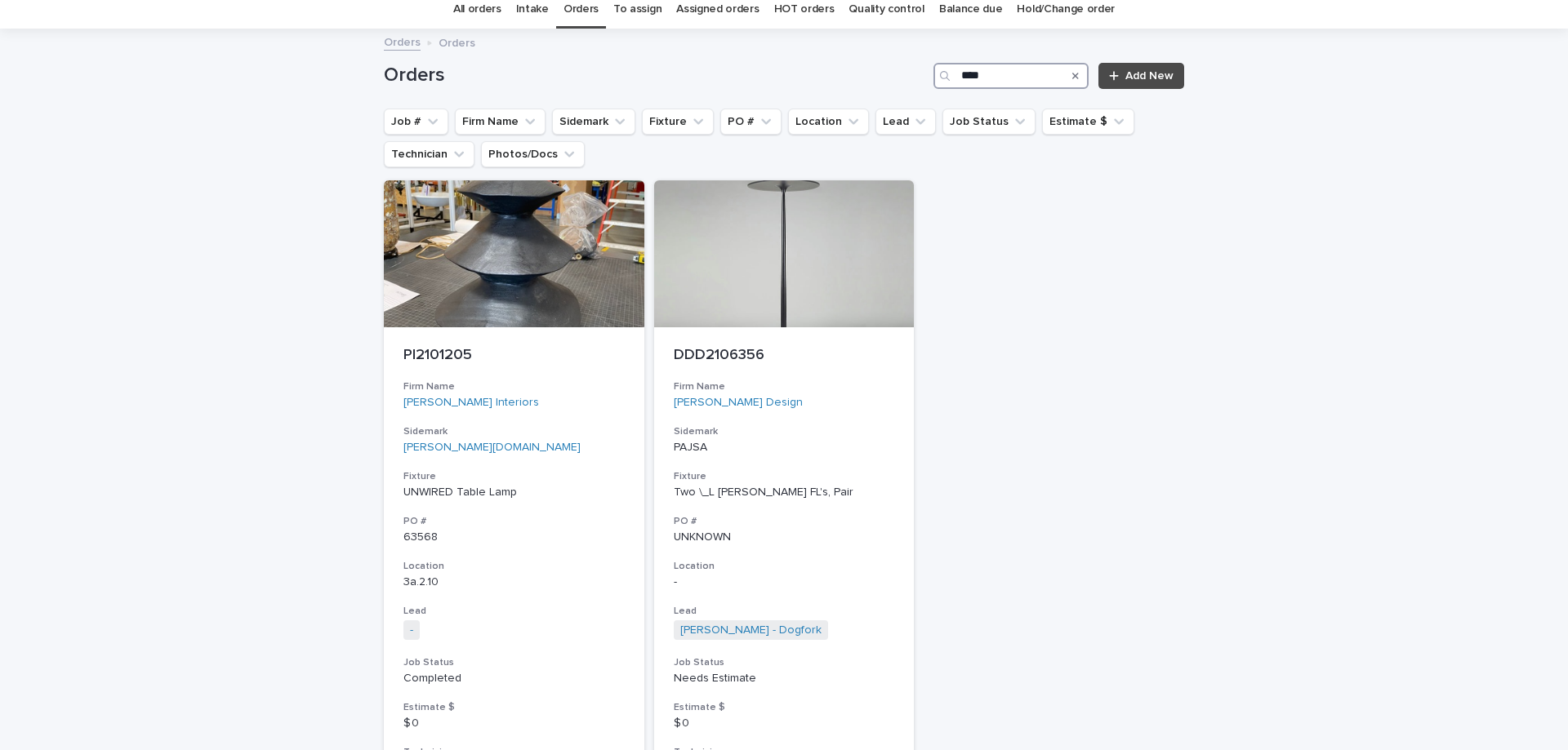
scroll to position [163, 0]
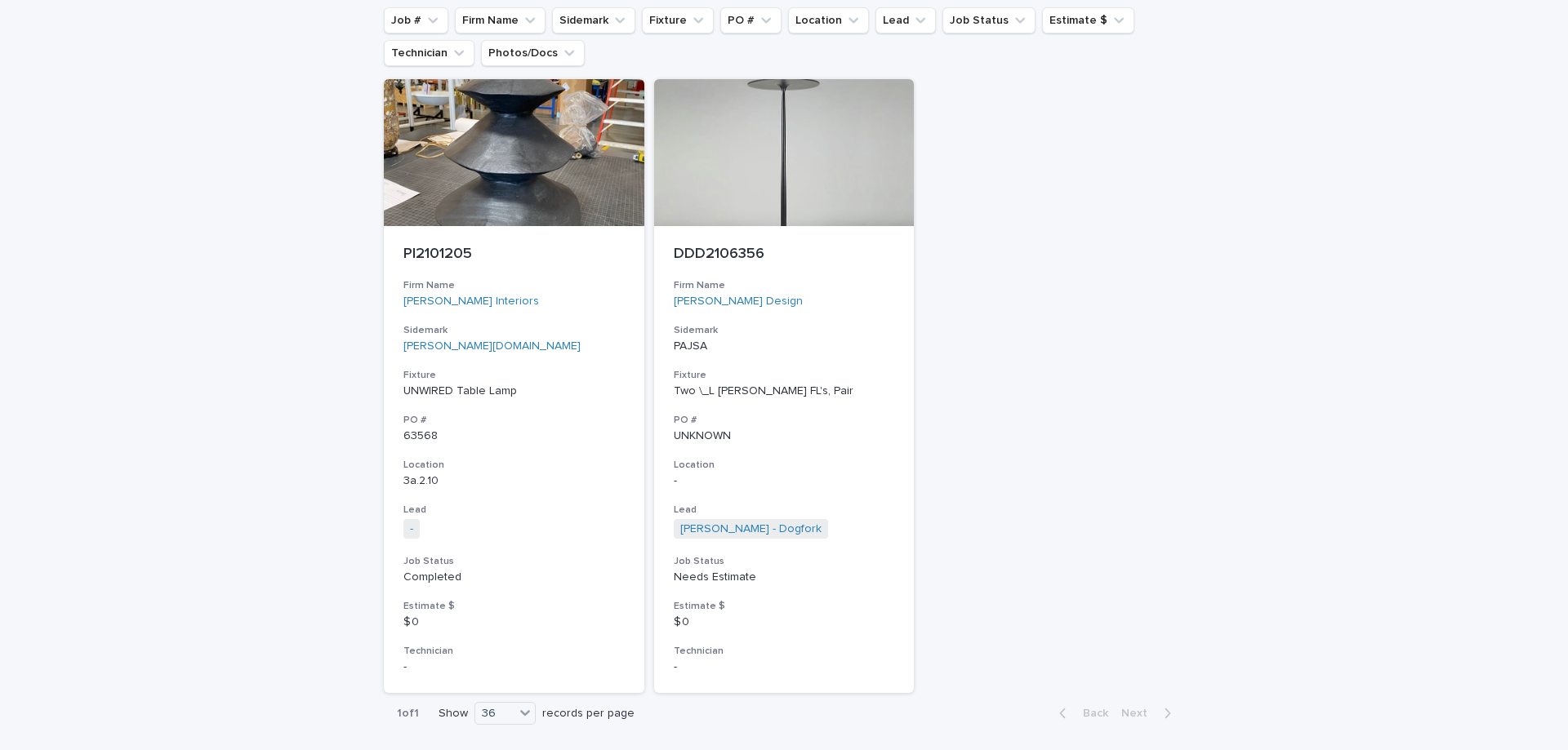
type input "****"
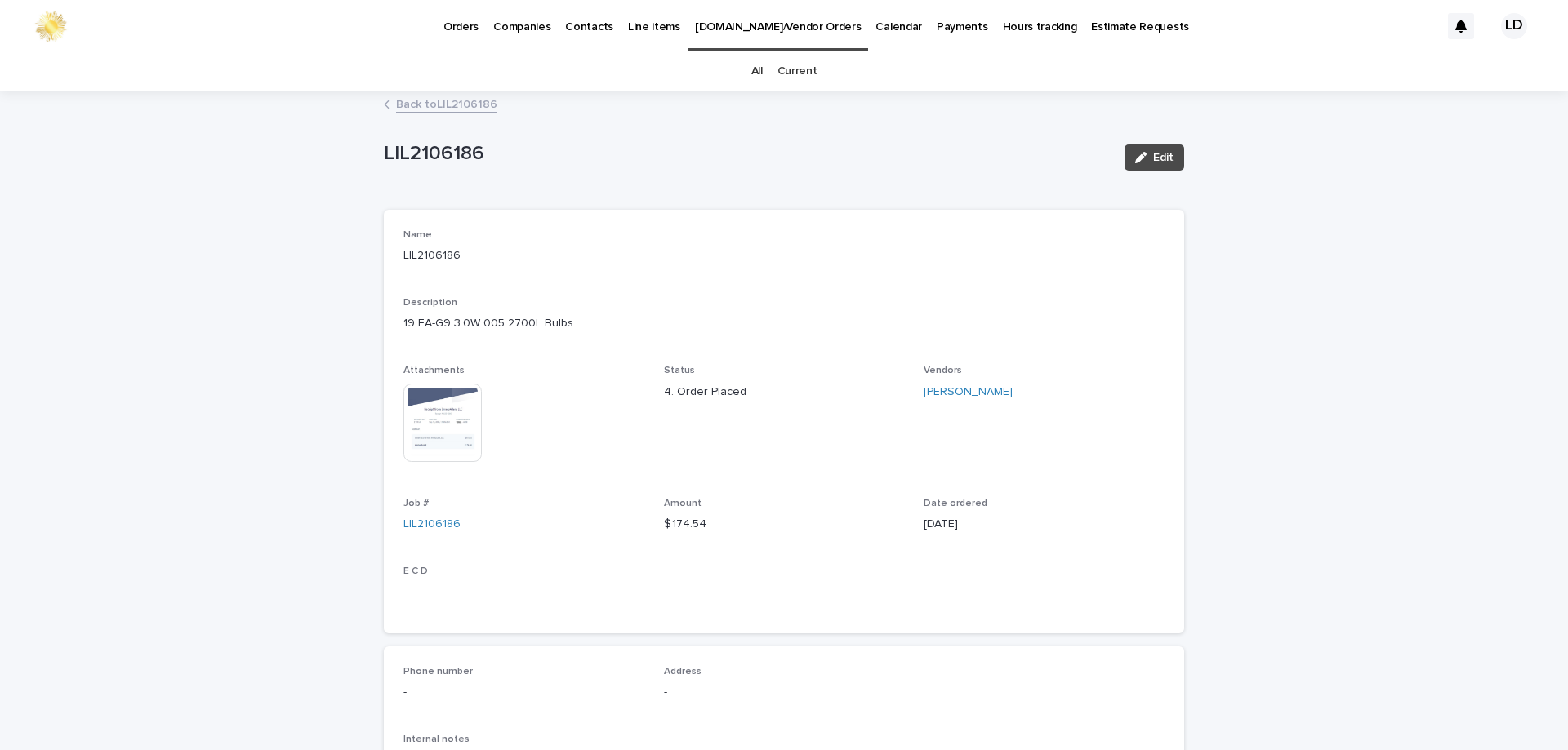
click at [460, 25] on p "Orders" at bounding box center [461, 17] width 35 height 35
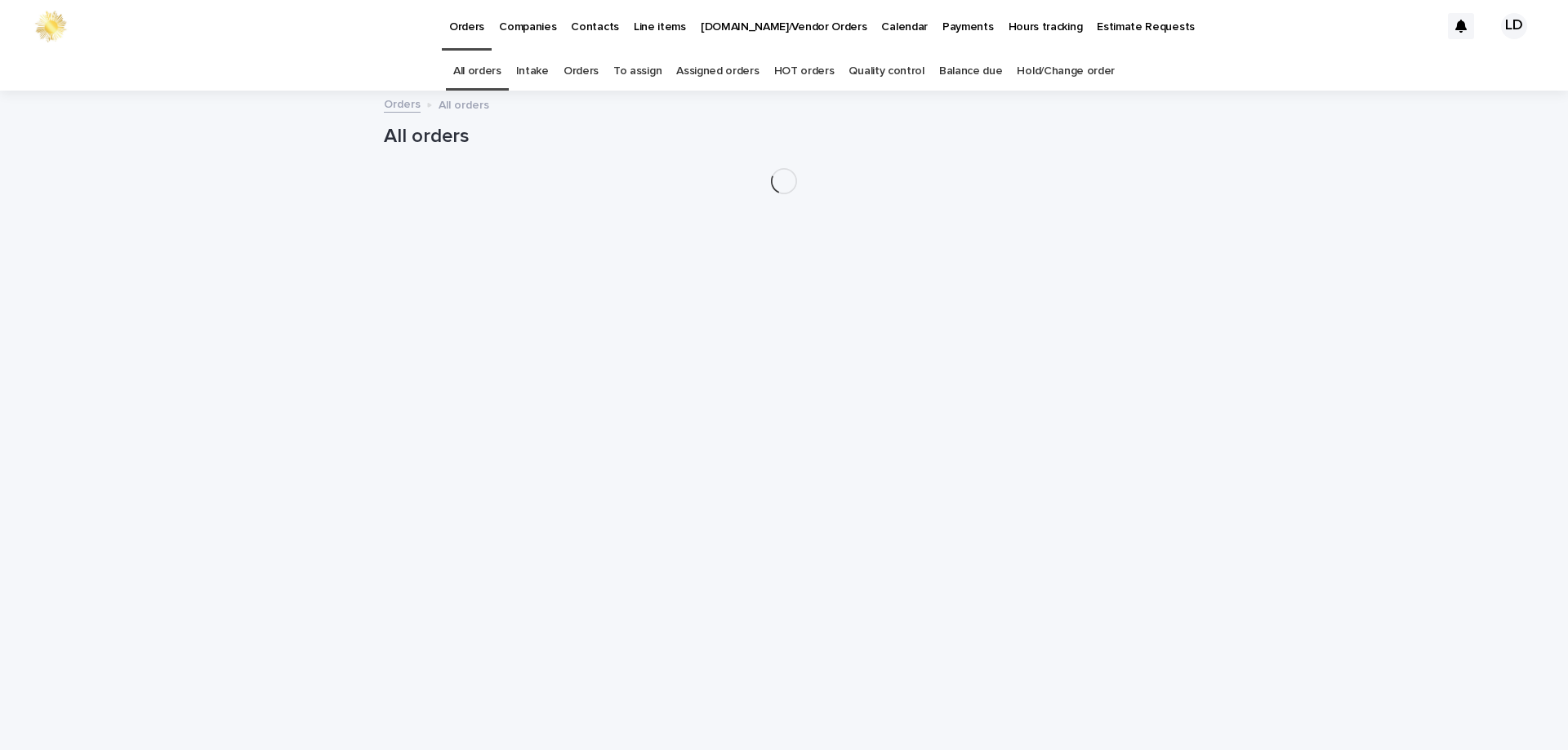
click at [593, 72] on link "Orders" at bounding box center [581, 71] width 35 height 39
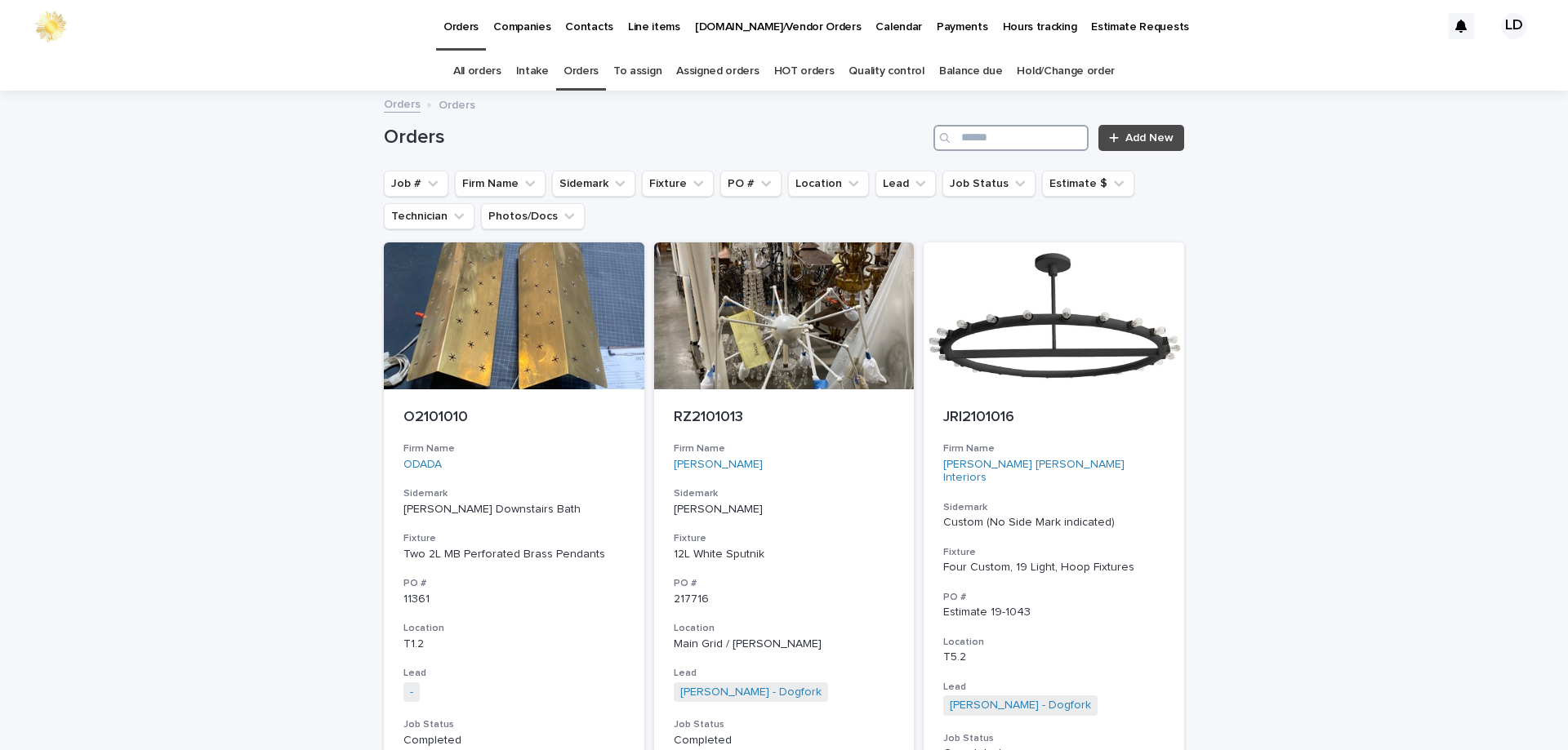
click at [1025, 125] on input "Search" at bounding box center [1011, 138] width 155 height 26
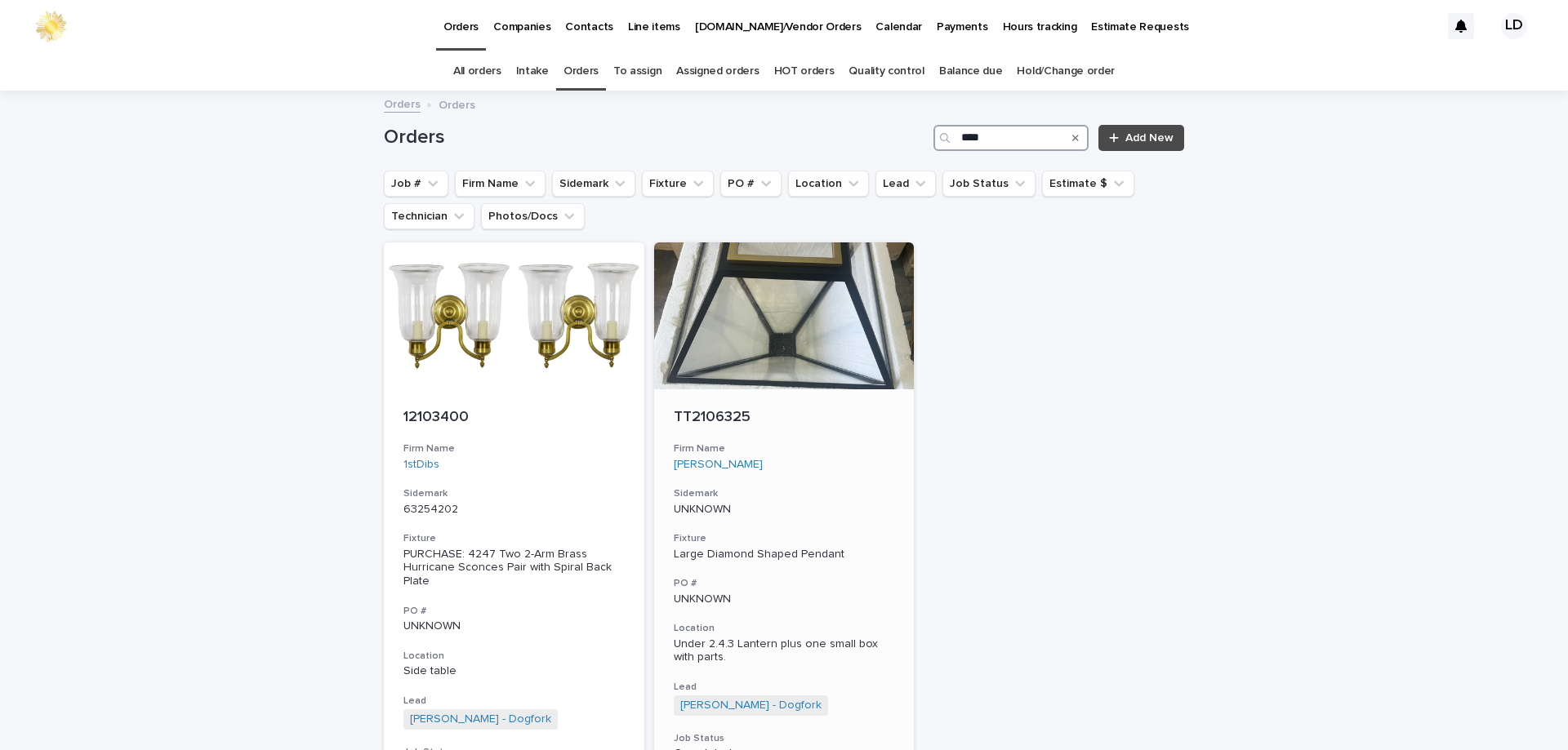
type input "****"
click at [830, 478] on div "TT2106325 Firm Name Tineke Triggs Sidemark UNKNOWN Fixture Large Diamond Shaped…" at bounding box center [784, 633] width 260 height 488
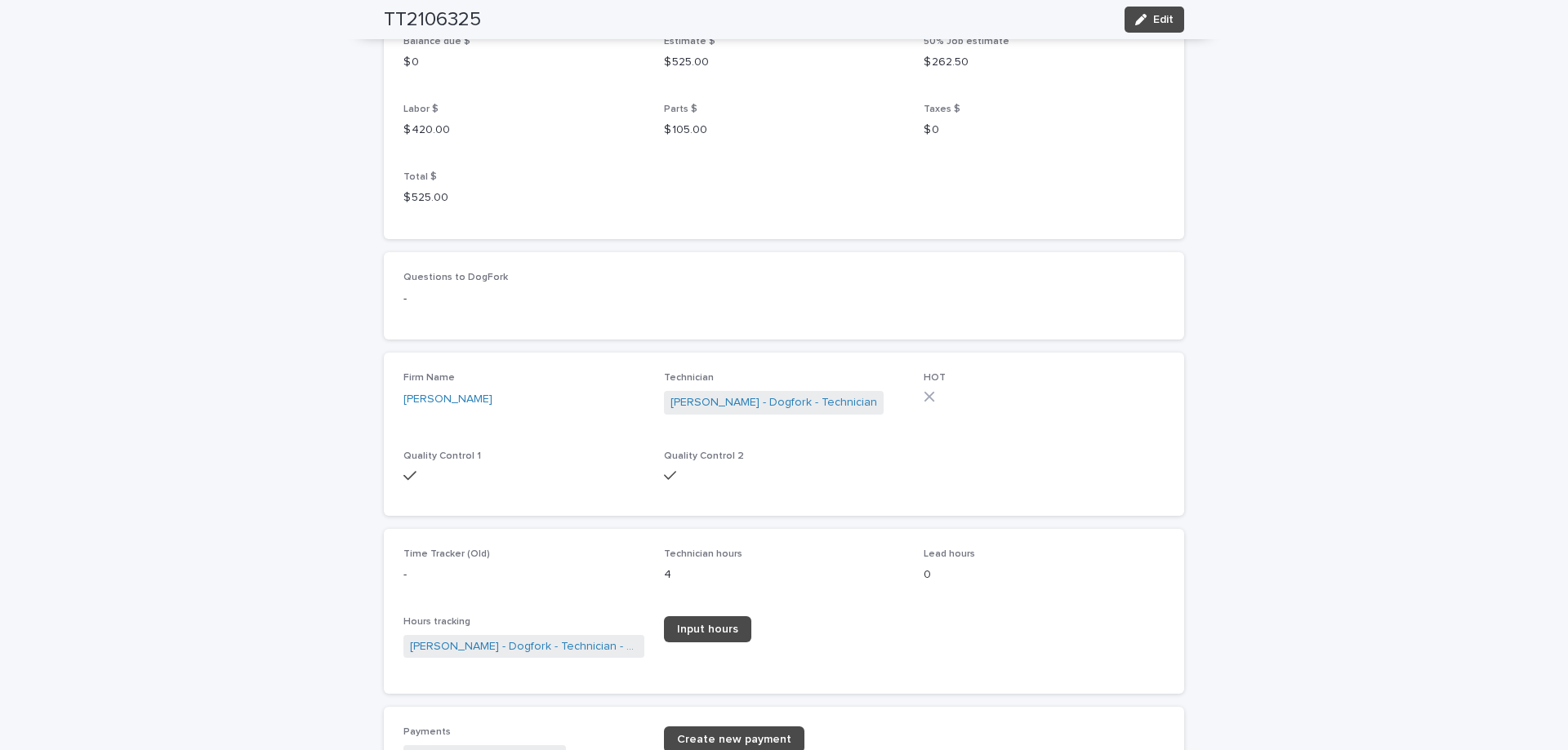
scroll to position [1633, 0]
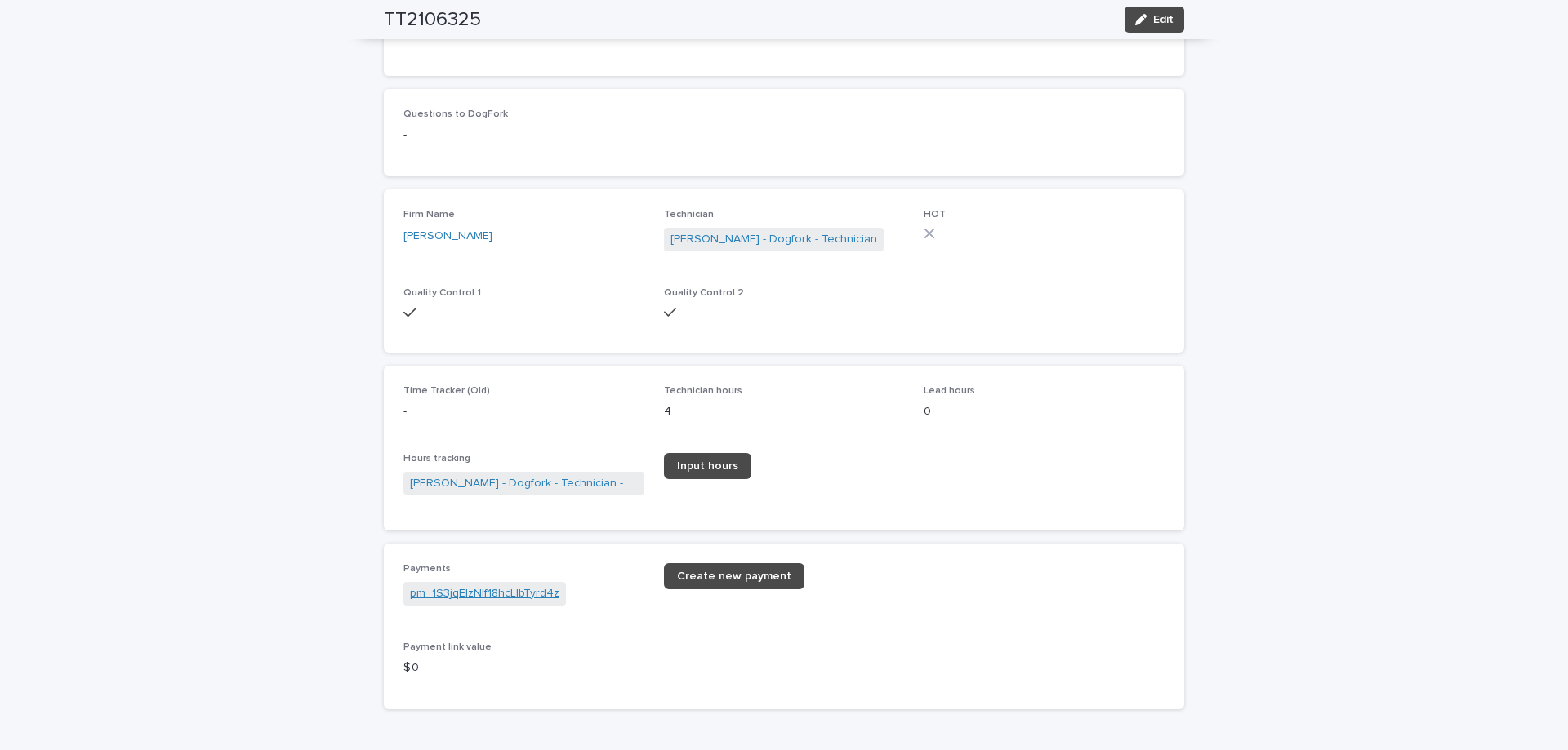
click at [467, 603] on link "pm_1S3jqEIzNIf18hcLlbTyrd4z" at bounding box center [484, 594] width 149 height 17
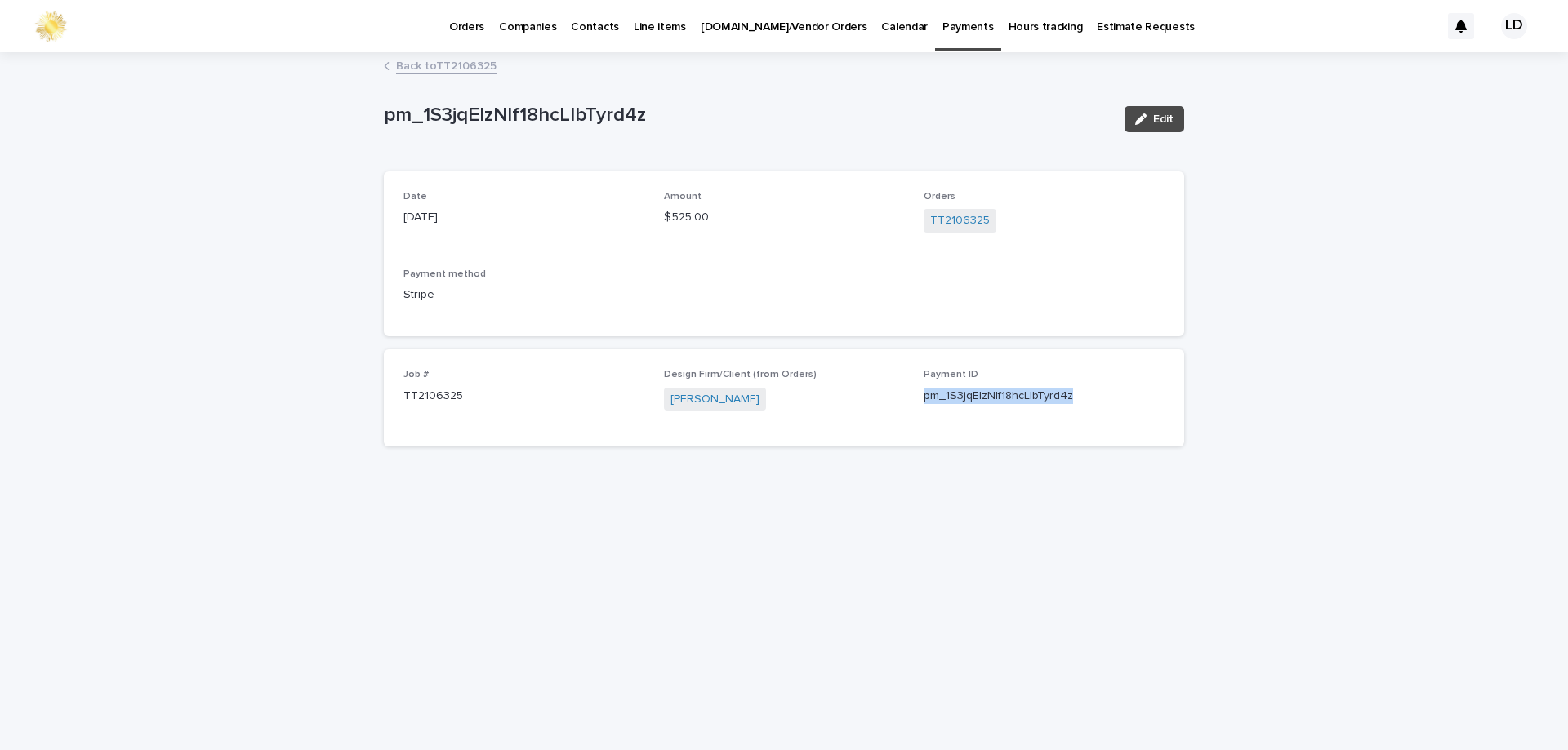
drag, startPoint x: 914, startPoint y: 403, endPoint x: 1122, endPoint y: 401, distance: 208.0
click at [1122, 401] on div "Job # TT2106325 Design Firm/Client (from Orders) Tineke Triggs Payment ID pm_1S…" at bounding box center [783, 398] width 761 height 58
copy p "pm_1S3jqEIzNIf18hcLlbTyrd4z"
click at [450, 67] on link "Back to TT2106325" at bounding box center [446, 65] width 100 height 18
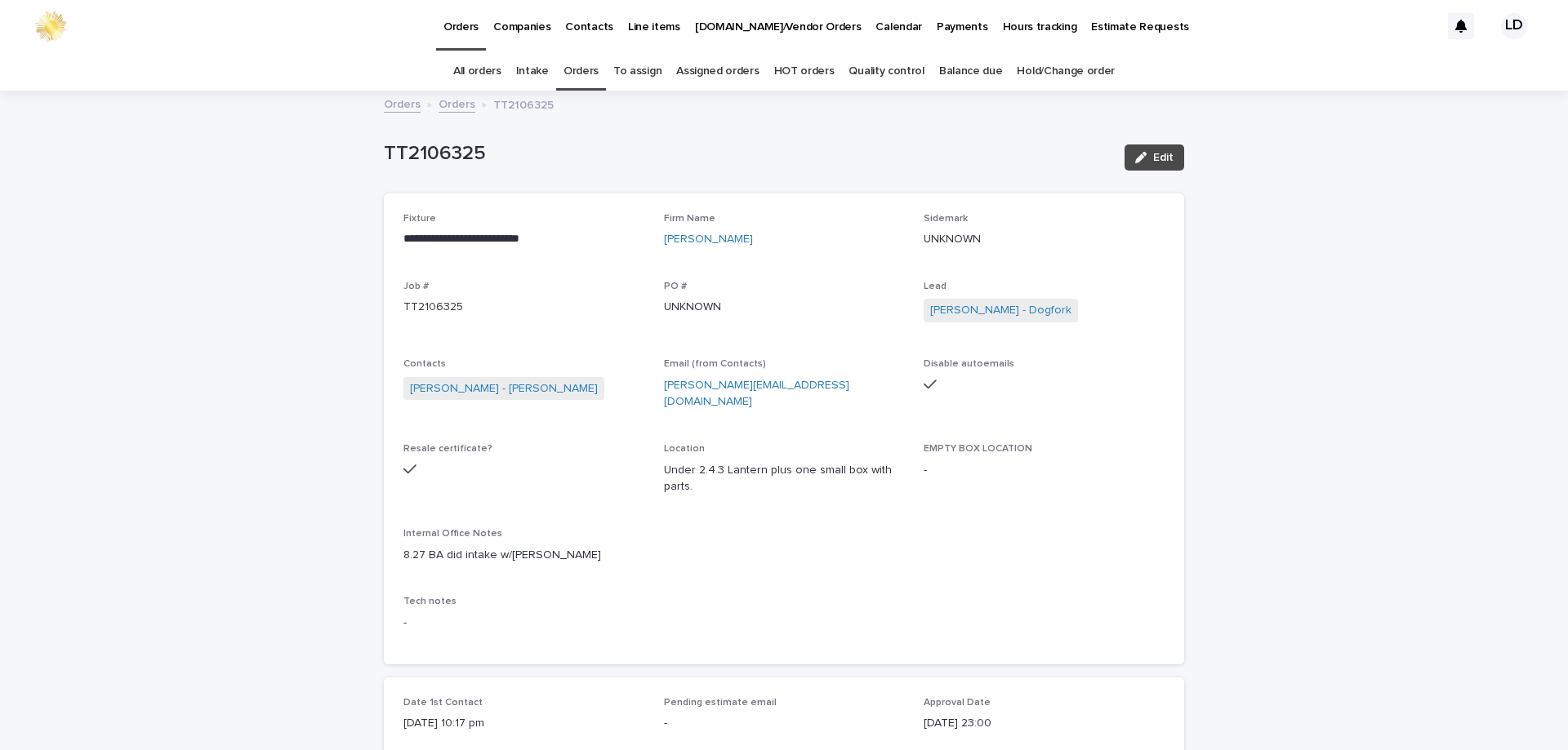
click at [591, 72] on link "Orders" at bounding box center [581, 71] width 35 height 39
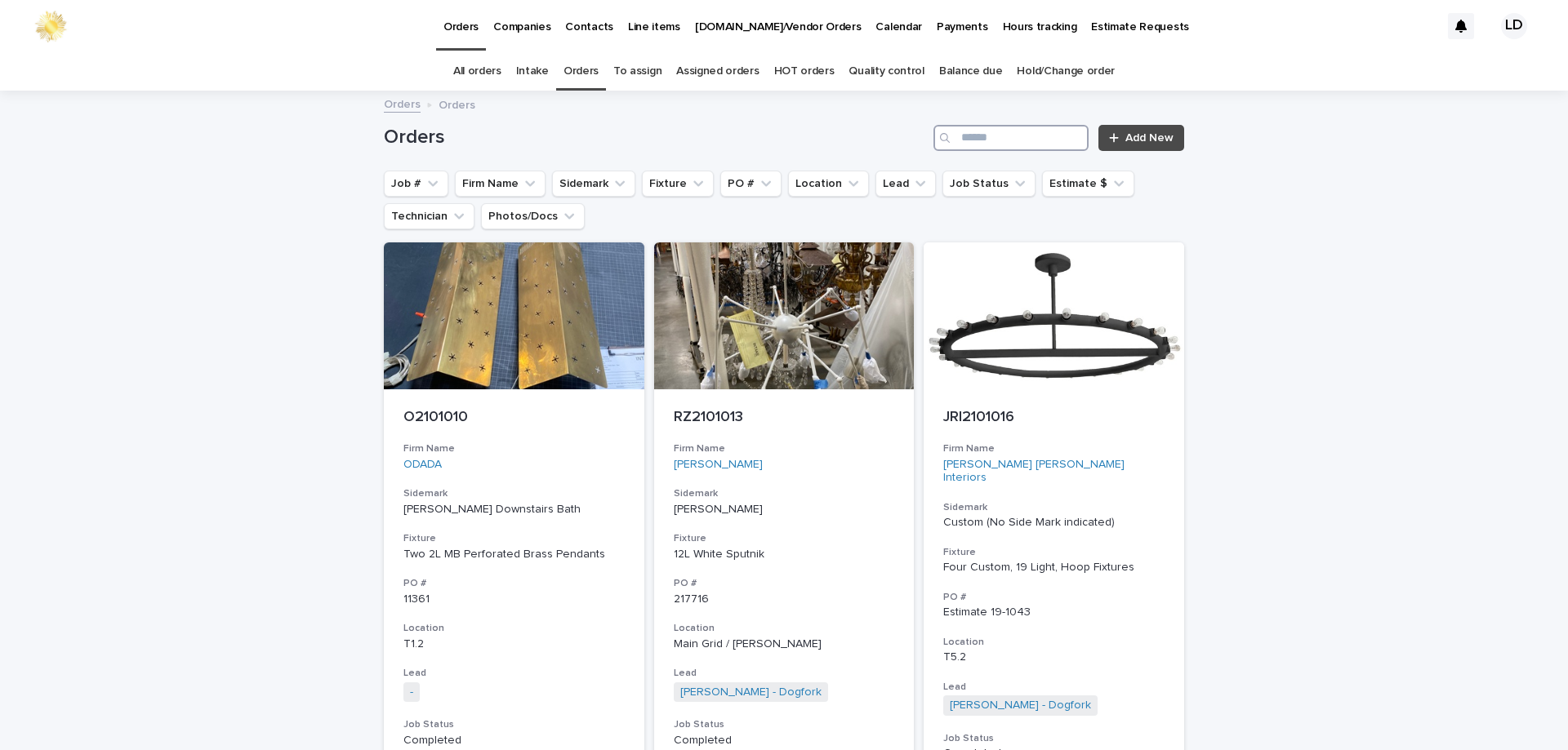
click at [986, 140] on input "Search" at bounding box center [1011, 138] width 155 height 26
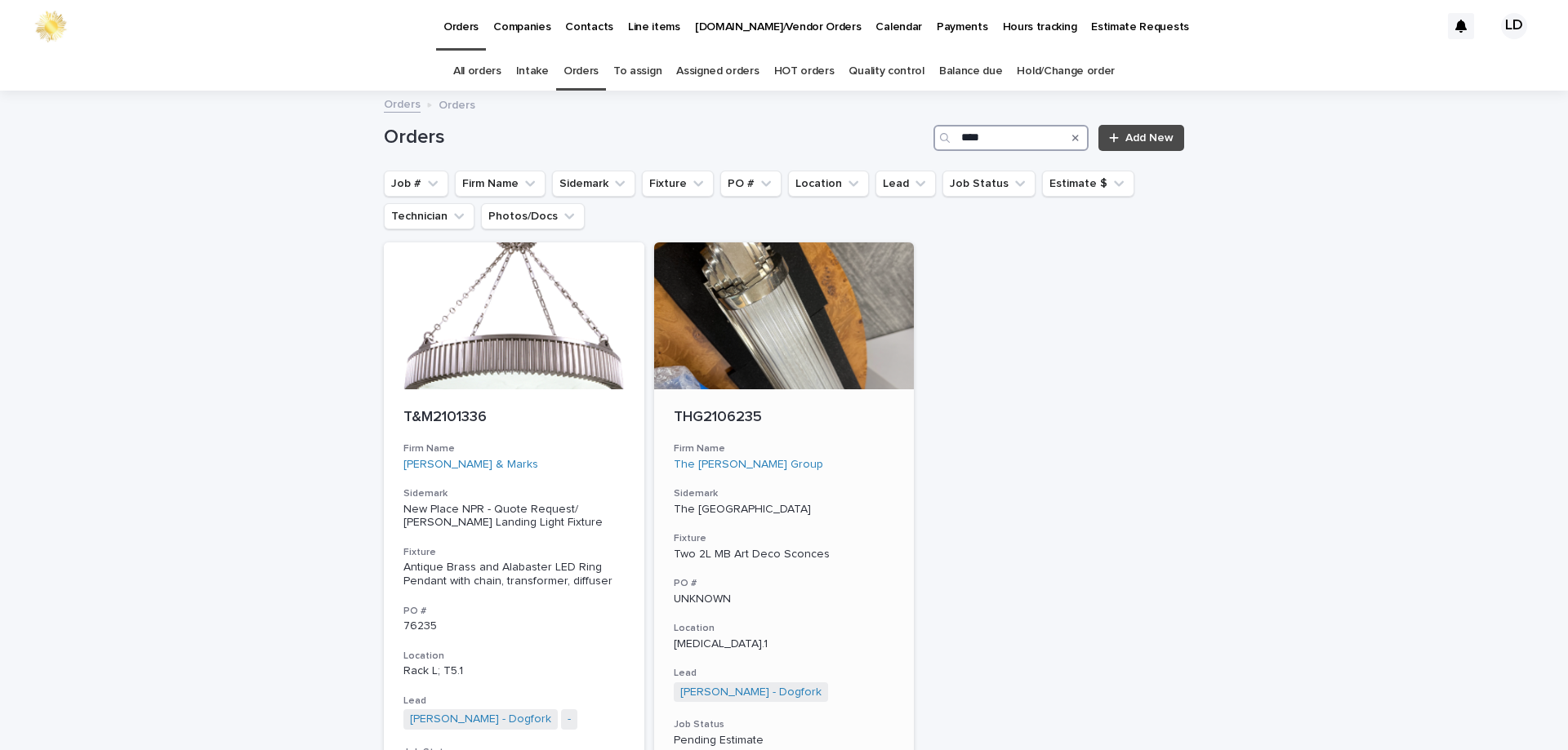
type input "****"
click at [858, 491] on h3 "Sidemark" at bounding box center [784, 495] width 221 height 13
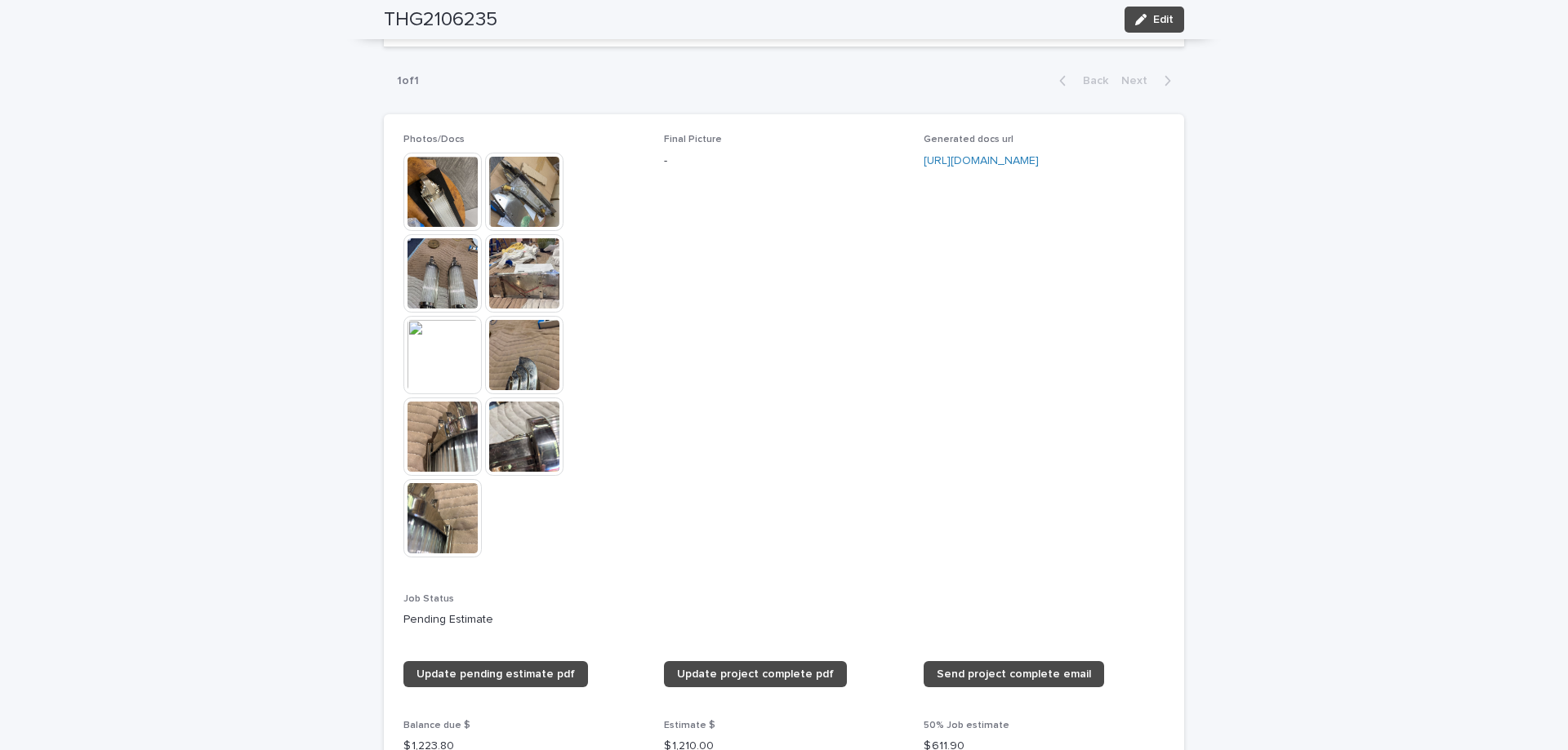
scroll to position [1551, 0]
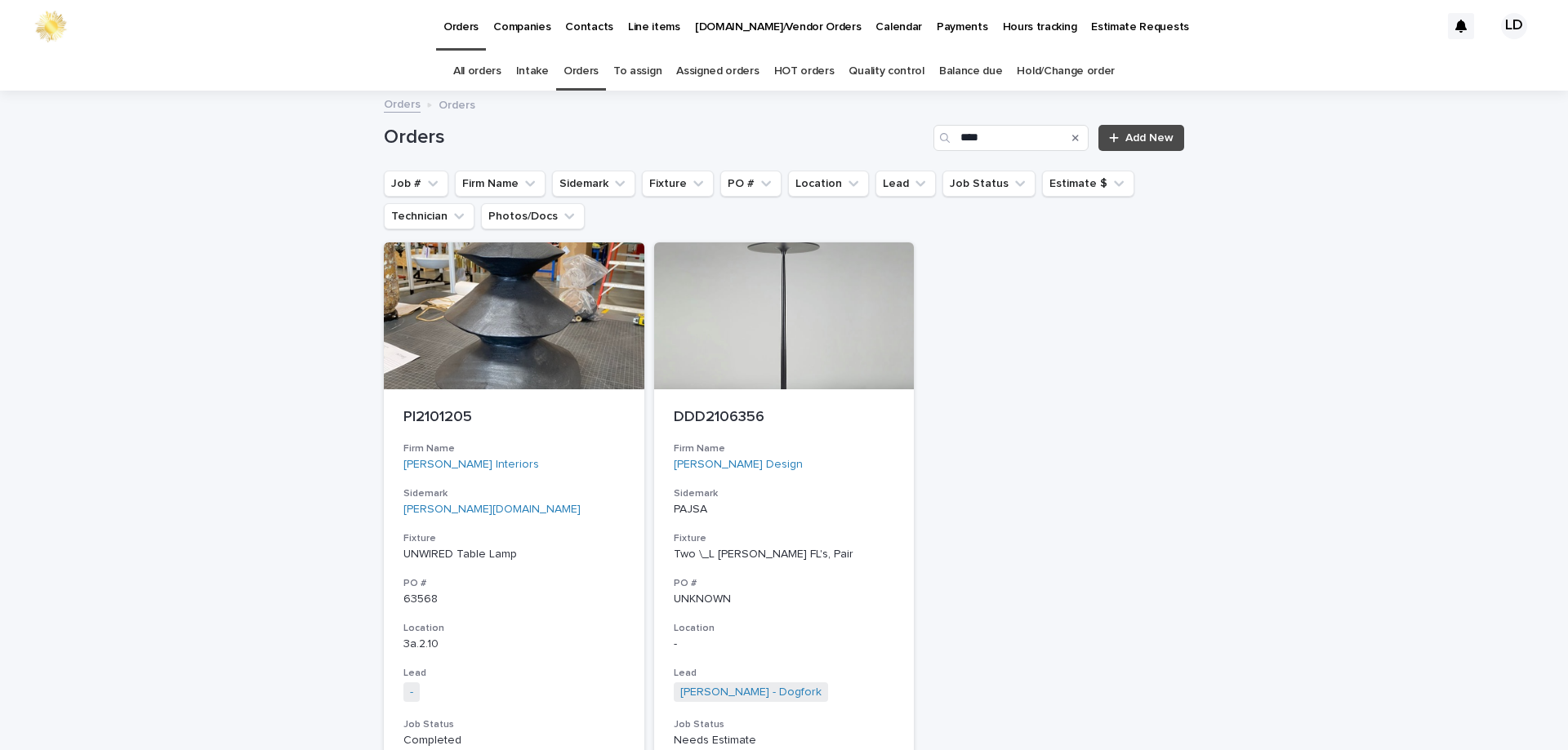
click at [1072, 140] on icon "Search" at bounding box center [1075, 138] width 7 height 7
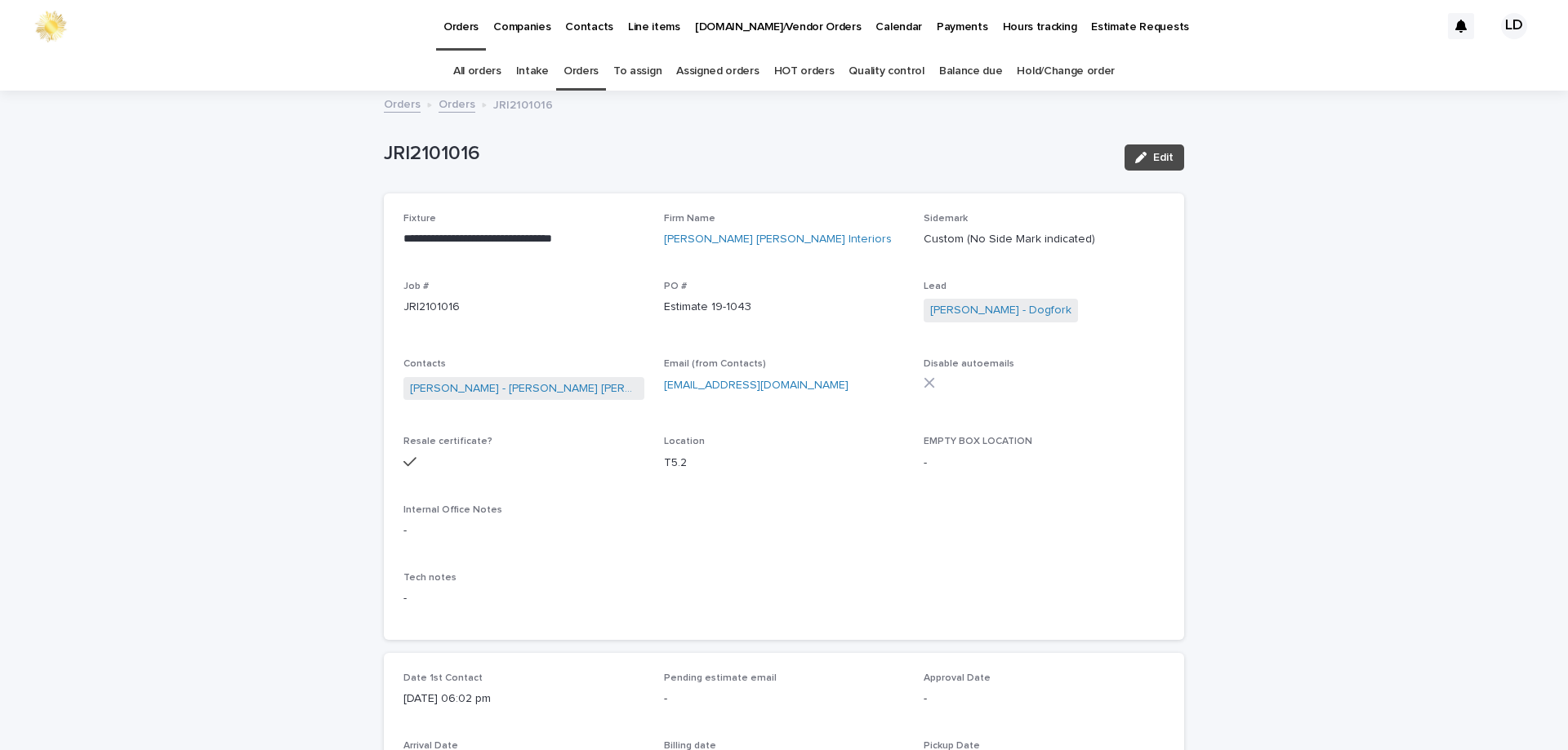
click at [577, 67] on link "Orders" at bounding box center [581, 71] width 35 height 39
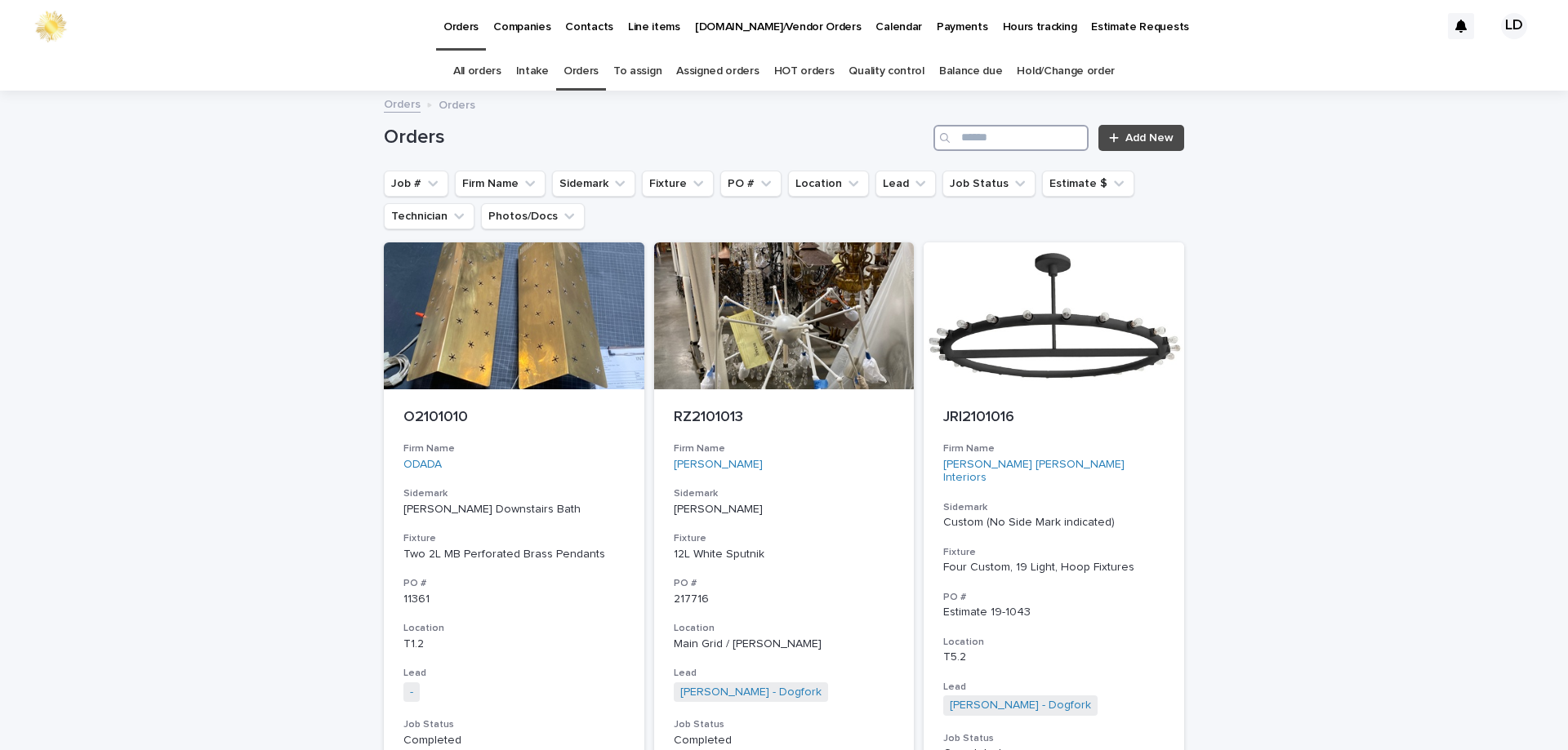
click at [968, 137] on input "Search" at bounding box center [1011, 138] width 155 height 26
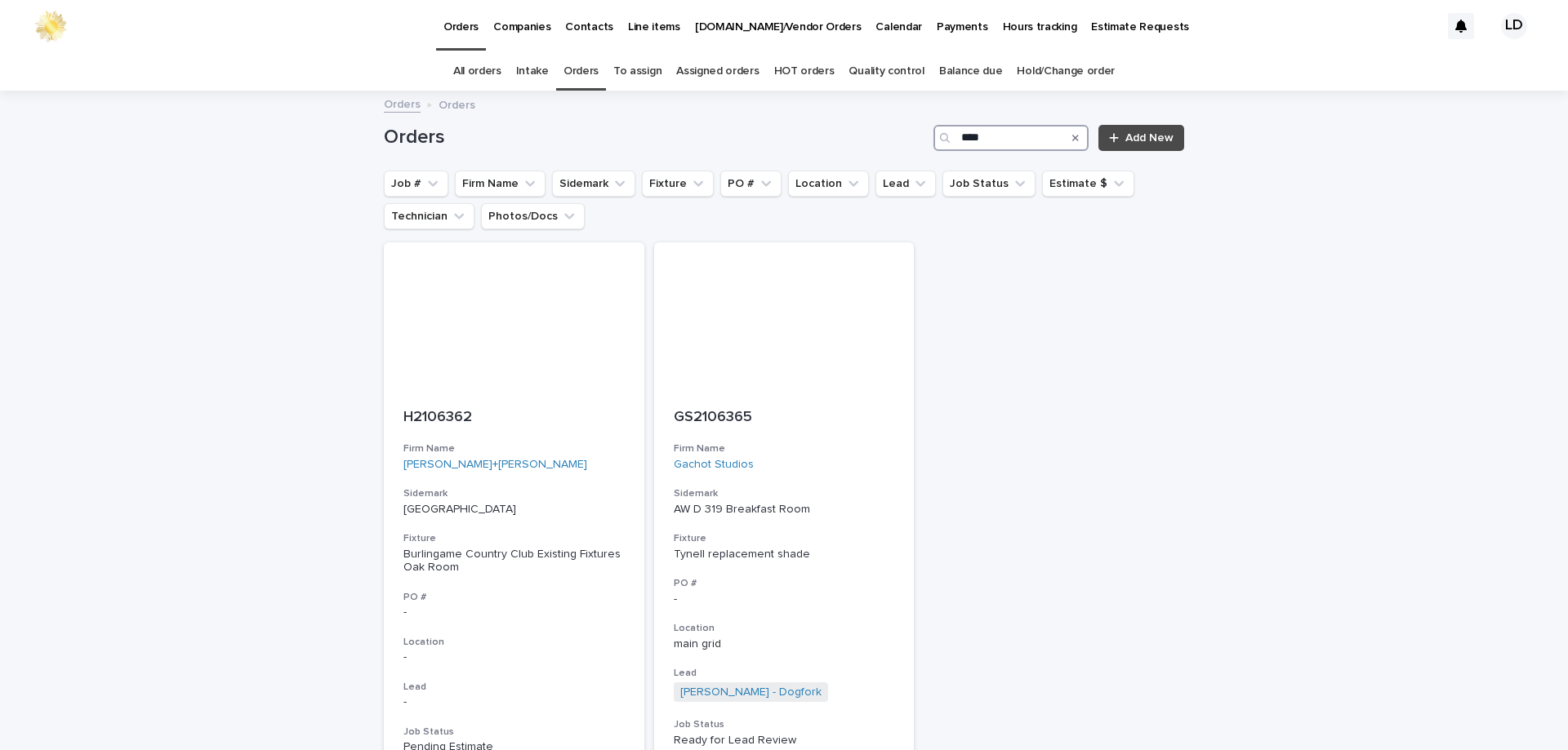
scroll to position [236, 0]
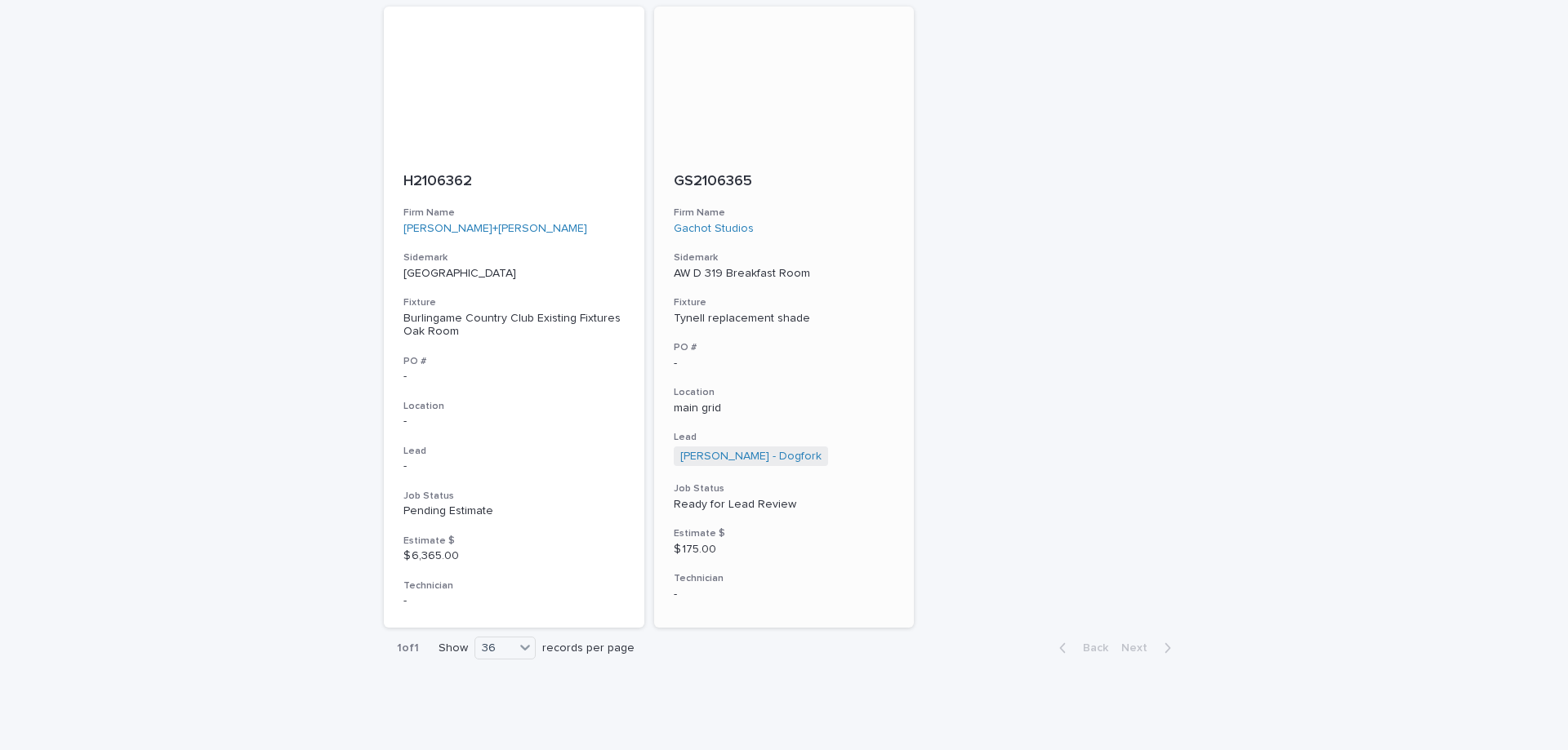
type input "****"
click at [845, 265] on div "AW D 319 Breakfast Room" at bounding box center [784, 273] width 221 height 17
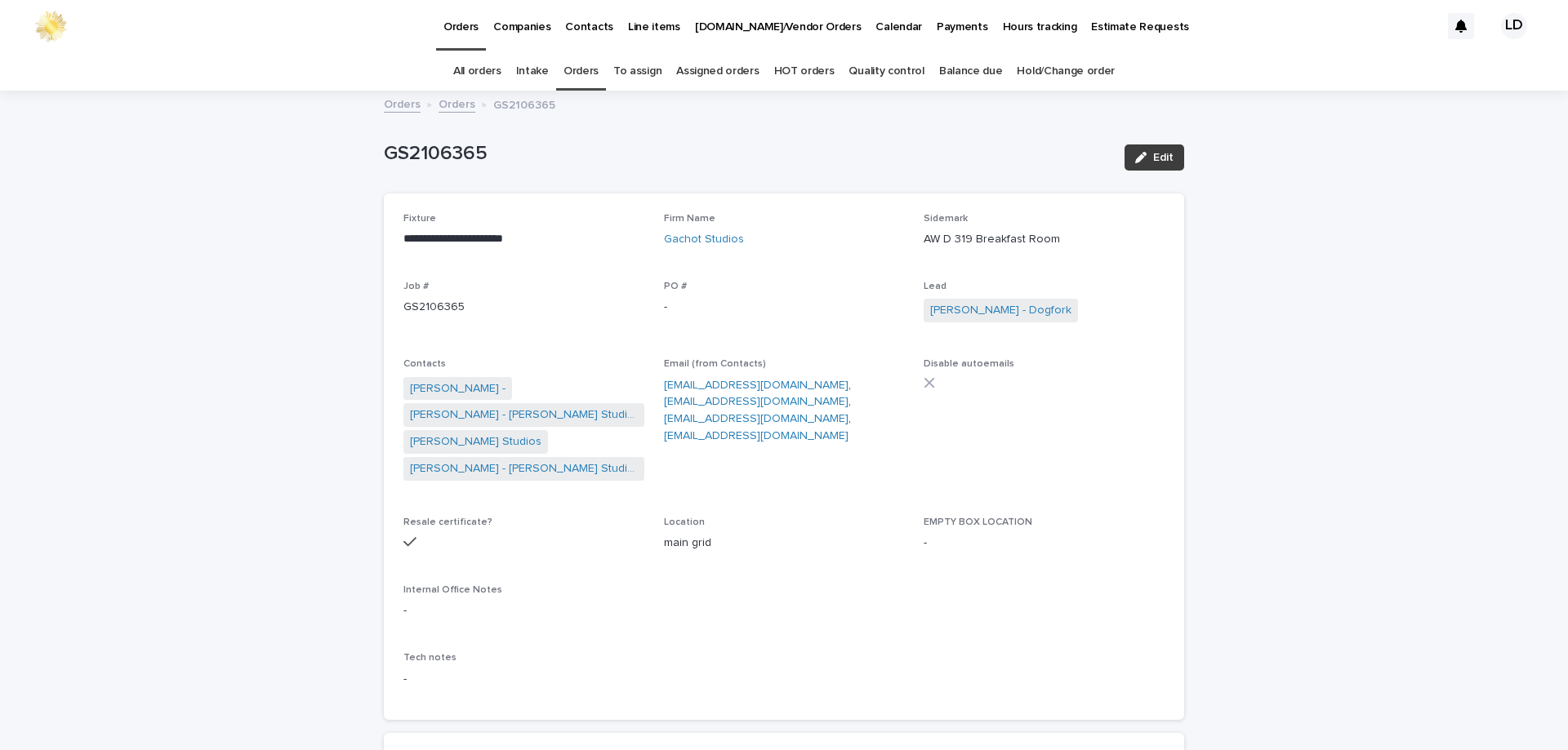
click at [1156, 162] on span "Edit" at bounding box center [1163, 157] width 20 height 12
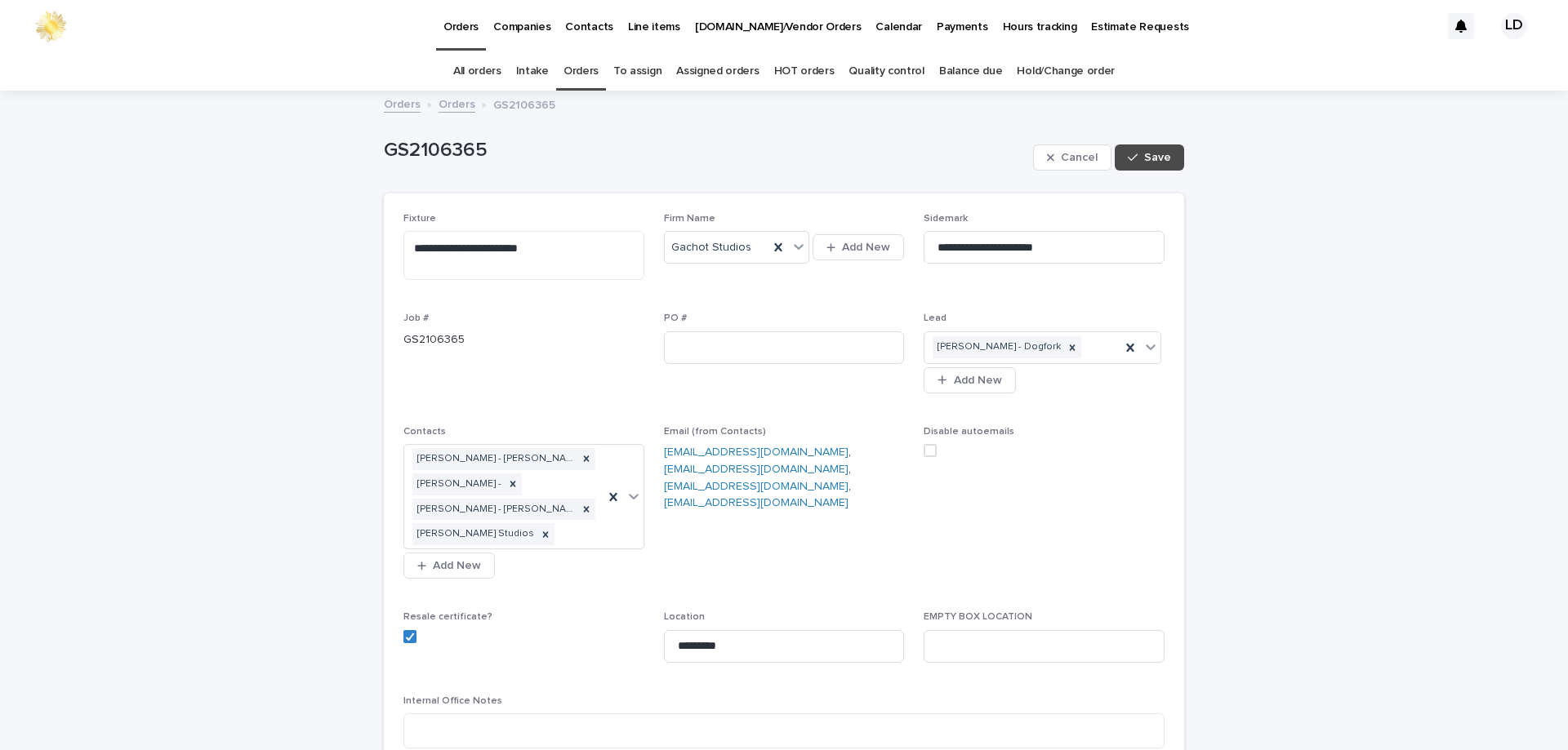
click at [925, 450] on span at bounding box center [931, 451] width 14 height 13
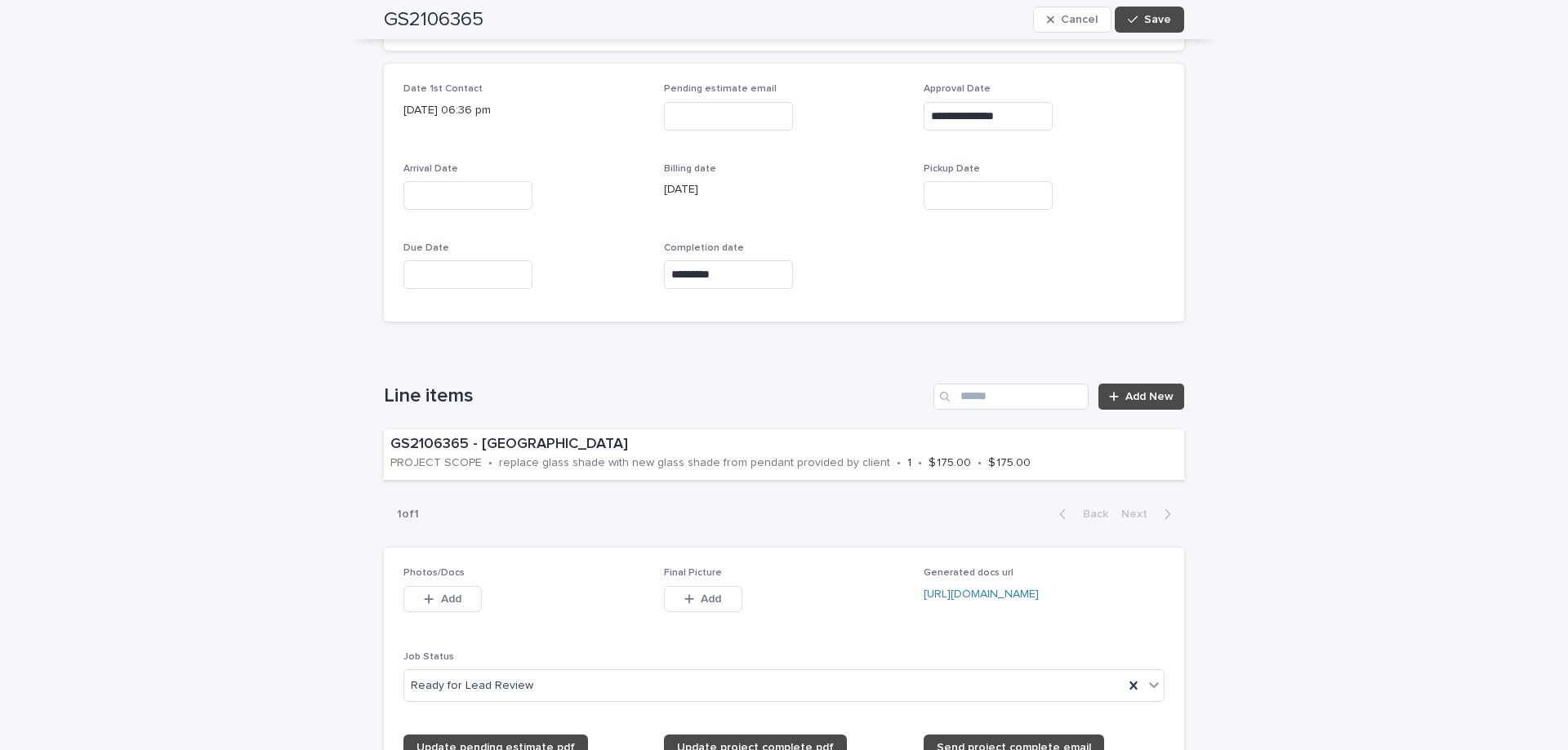
scroll to position [1061, 0]
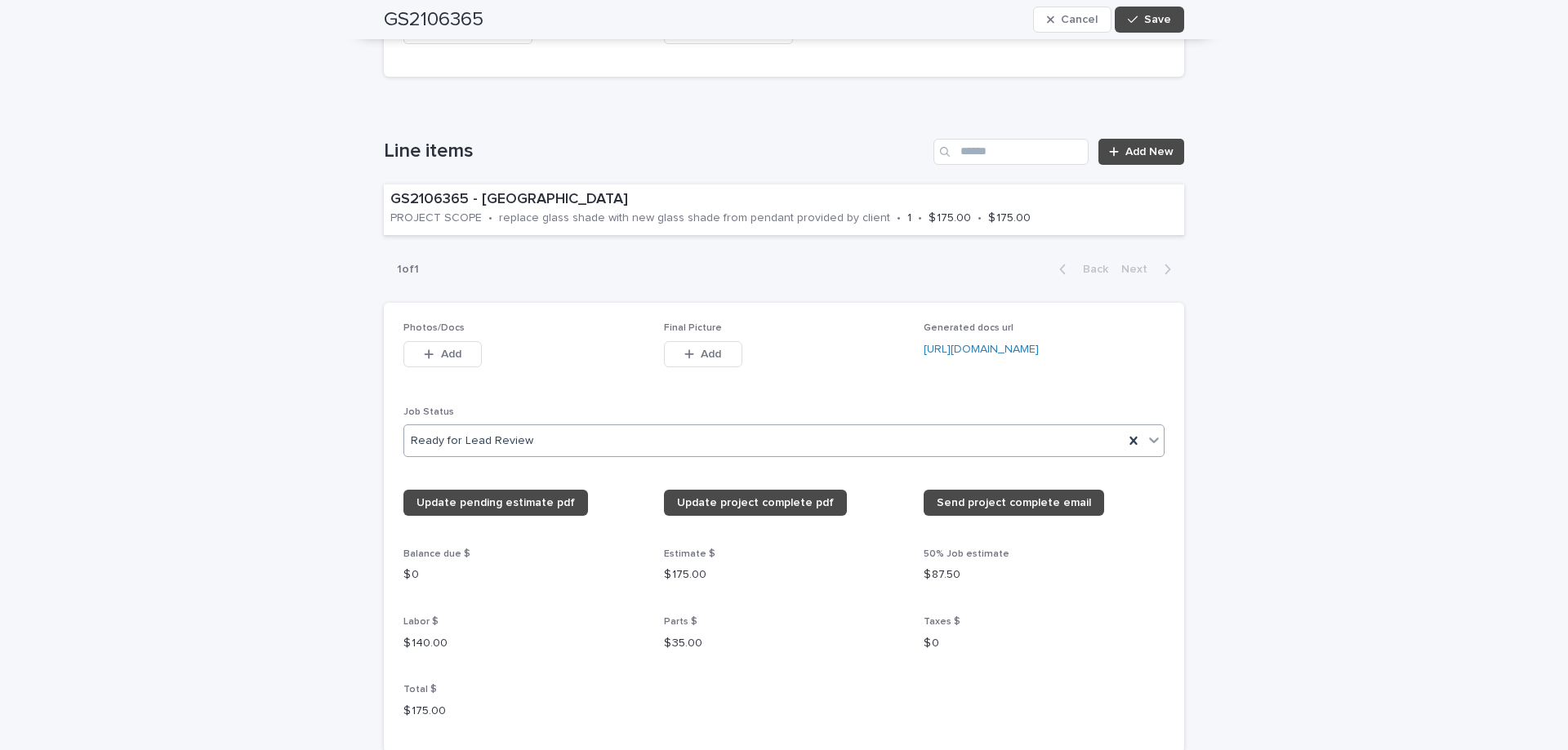
click at [1153, 442] on icon at bounding box center [1153, 440] width 16 height 16
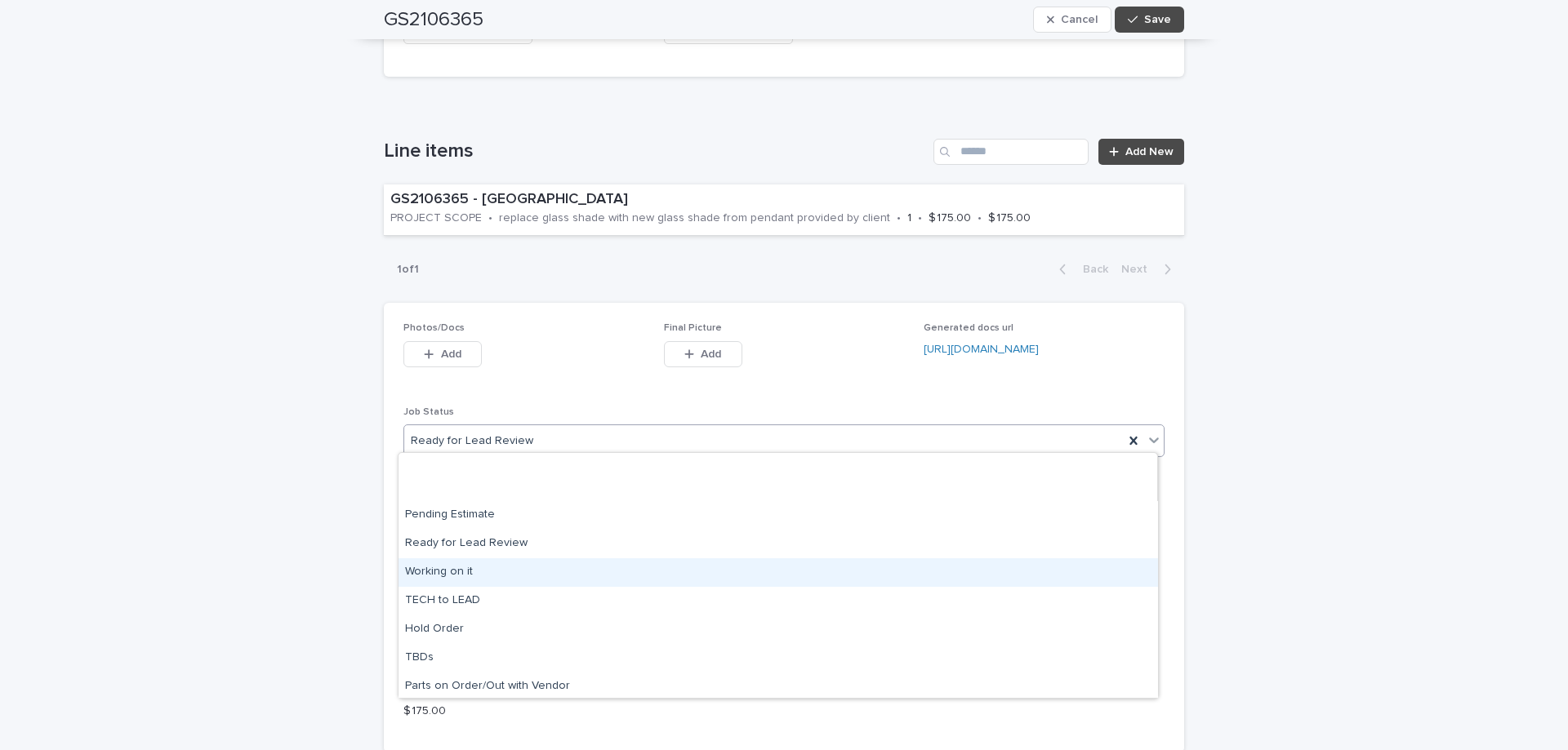
scroll to position [155, 0]
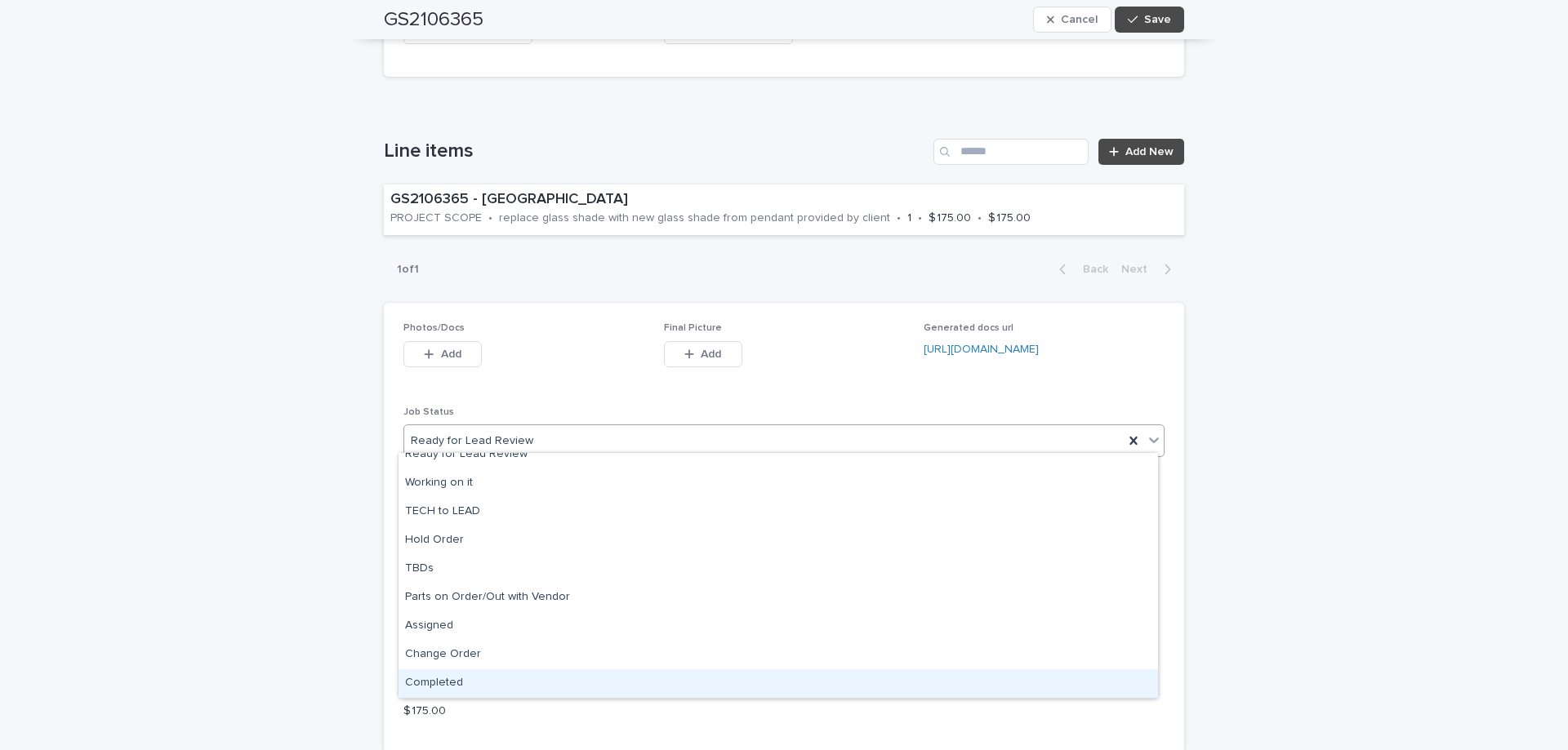
click at [518, 692] on div "Completed" at bounding box center [777, 683] width 759 height 29
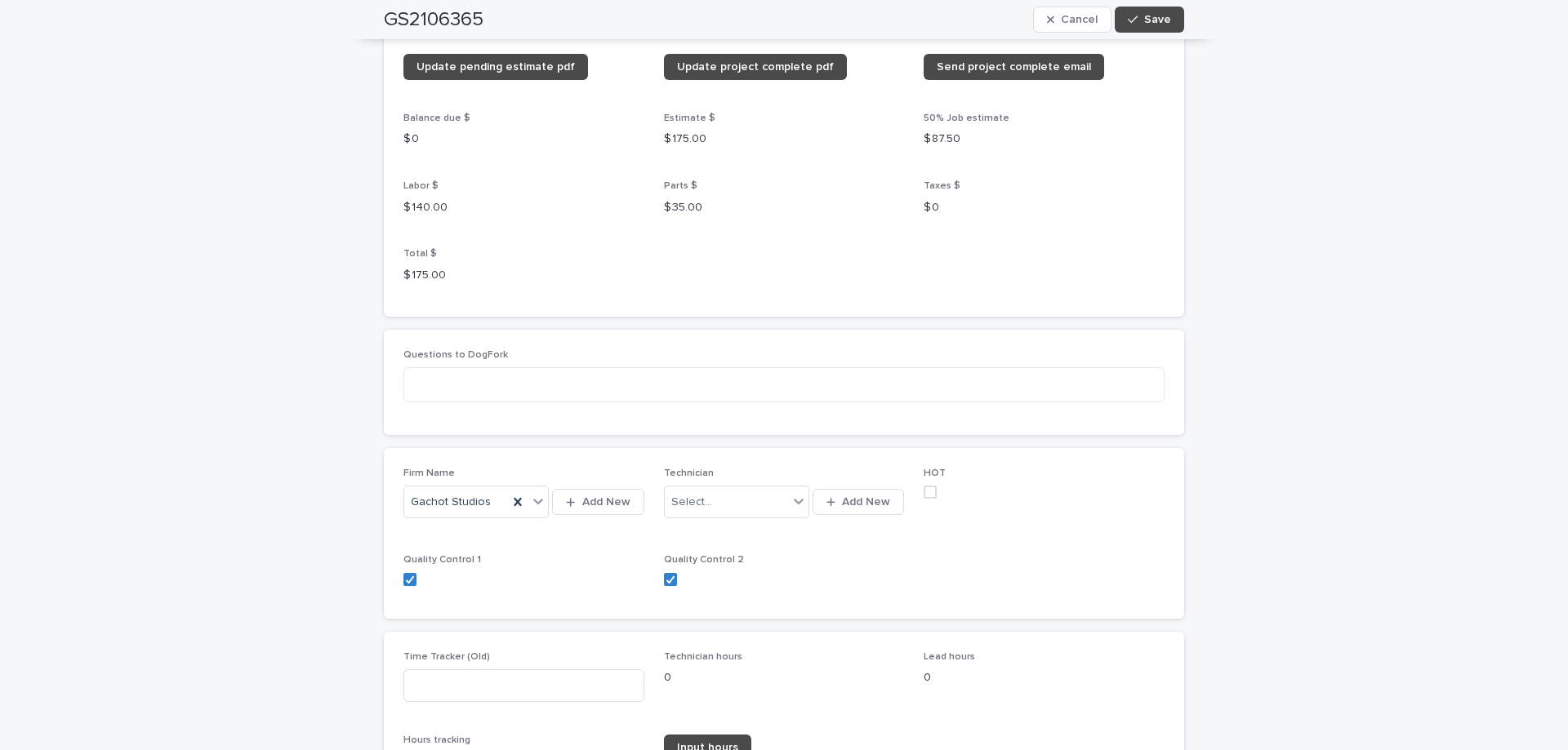
scroll to position [1551, 0]
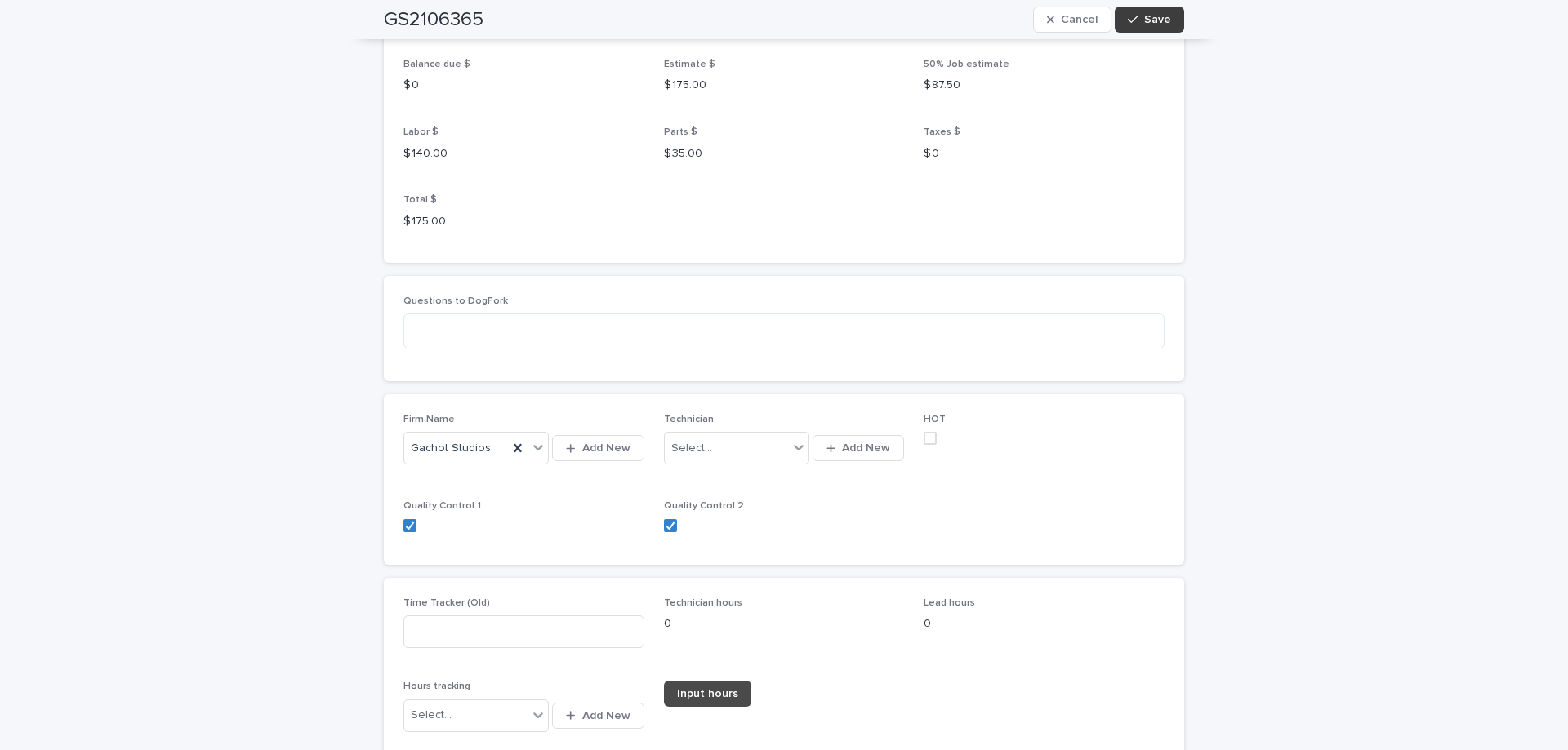
click at [1144, 24] on span "Save" at bounding box center [1157, 19] width 27 height 12
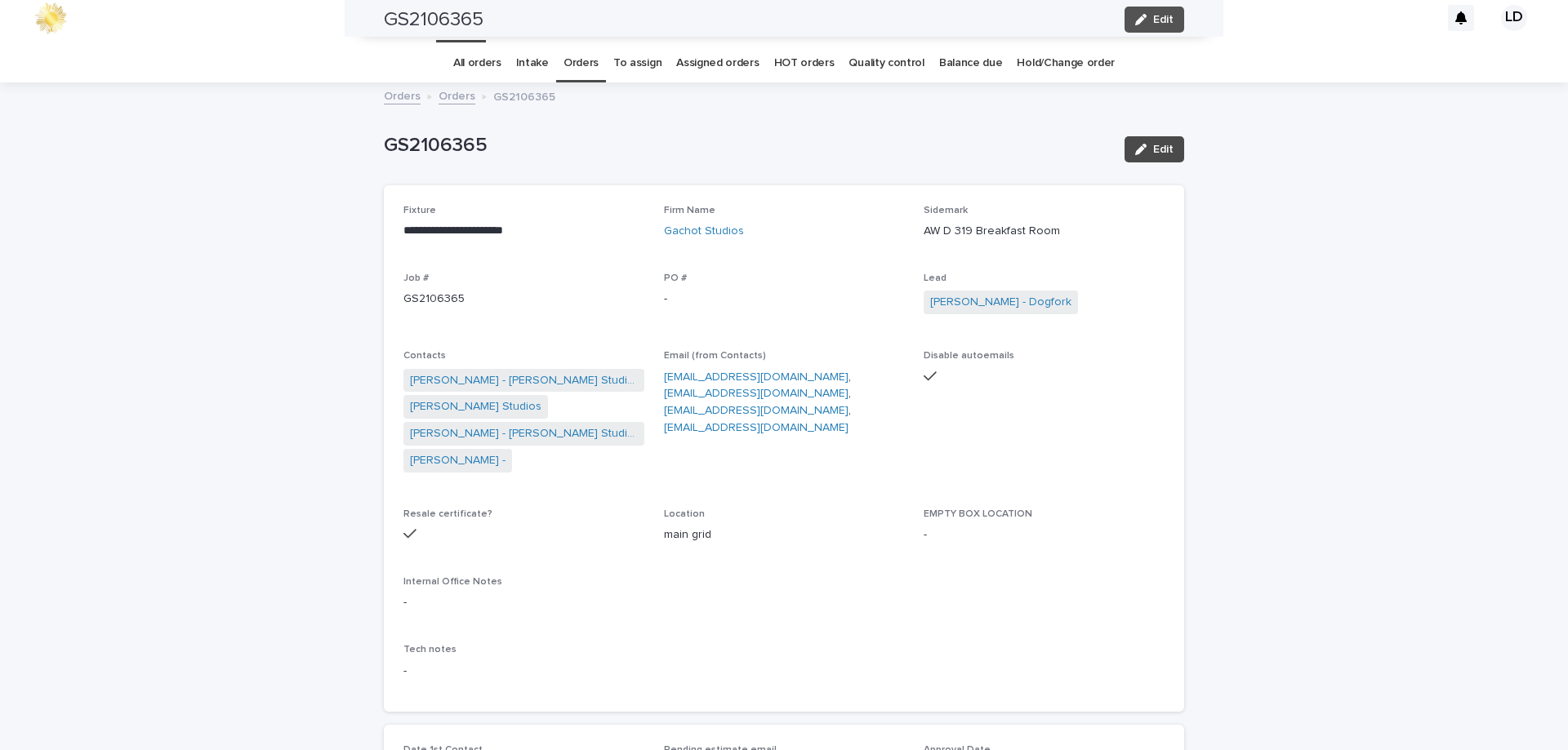
scroll to position [8, 0]
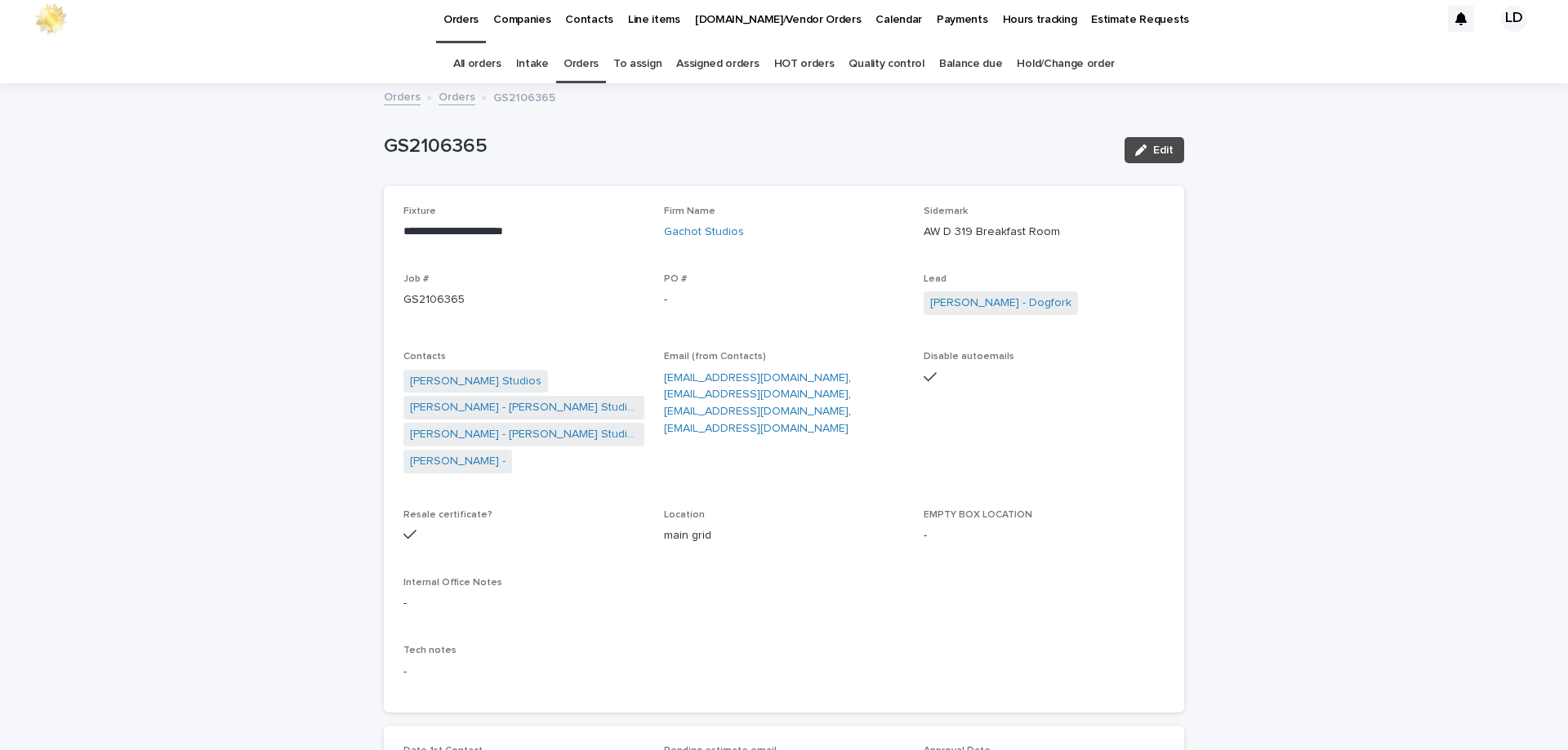
click at [594, 59] on link "Orders" at bounding box center [581, 65] width 35 height 39
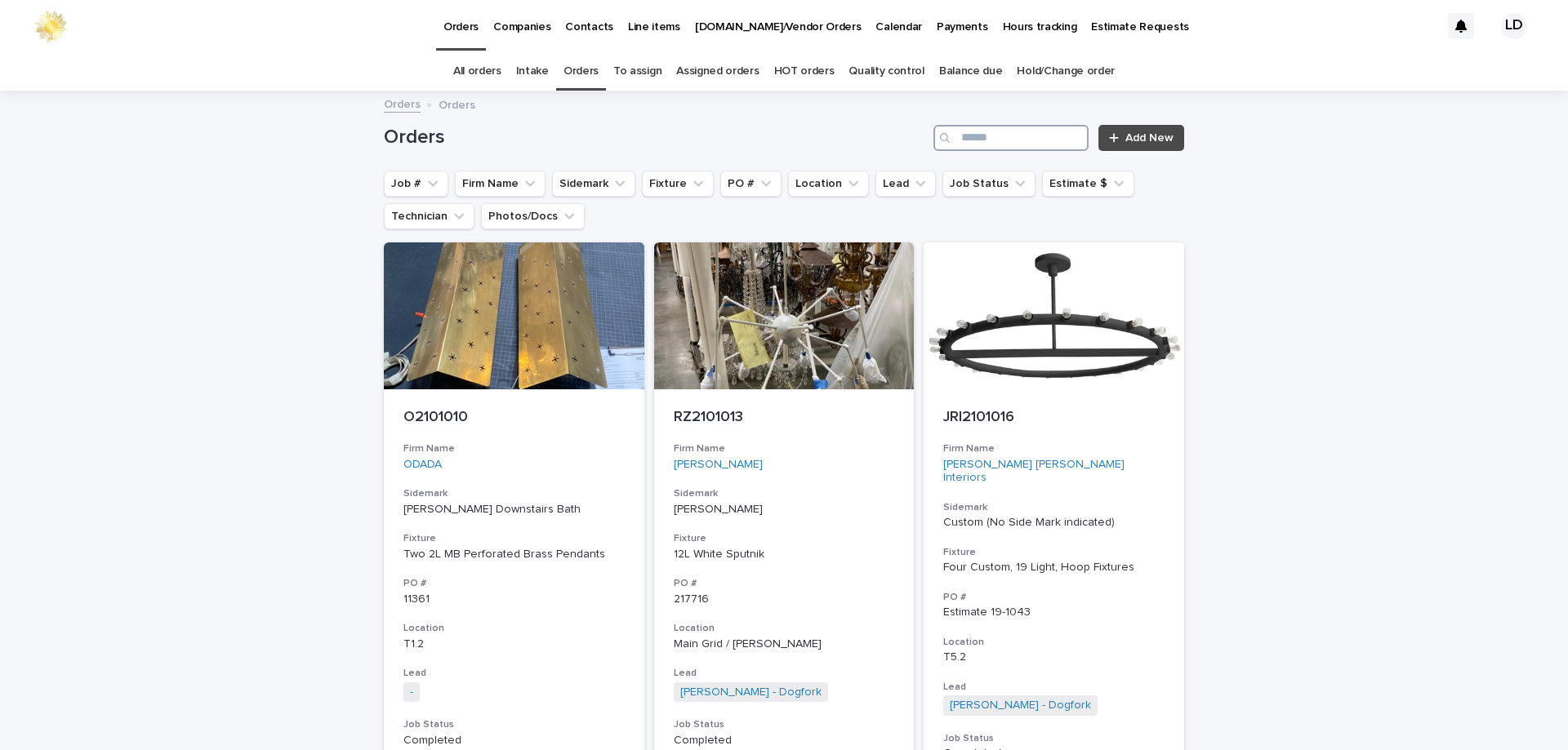
drag, startPoint x: 594, startPoint y: 59, endPoint x: 1008, endPoint y: 145, distance: 422.8
click at [1008, 145] on input "Search" at bounding box center [1011, 138] width 155 height 26
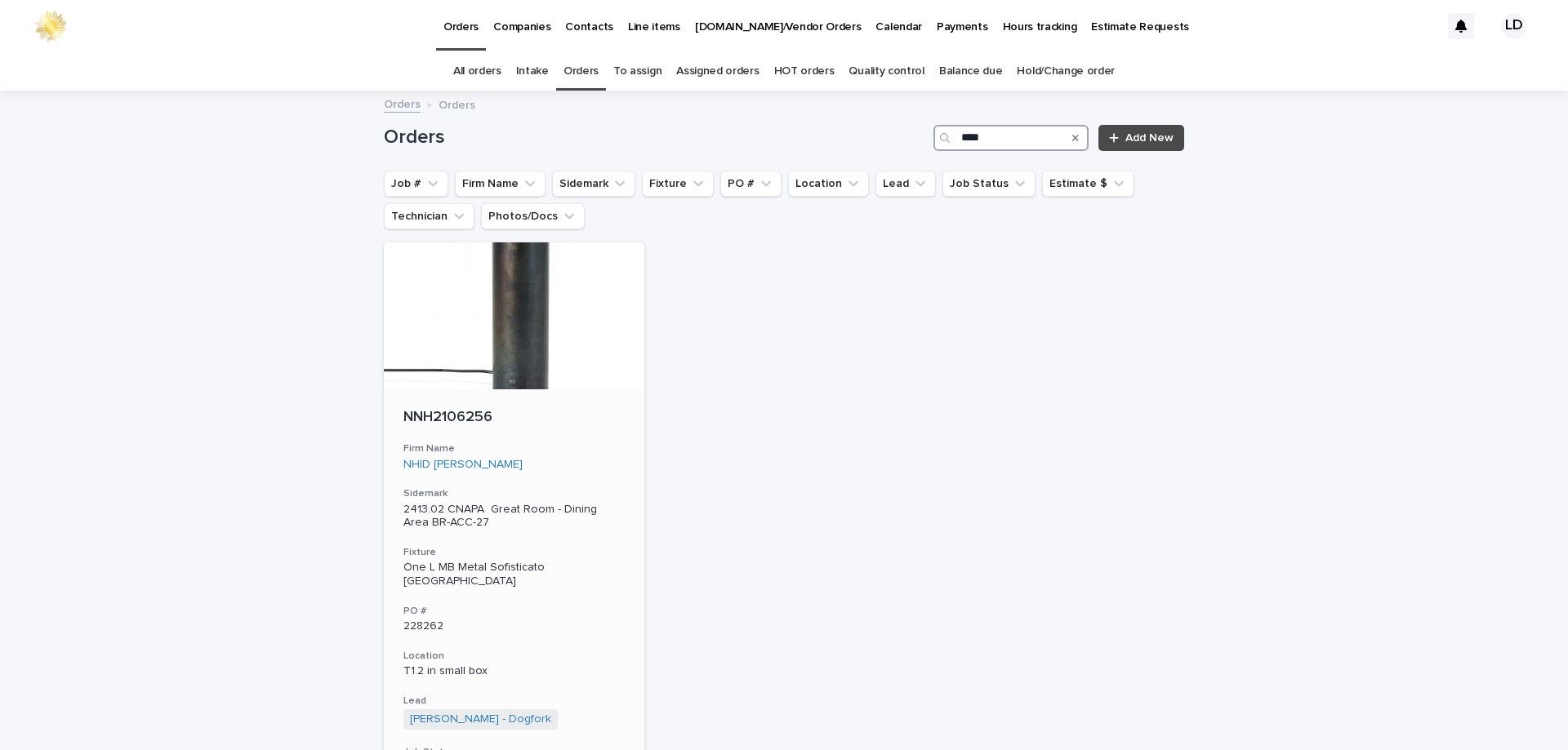
type input "****"
click at [584, 447] on h3 "Firm Name" at bounding box center [513, 449] width 221 height 13
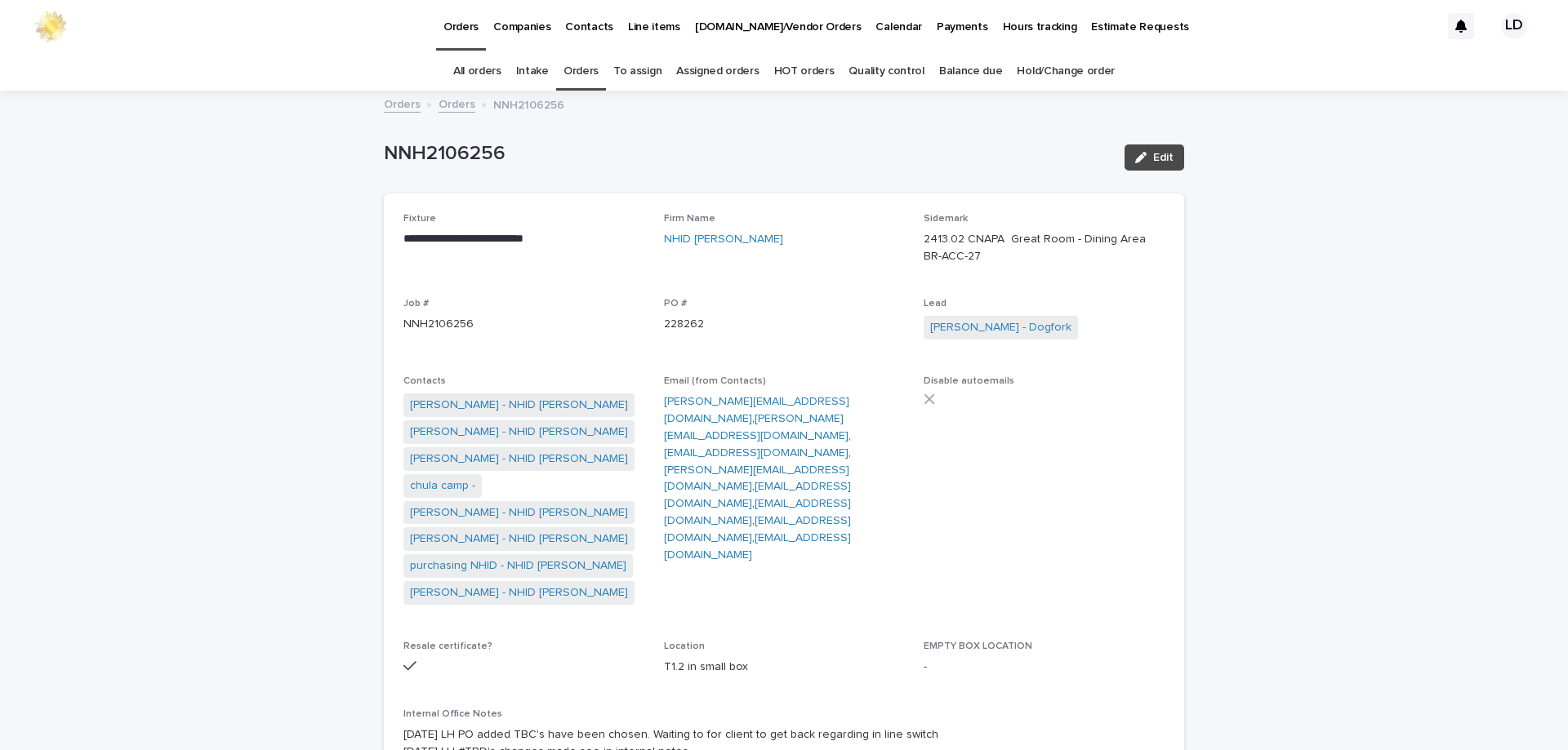
click at [591, 76] on link "Orders" at bounding box center [581, 71] width 35 height 39
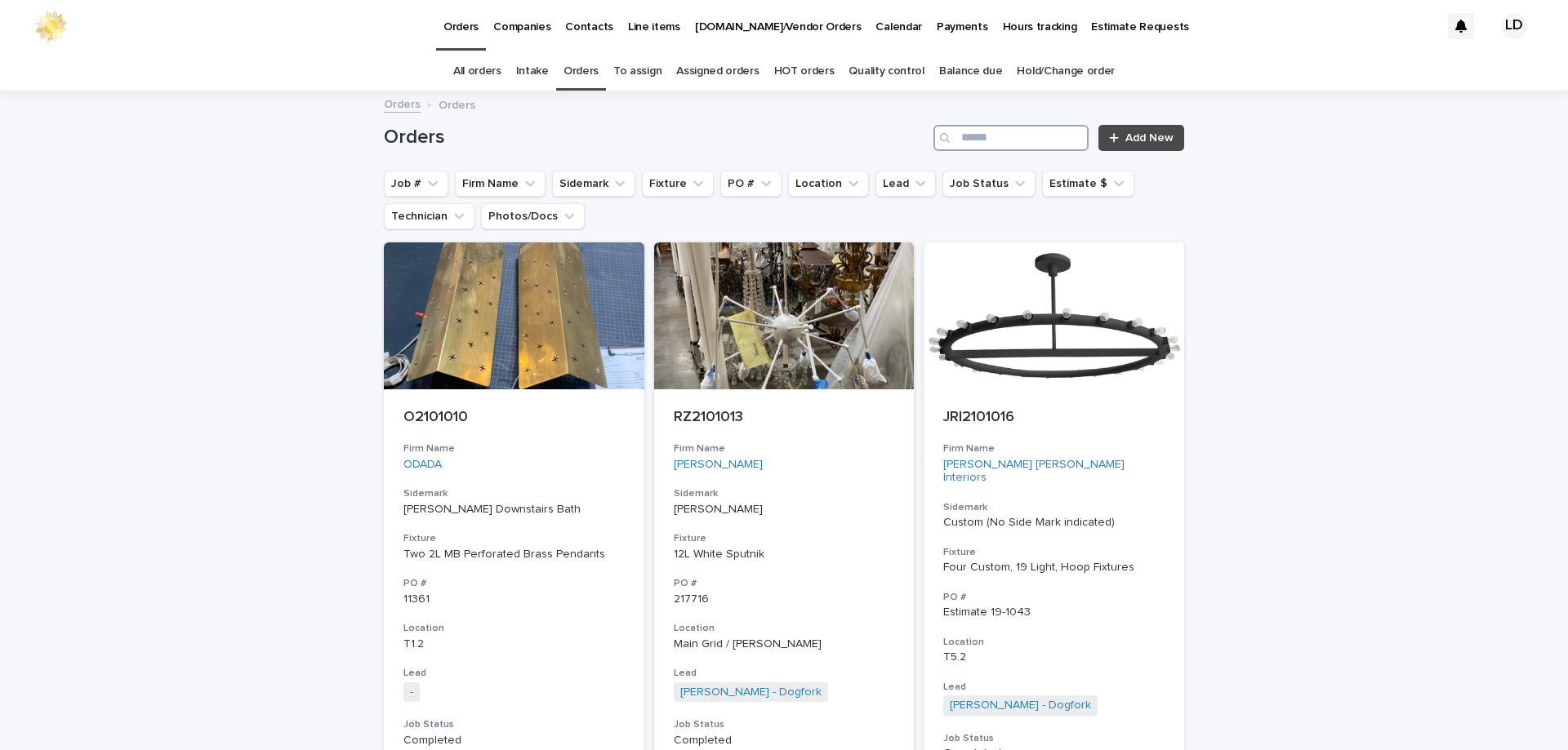
click at [981, 133] on input "Search" at bounding box center [1011, 138] width 155 height 26
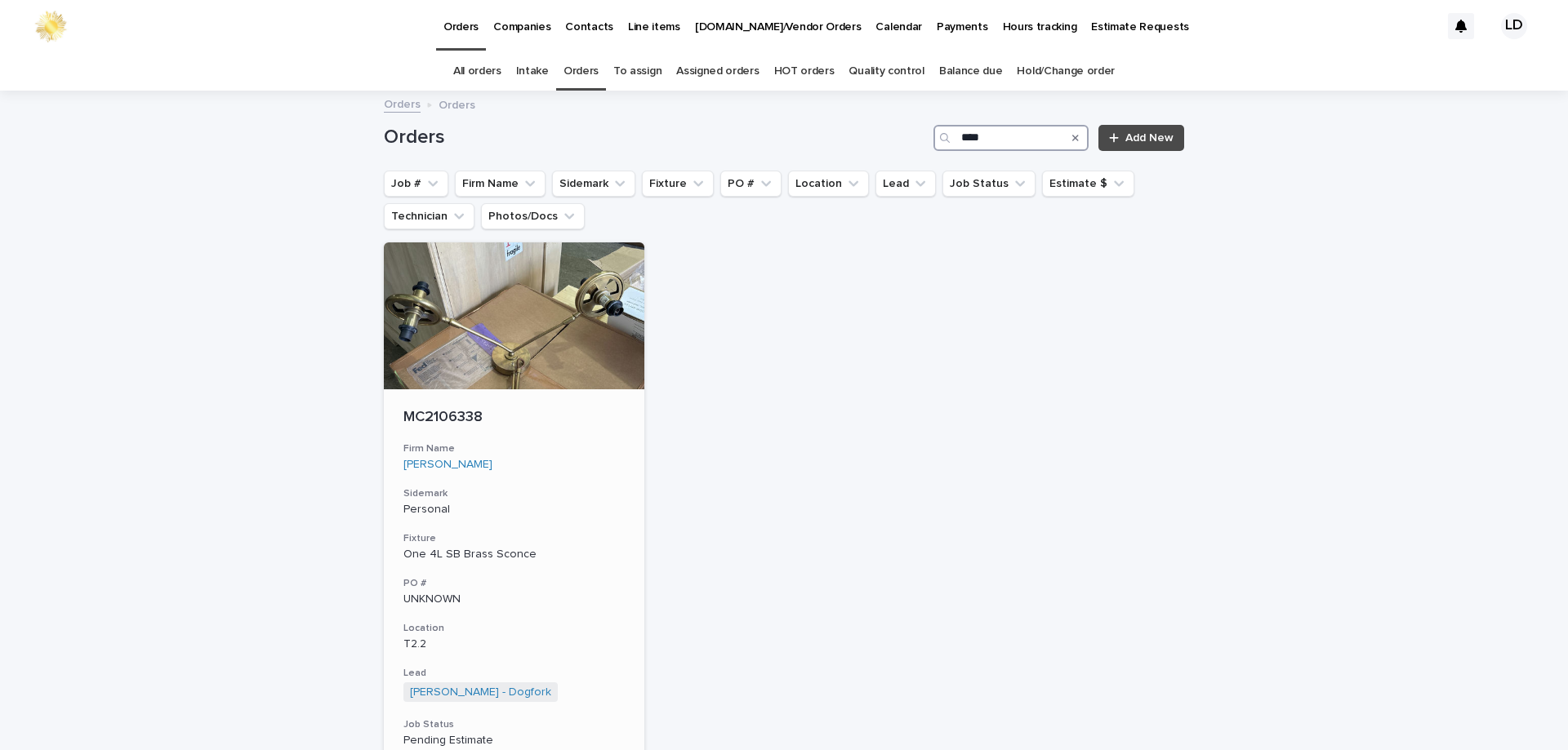
type input "****"
click at [595, 483] on div "MC2106338 Firm Name Monica Cardanini Sidemark Personal Fixture One 4L SB Brass …" at bounding box center [514, 623] width 260 height 468
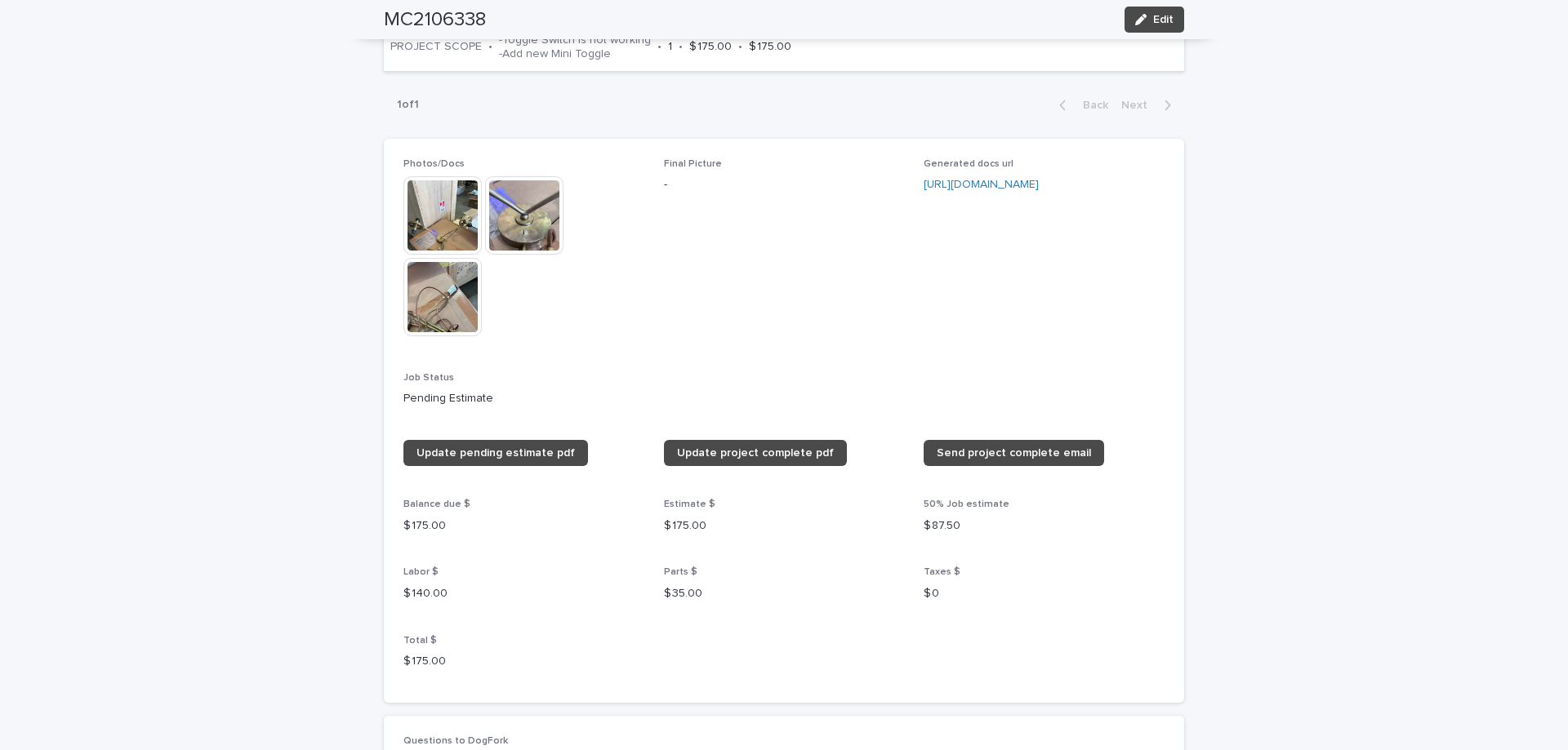
scroll to position [979, 0]
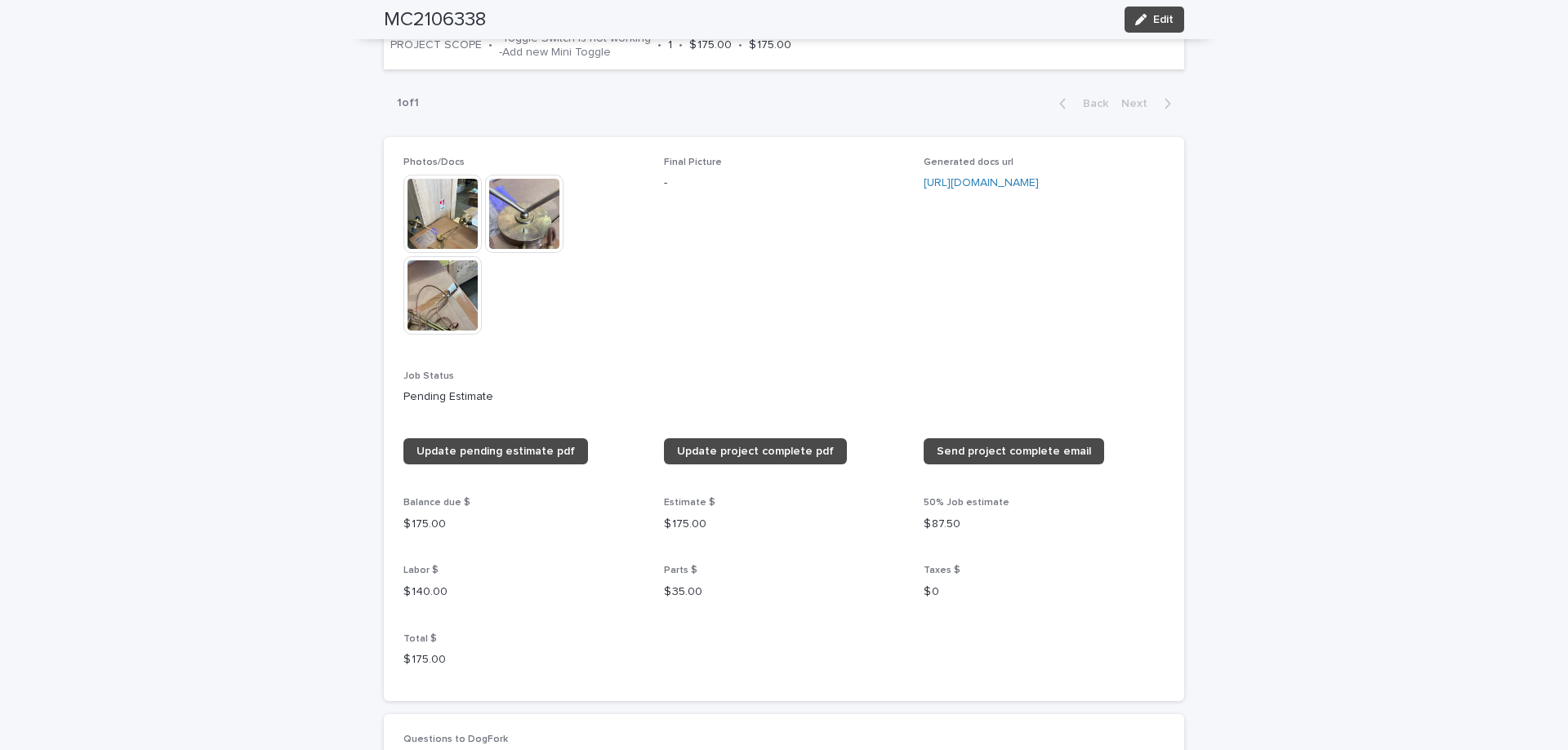
click at [431, 218] on img at bounding box center [442, 213] width 78 height 78
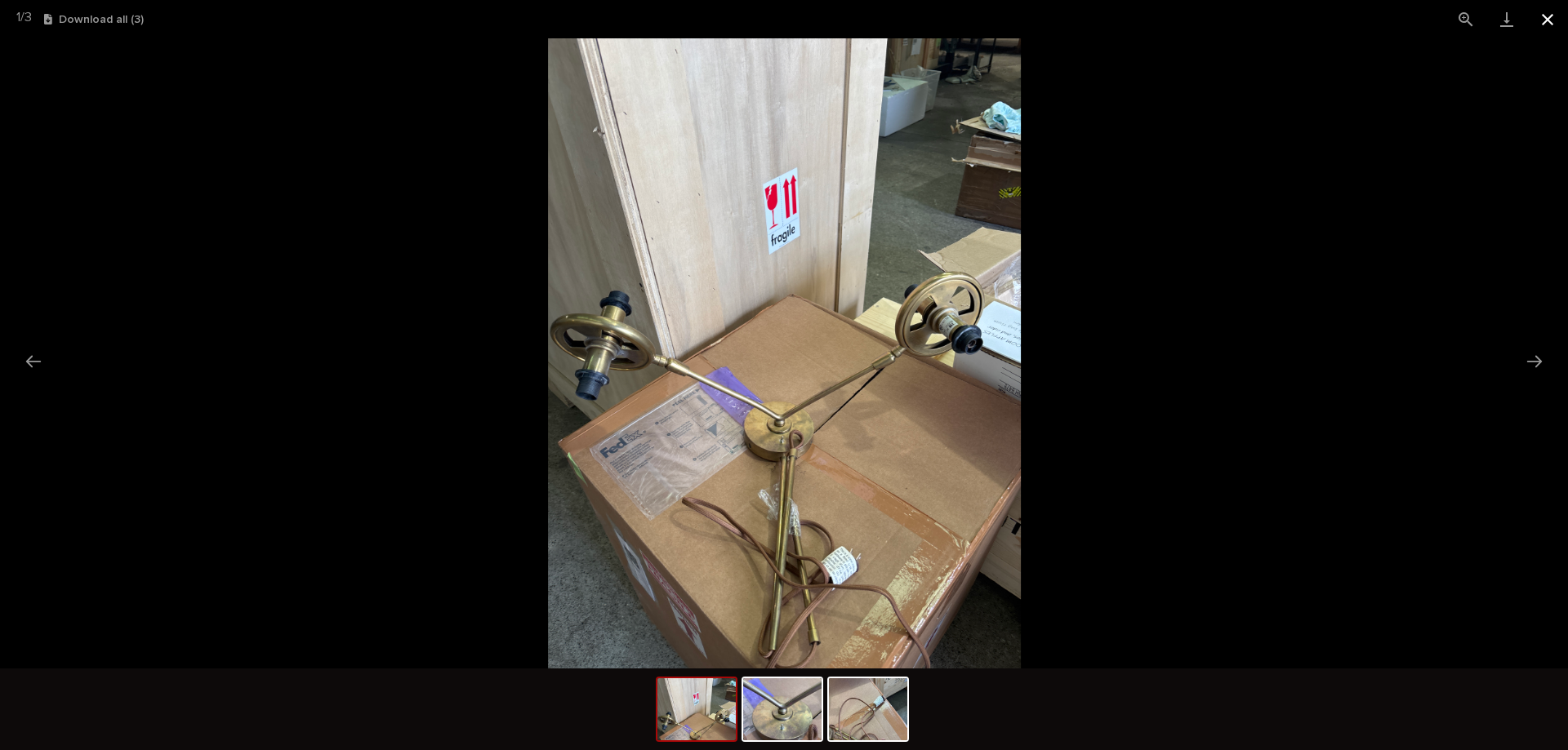
click at [1548, 21] on button "Close gallery" at bounding box center [1547, 19] width 41 height 39
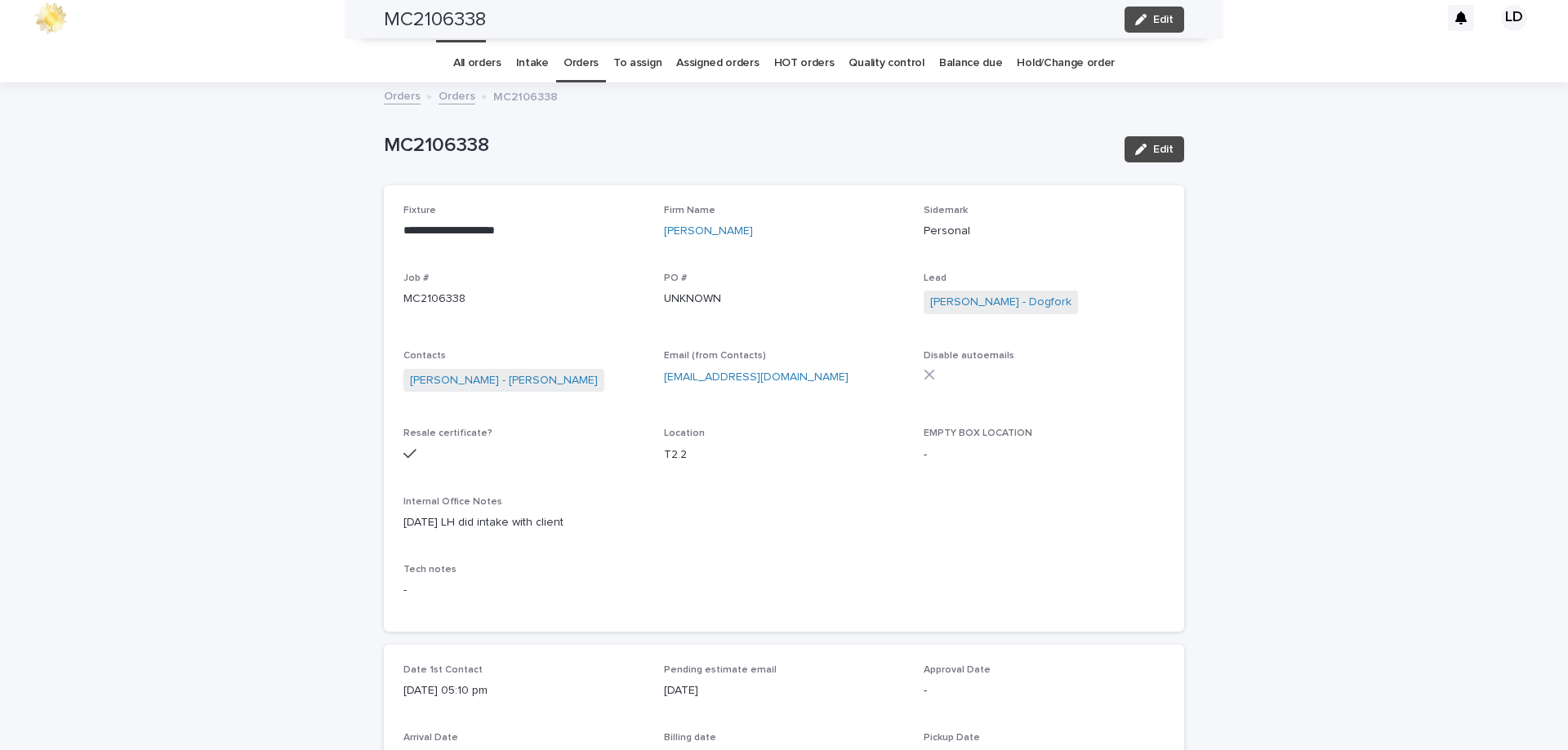
scroll to position [0, 0]
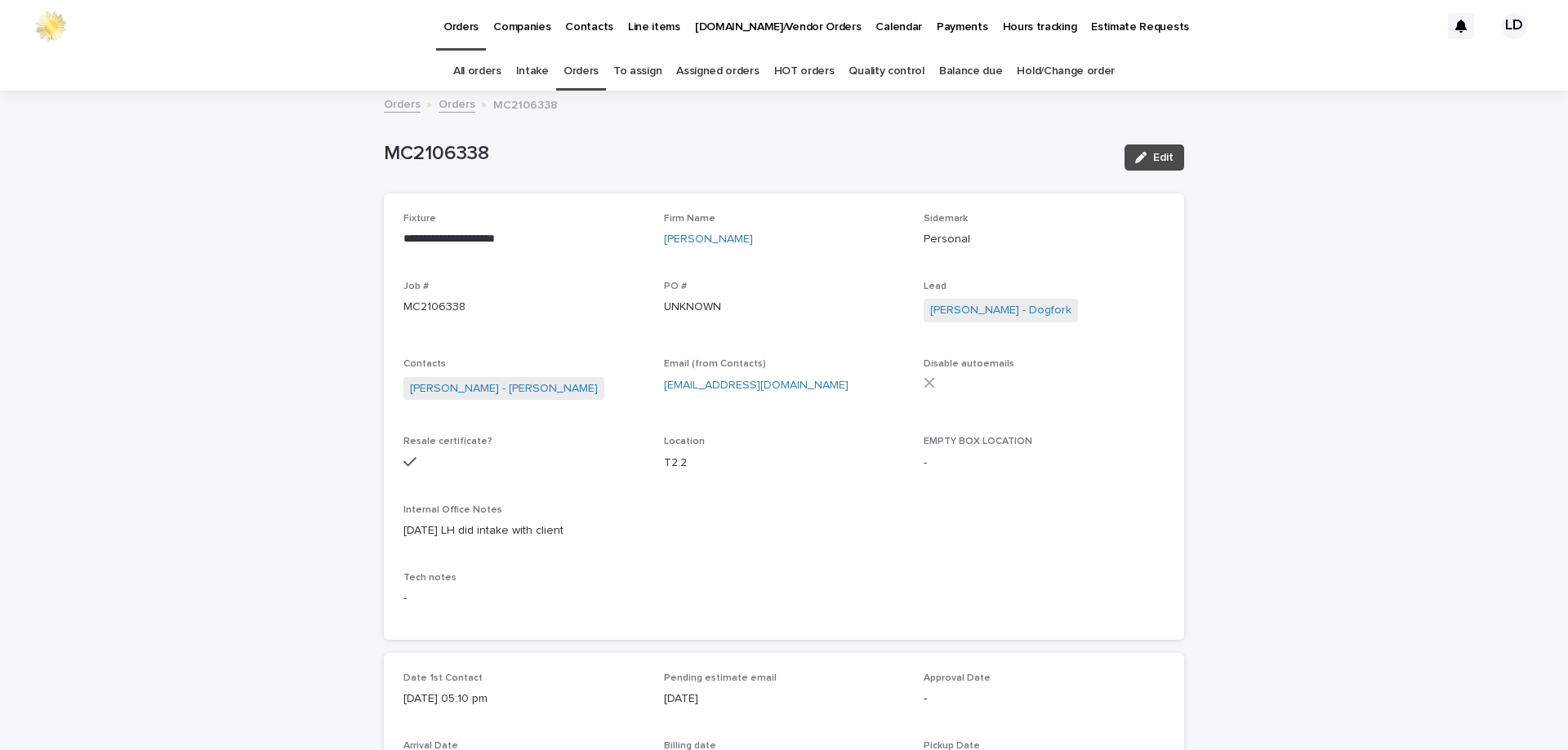
click at [585, 74] on link "Orders" at bounding box center [581, 71] width 35 height 39
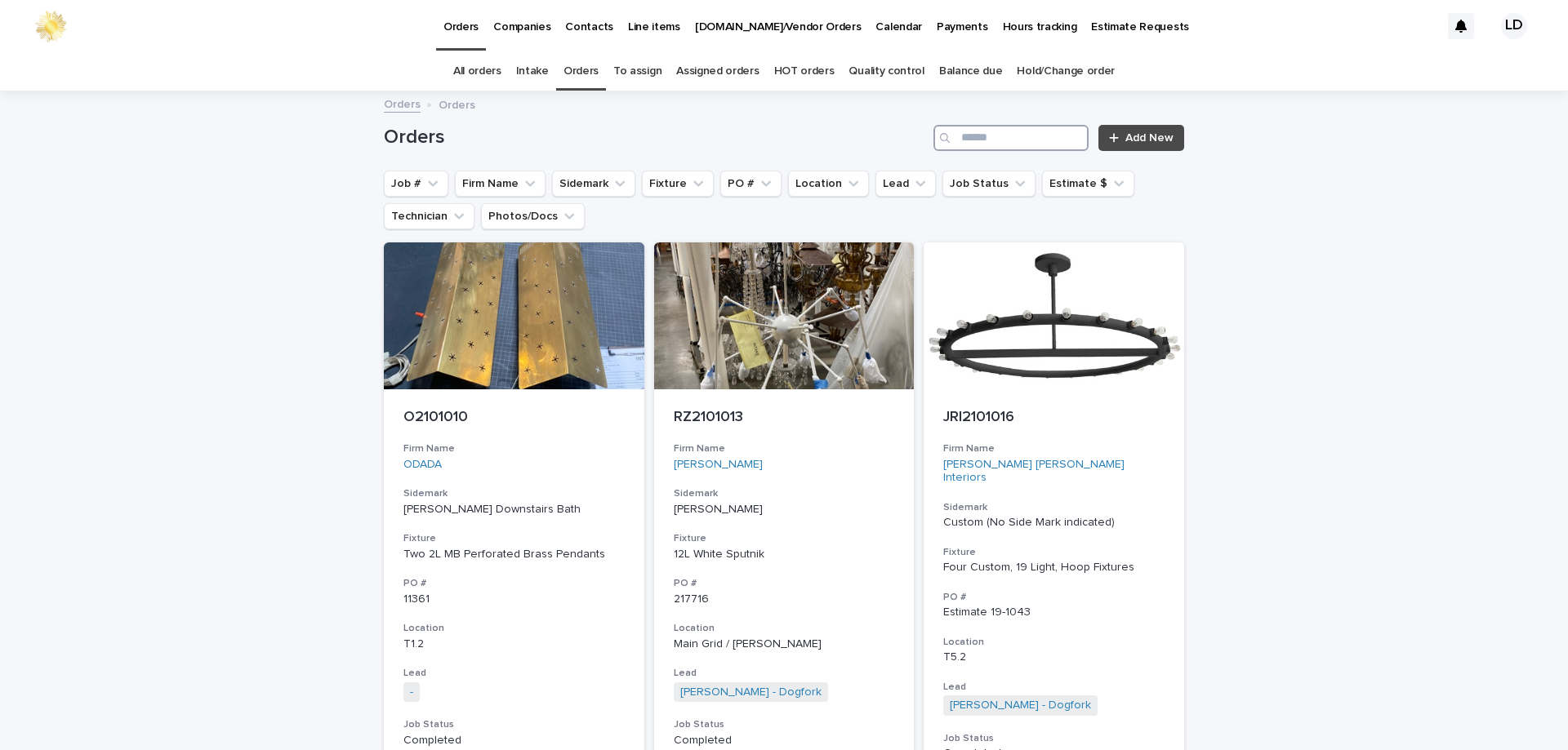
click at [971, 143] on input "Search" at bounding box center [1011, 138] width 155 height 26
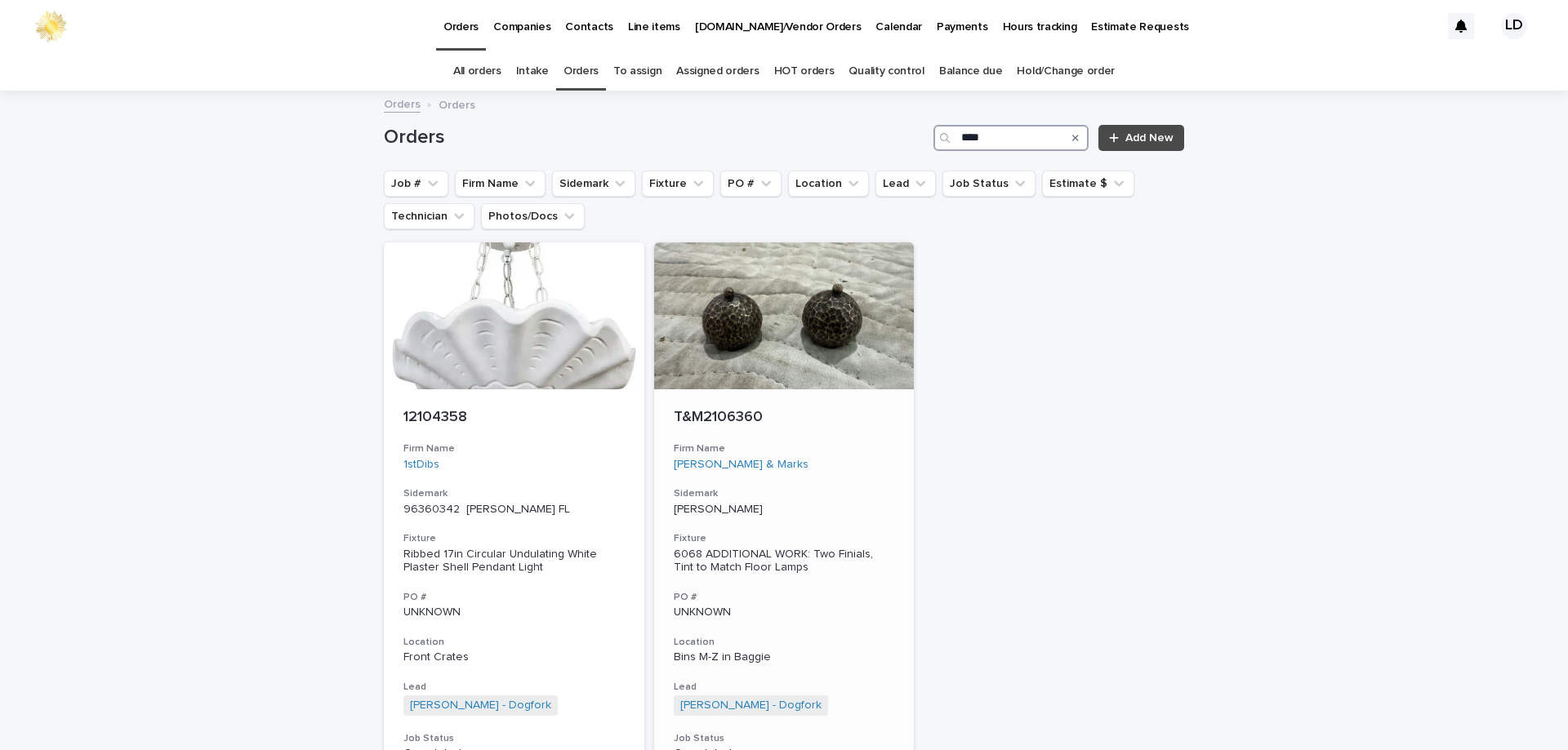
type input "****"
click at [865, 498] on h3 "Sidemark" at bounding box center [784, 495] width 221 height 13
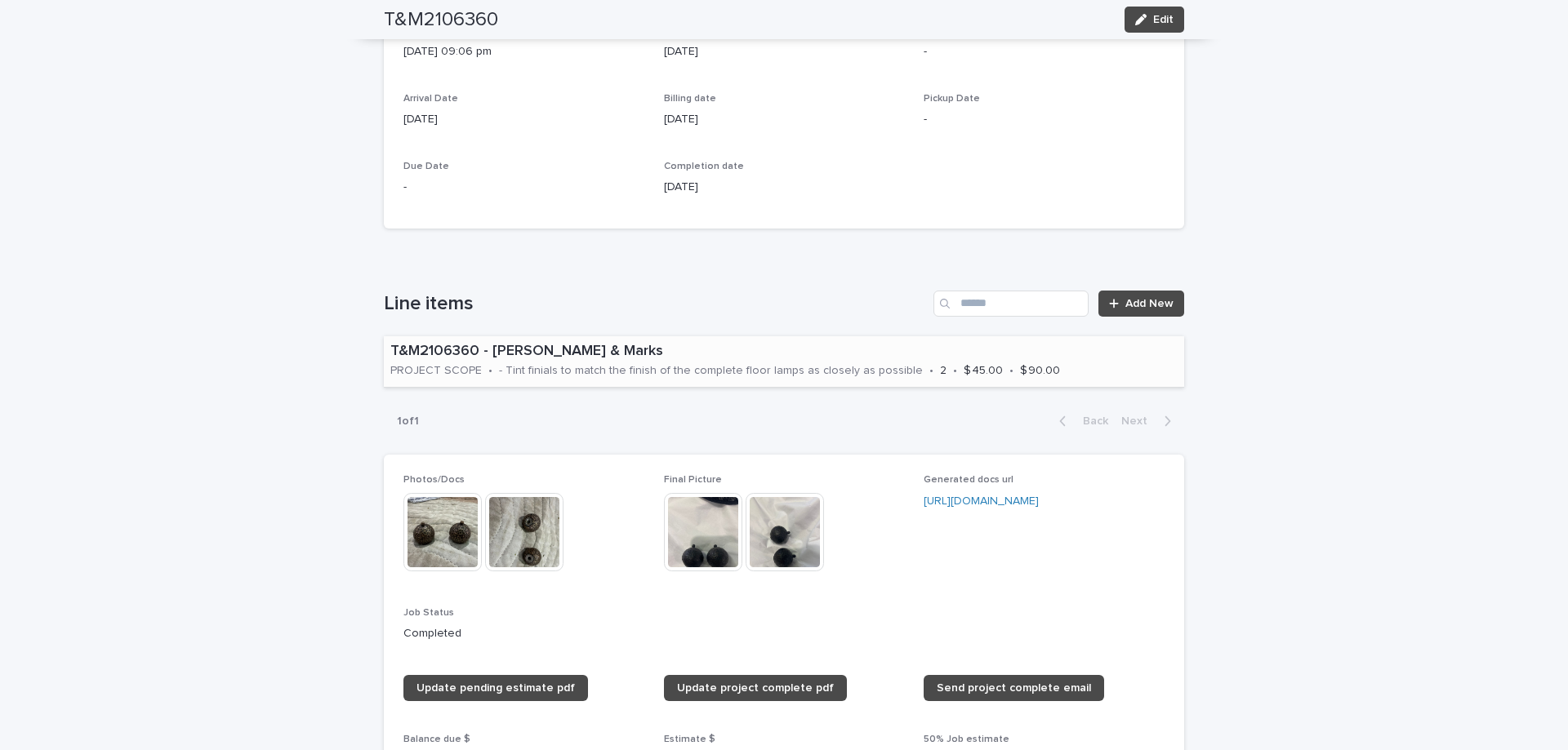
scroll to position [878, 0]
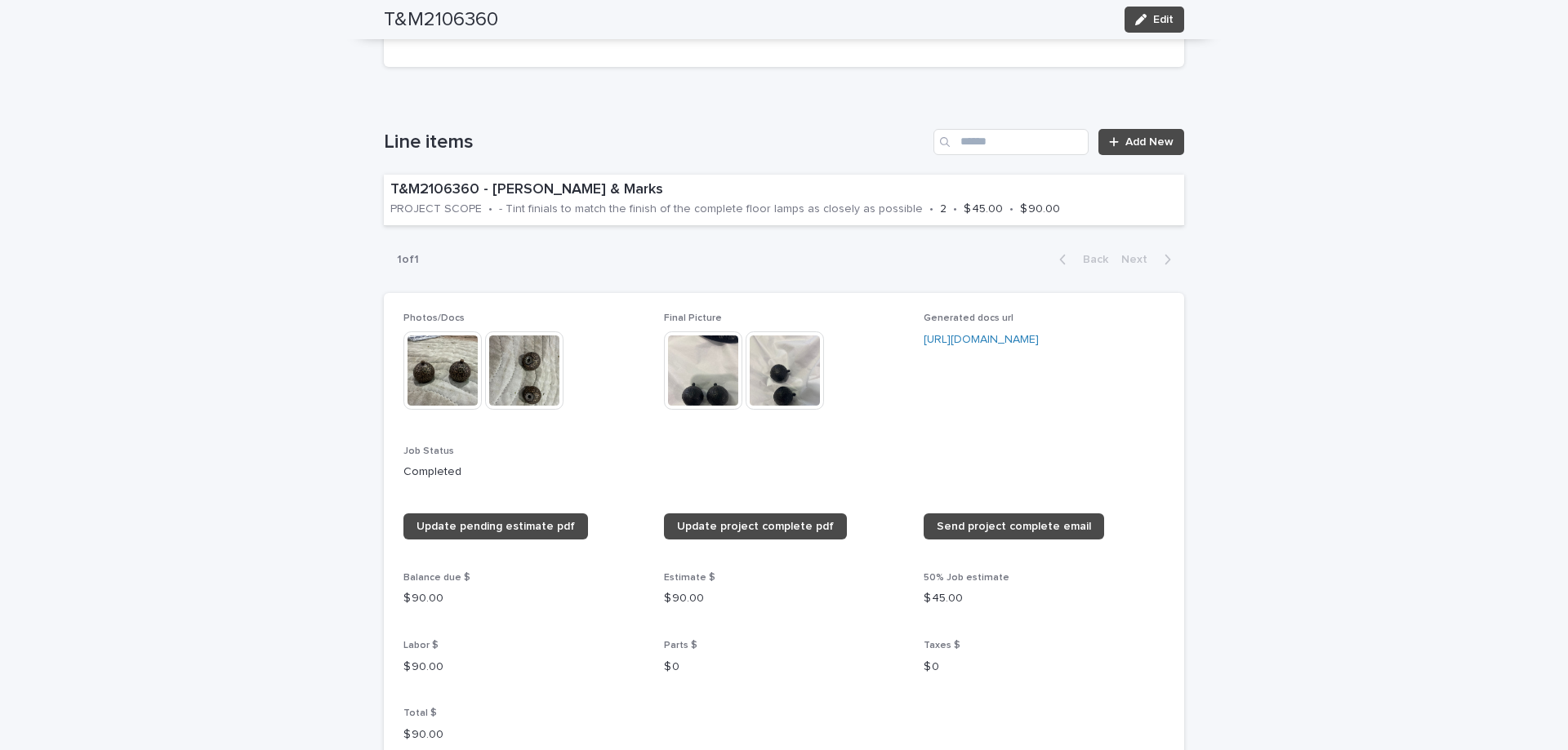
click at [693, 370] on img at bounding box center [702, 370] width 78 height 78
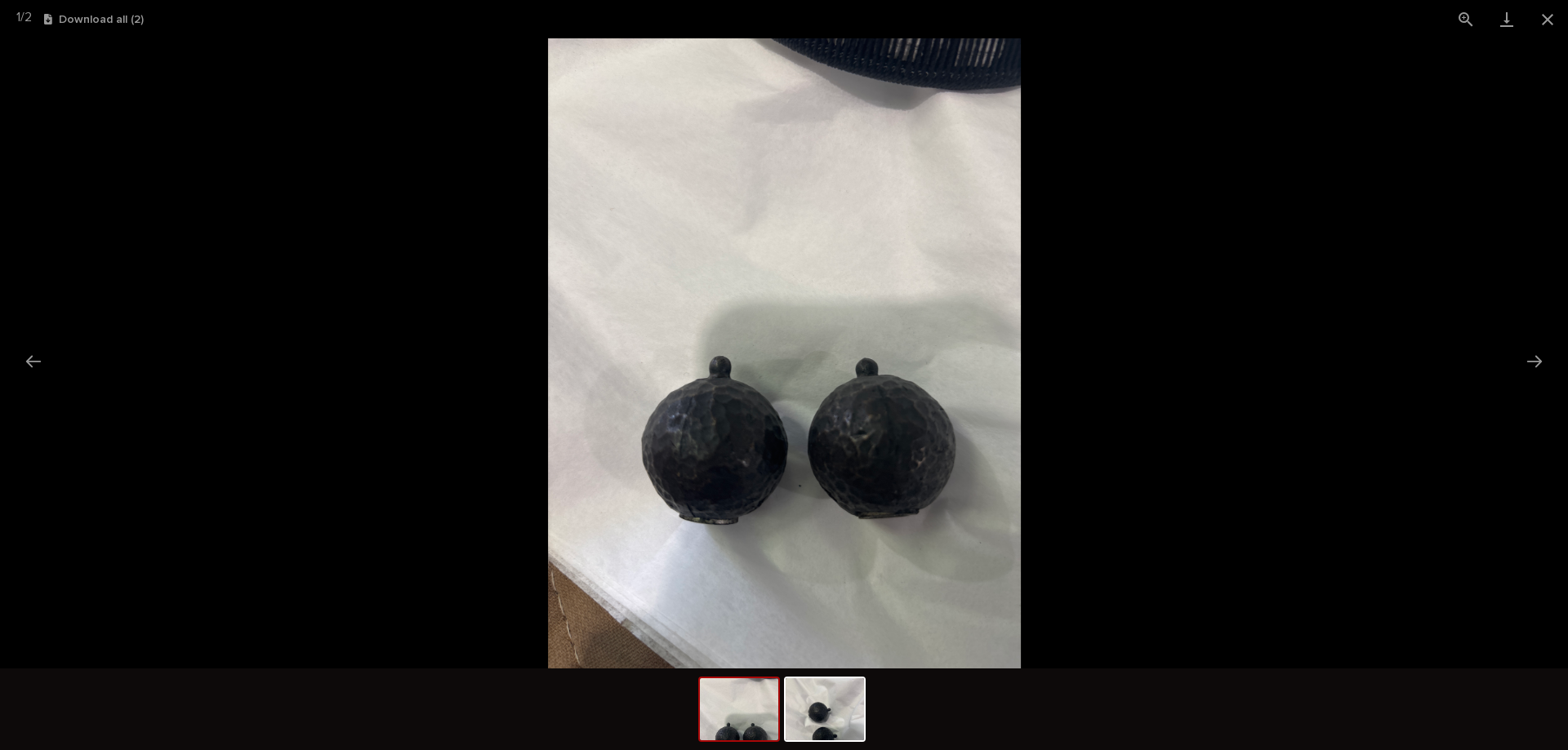
scroll to position [0, 0]
click at [1530, 358] on button "Next slide" at bounding box center [1534, 361] width 35 height 32
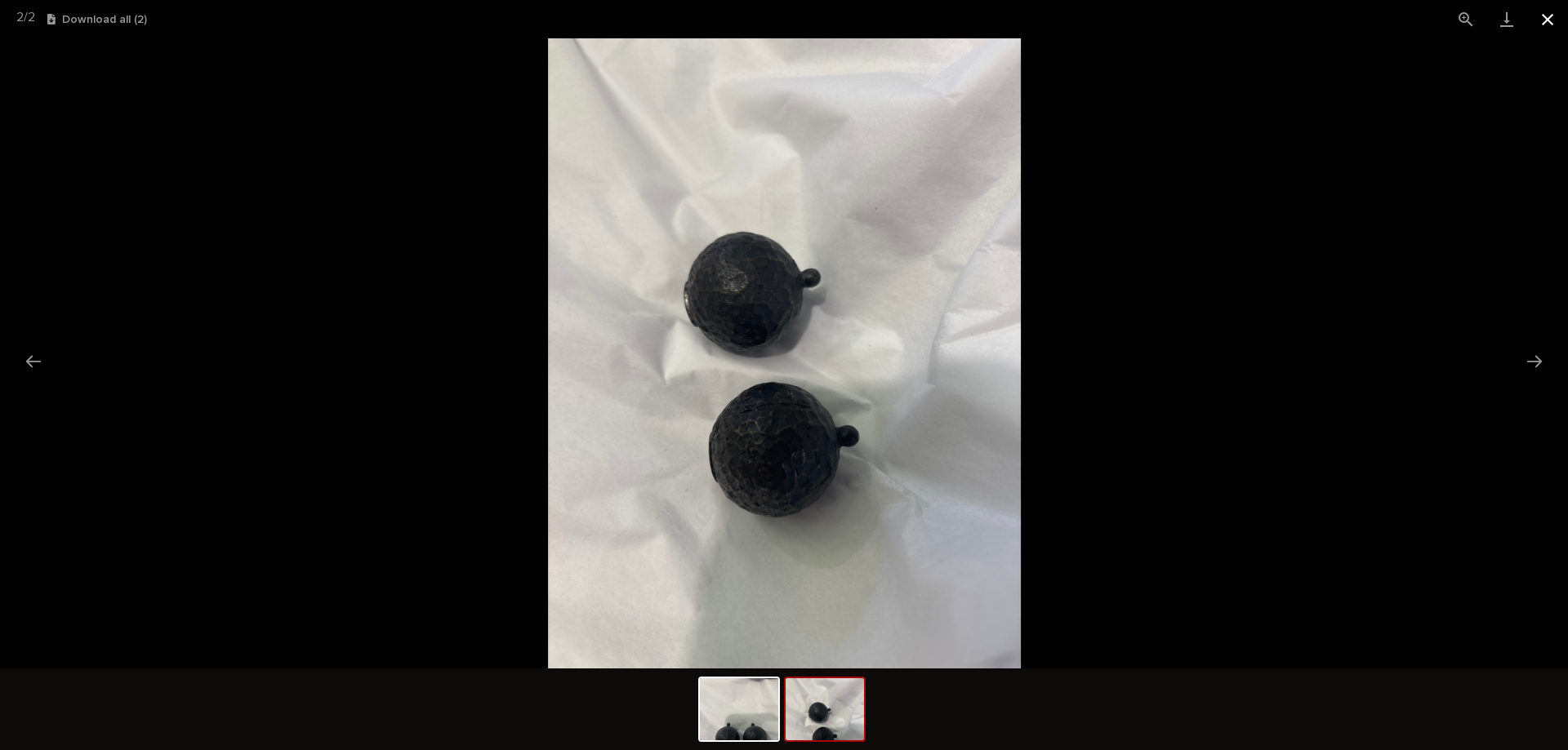
click at [1554, 24] on button "Close gallery" at bounding box center [1547, 19] width 41 height 39
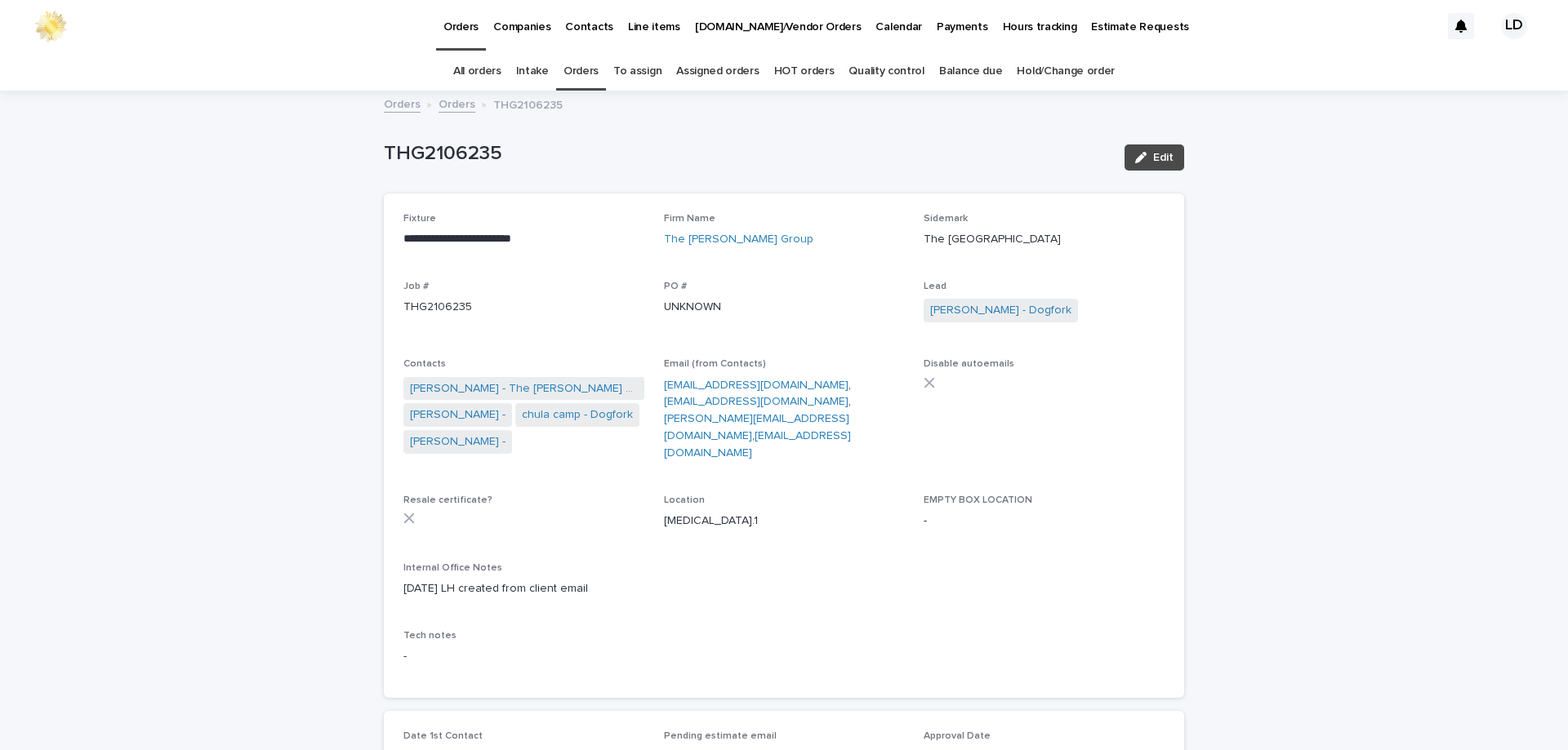
click at [591, 62] on link "Orders" at bounding box center [581, 71] width 35 height 39
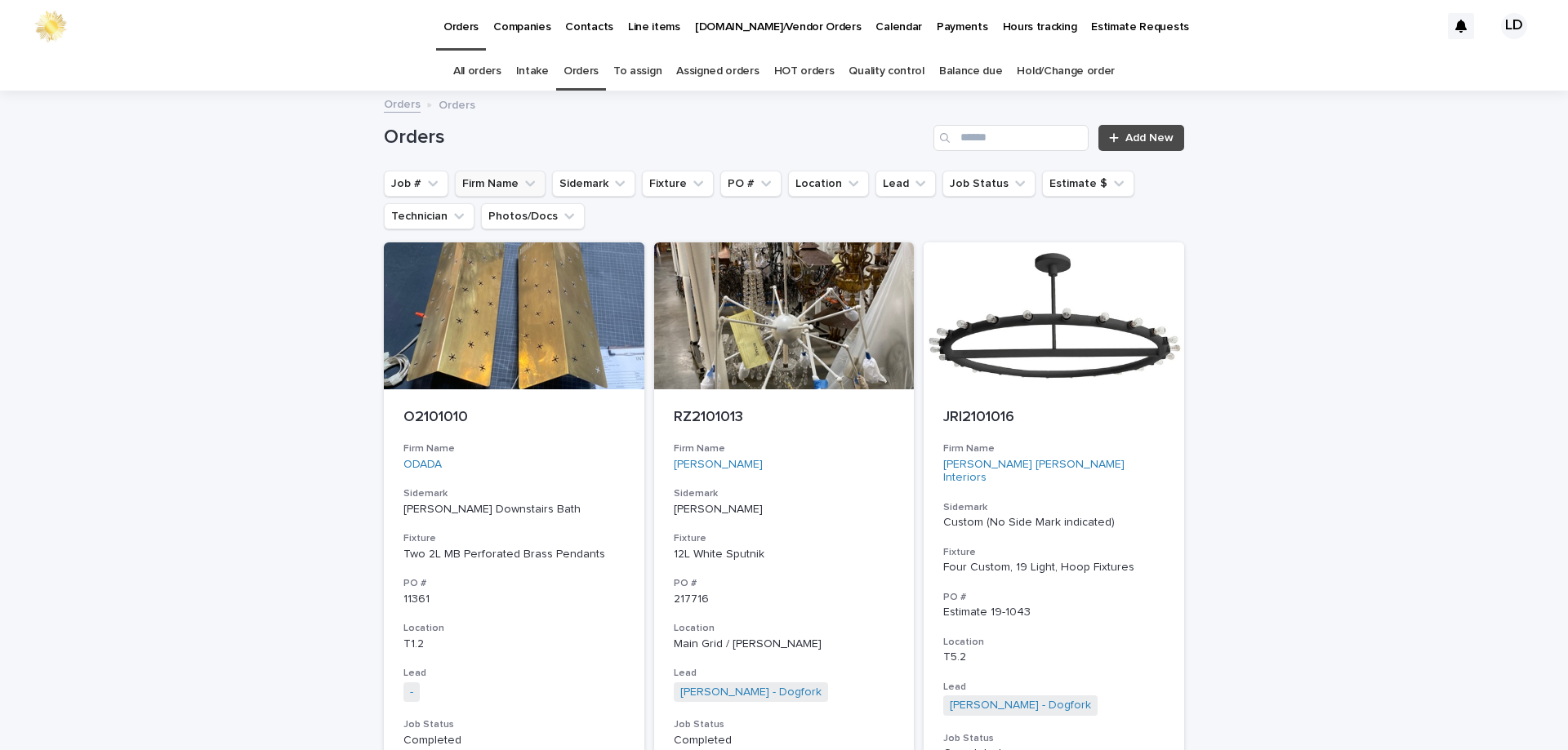
click at [498, 181] on button "Firm Name" at bounding box center [500, 183] width 91 height 26
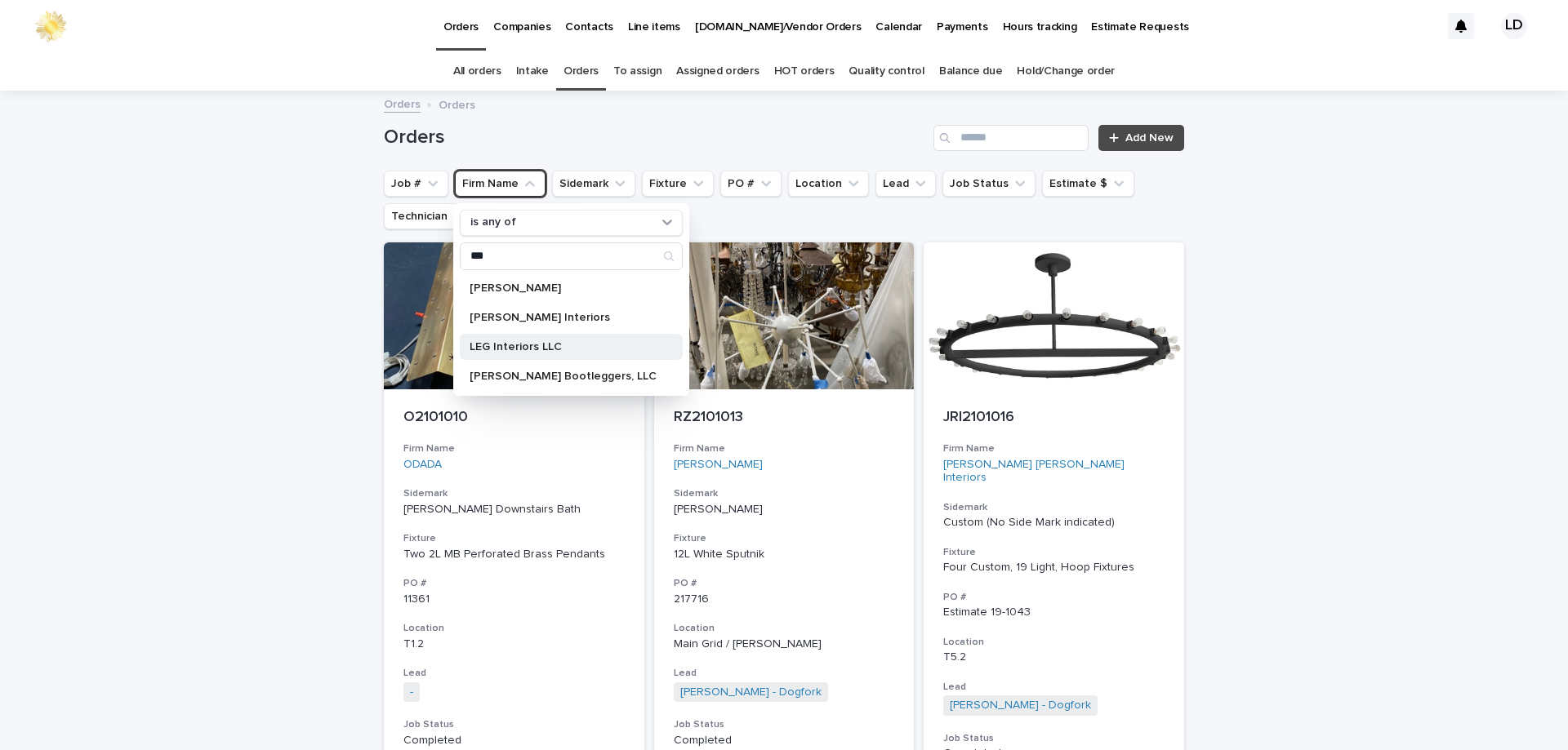
type input "***"
click at [525, 350] on p "LEG Interiors LLC" at bounding box center [563, 347] width 187 height 12
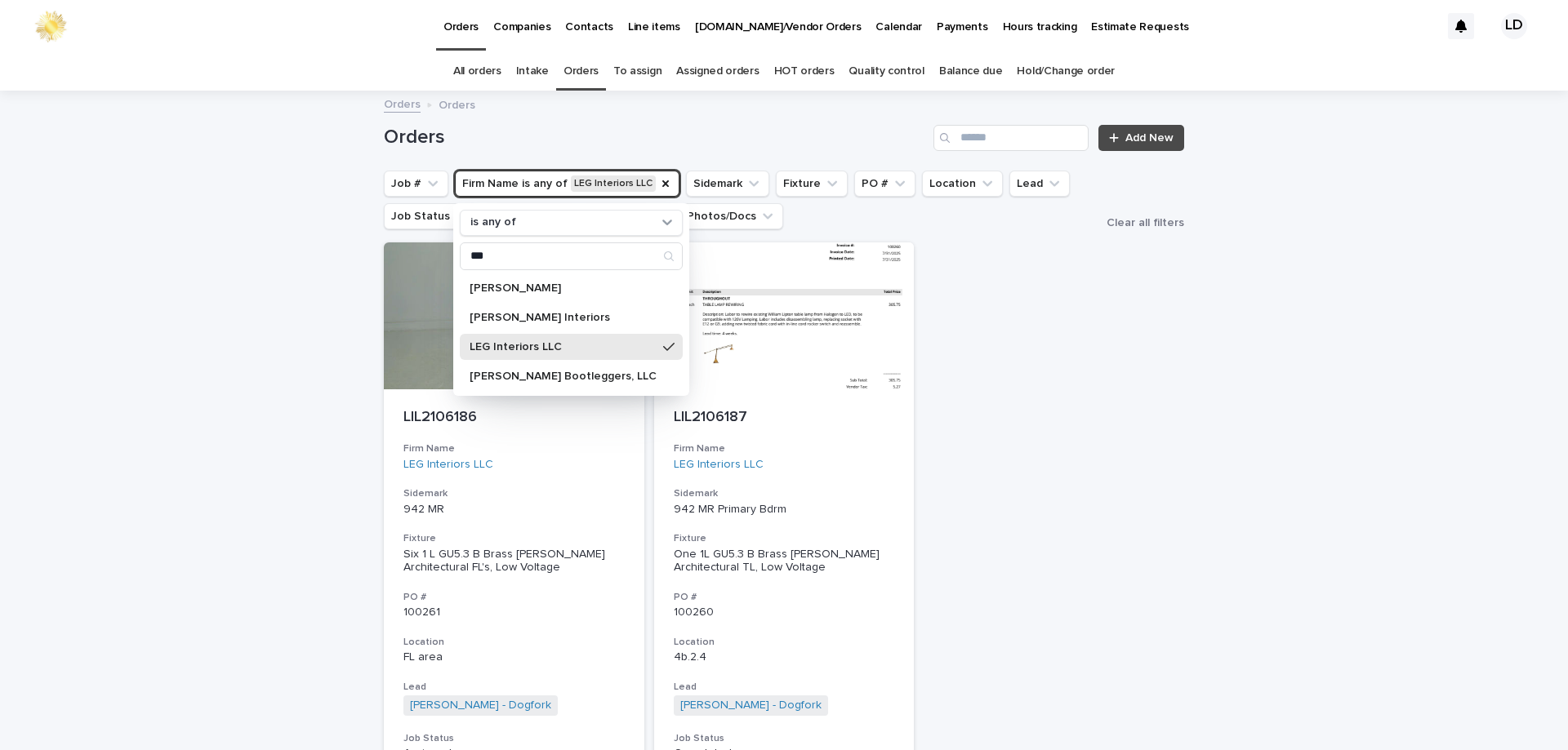
click at [1416, 438] on div "Loading... Saving… Loading... Saving… Orders Add New Job # Firm Name is any of …" at bounding box center [784, 546] width 1568 height 907
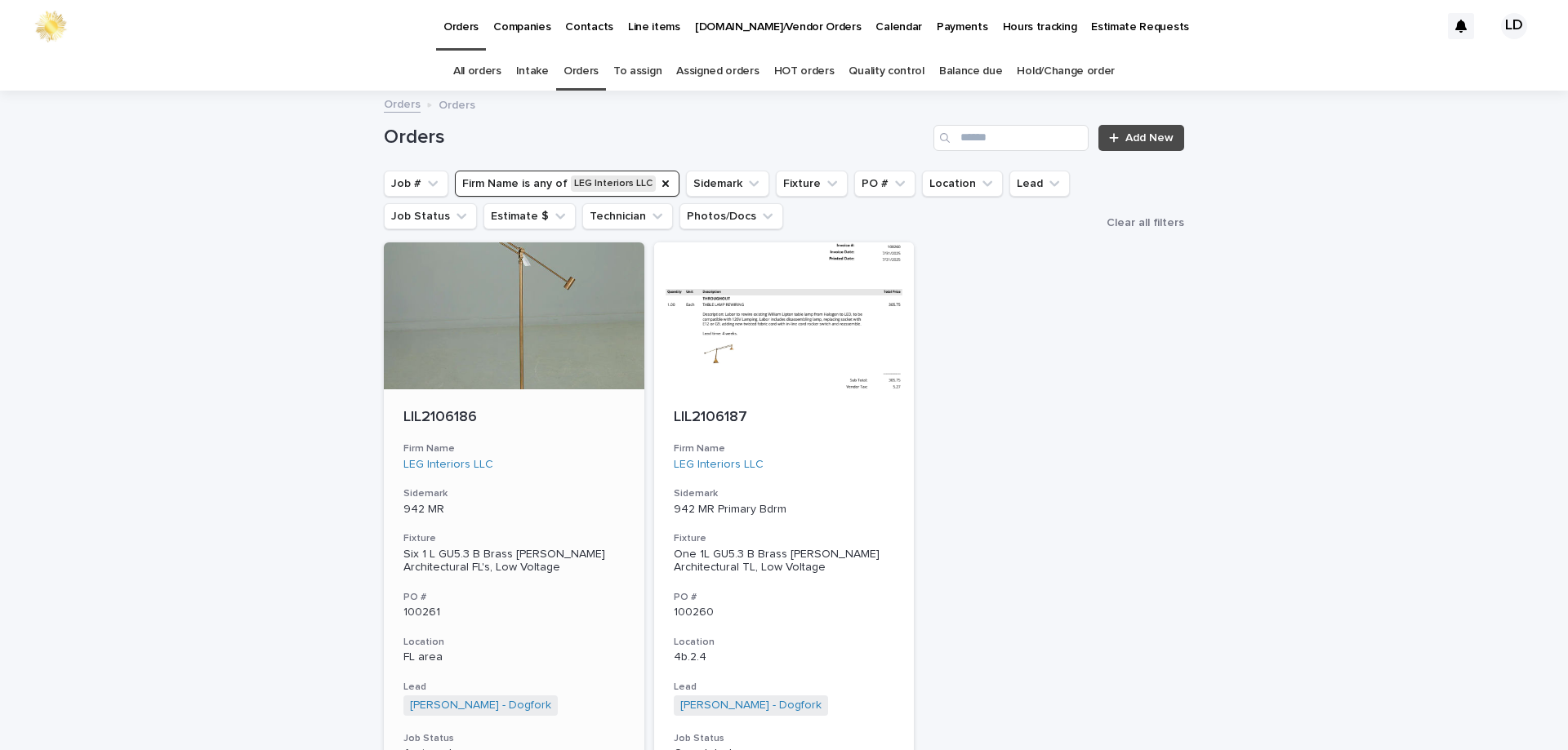
click at [617, 487] on div "LIL2106186 Firm Name LEG Interiors LLC Sidemark 942 MR Fixture Six 1 L GU5.3 B …" at bounding box center [514, 633] width 260 height 488
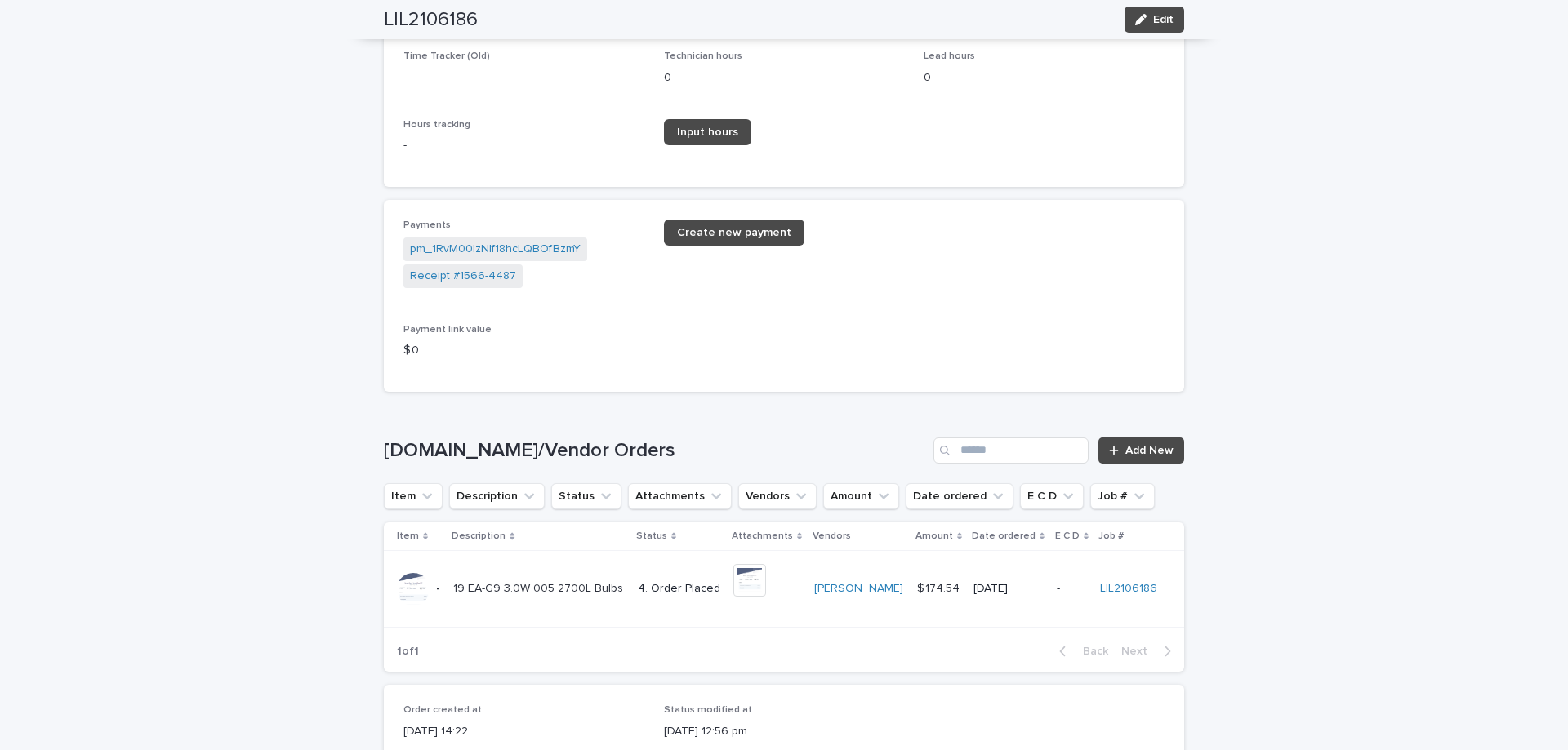
scroll to position [2491, 0]
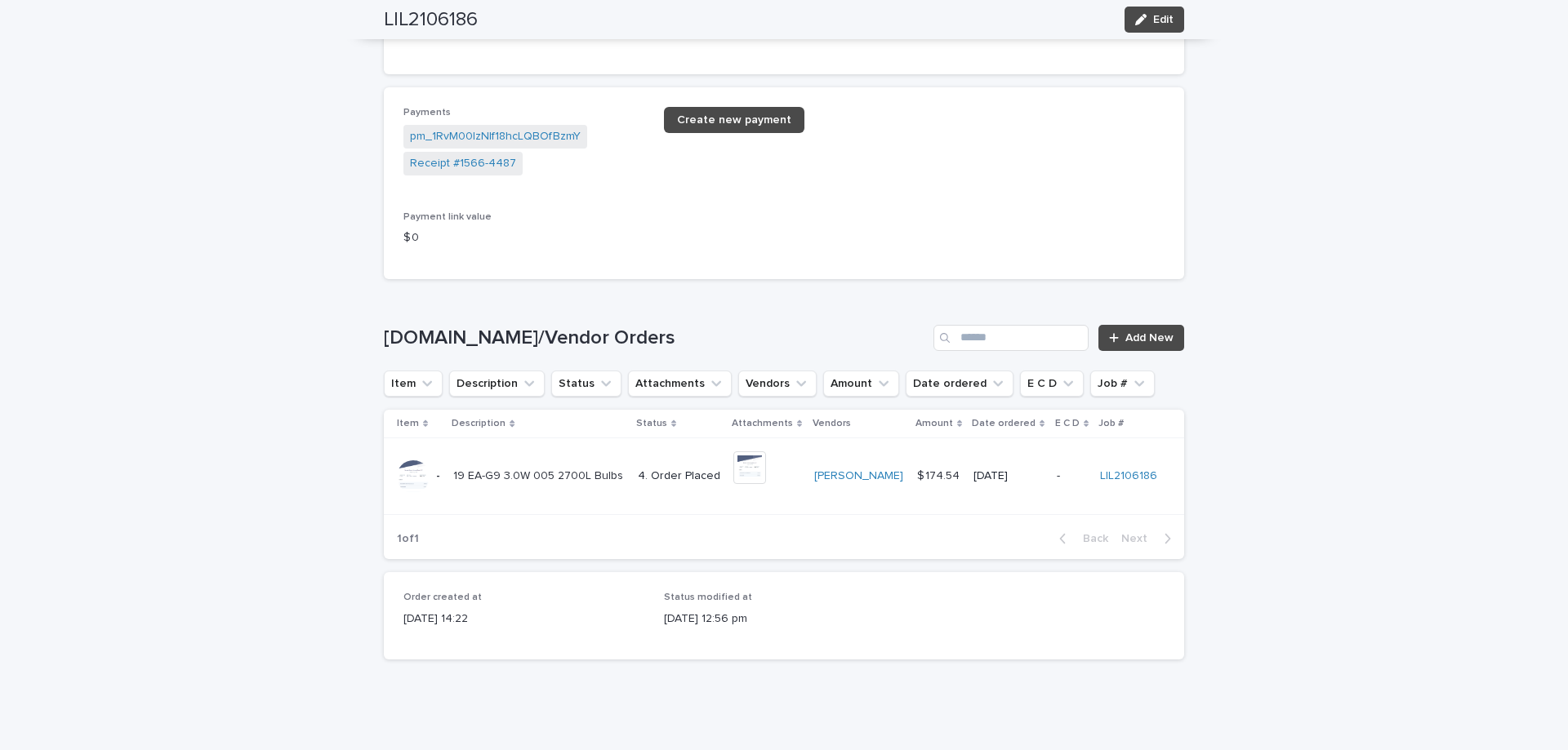
click at [792, 504] on td "+ 0 This file cannot be opened Download File" at bounding box center [768, 477] width 81 height 77
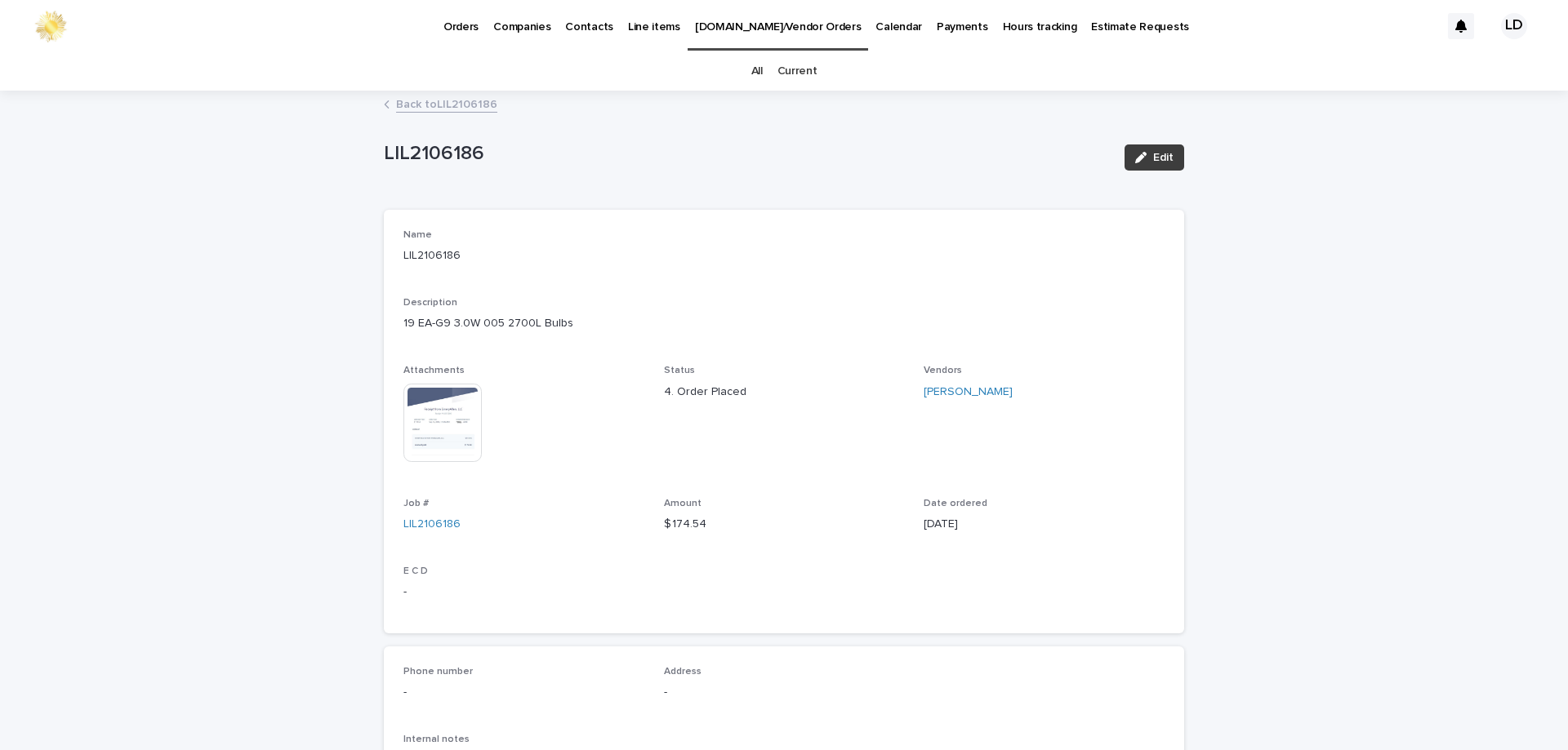
click at [1153, 157] on span "Edit" at bounding box center [1163, 157] width 20 height 12
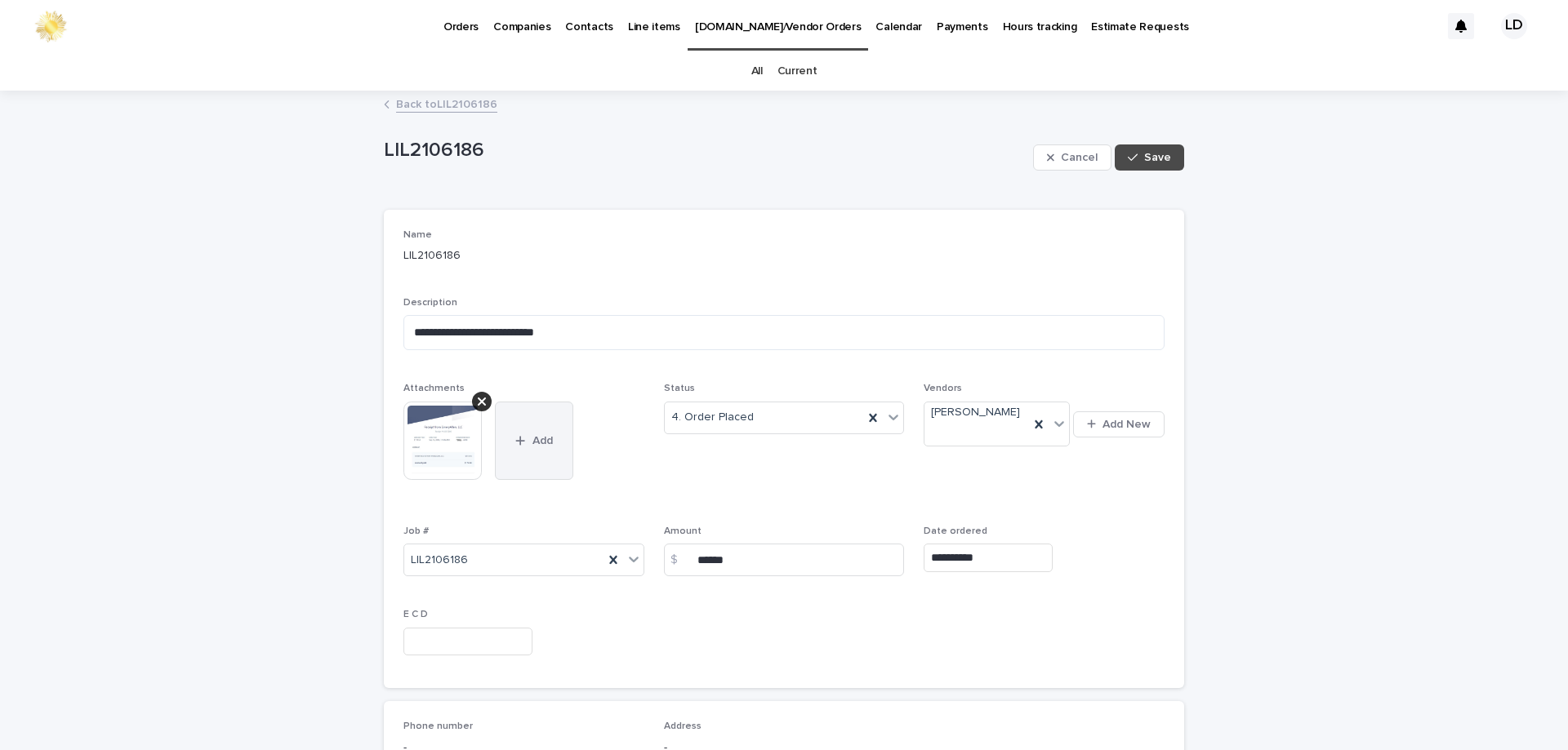
click at [536, 423] on button "Add" at bounding box center [533, 441] width 78 height 78
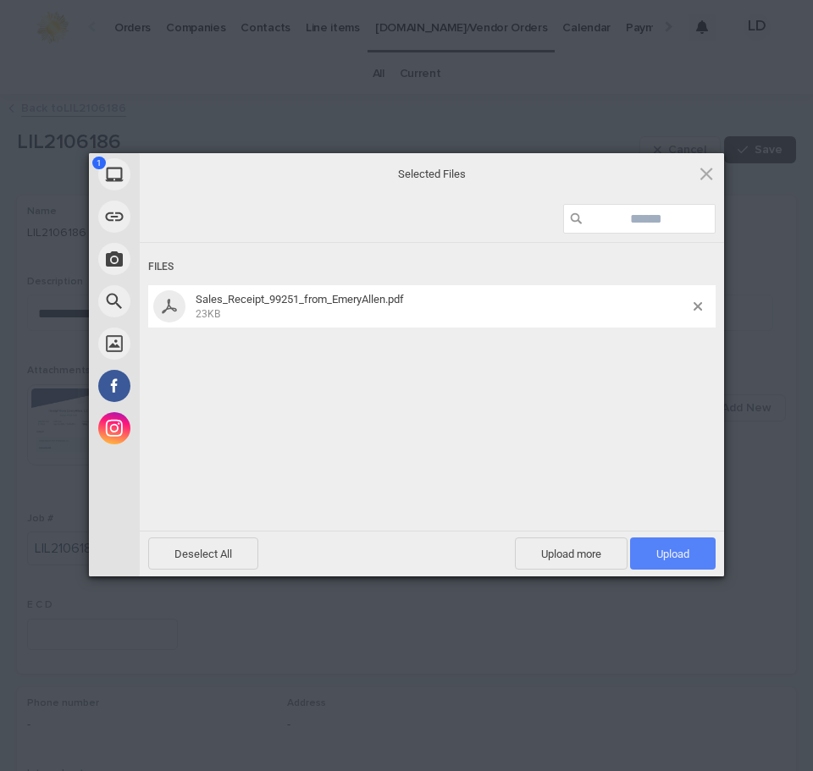
click at [664, 557] on span "Upload 1" at bounding box center [672, 554] width 33 height 13
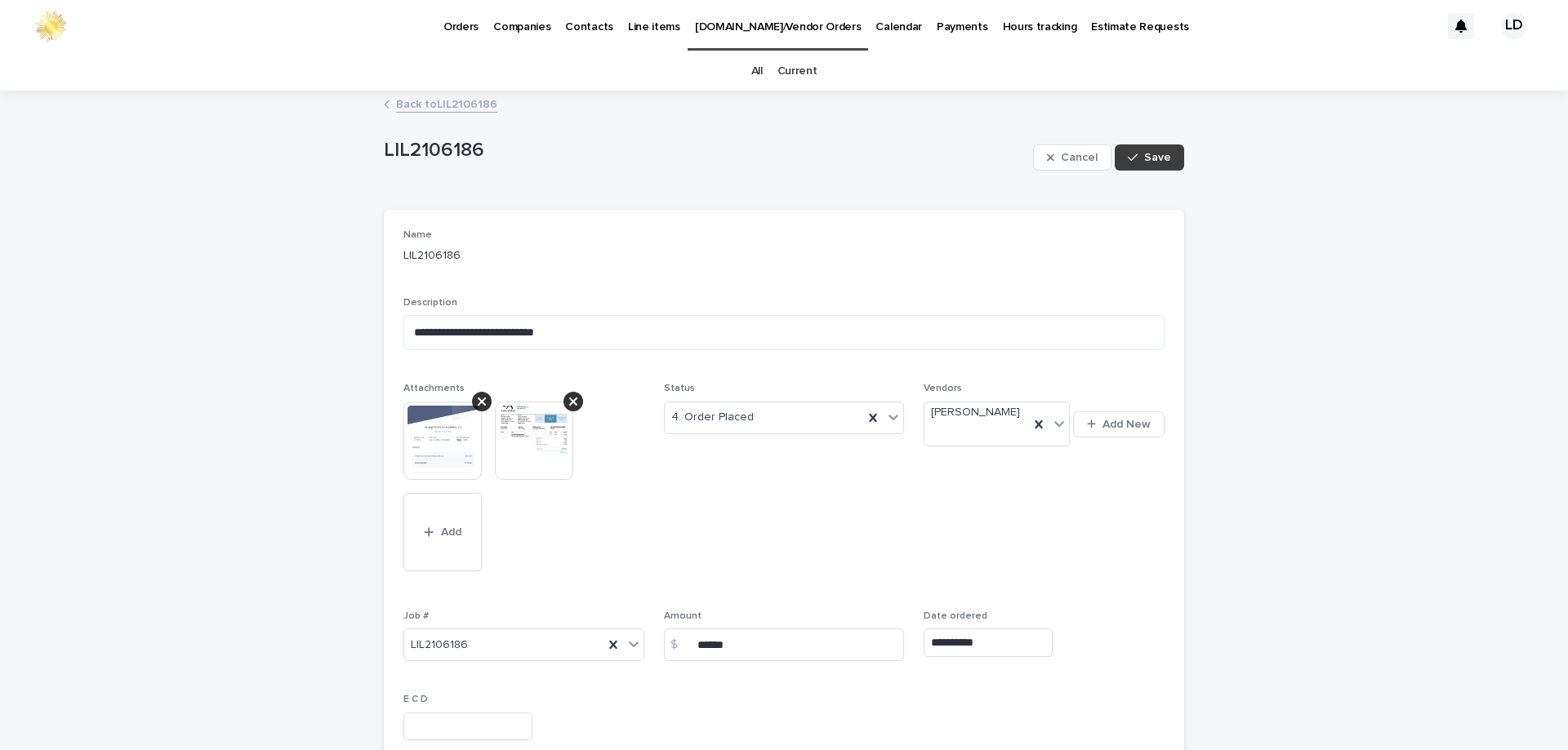
click at [1150, 155] on span "Save" at bounding box center [1157, 157] width 27 height 12
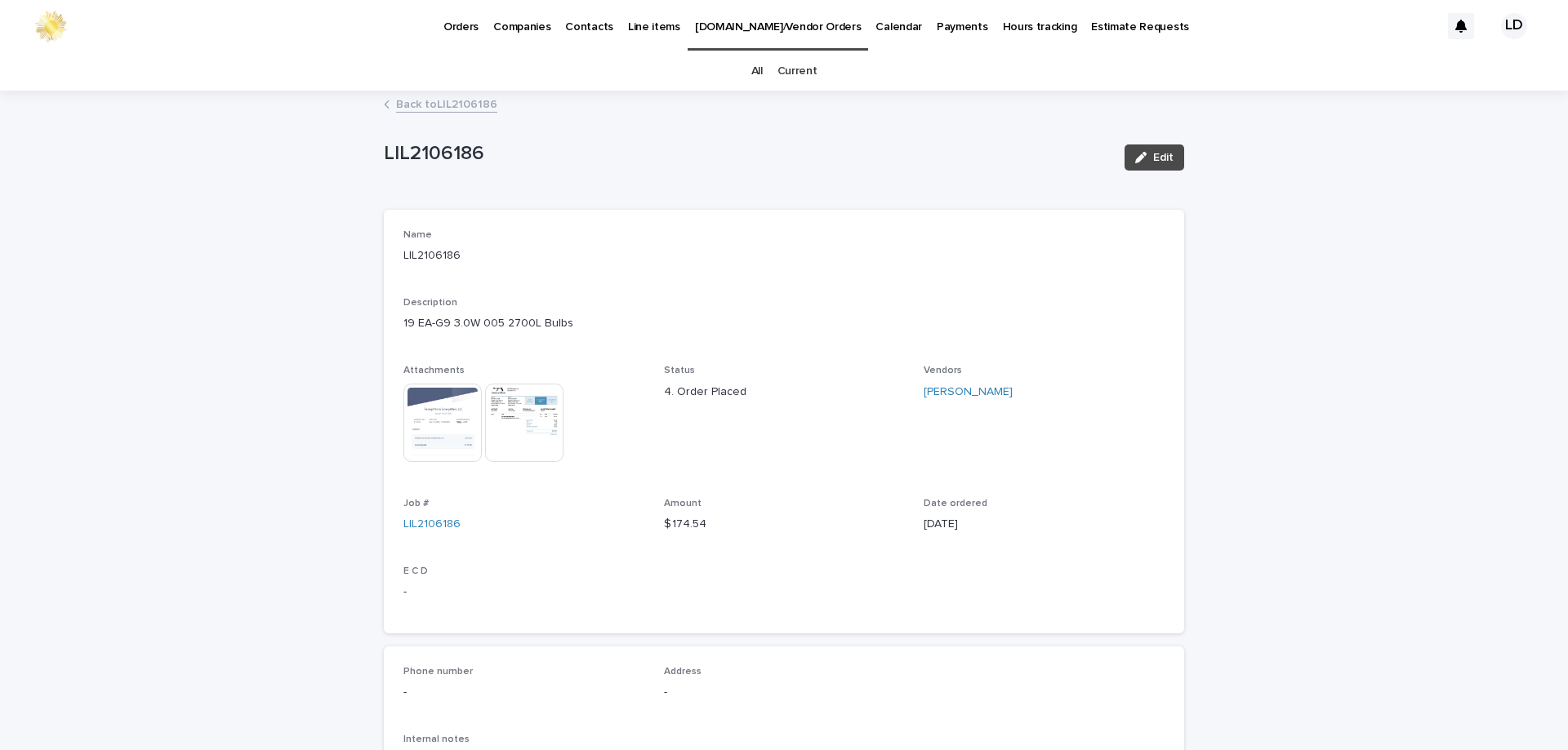
click at [505, 28] on p "Companies" at bounding box center [521, 17] width 57 height 35
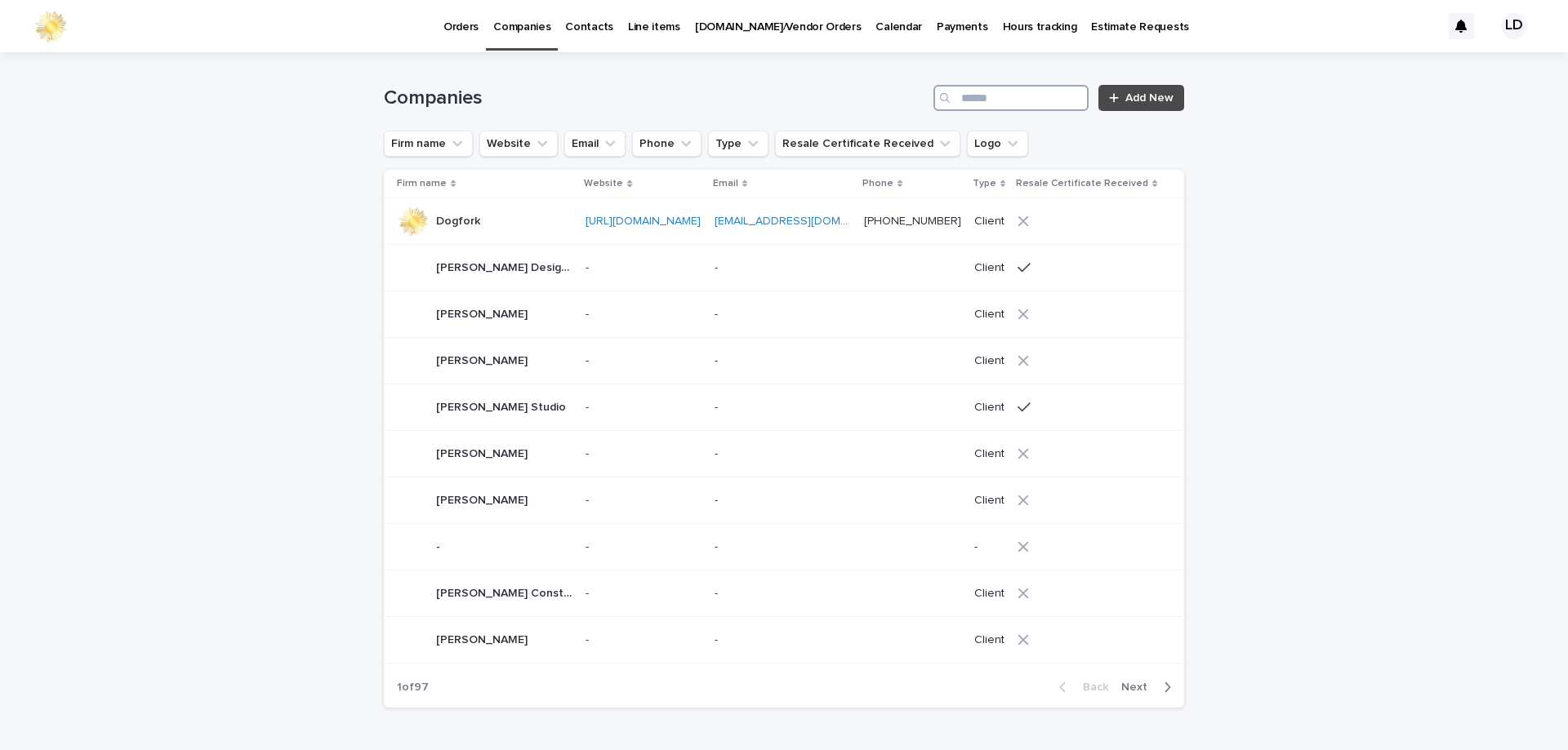
click at [967, 95] on input "Search" at bounding box center [1011, 97] width 155 height 26
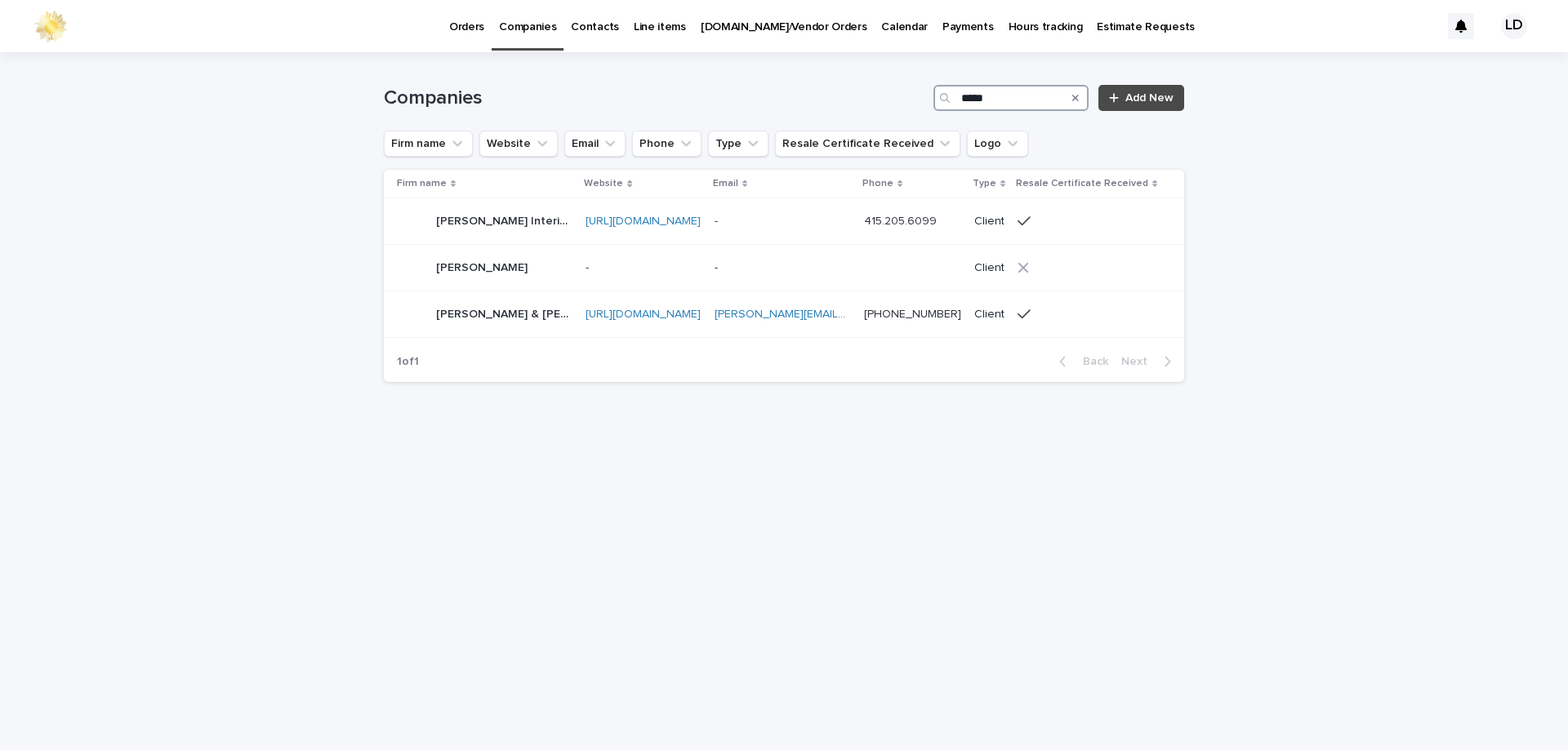
type input "*****"
